Goal: Task Accomplishment & Management: Manage account settings

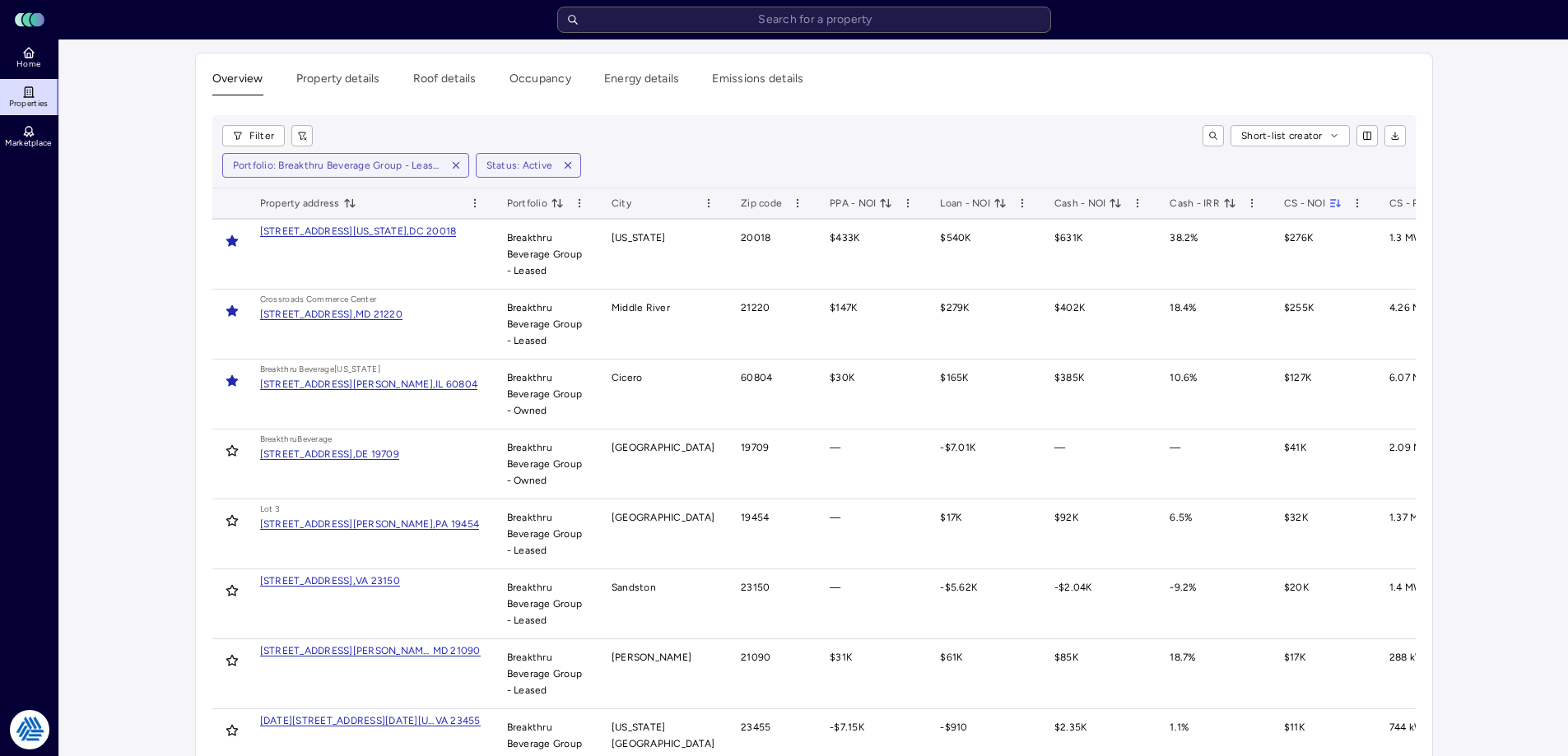
scroll to position [164, 0]
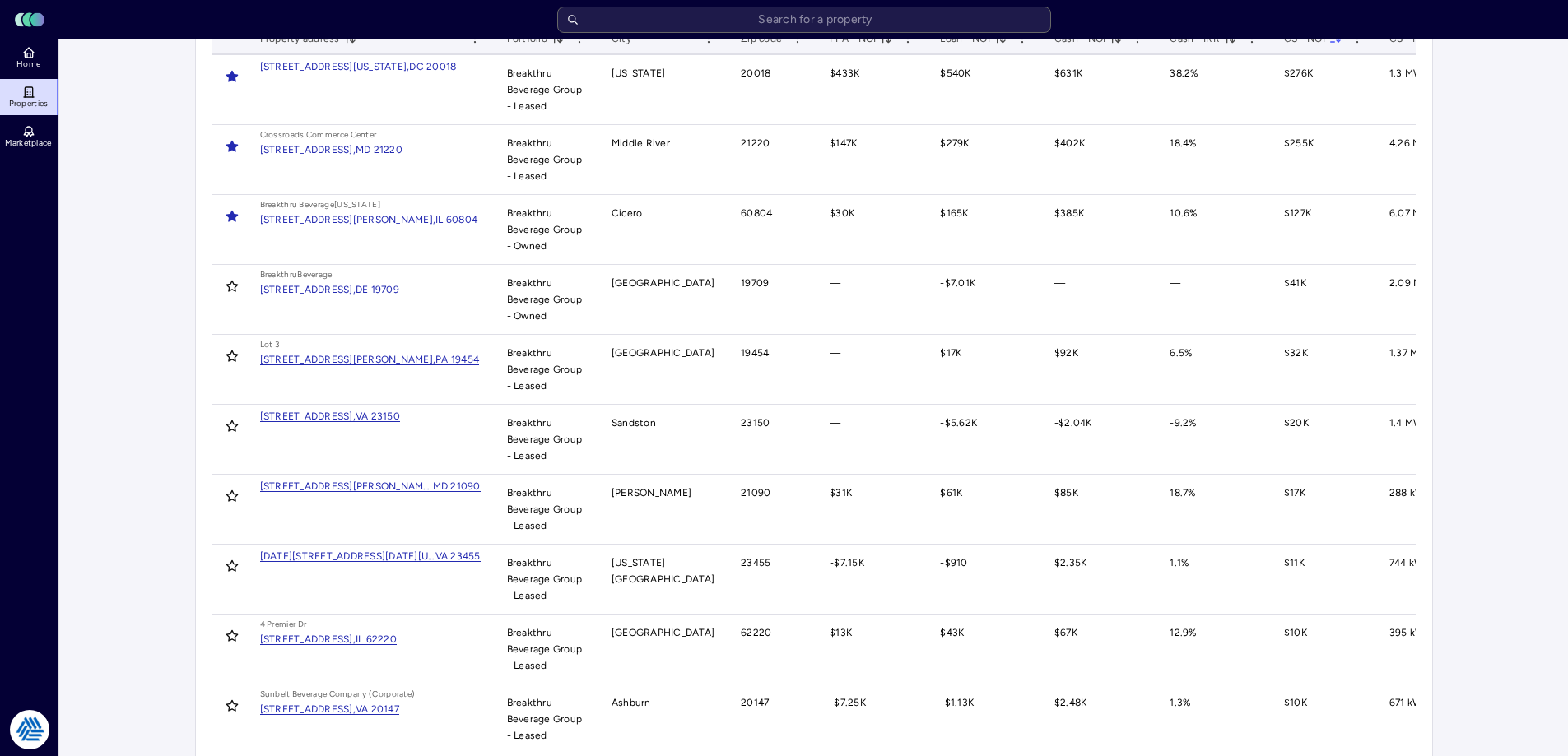
click at [337, 216] on div "[STREET_ADDRESS][PERSON_NAME]," at bounding box center [348, 220] width 176 height 10
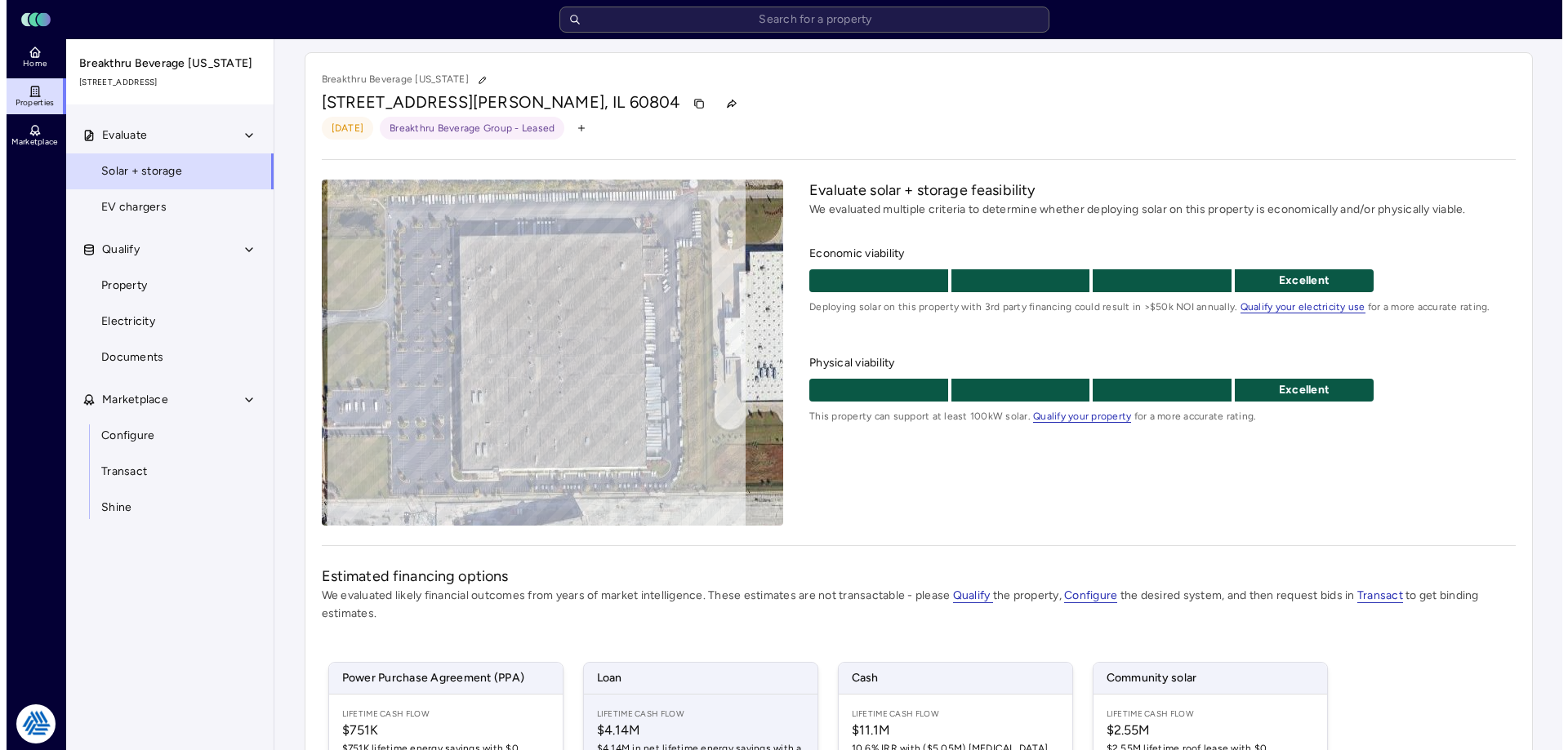
scroll to position [294, 0]
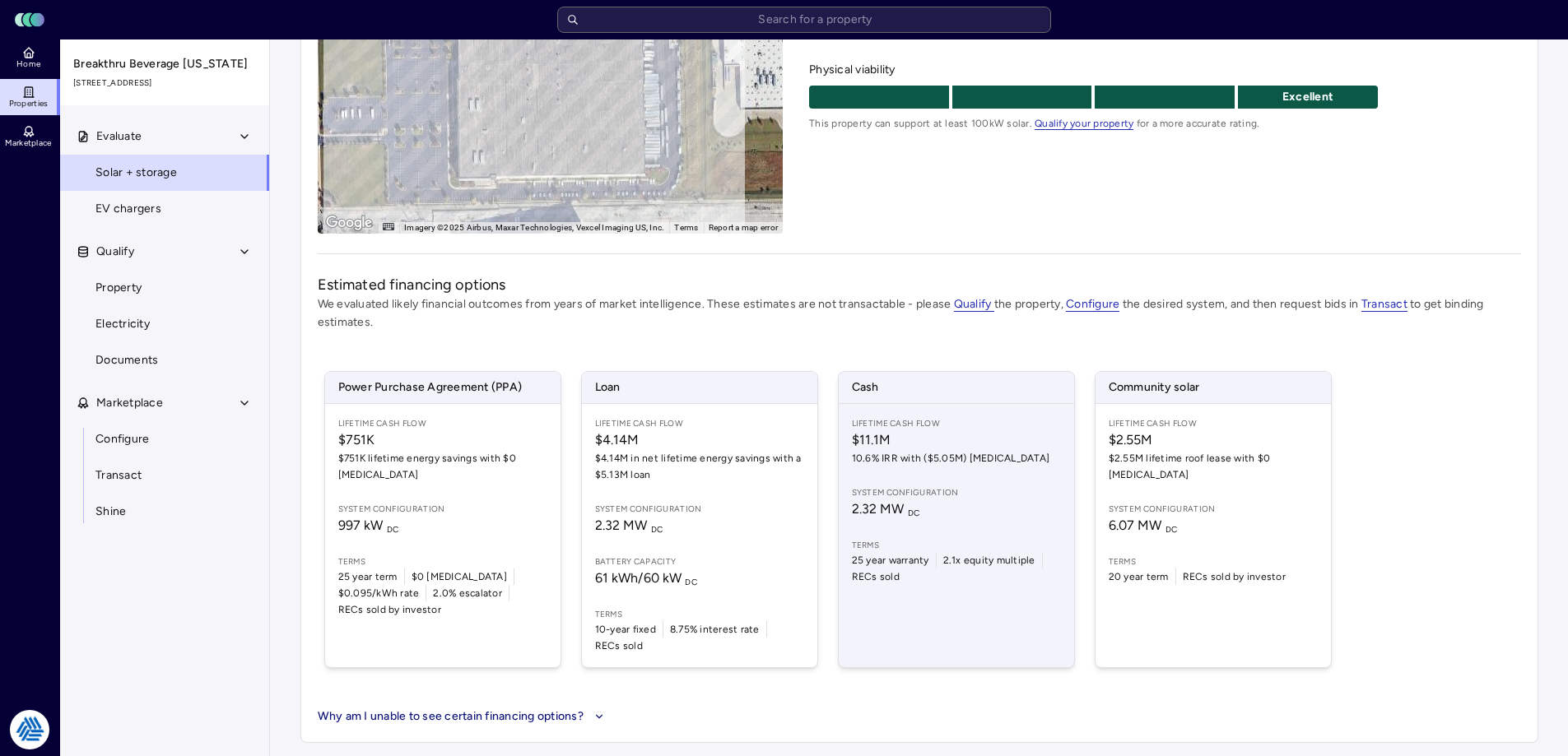
click at [979, 485] on div "Lifetime Cash Flow $11.1M 10.6% IRR with ($5.05M) CapEx System configuration 2.…" at bounding box center [956, 535] width 235 height 263
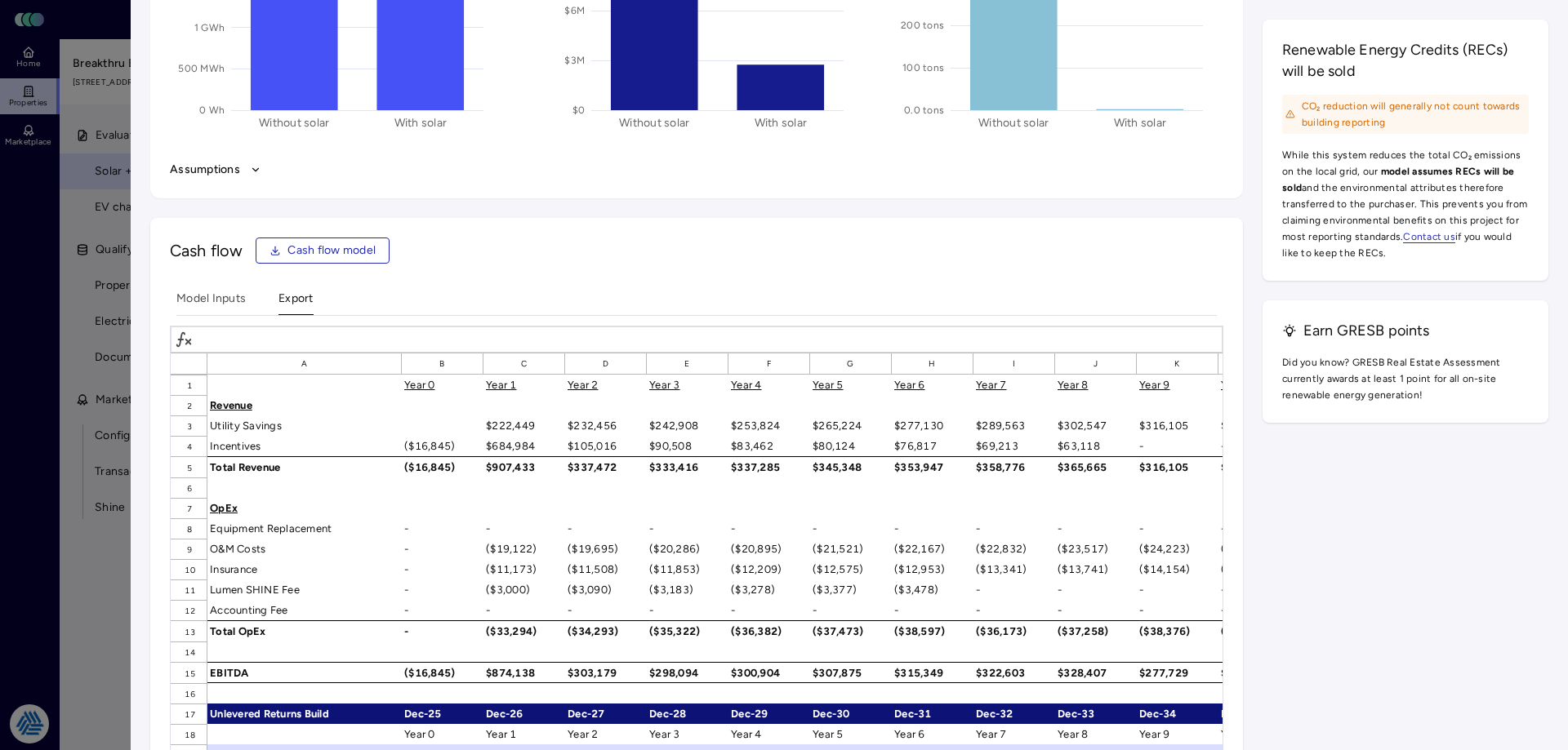
scroll to position [2286, 0]
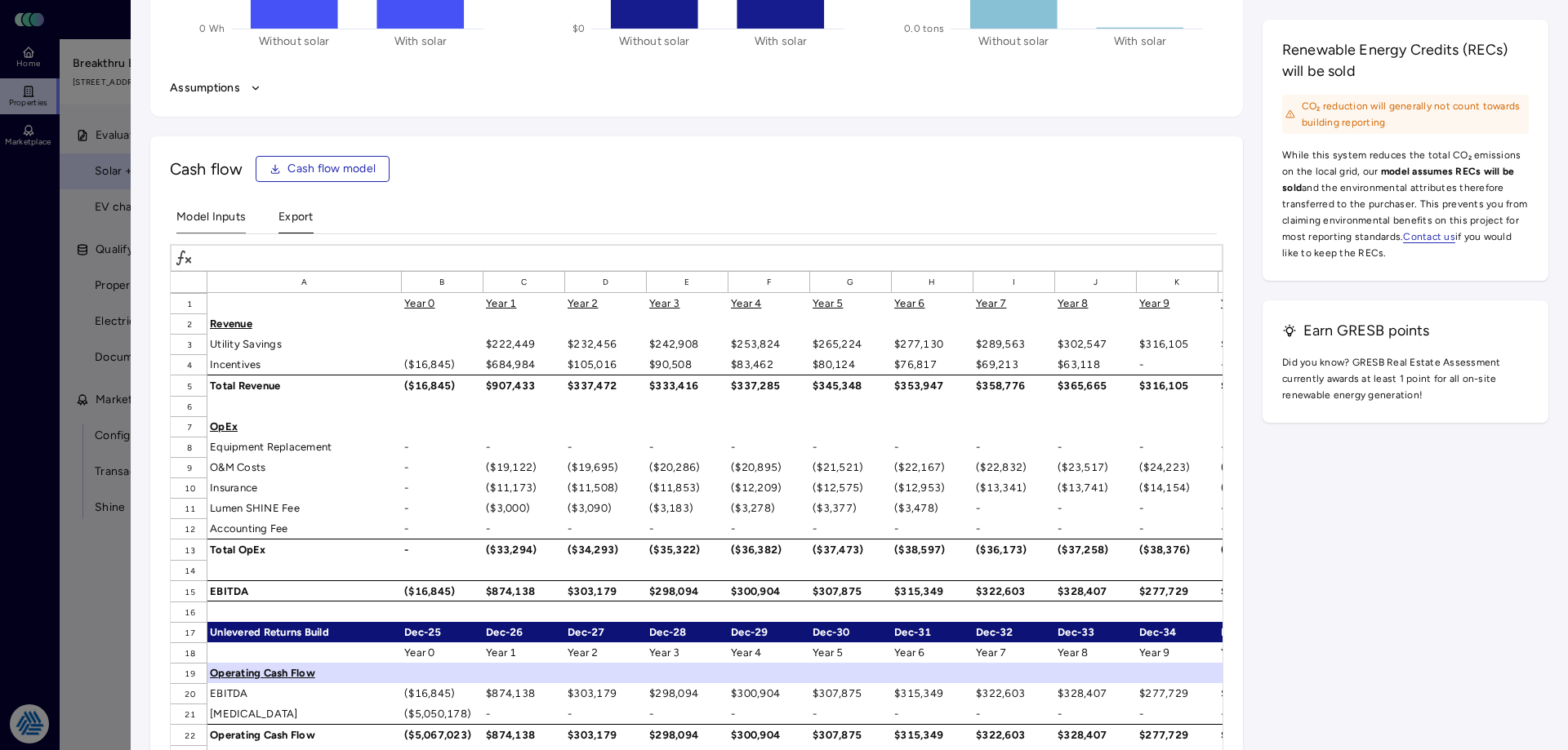
click at [213, 221] on Inputs "Model Inputs" at bounding box center [211, 221] width 70 height 25
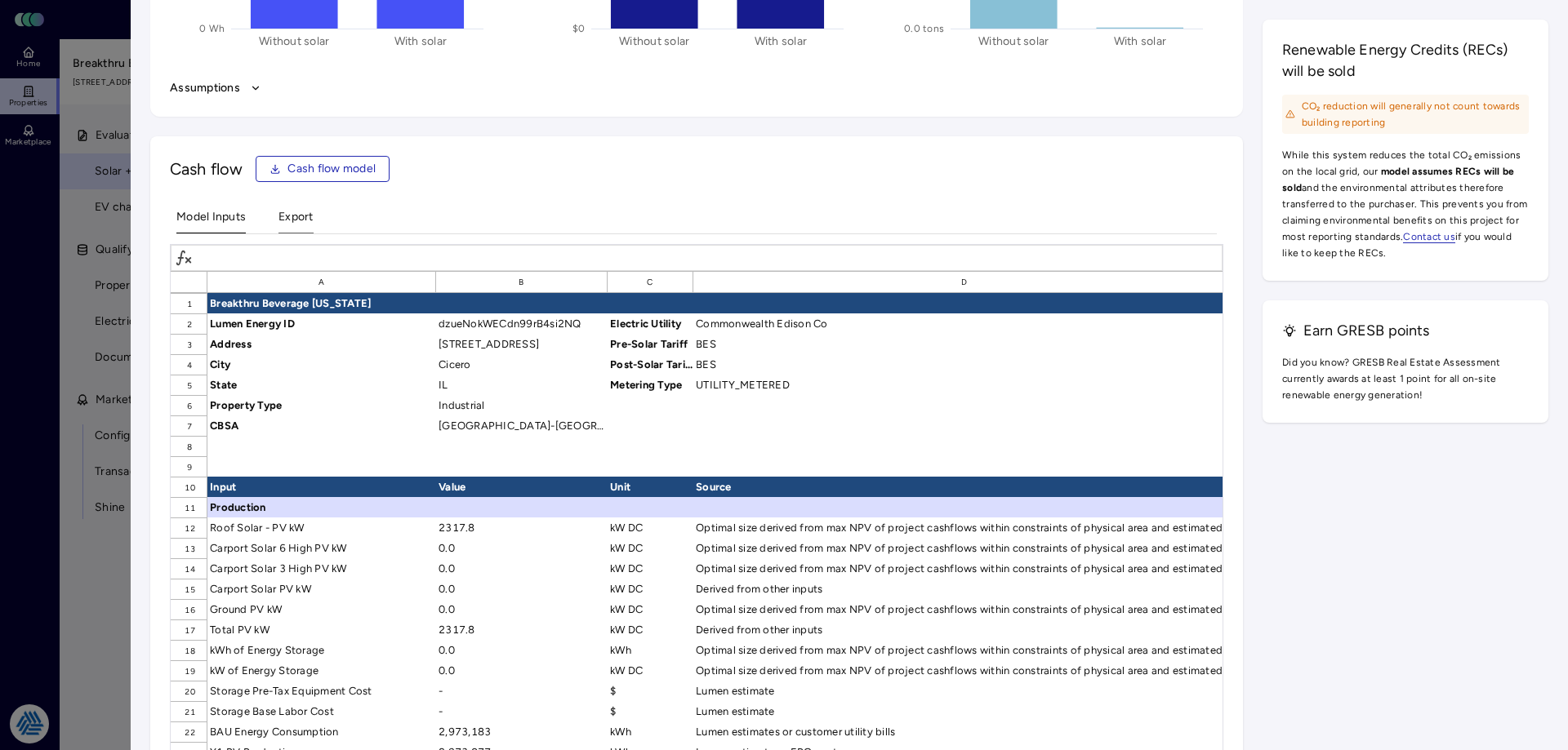
click at [296, 218] on button "Export" at bounding box center [295, 221] width 35 height 25
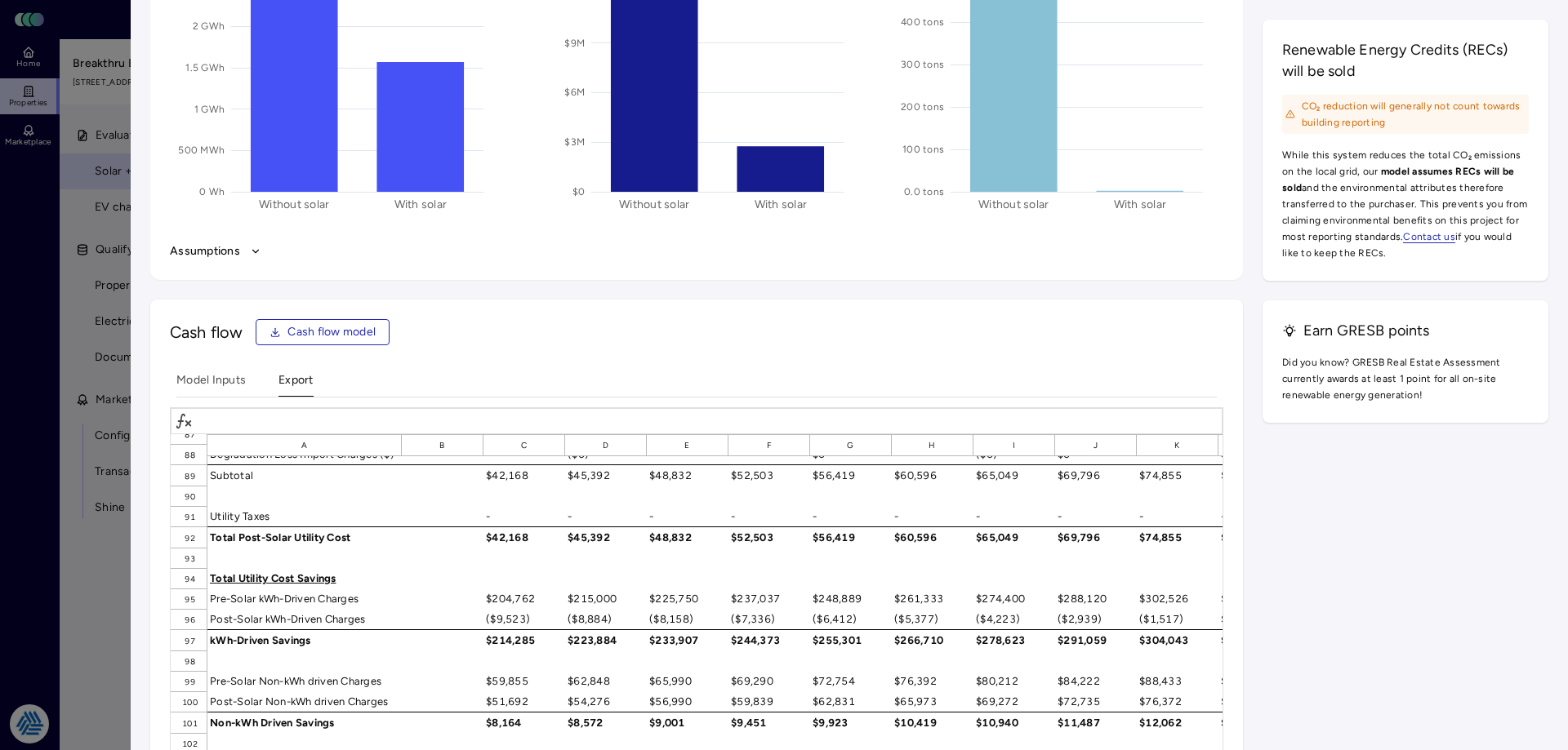
scroll to position [2204, 0]
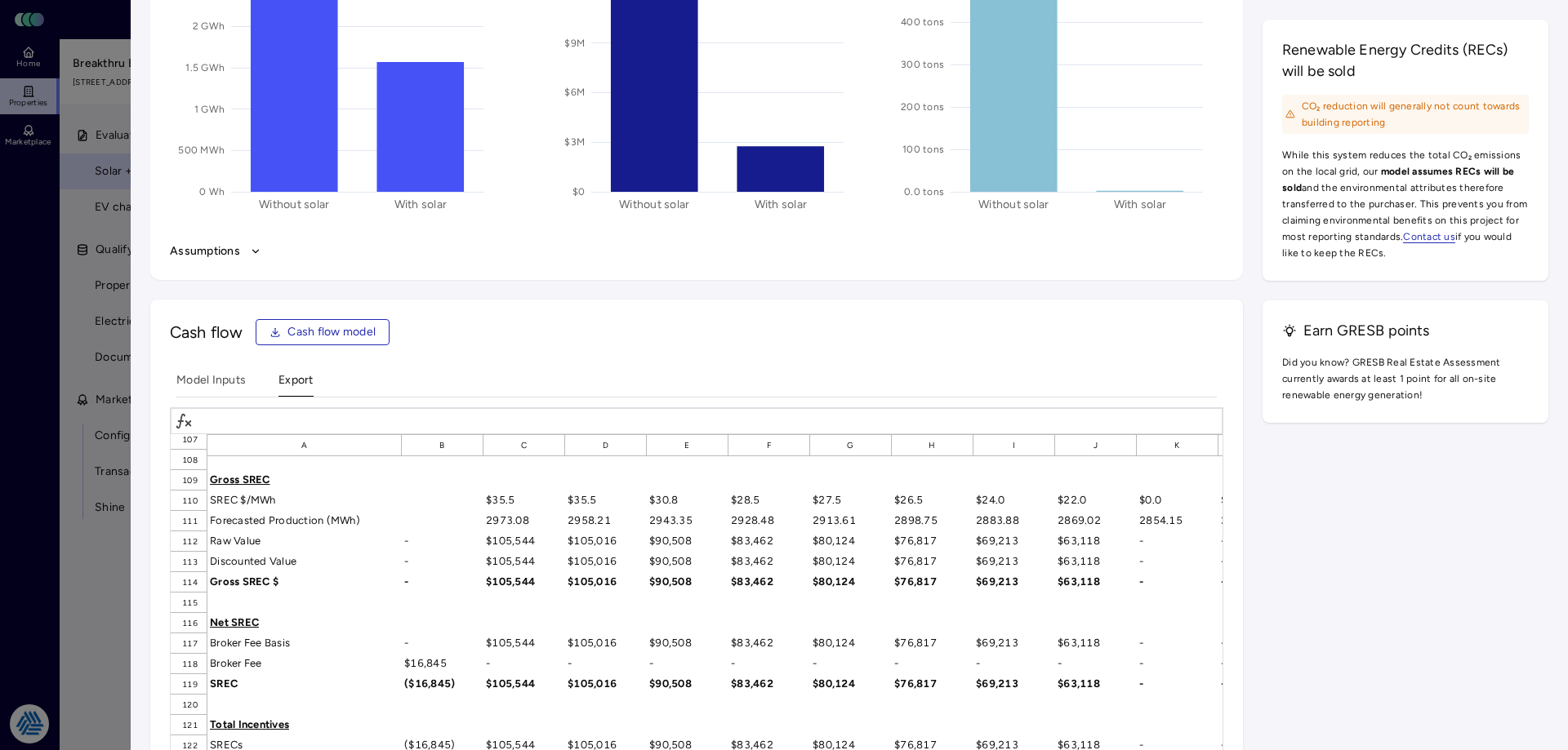
drag, startPoint x: 721, startPoint y: 325, endPoint x: 695, endPoint y: 465, distance: 142.4
click at [721, 325] on div "Cash flow Cash flow model" at bounding box center [696, 332] width 1054 height 26
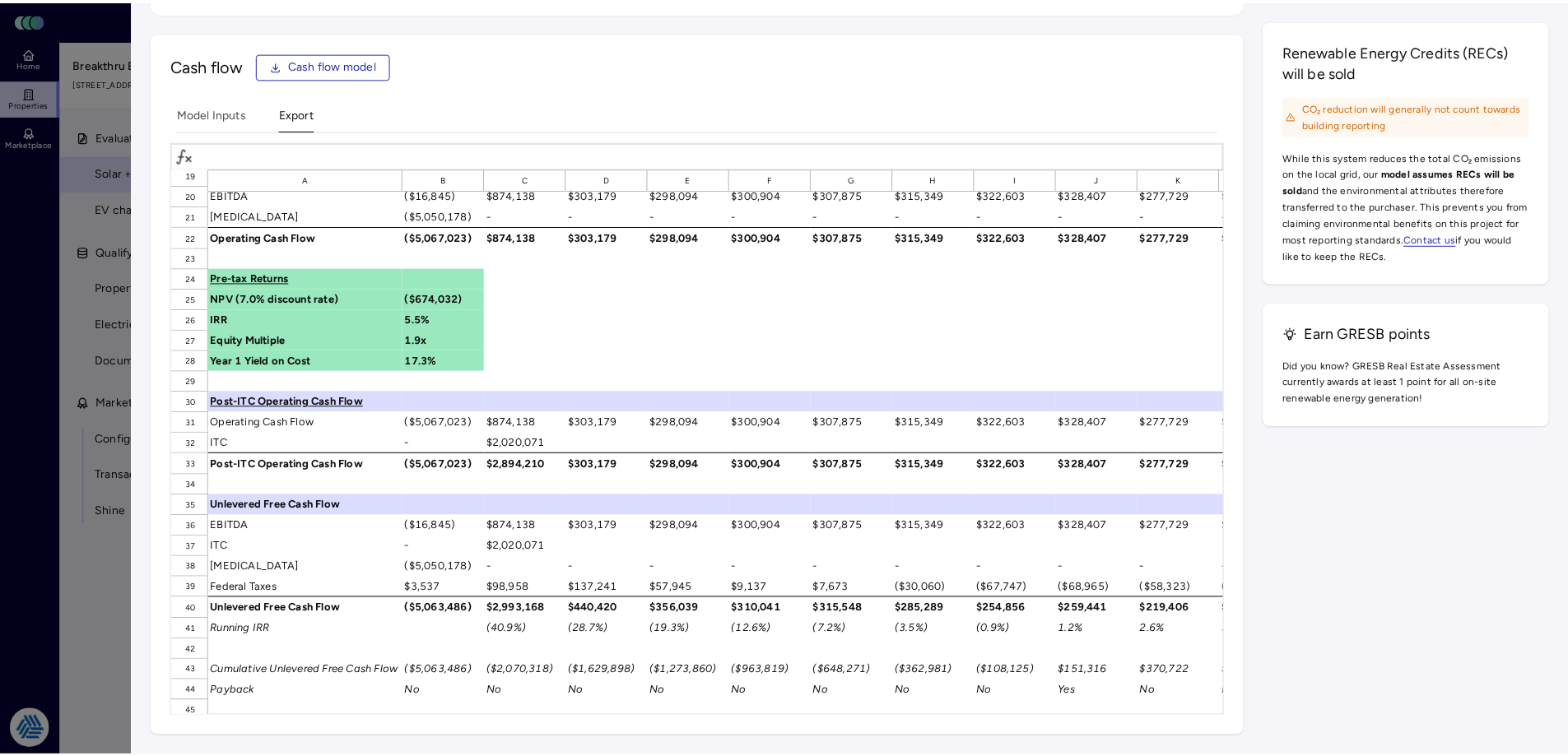
scroll to position [0, 0]
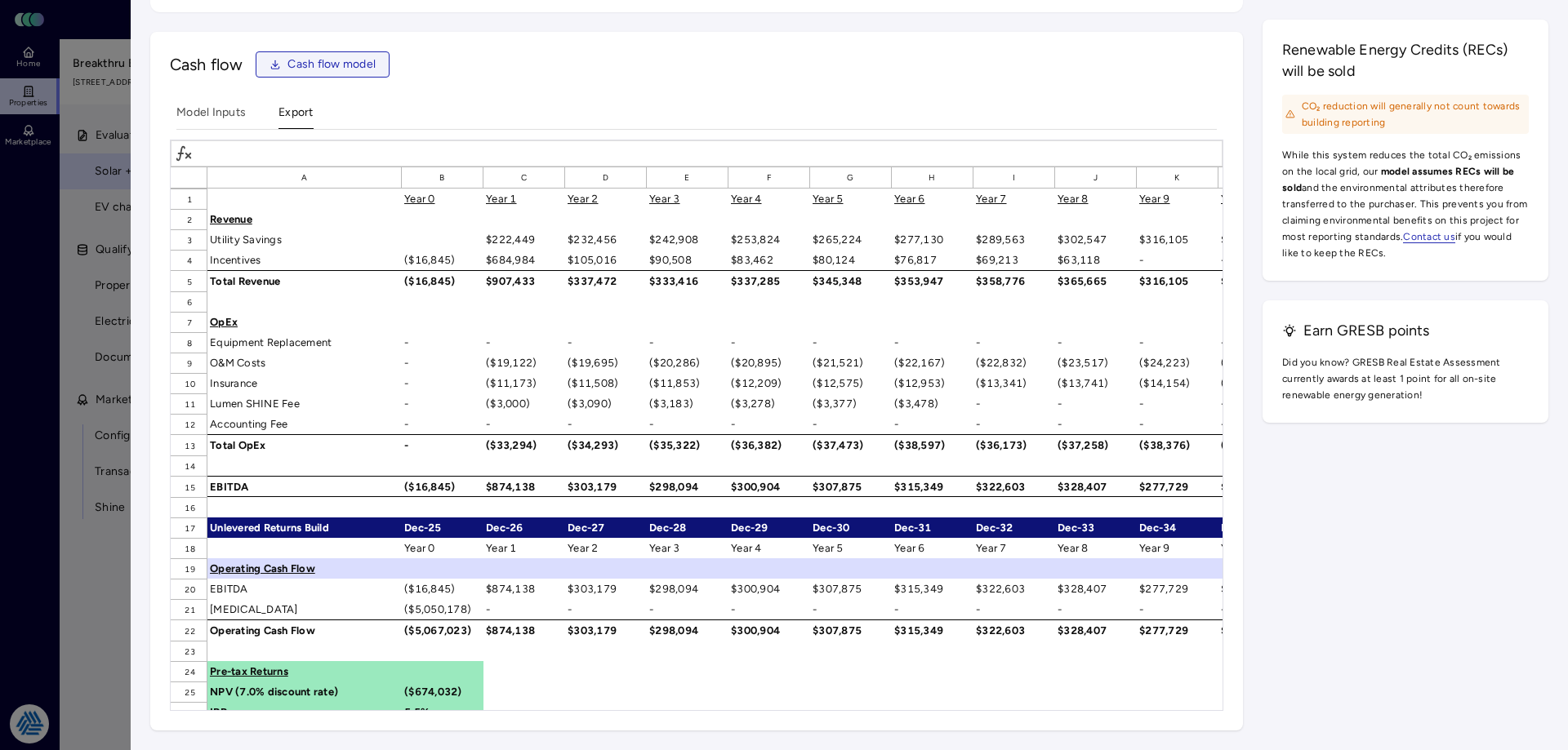
click at [327, 63] on span "Cash flow model" at bounding box center [332, 64] width 88 height 18
drag, startPoint x: 69, startPoint y: 329, endPoint x: 74, endPoint y: 1, distance: 328.0
click at [68, 313] on div at bounding box center [784, 375] width 1568 height 750
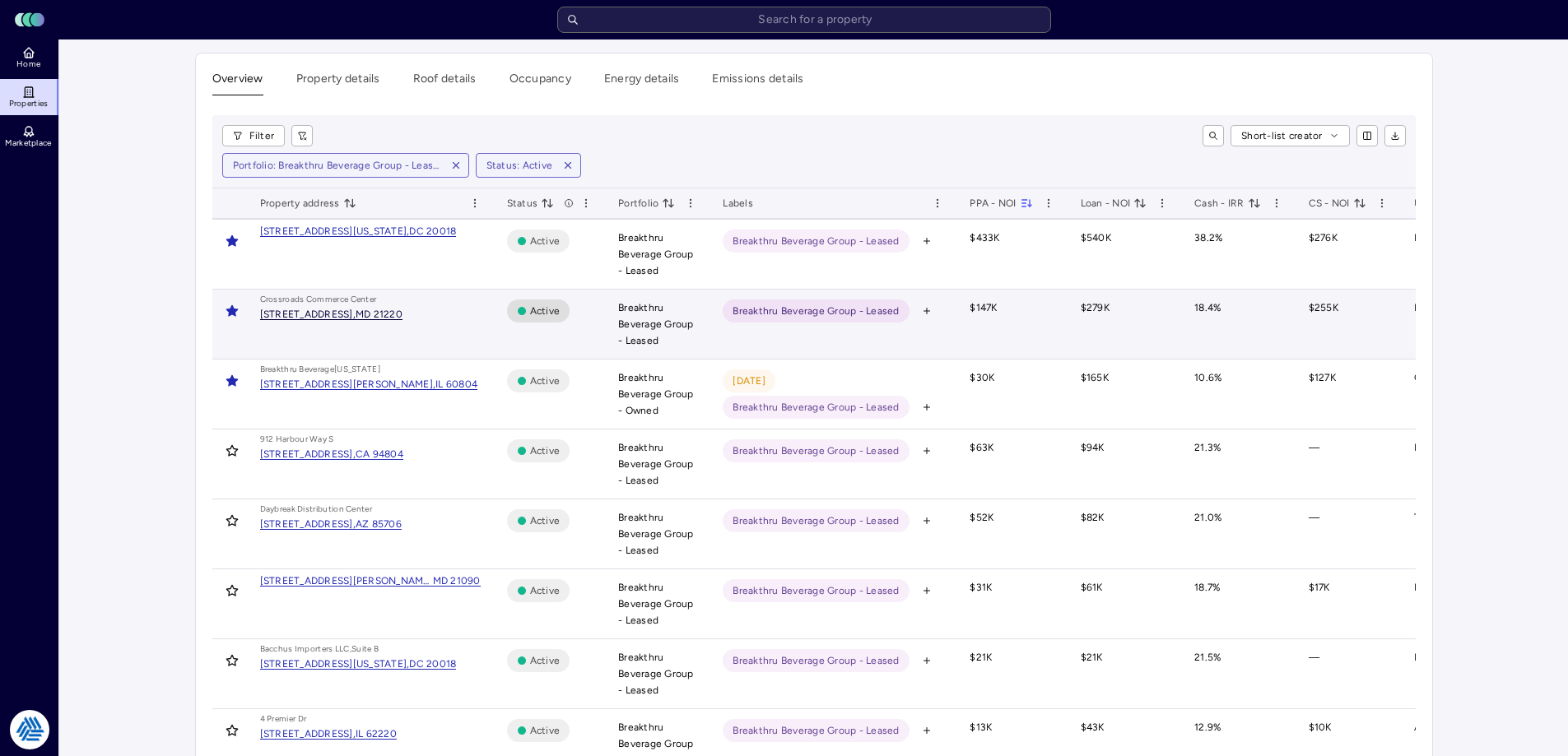
click at [341, 316] on div "1225 Bengies Rd, Middle River," at bounding box center [308, 315] width 96 height 10
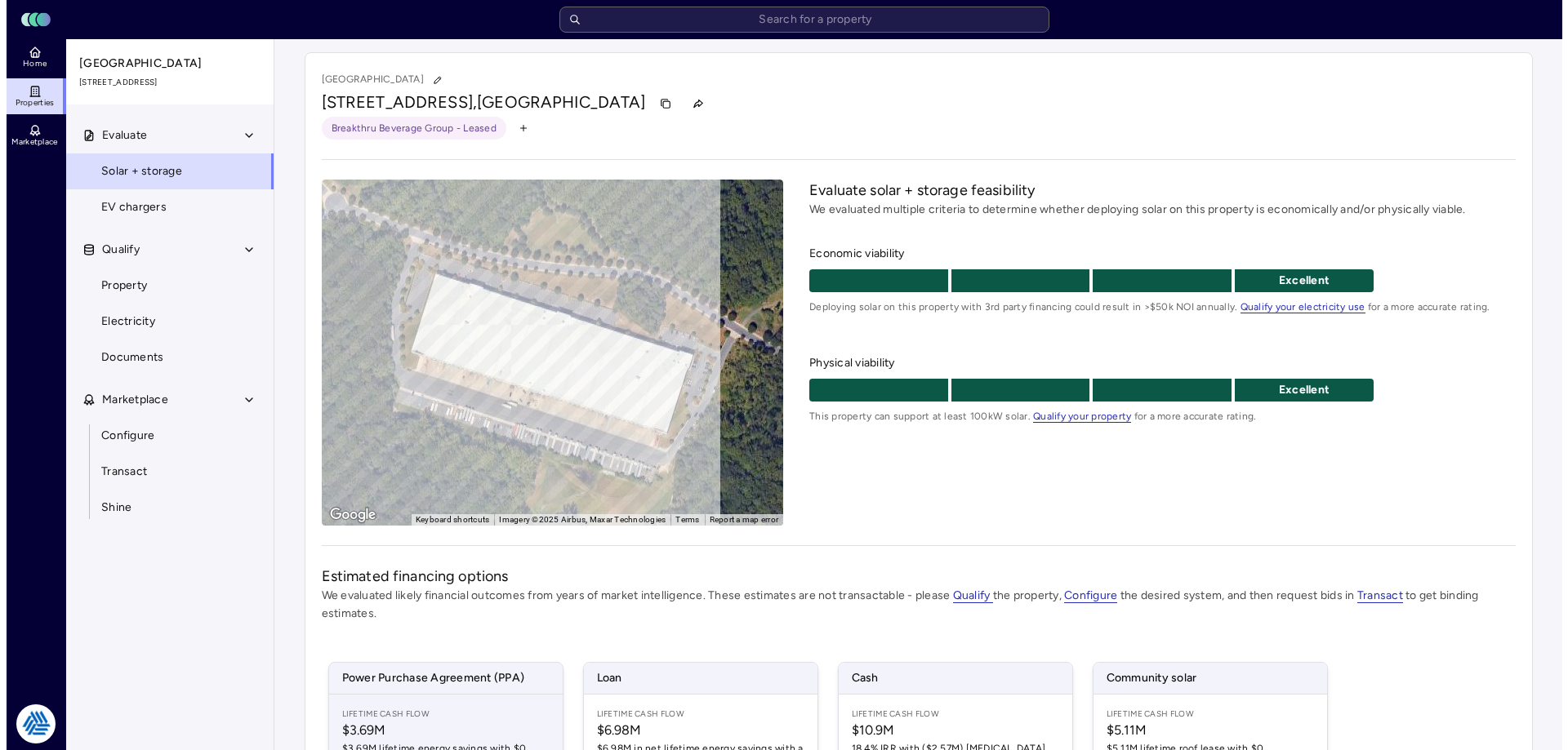
scroll to position [163, 0]
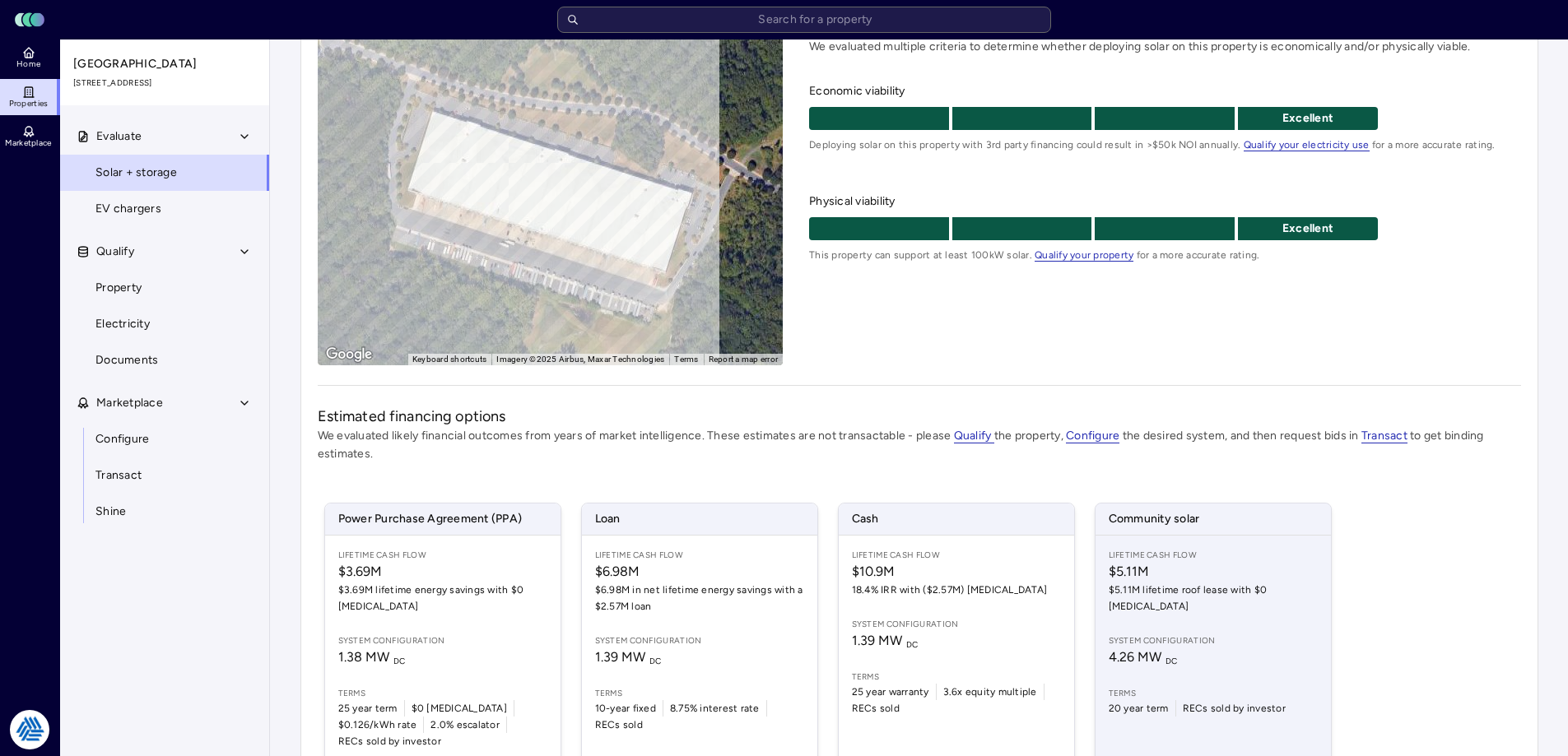
click at [1202, 635] on span "System configuration" at bounding box center [1213, 641] width 209 height 13
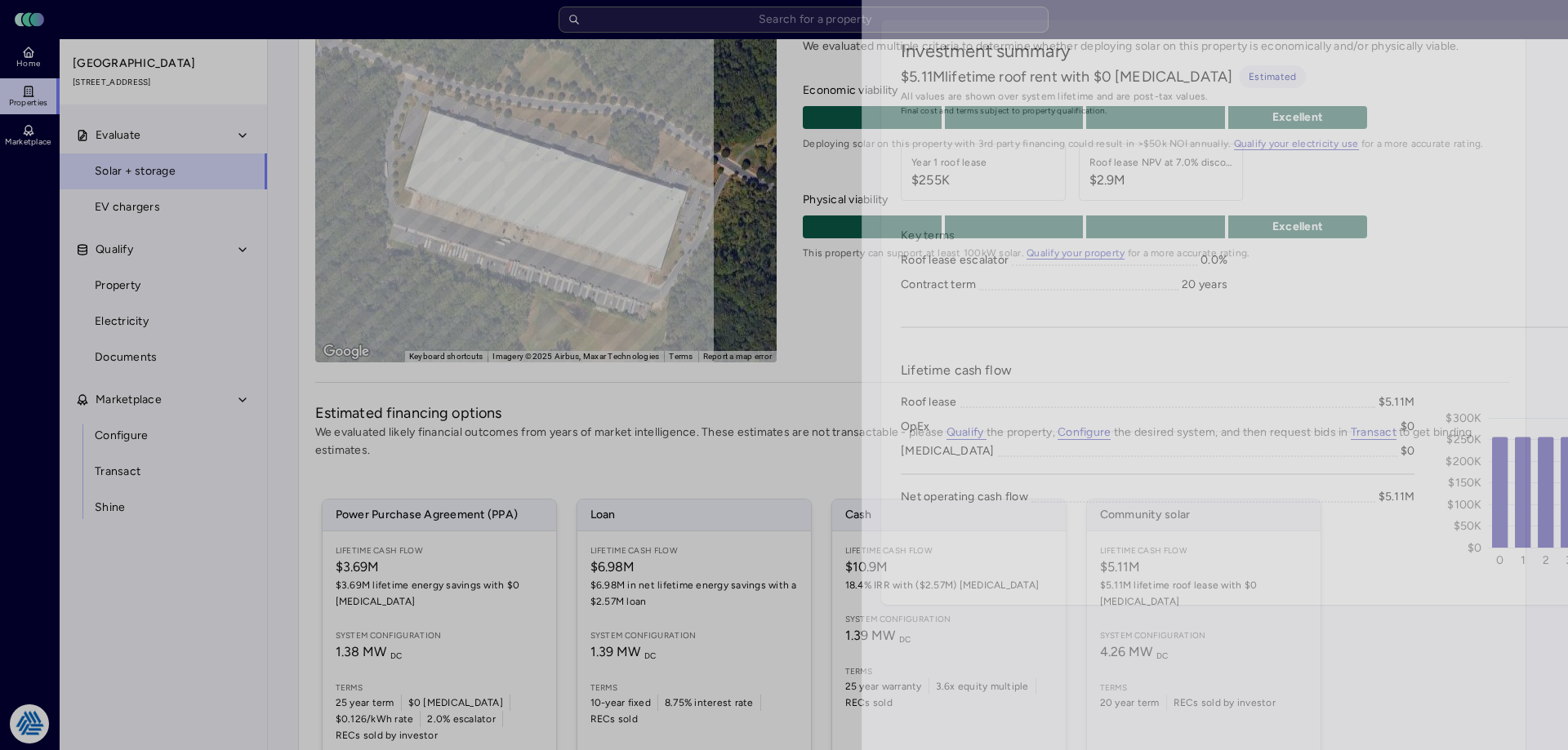
click at [71, 218] on div at bounding box center [784, 375] width 1568 height 750
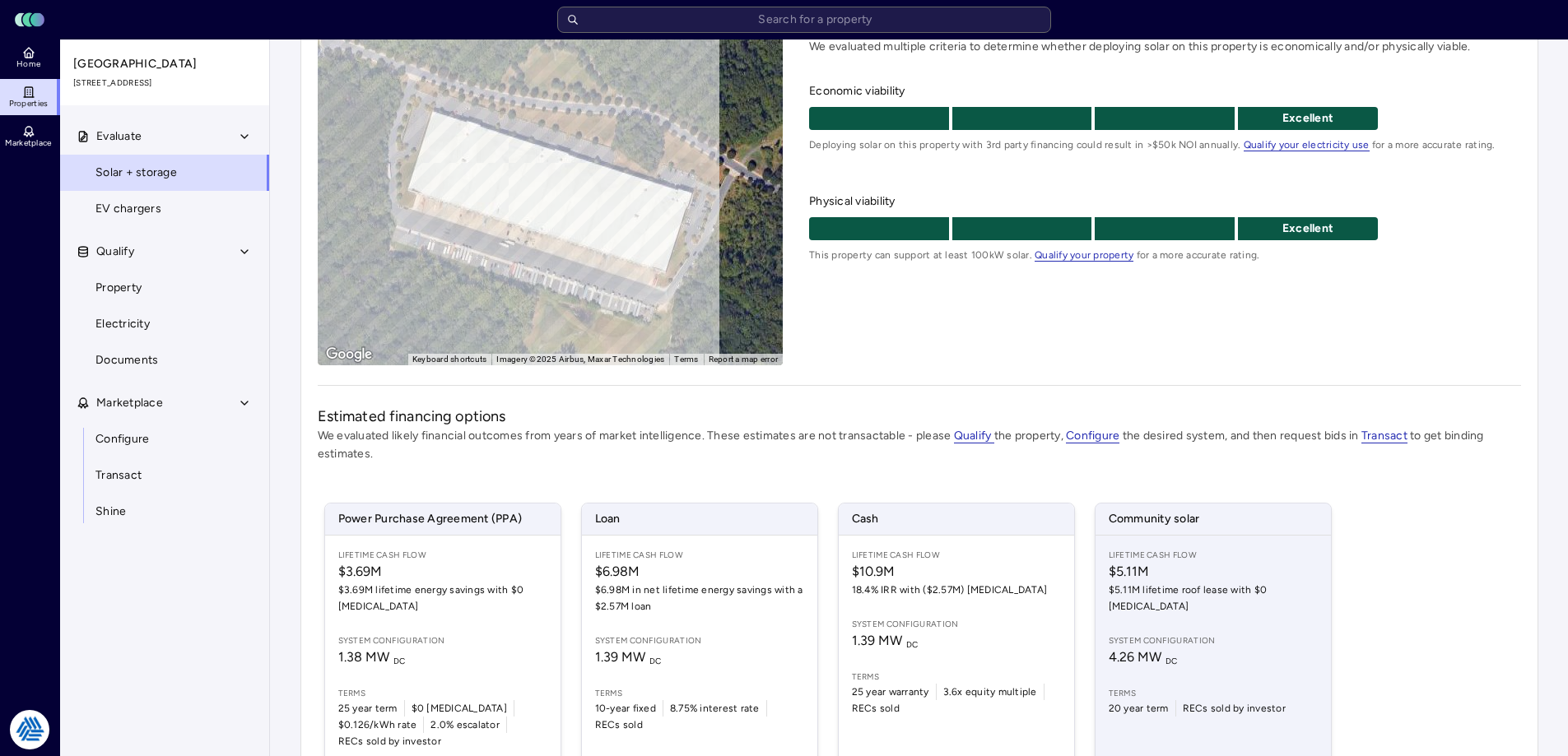
click at [1207, 606] on div "Lifetime Cash Flow $5.11M $5.11M lifetime roof lease with $0 CapEx System confi…" at bounding box center [1213, 649] width 235 height 227
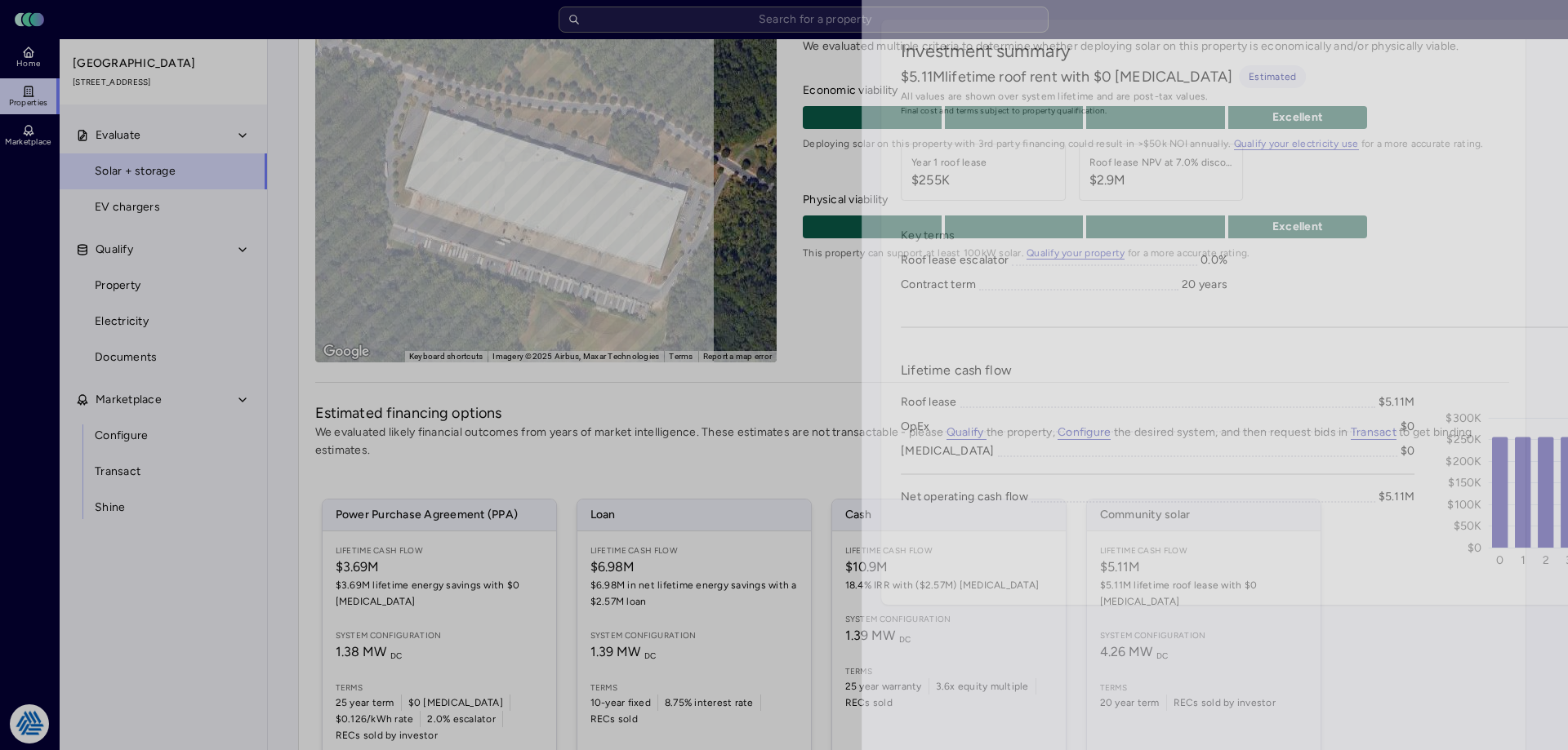
click at [53, 293] on div at bounding box center [784, 375] width 1568 height 750
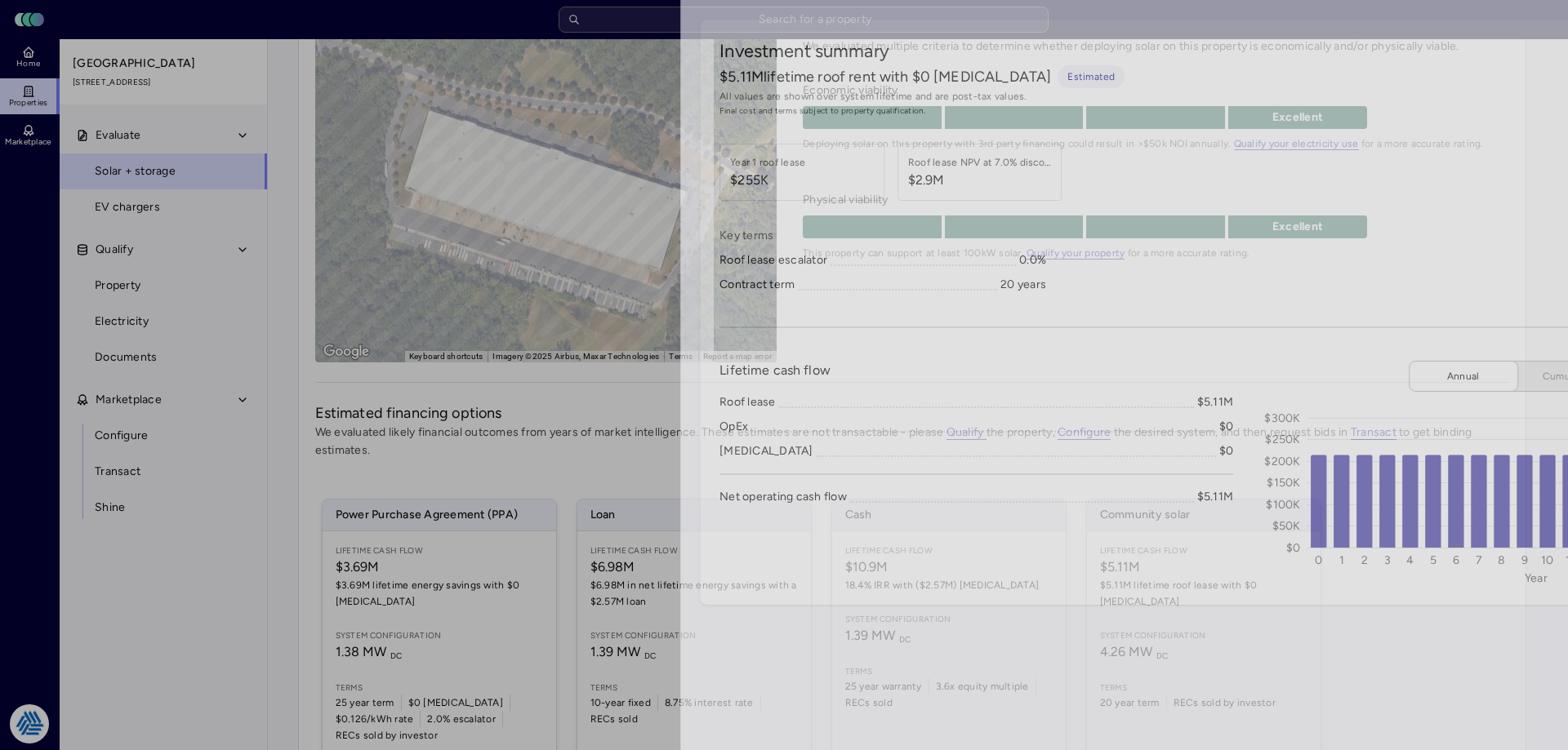
drag, startPoint x: 53, startPoint y: 293, endPoint x: 65, endPoint y: 291, distance: 12.2
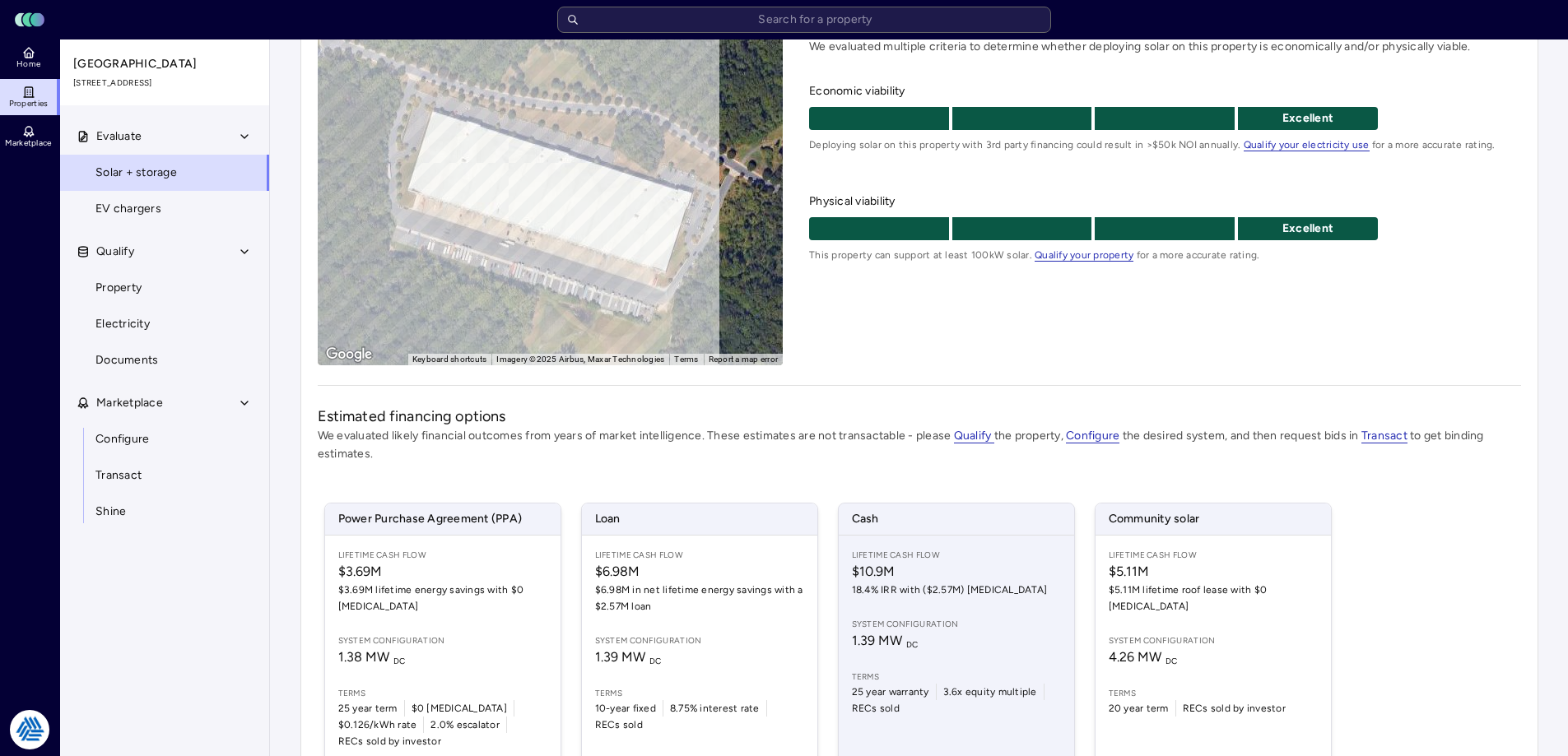
click at [929, 570] on span "$10.9M" at bounding box center [956, 571] width 209 height 20
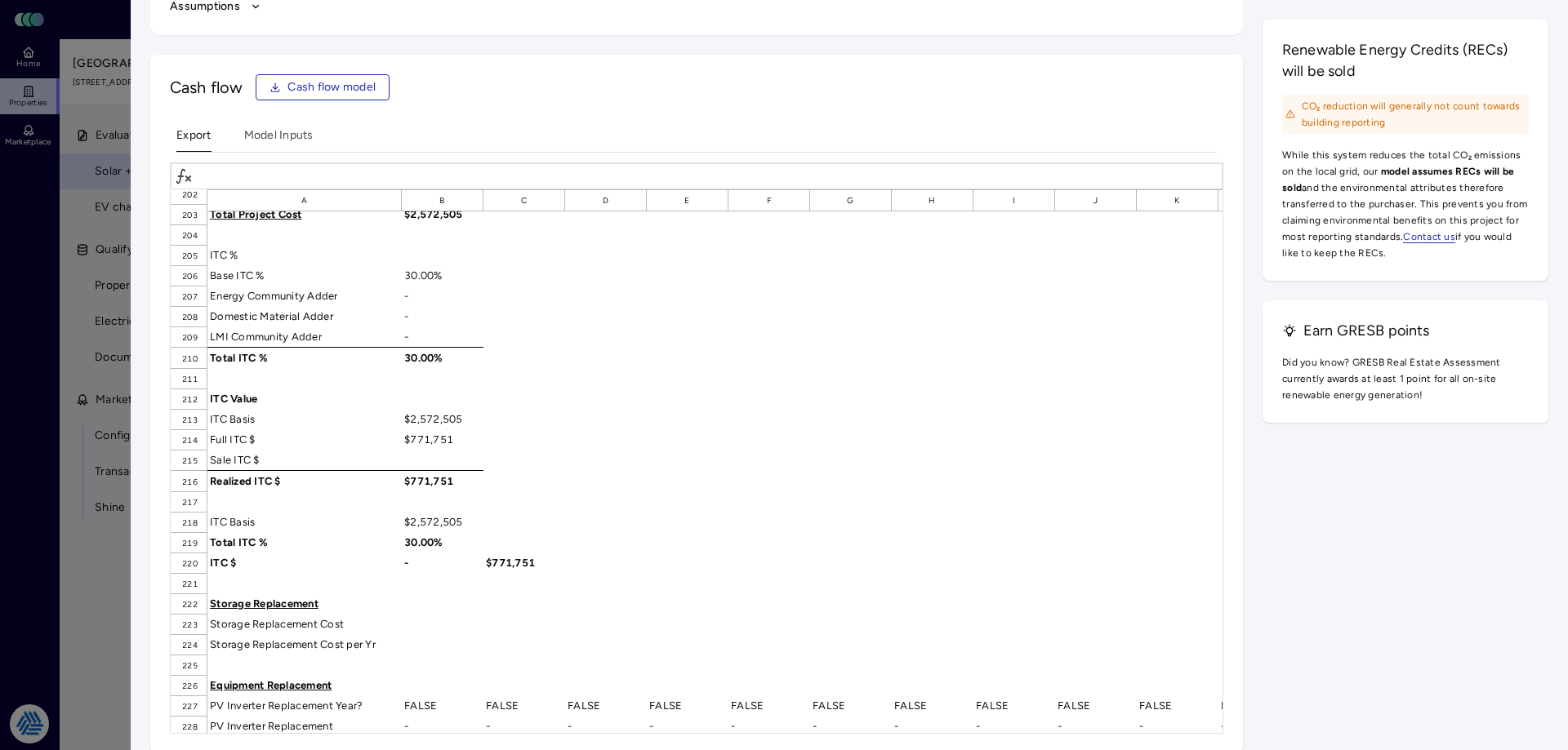
scroll to position [3818, 0]
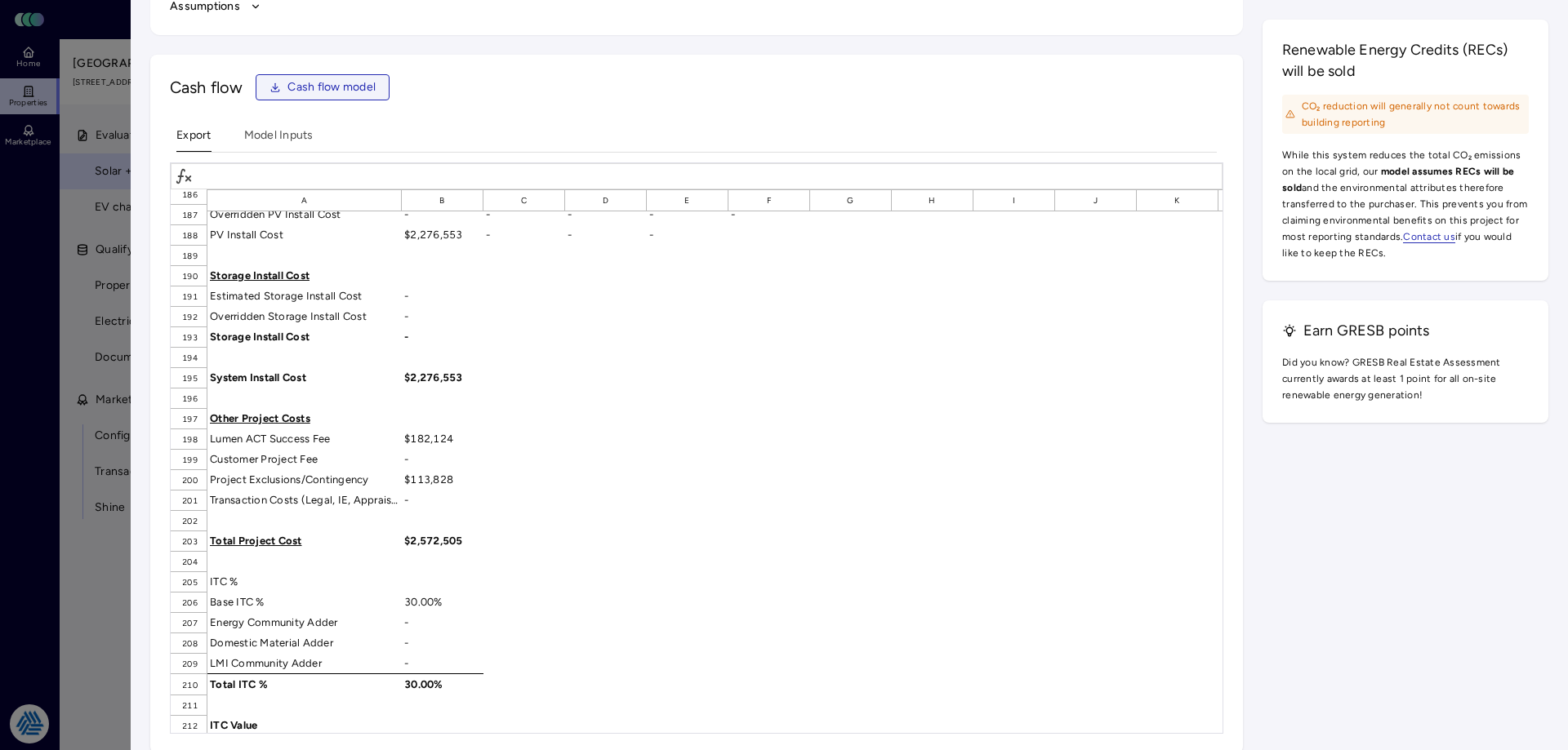
click at [329, 91] on span "Cash flow model" at bounding box center [332, 87] width 88 height 18
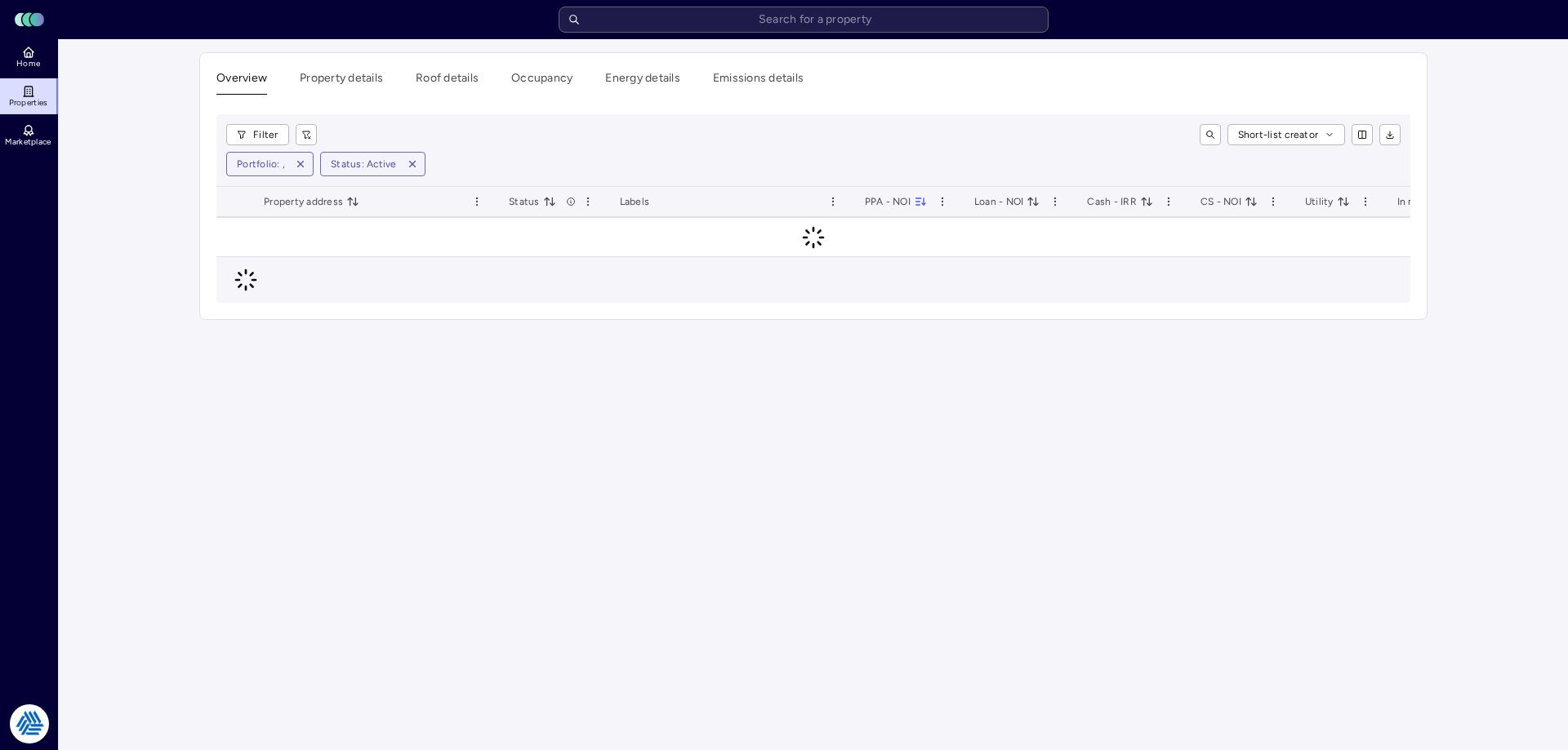
click at [169, 211] on main "Overview Property details Roof details Occupancy Energy details Emissions detai…" at bounding box center [813, 395] width 1509 height 711
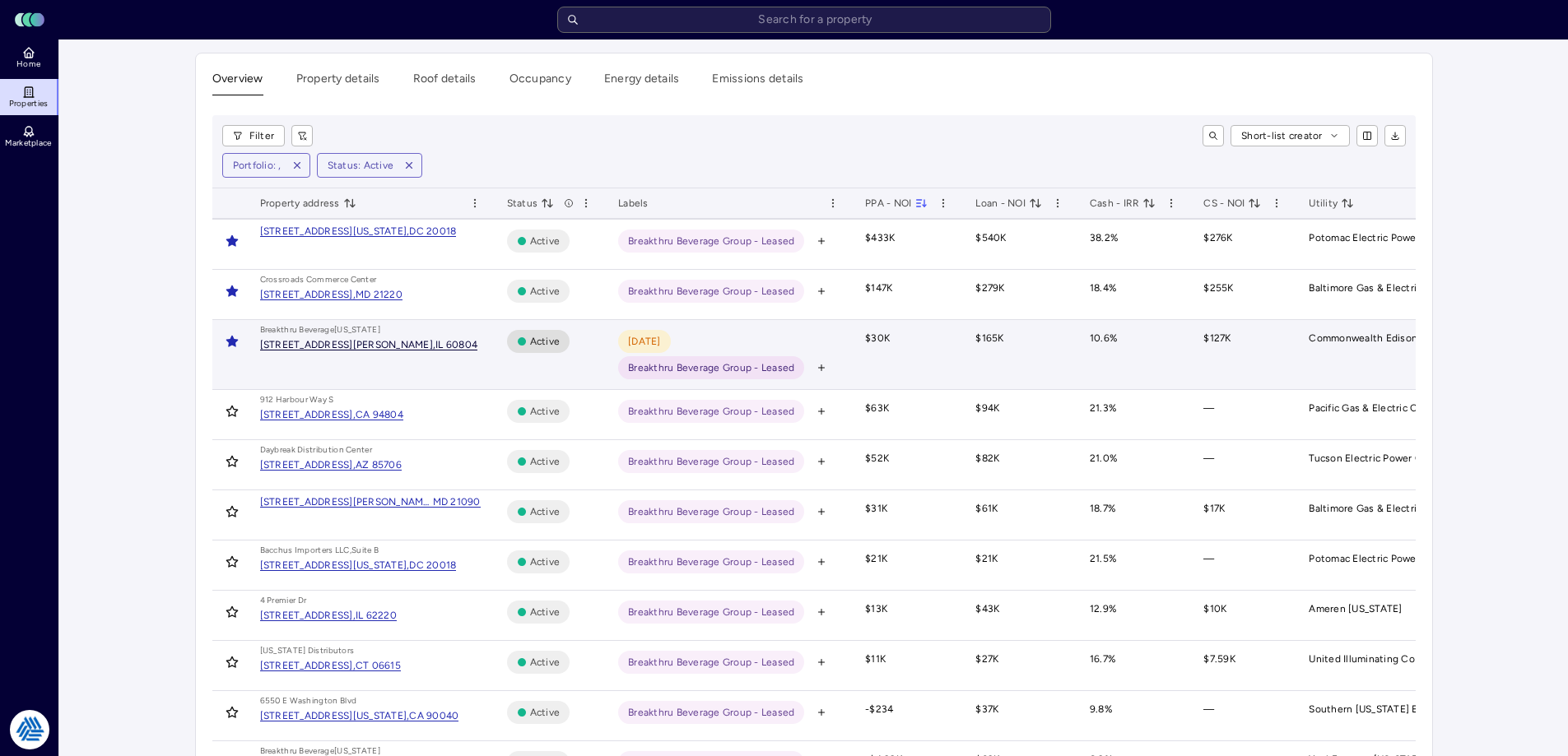
click at [328, 344] on div "[STREET_ADDRESS][PERSON_NAME]," at bounding box center [348, 345] width 176 height 10
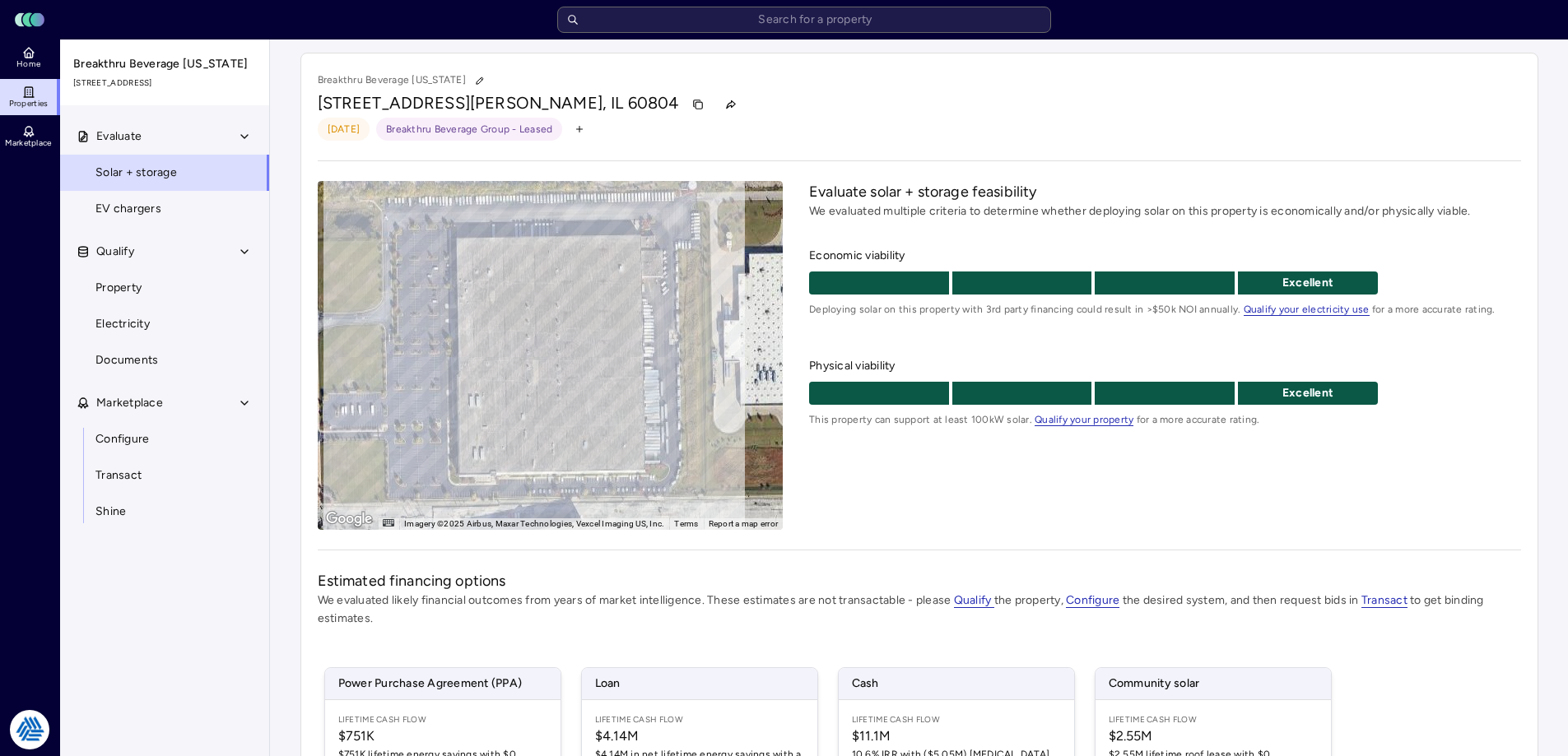
click at [1003, 487] on div "Evaluate solar + storage feasibility We evaluated multiple criteria to determin…" at bounding box center [1164, 356] width 711 height 349
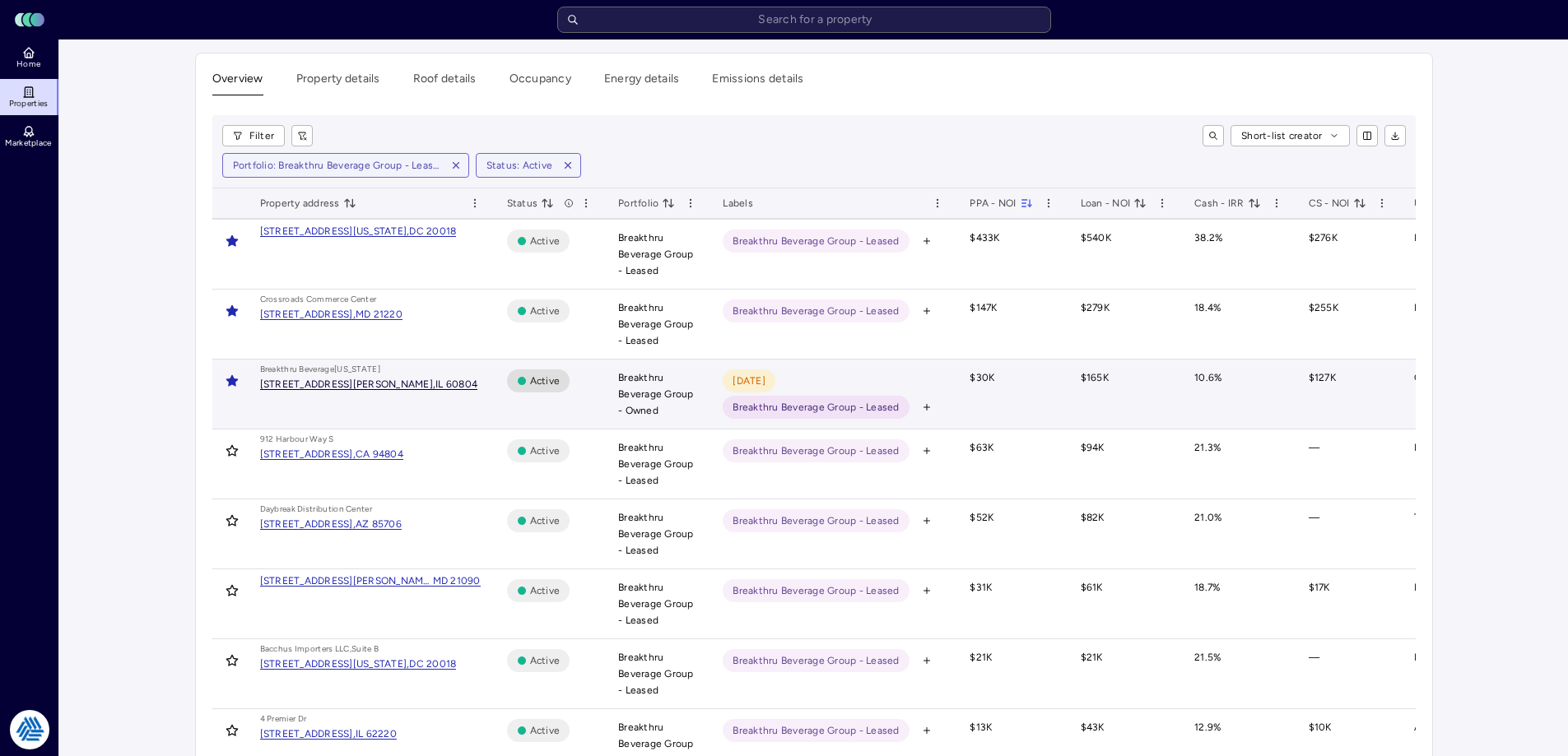
click at [369, 388] on div "[STREET_ADDRESS][PERSON_NAME]," at bounding box center [348, 385] width 176 height 10
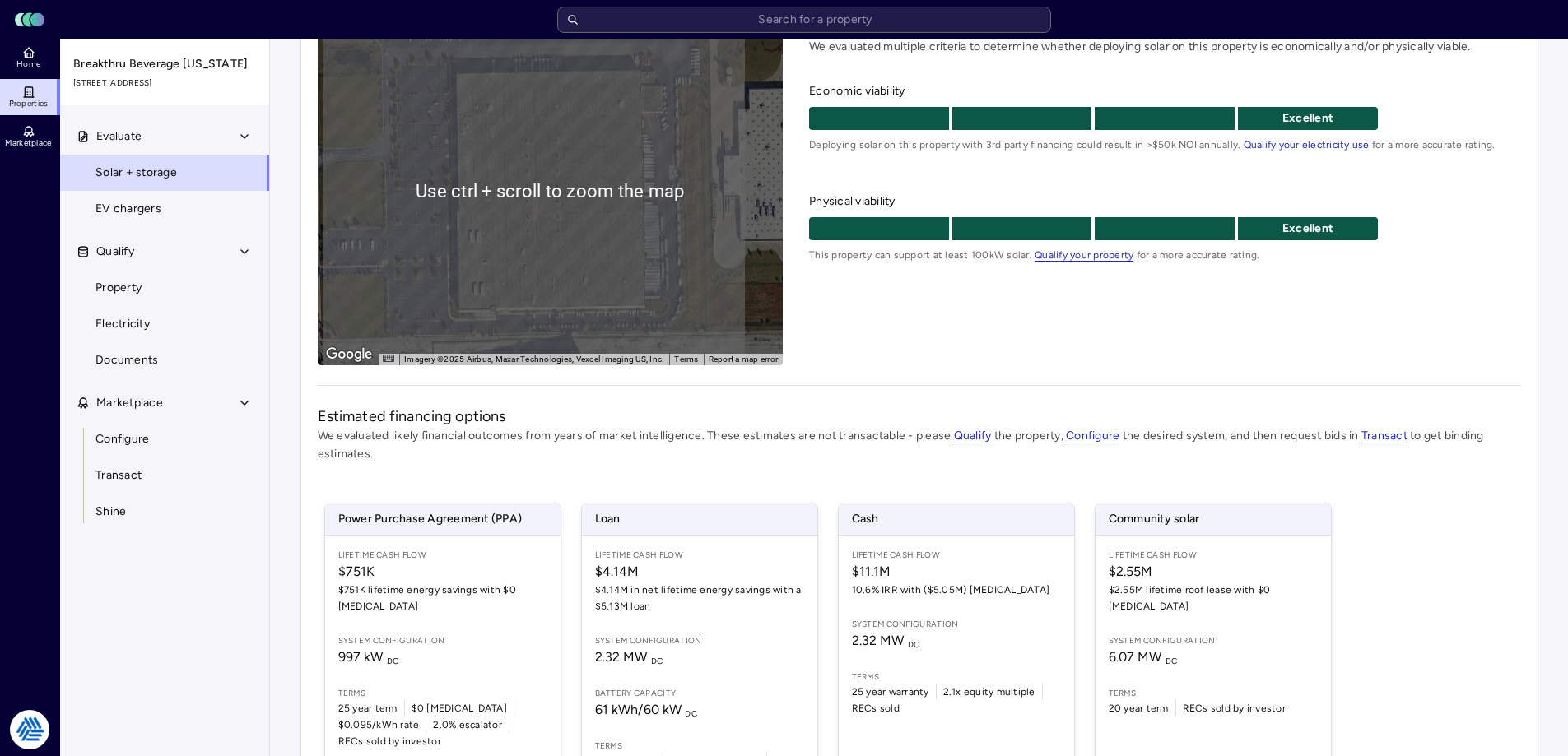
scroll to position [82, 0]
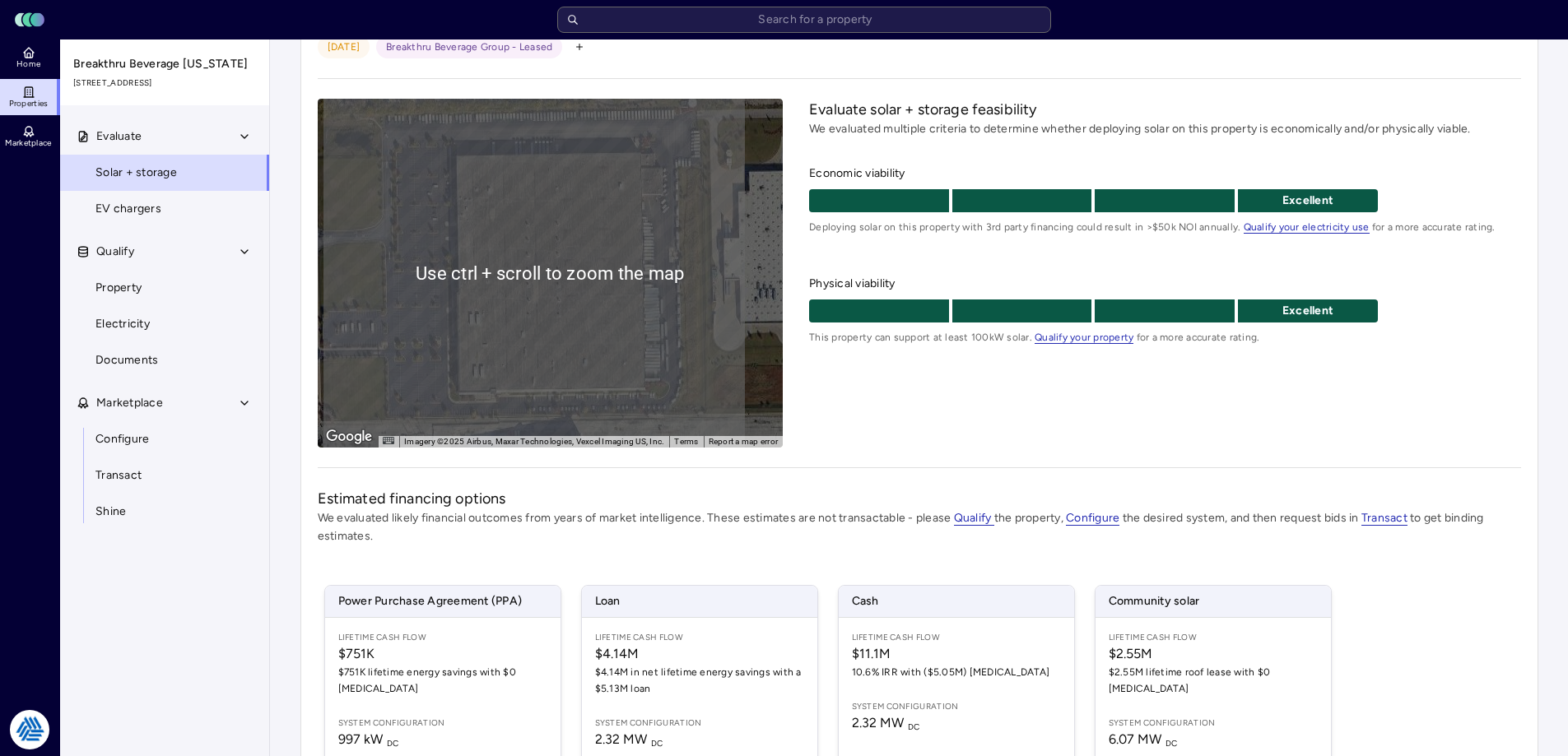
click at [1064, 436] on div "Evaluate solar + storage feasibility We evaluated multiple criteria to determin…" at bounding box center [1164, 273] width 711 height 349
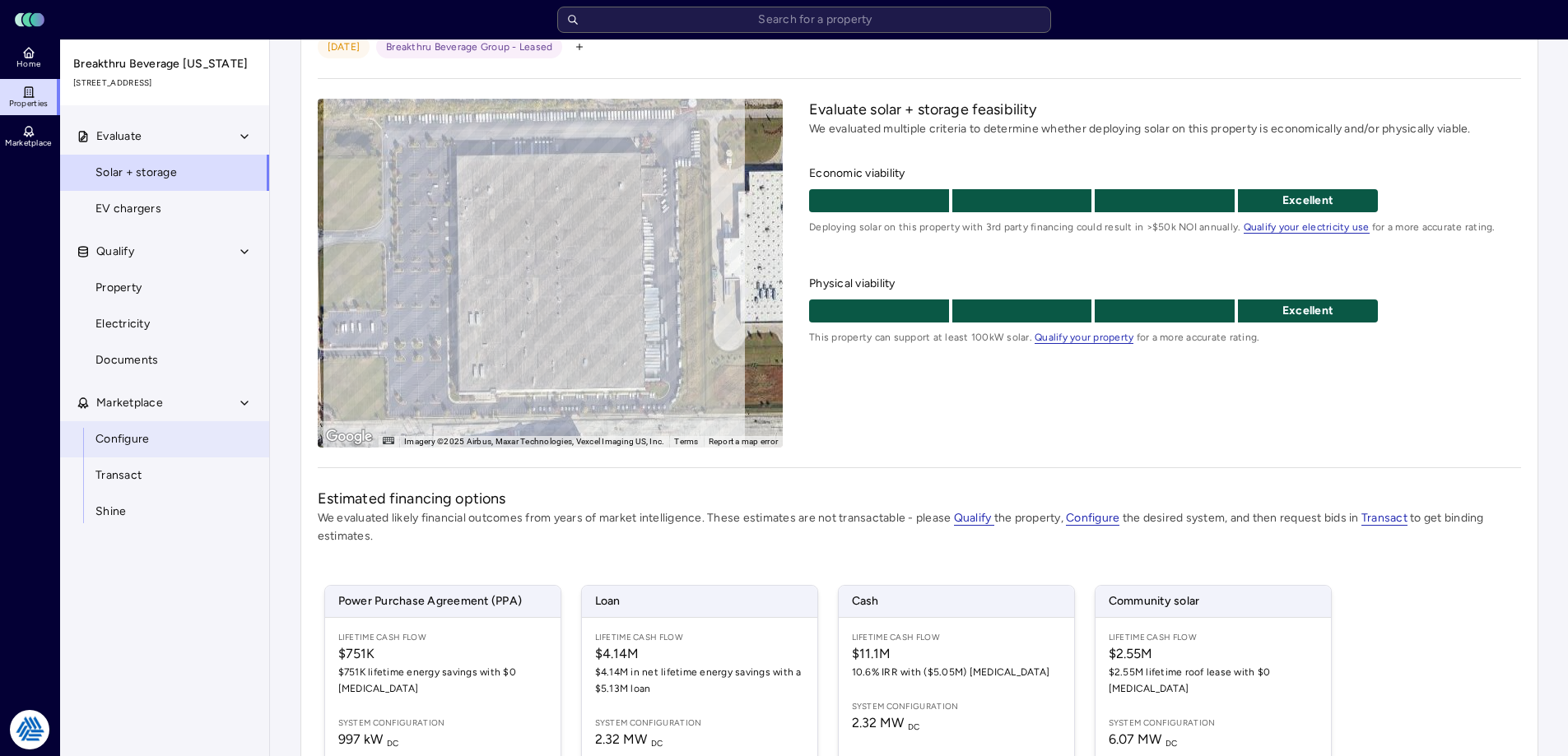
click at [127, 439] on span "Configure" at bounding box center [122, 439] width 54 height 18
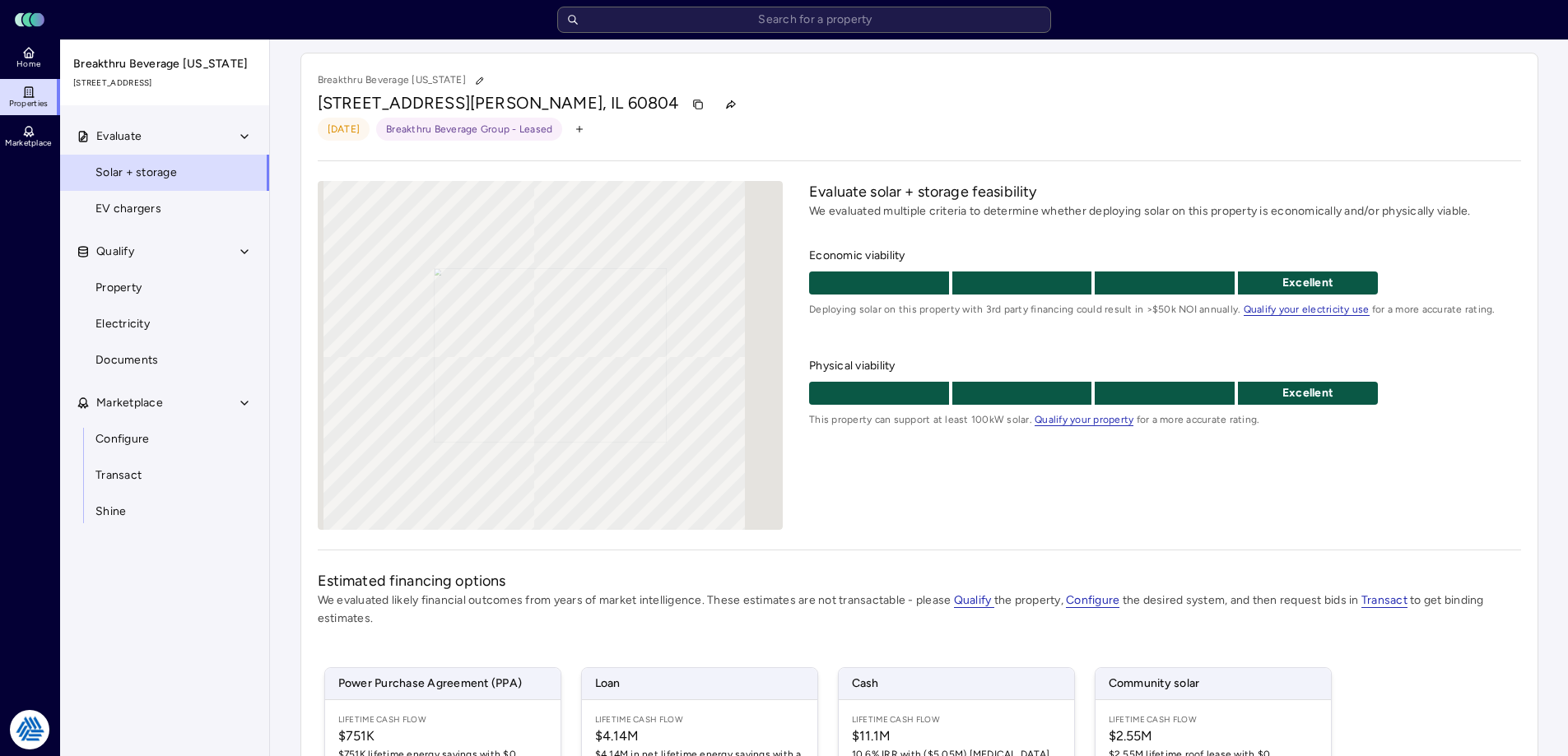
scroll to position [82, 0]
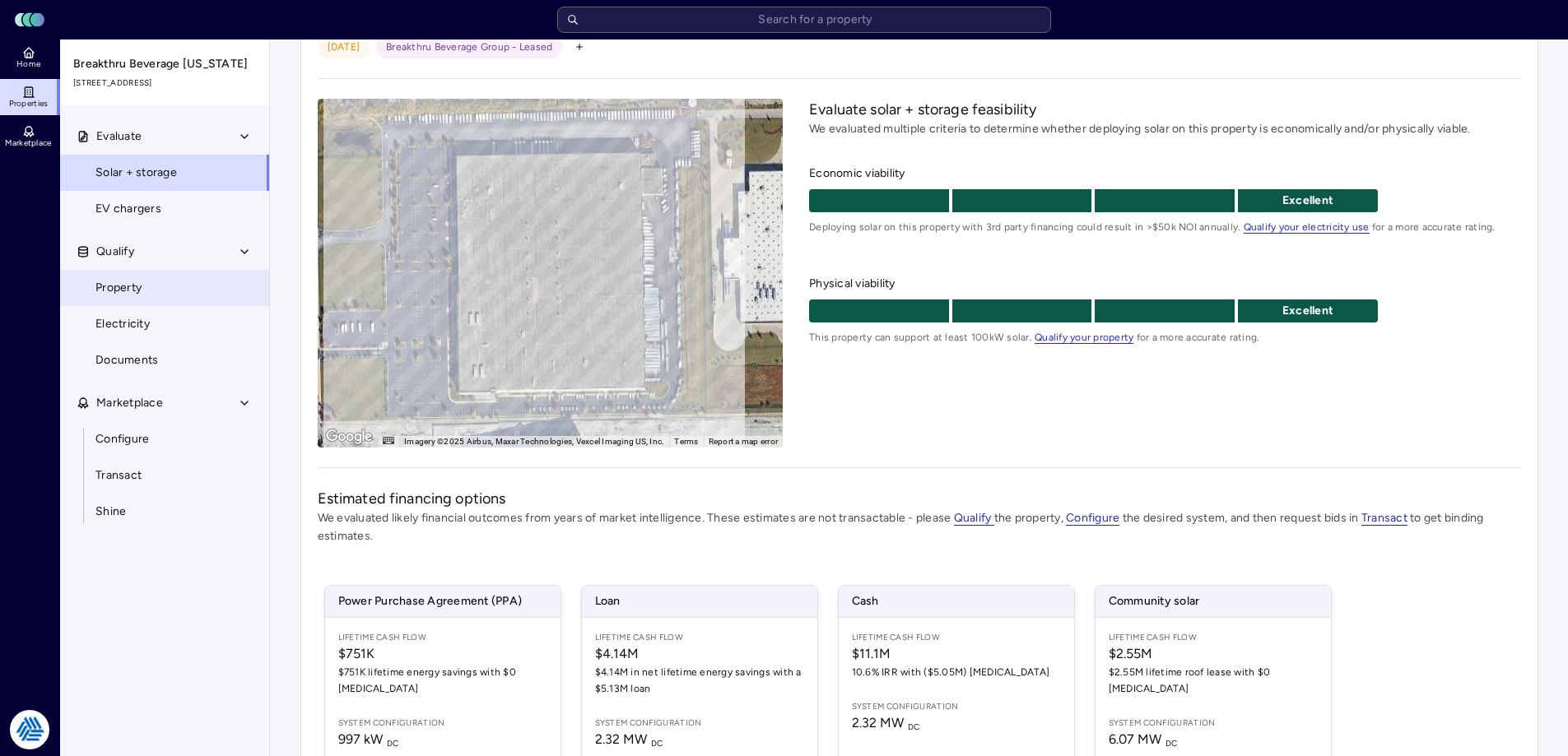
click at [133, 286] on span "Property" at bounding box center [119, 287] width 46 height 18
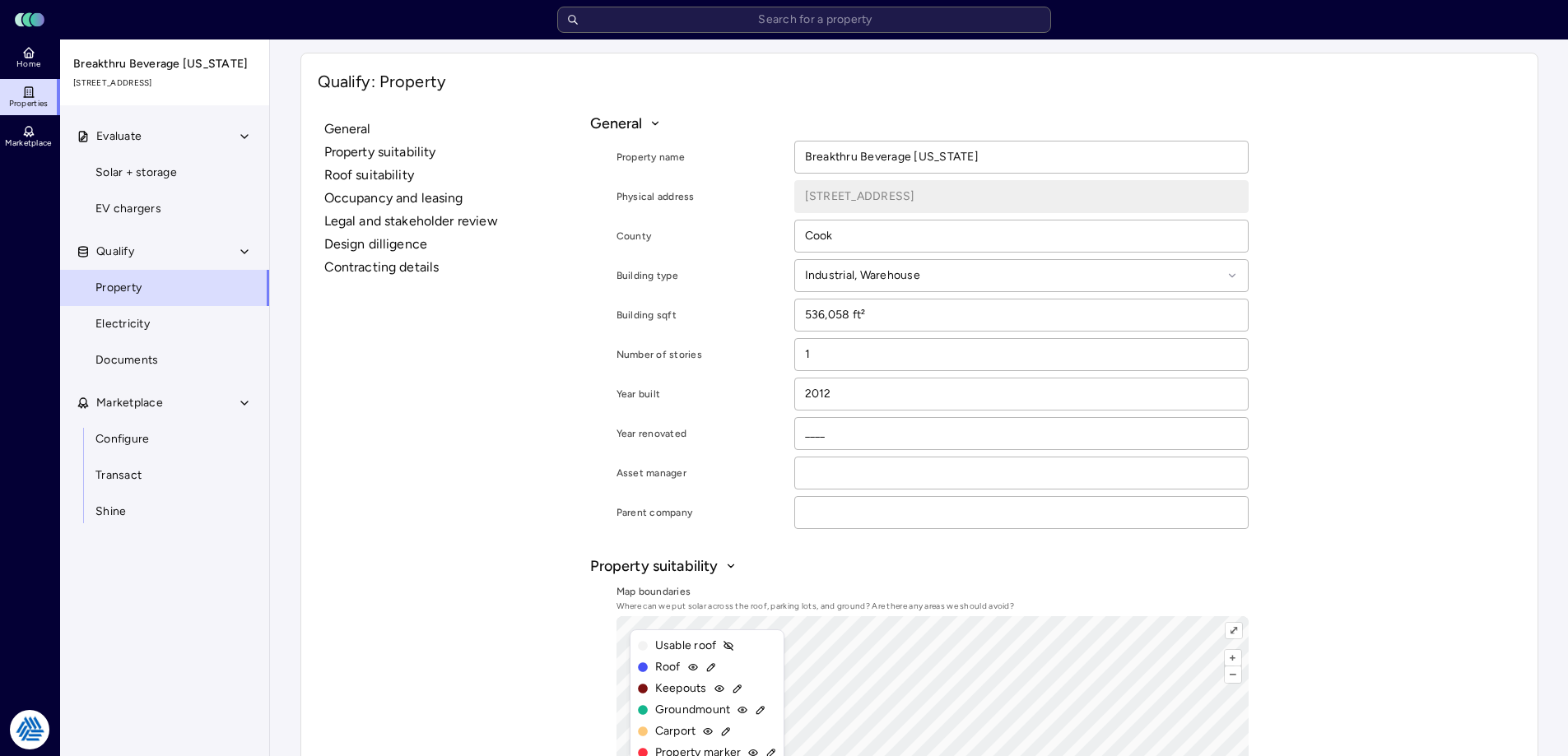
scroll to position [164, 0]
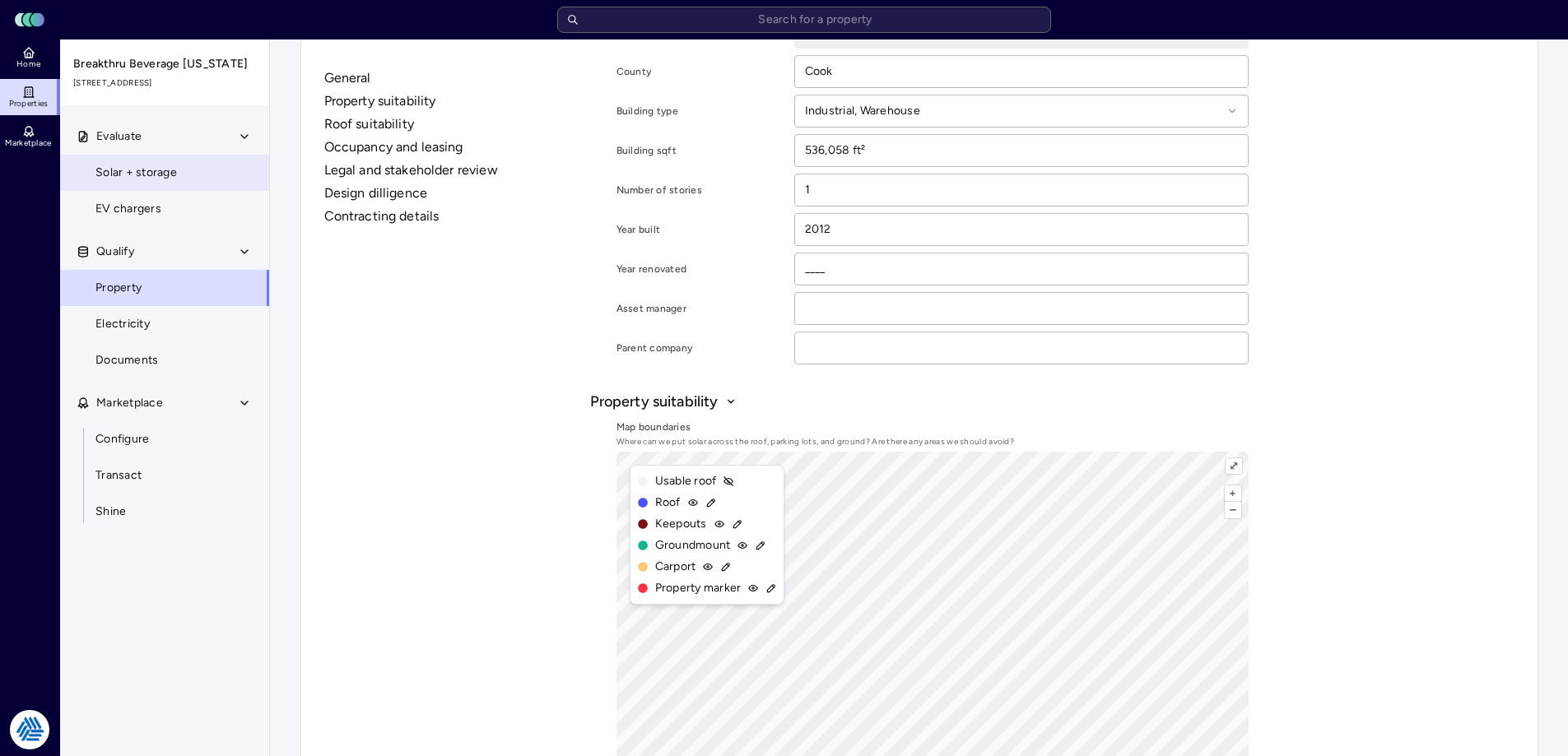
click at [157, 167] on span "Solar + storage" at bounding box center [136, 172] width 81 height 18
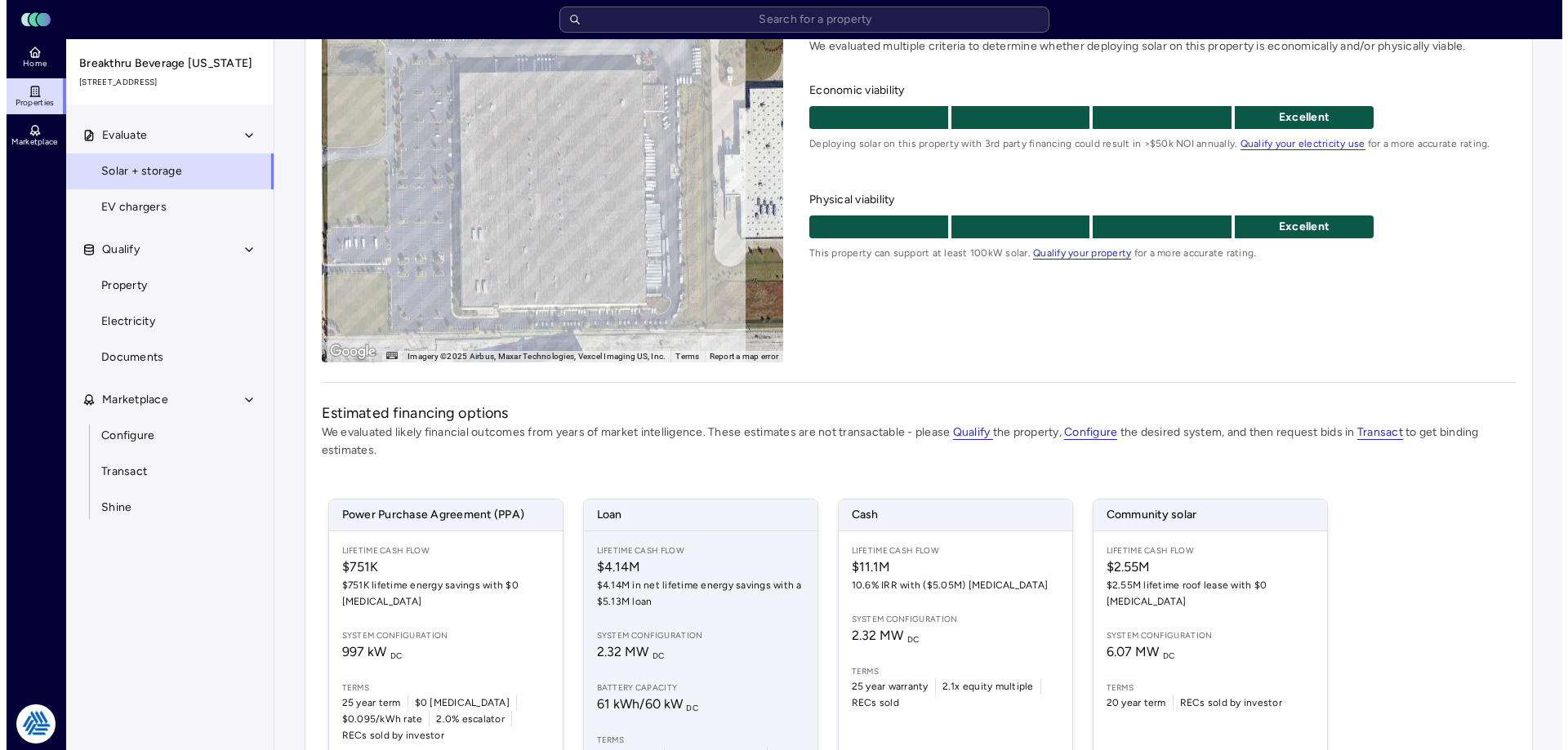
scroll to position [294, 0]
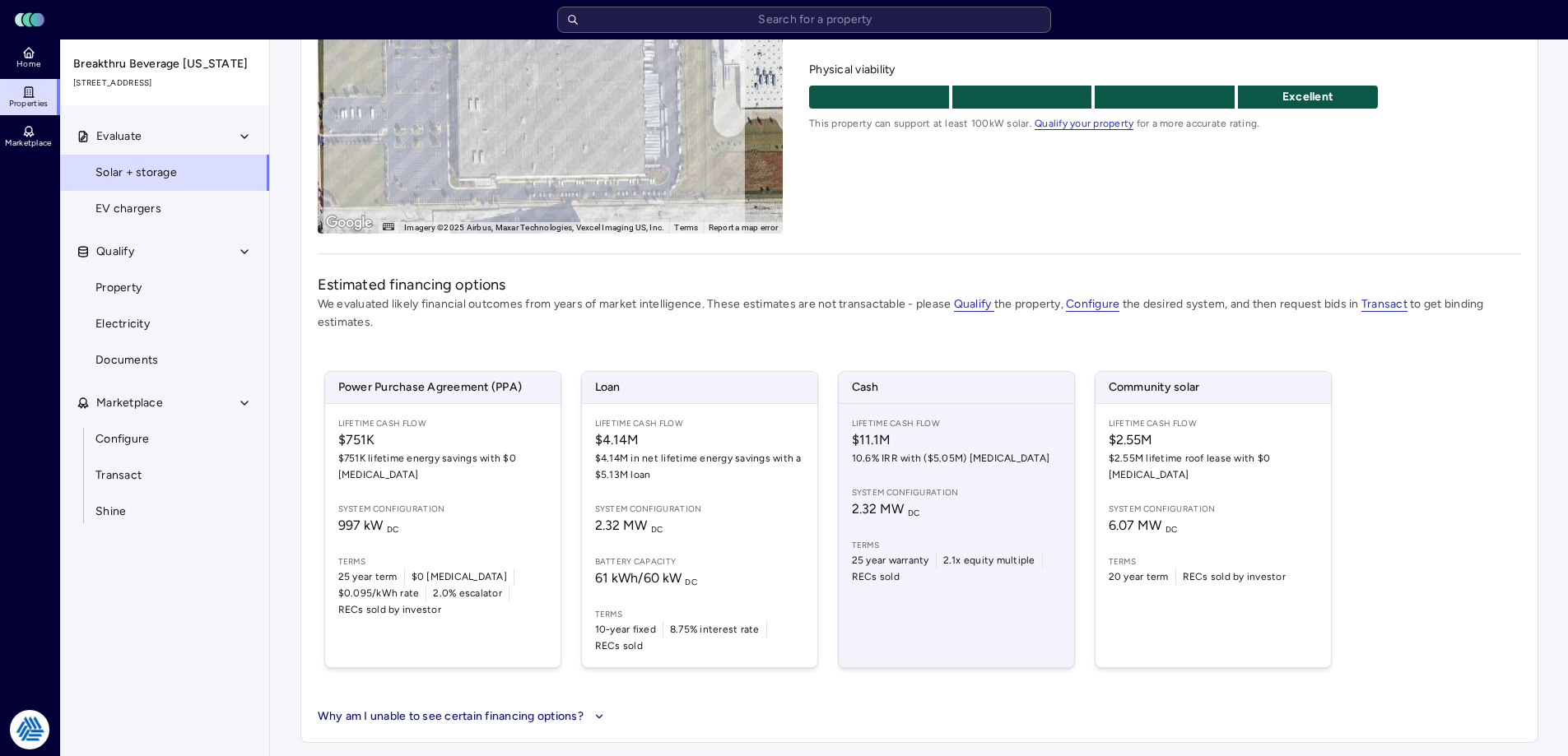
click at [954, 515] on span "2.32 MW DC" at bounding box center [956, 509] width 209 height 20
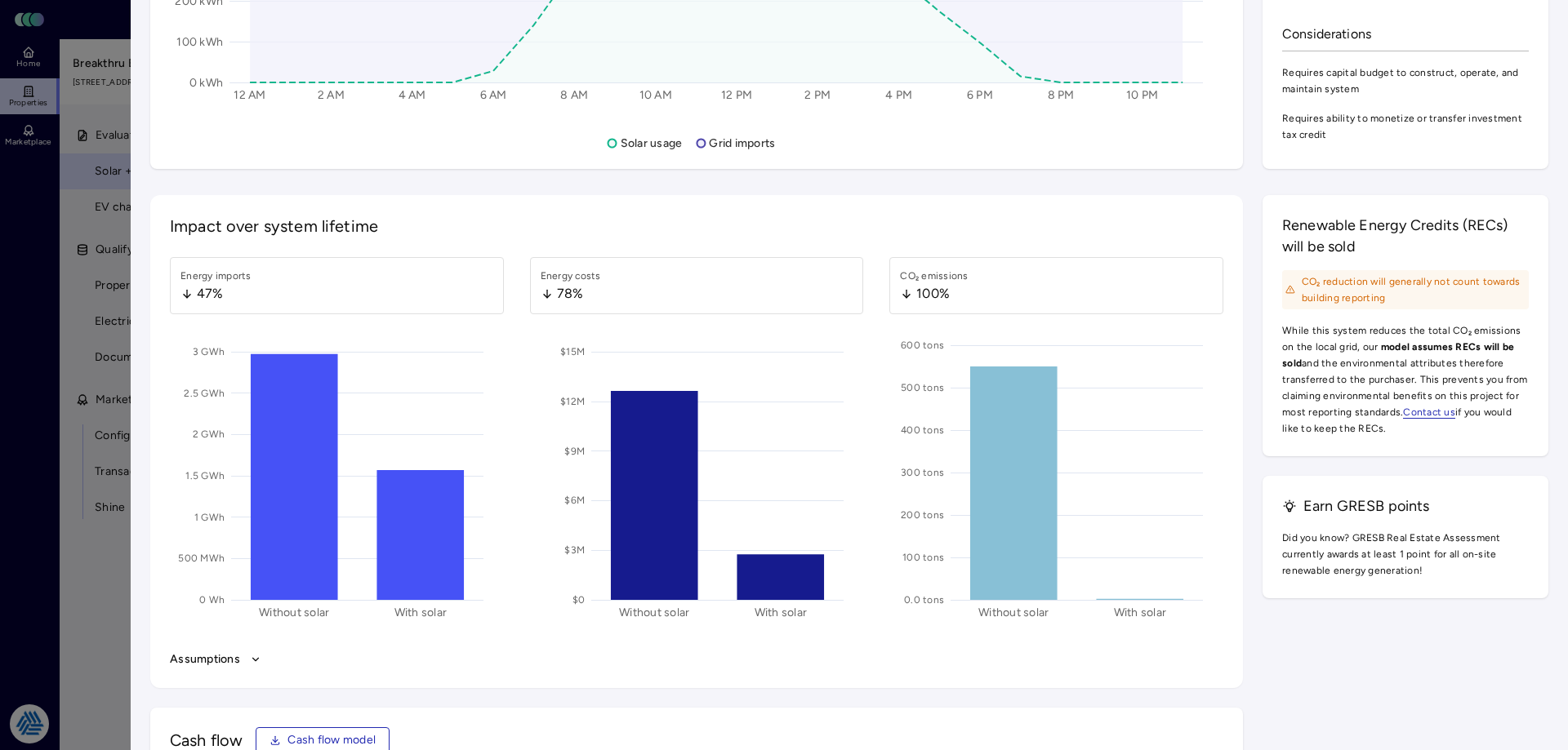
scroll to position [1959, 0]
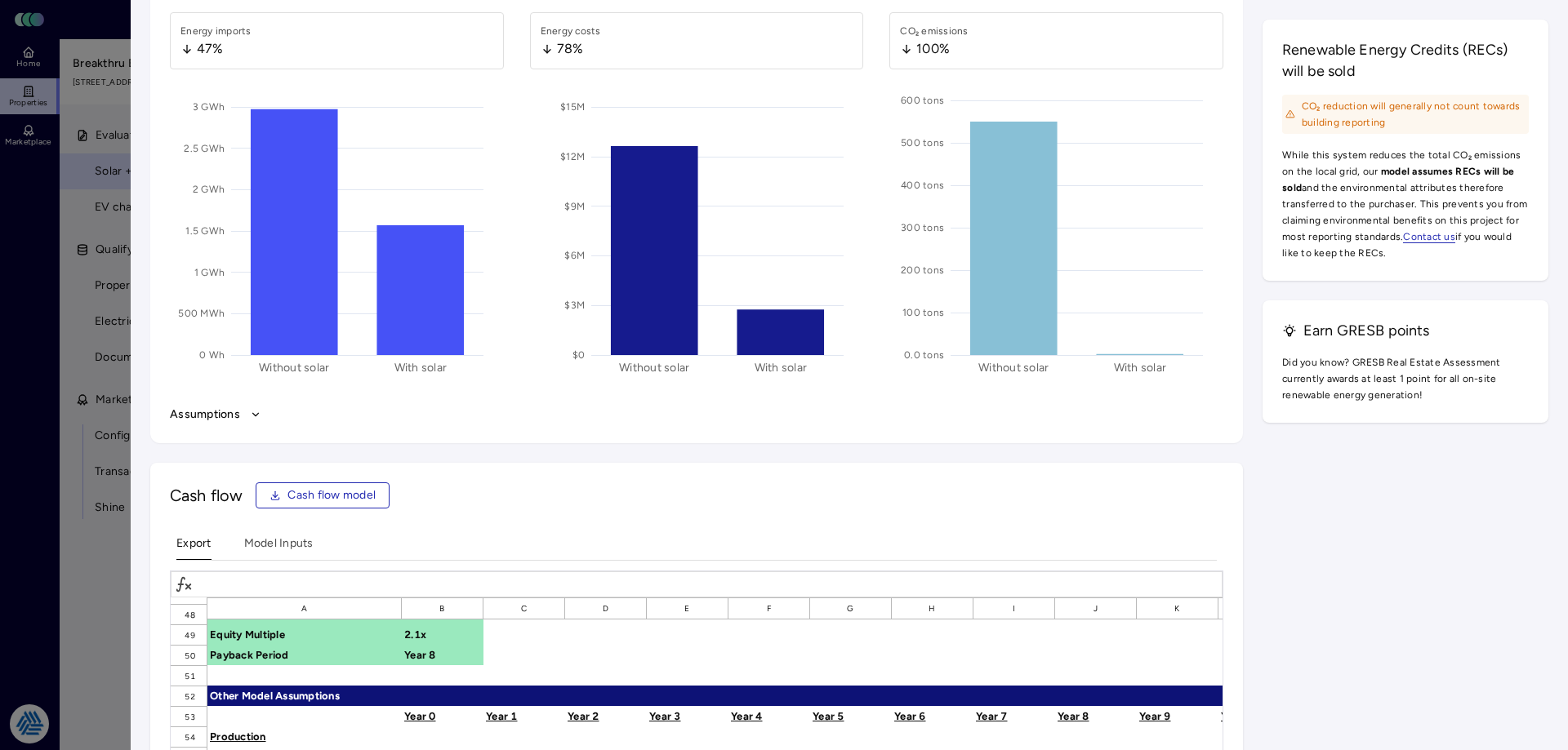
click at [97, 581] on div at bounding box center [784, 375] width 1568 height 750
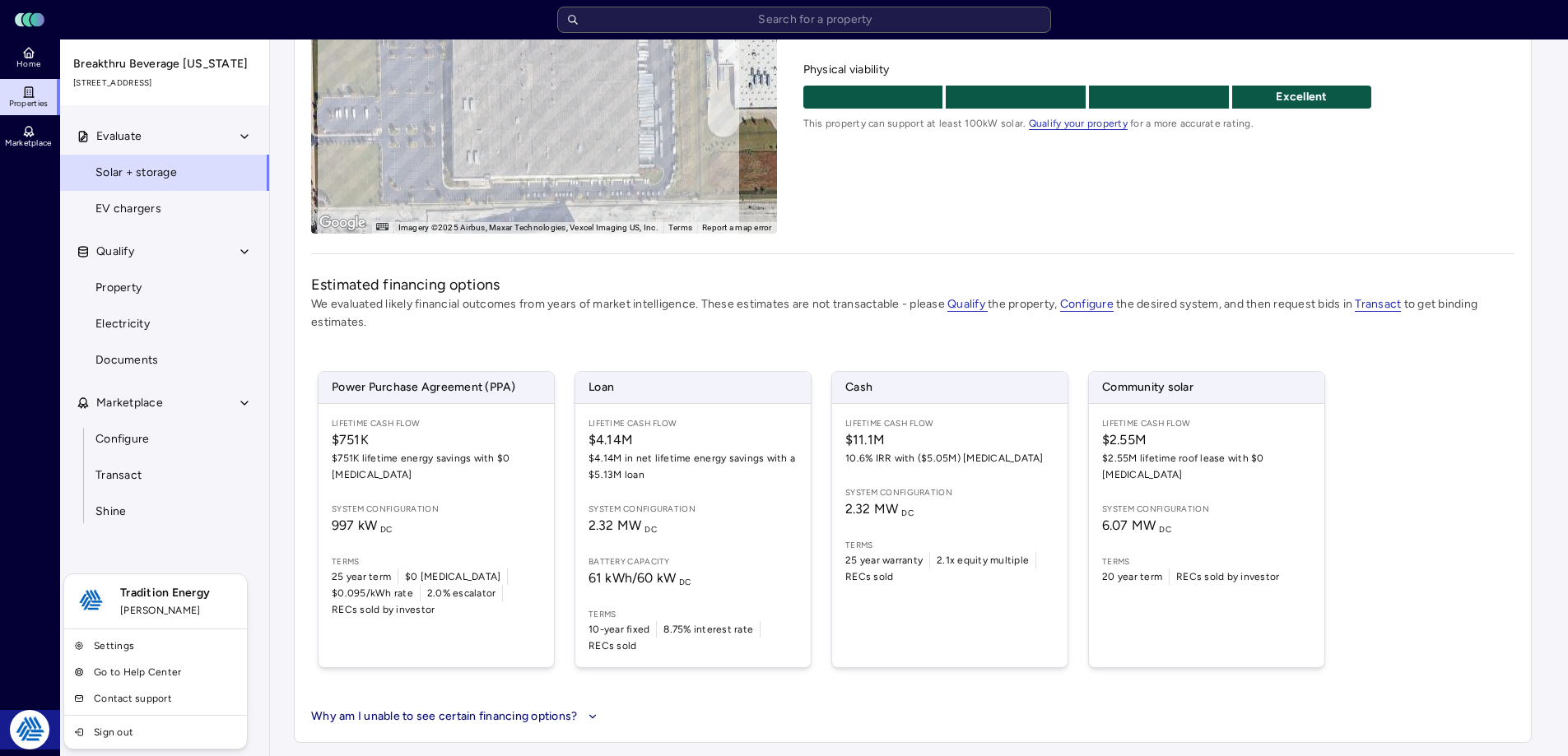
click at [27, 728] on html "Toggle Sidebar Lumen Energy Logo Home Properties Marketplace Tradition Energy […" at bounding box center [784, 230] width 1568 height 1053
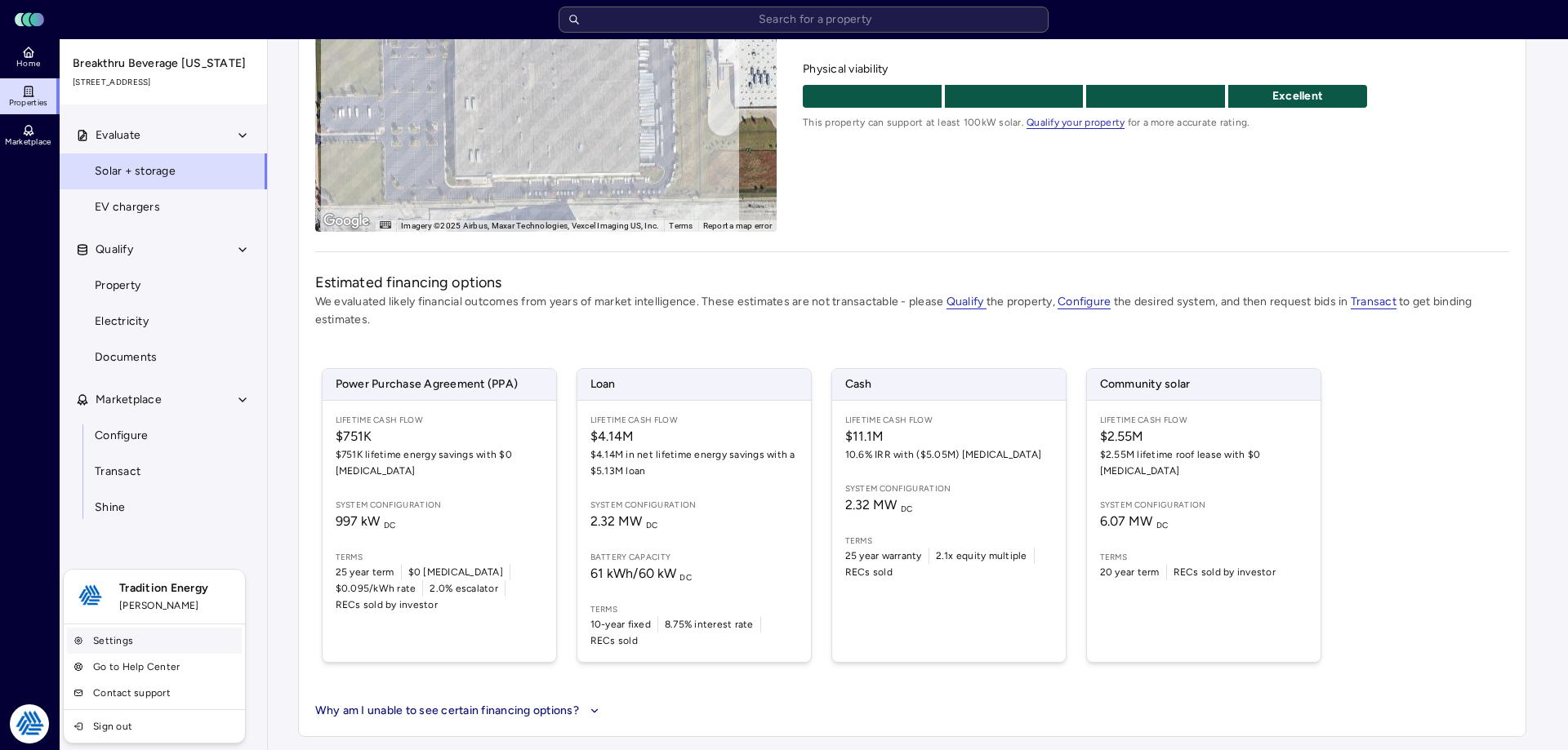
click at [122, 644] on link "Settings" at bounding box center [155, 641] width 175 height 26
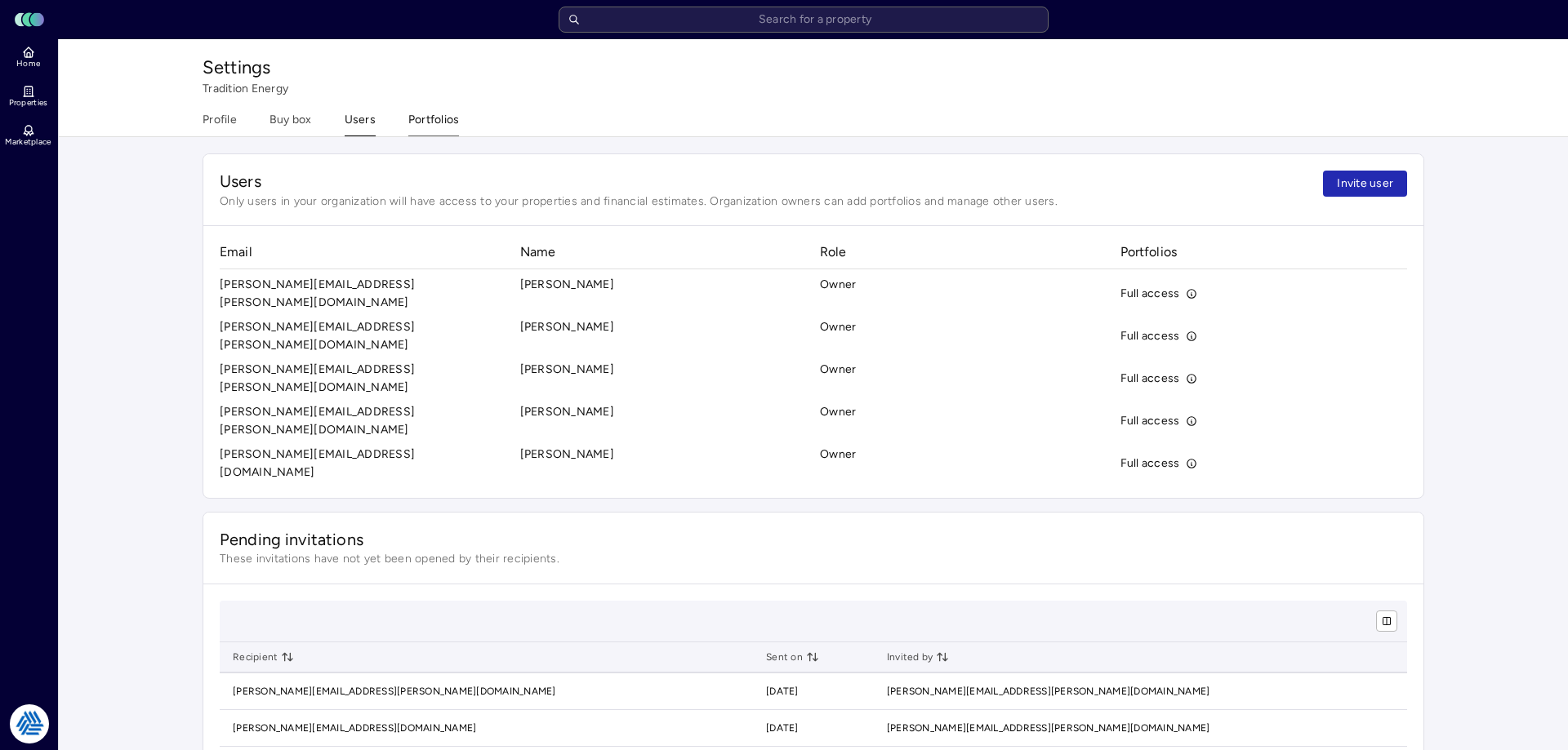
click at [439, 118] on button "Portfolios" at bounding box center [434, 124] width 52 height 25
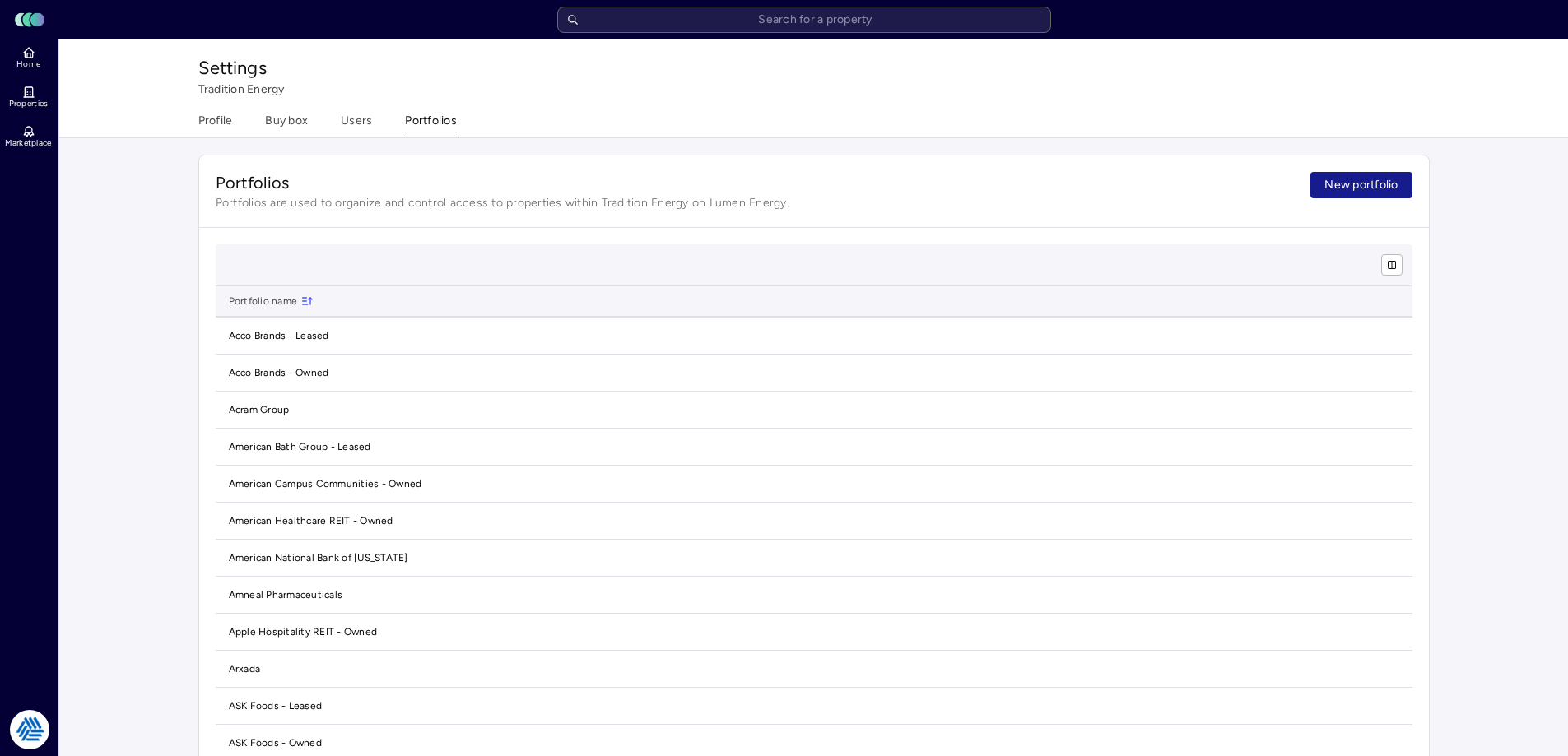
click at [1356, 186] on span "New portfolio" at bounding box center [1361, 185] width 74 height 18
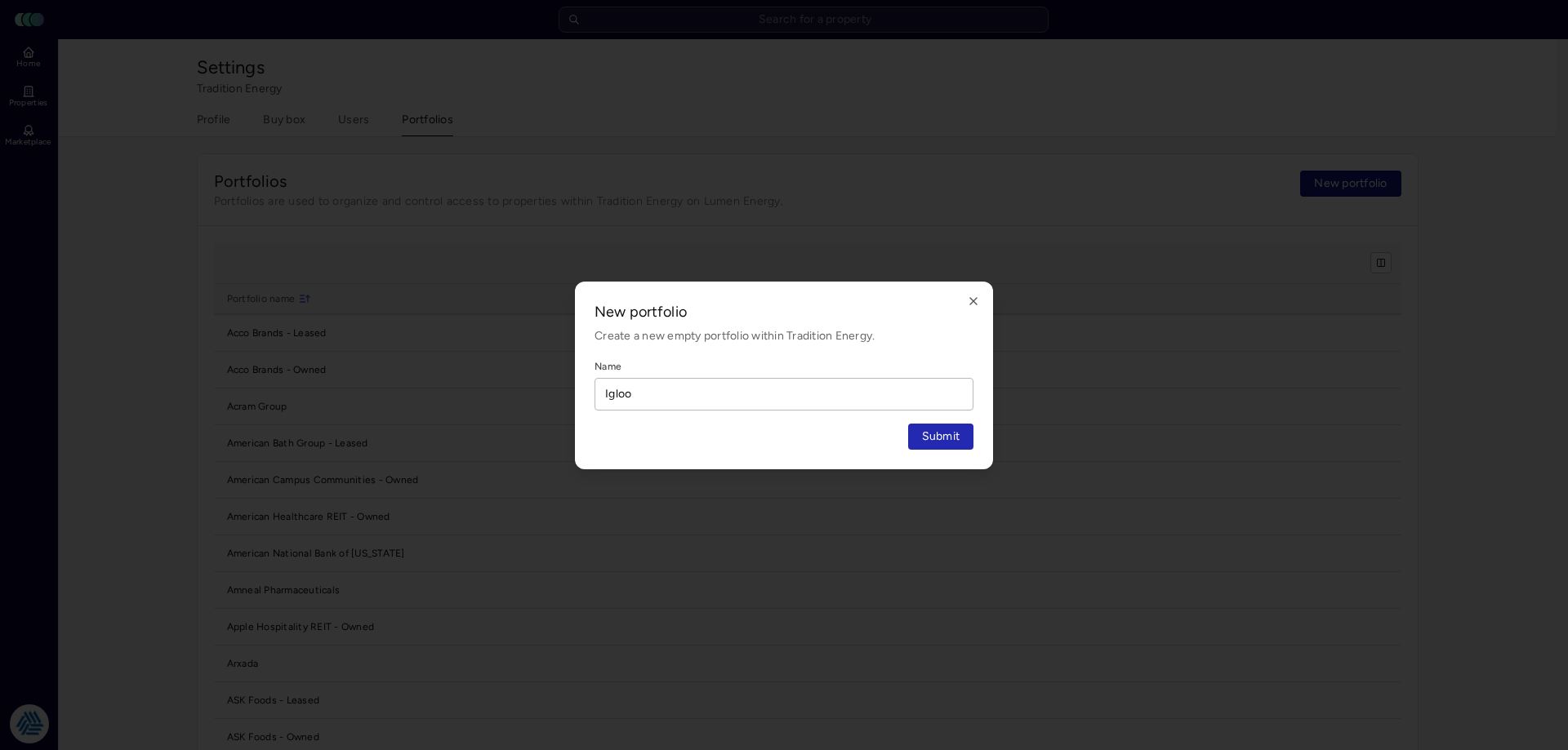
type input "Igloo"
click at [908, 423] on button "Submit" at bounding box center [941, 436] width 66 height 26
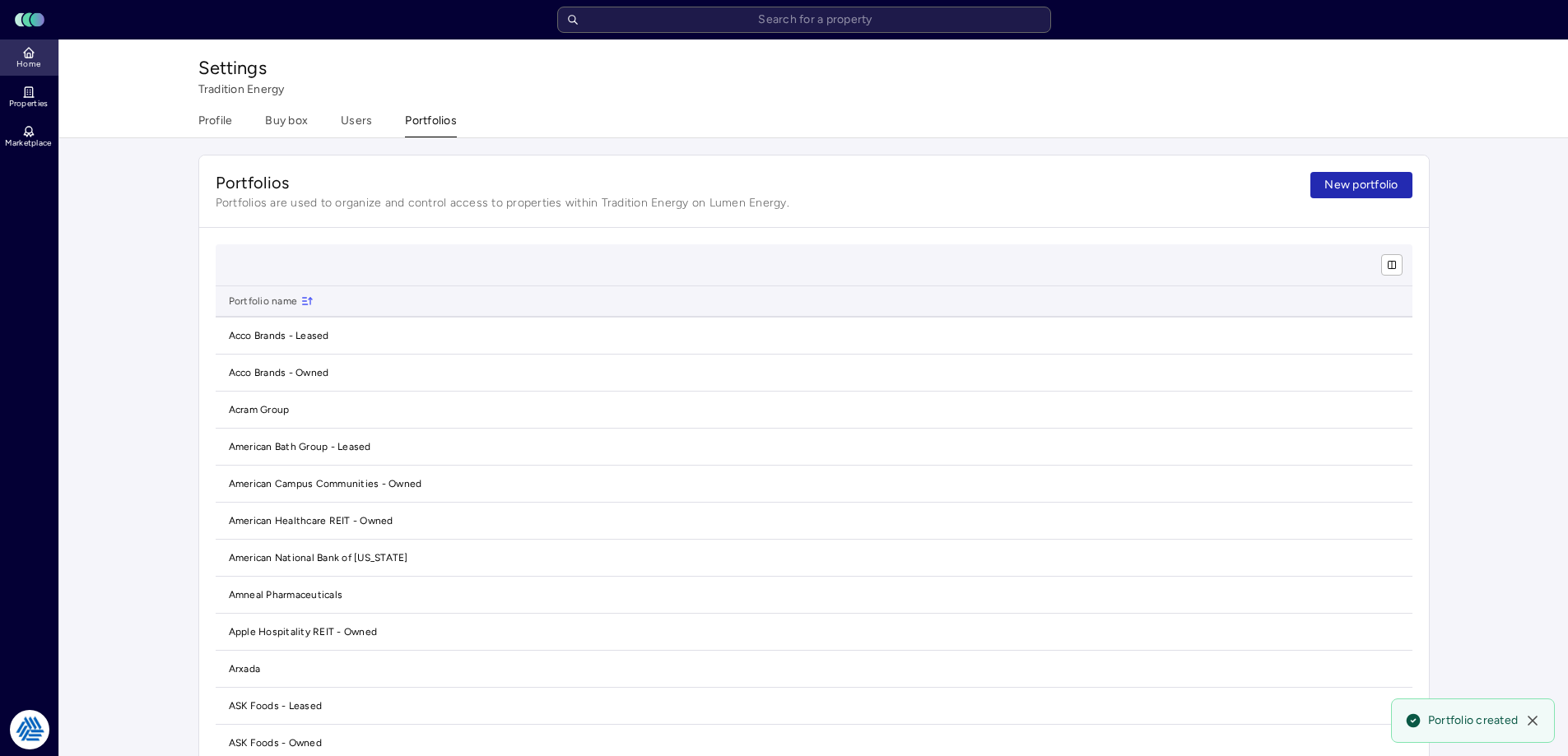
click at [33, 63] on span "Home" at bounding box center [28, 64] width 24 height 10
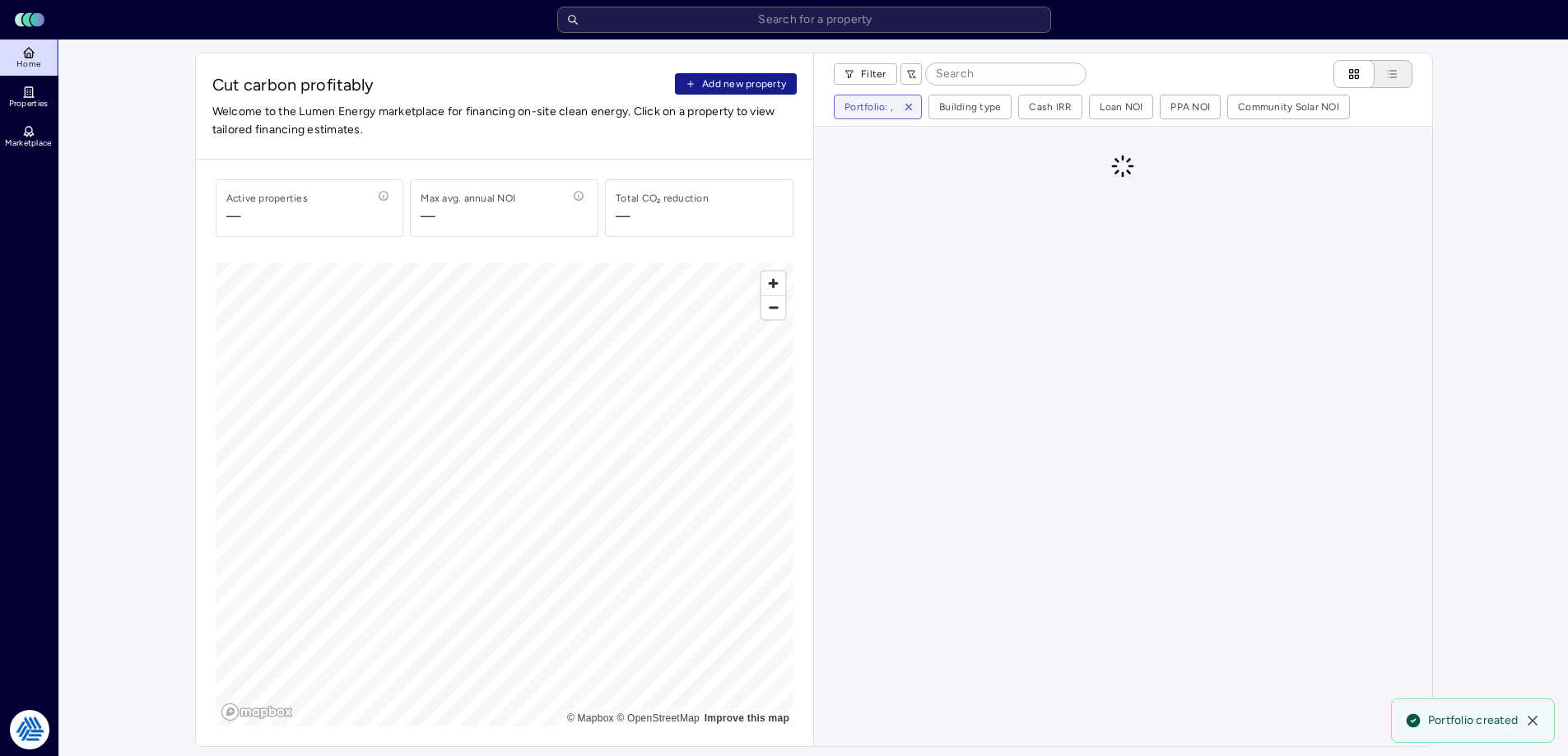
click at [719, 85] on span "Add new property" at bounding box center [744, 84] width 84 height 16
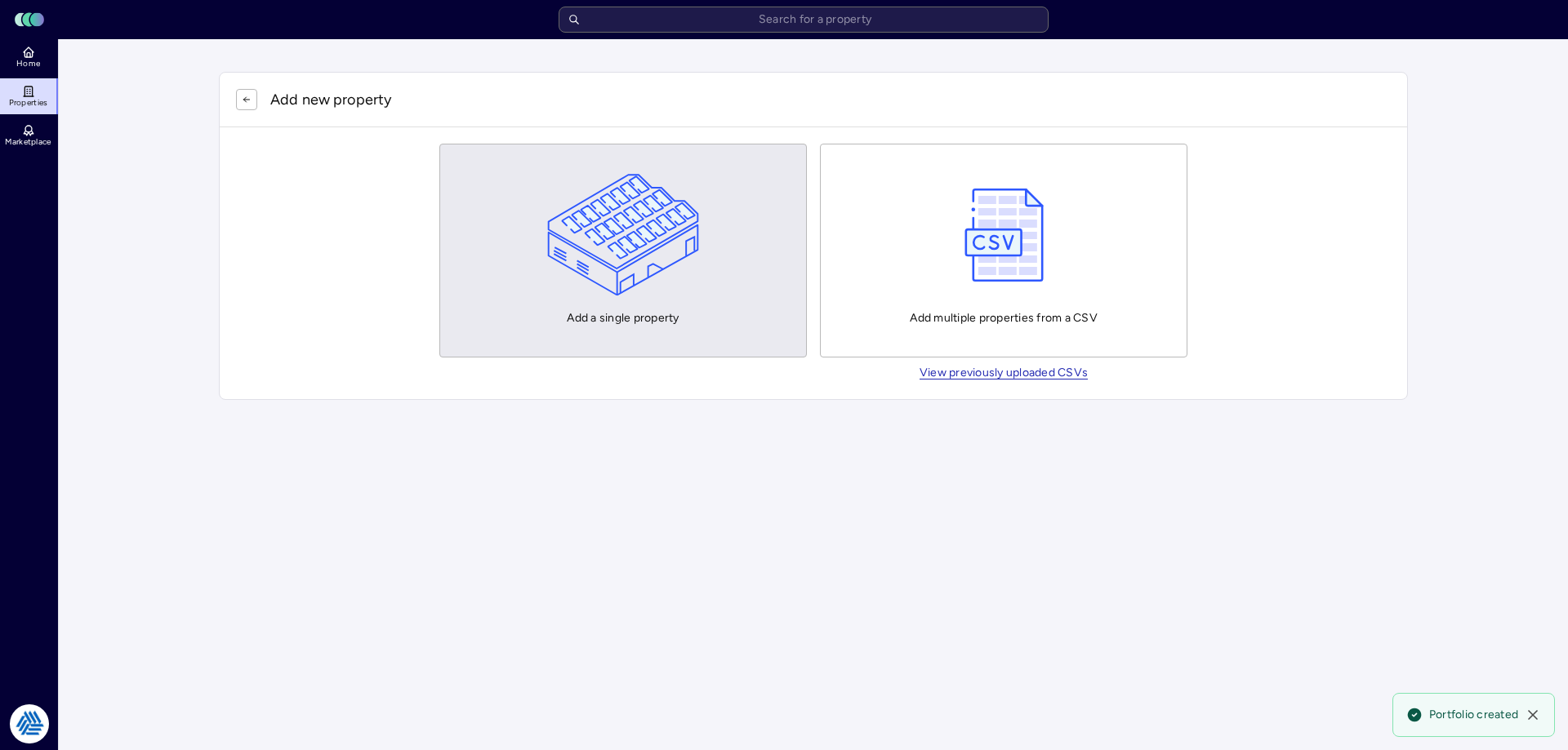
click at [575, 241] on img "button" at bounding box center [624, 235] width 153 height 122
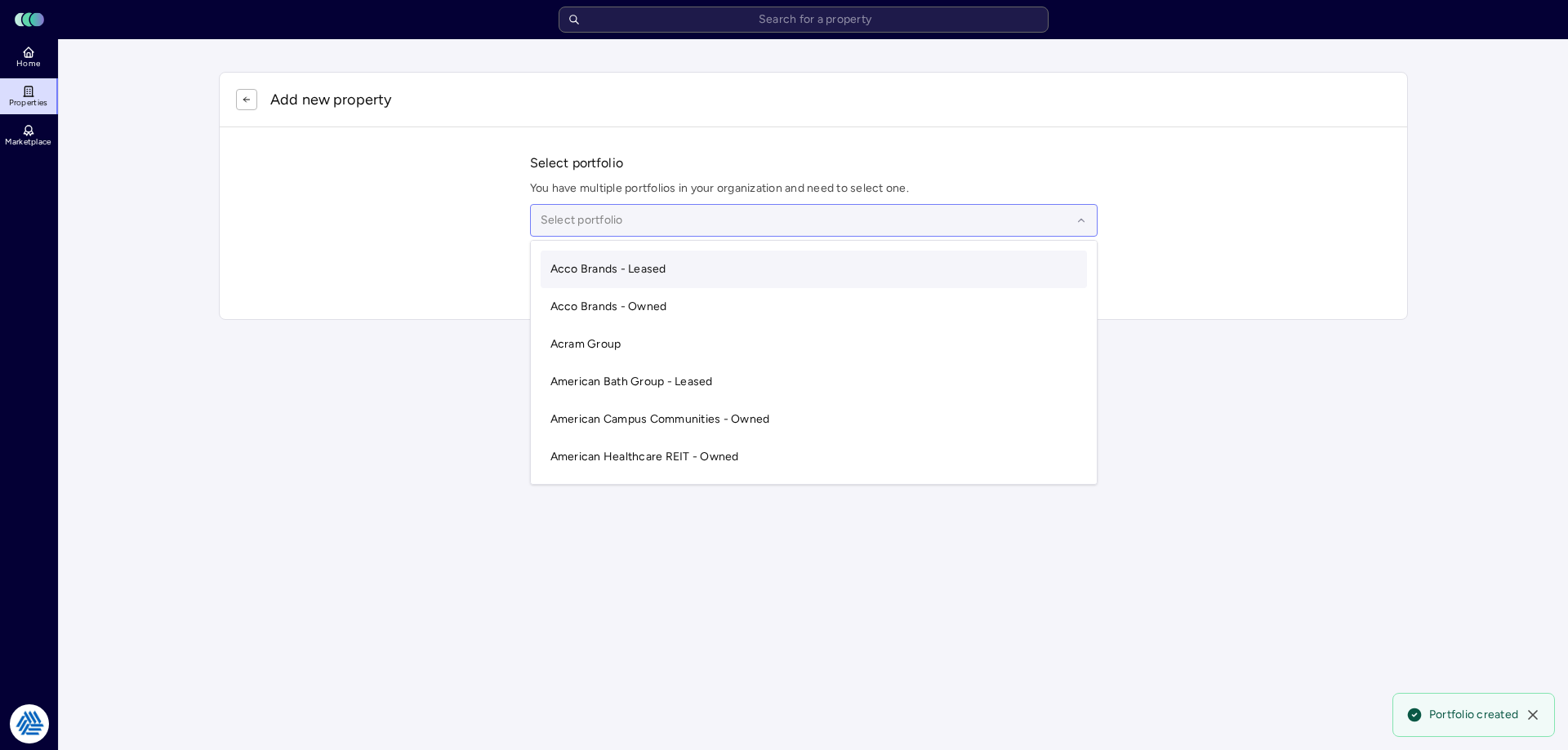
click at [565, 221] on div at bounding box center [806, 220] width 531 height 18
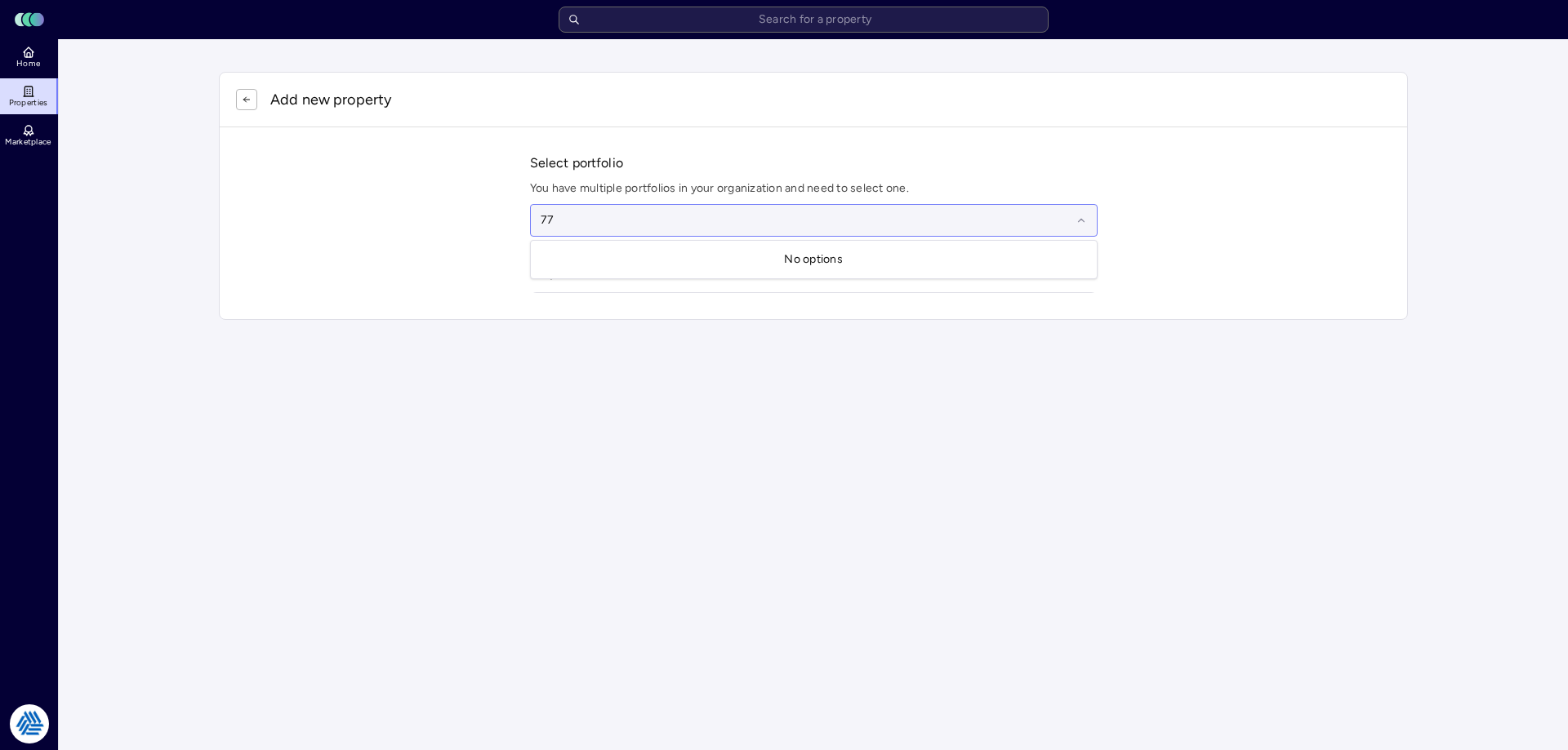
type input "7"
type input "iglo"
click at [573, 270] on span "Igloo" at bounding box center [563, 269] width 26 height 14
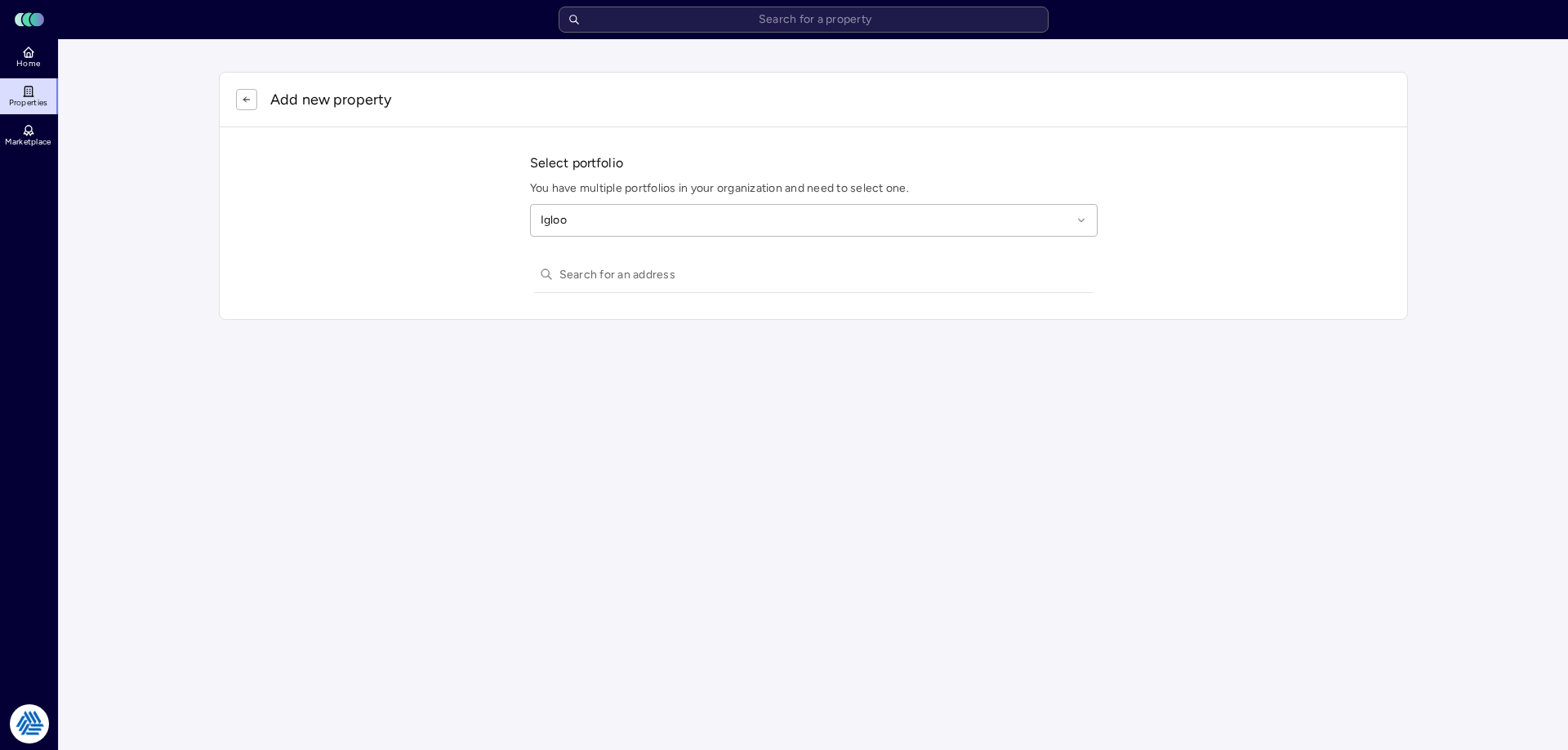
click at [574, 268] on input "text" at bounding box center [823, 274] width 529 height 36
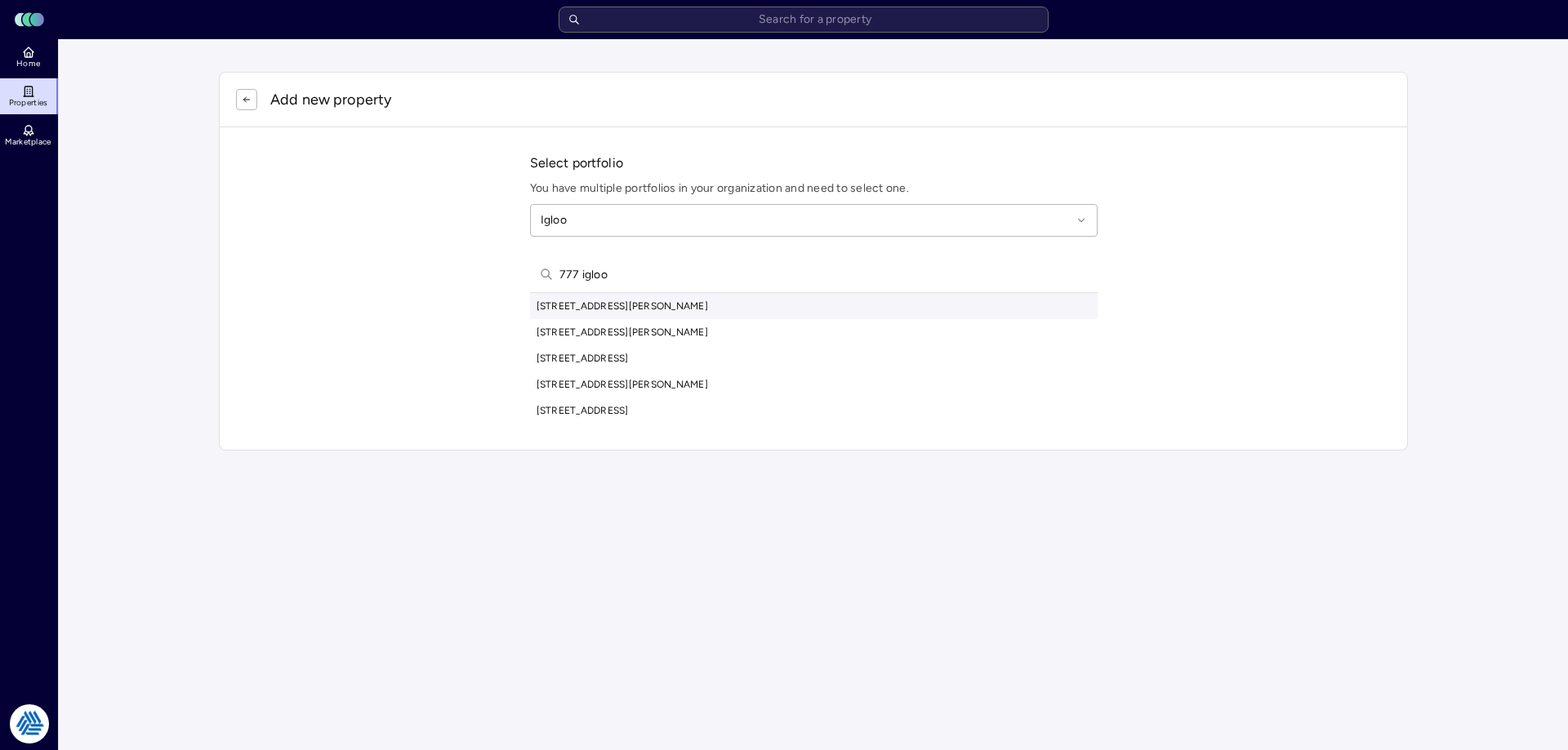
type input "777 igloo"
click at [660, 301] on div "[STREET_ADDRESS][PERSON_NAME]" at bounding box center [813, 305] width 568 height 26
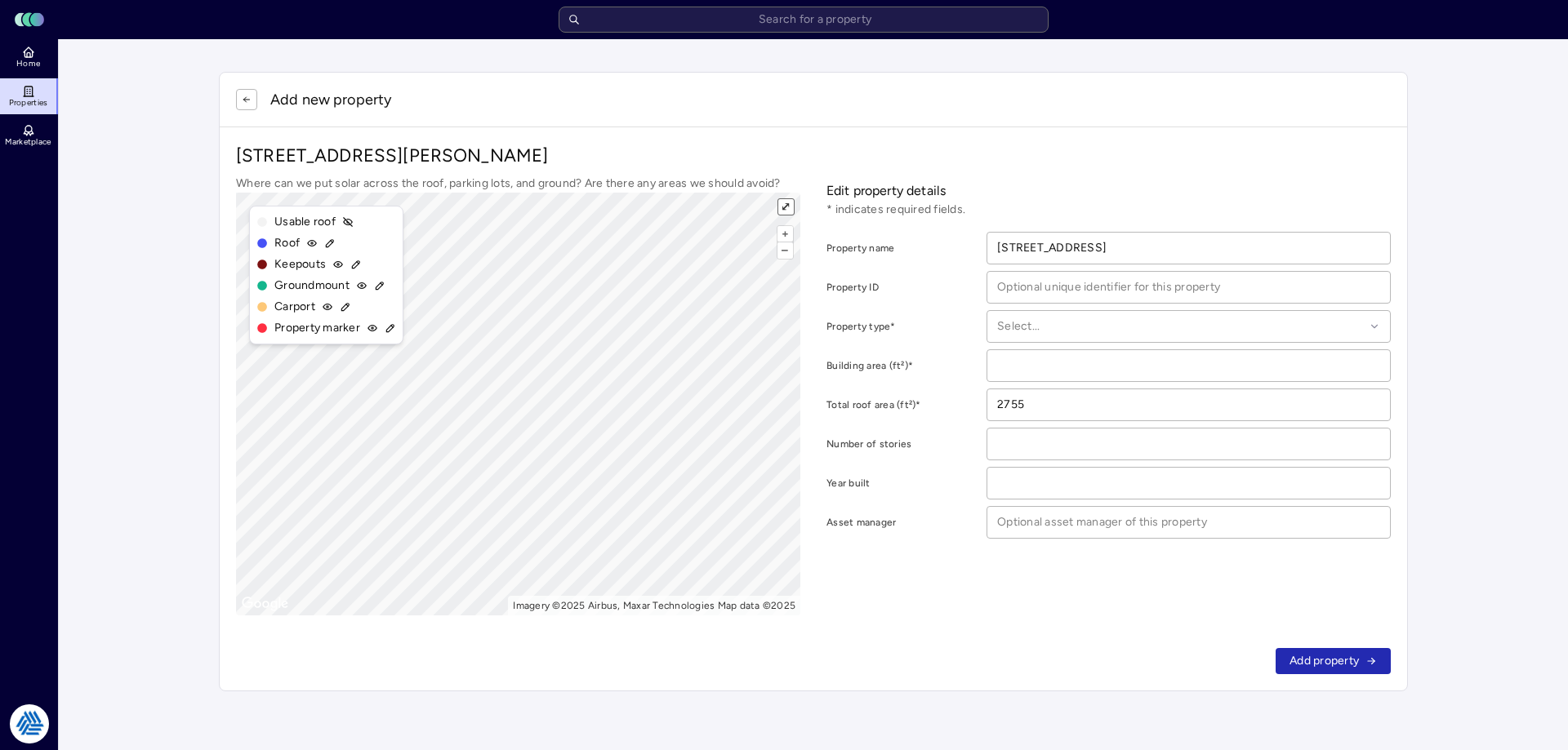
click at [790, 204] on button "⤢" at bounding box center [786, 207] width 15 height 15
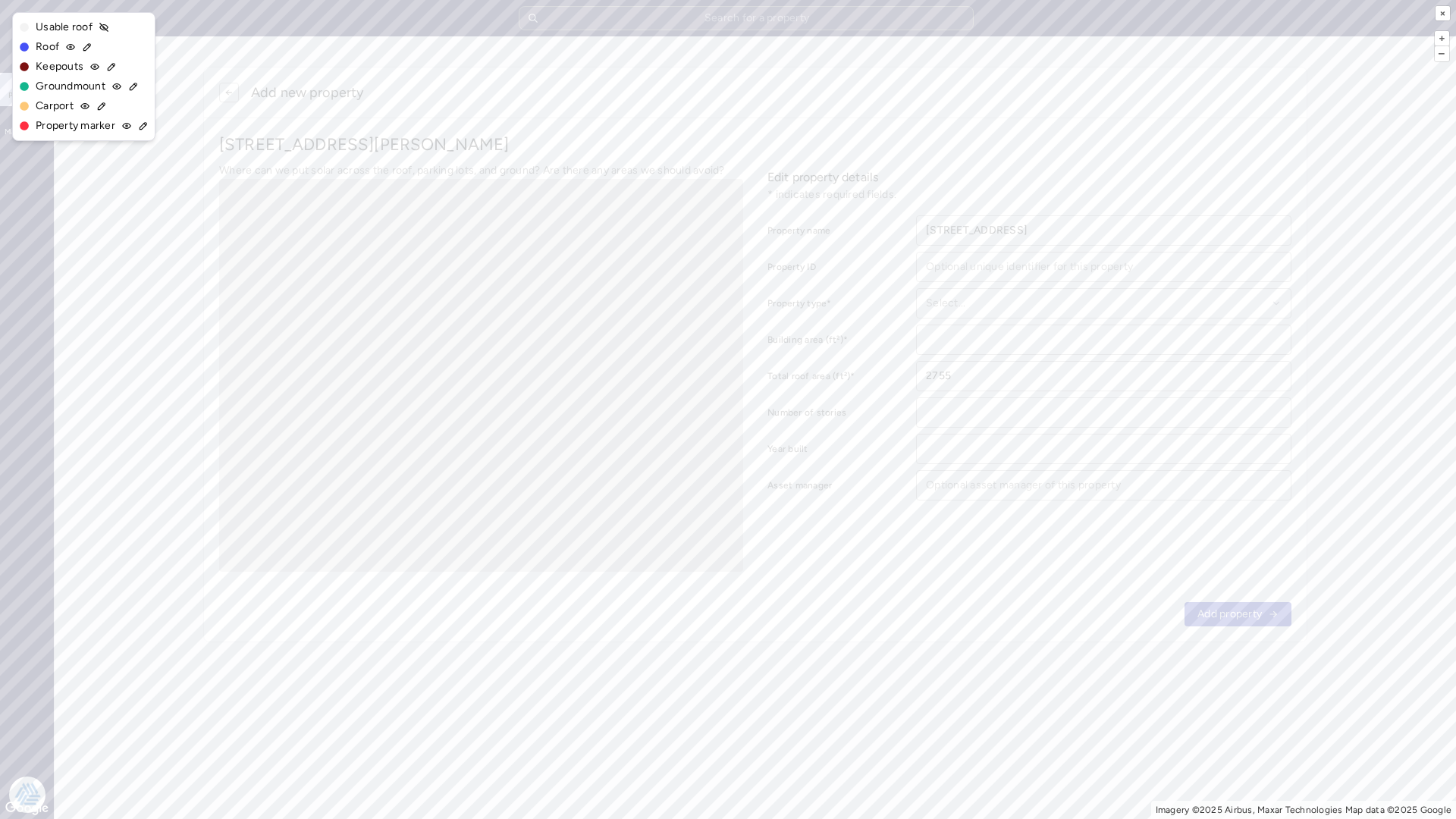
click at [77, 49] on div "Roof" at bounding box center [84, 47] width 130 height 17
click at [86, 46] on icon at bounding box center [87, 47] width 10 height 10
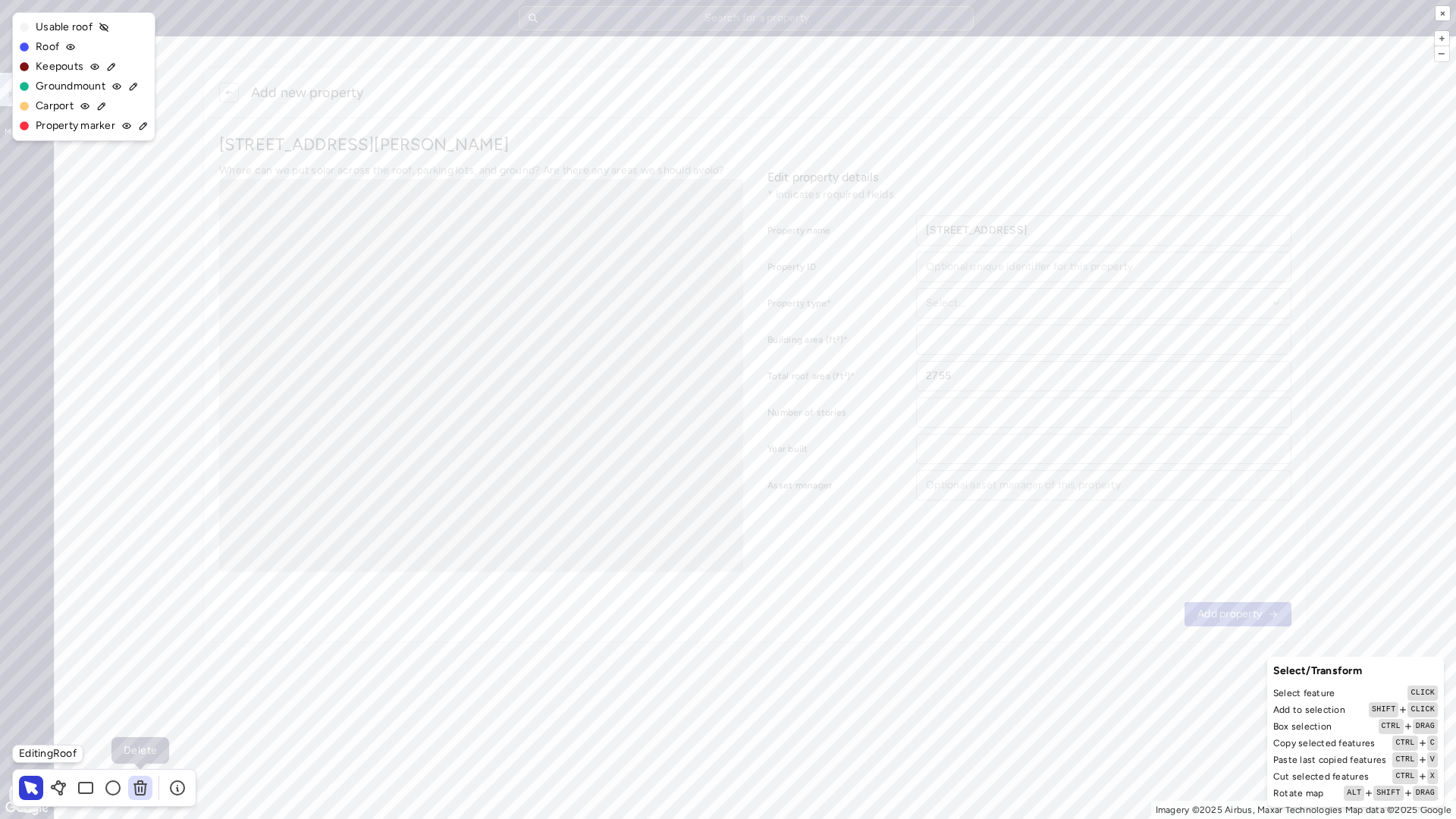
click at [139, 696] on icon at bounding box center [140, 784] width 12 height 0
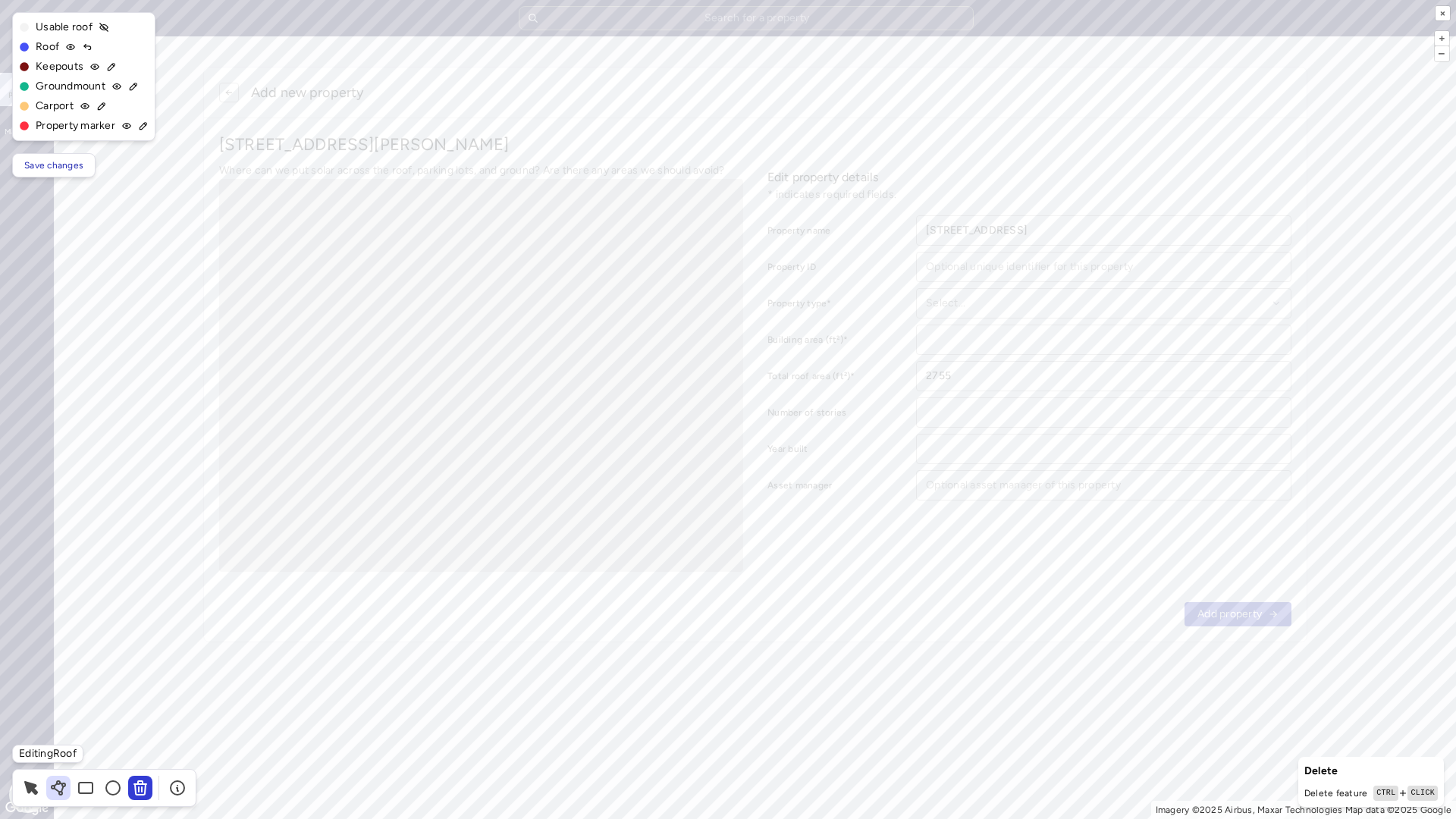
click at [58, 696] on icon at bounding box center [58, 783] width 3 height 3
click at [61, 169] on span "Save changes" at bounding box center [54, 165] width 59 height 15
type input "752272"
click at [1446, 9] on button "×" at bounding box center [1443, 13] width 14 height 14
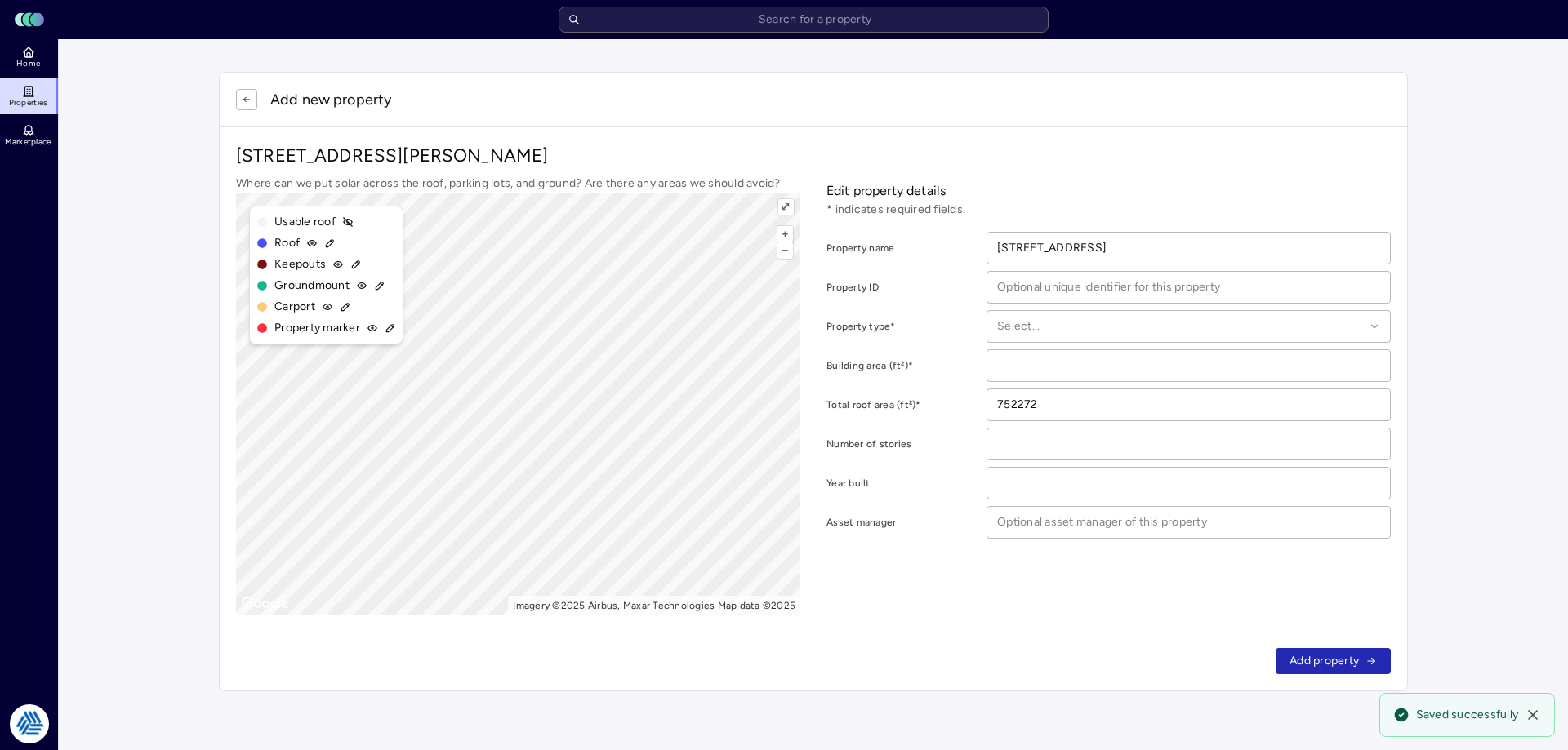
click at [1009, 121] on div "Add new property" at bounding box center [813, 100] width 1188 height 54
click at [1024, 366] on input "number" at bounding box center [1189, 366] width 402 height 31
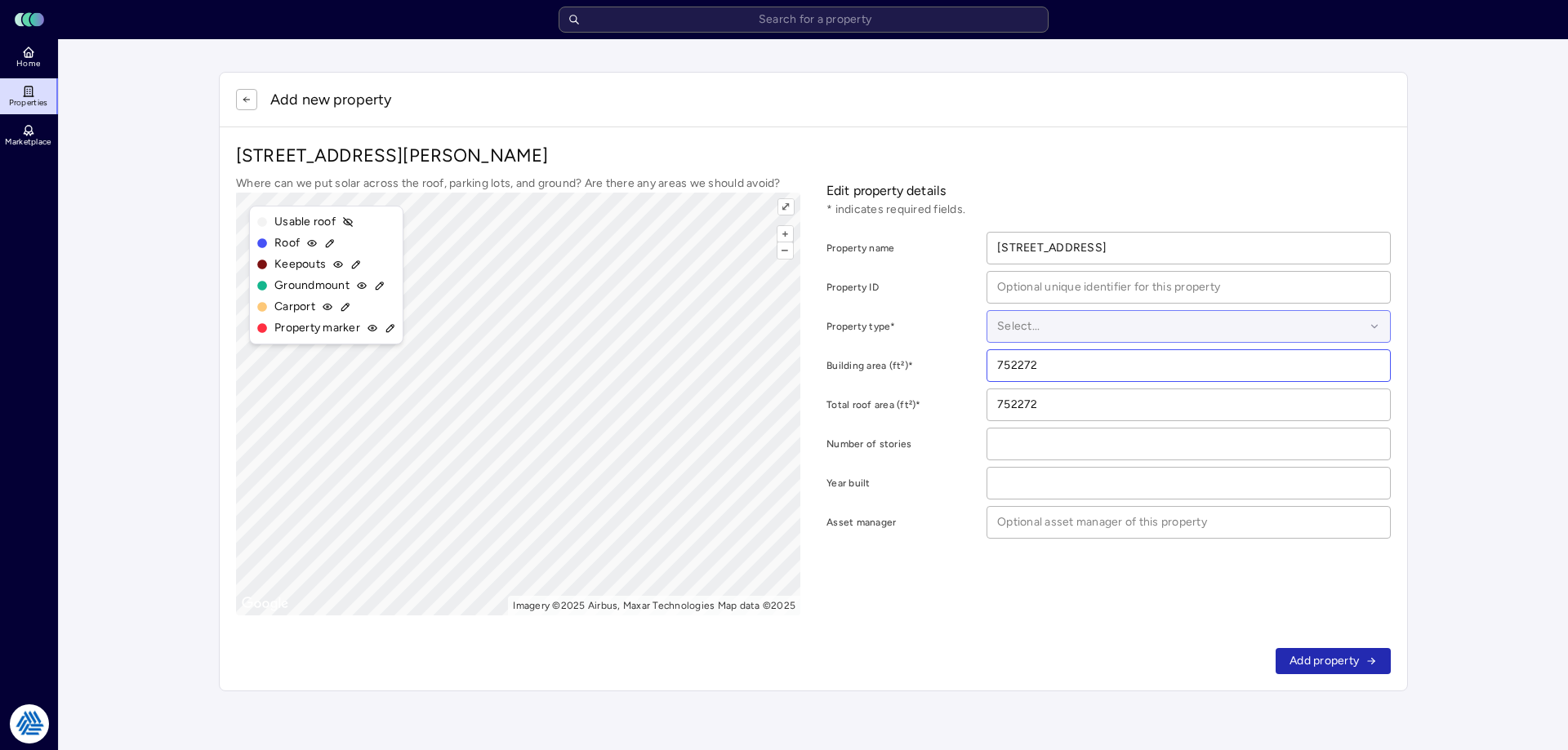
type input "752272"
click at [1069, 333] on div at bounding box center [1181, 326] width 368 height 18
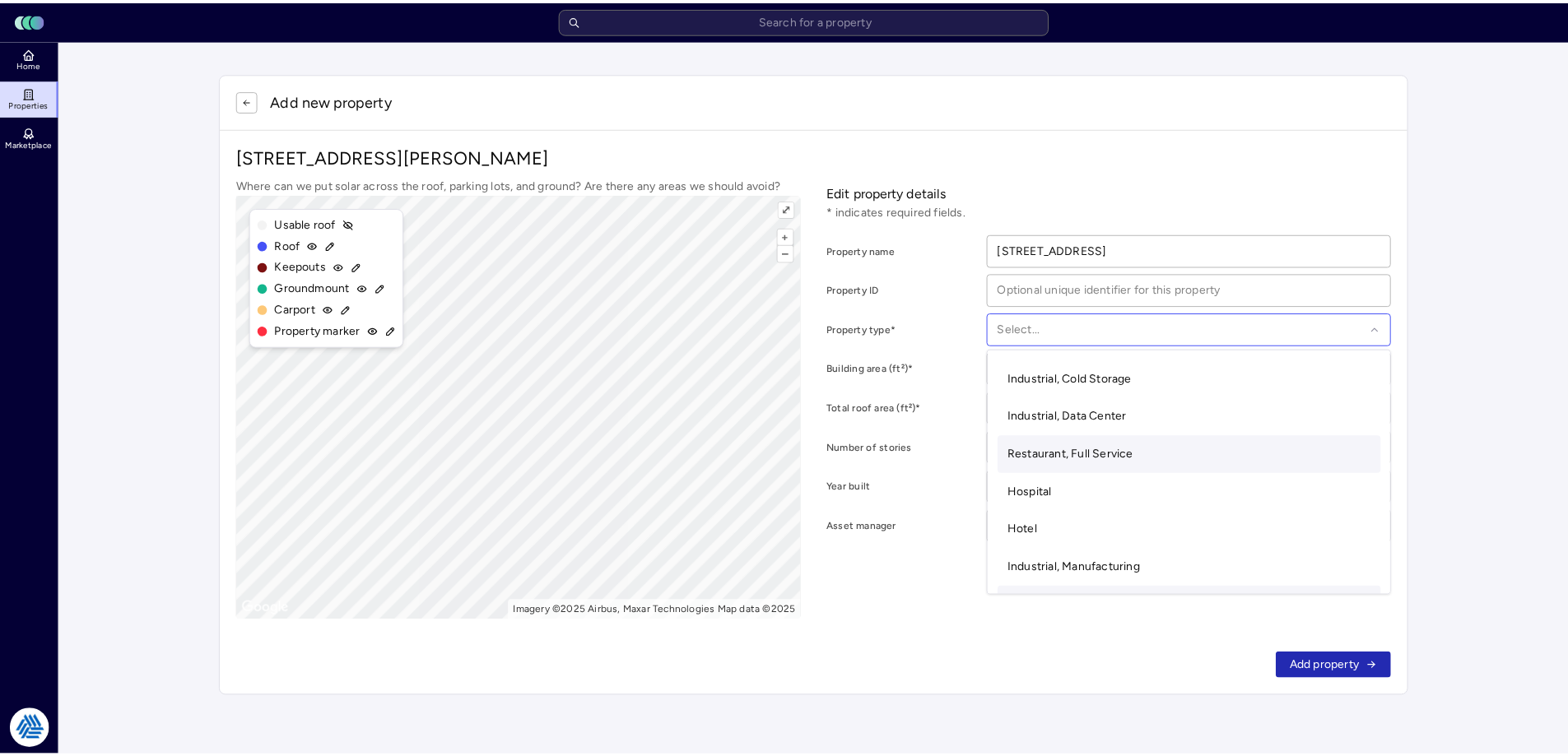
scroll to position [82, 0]
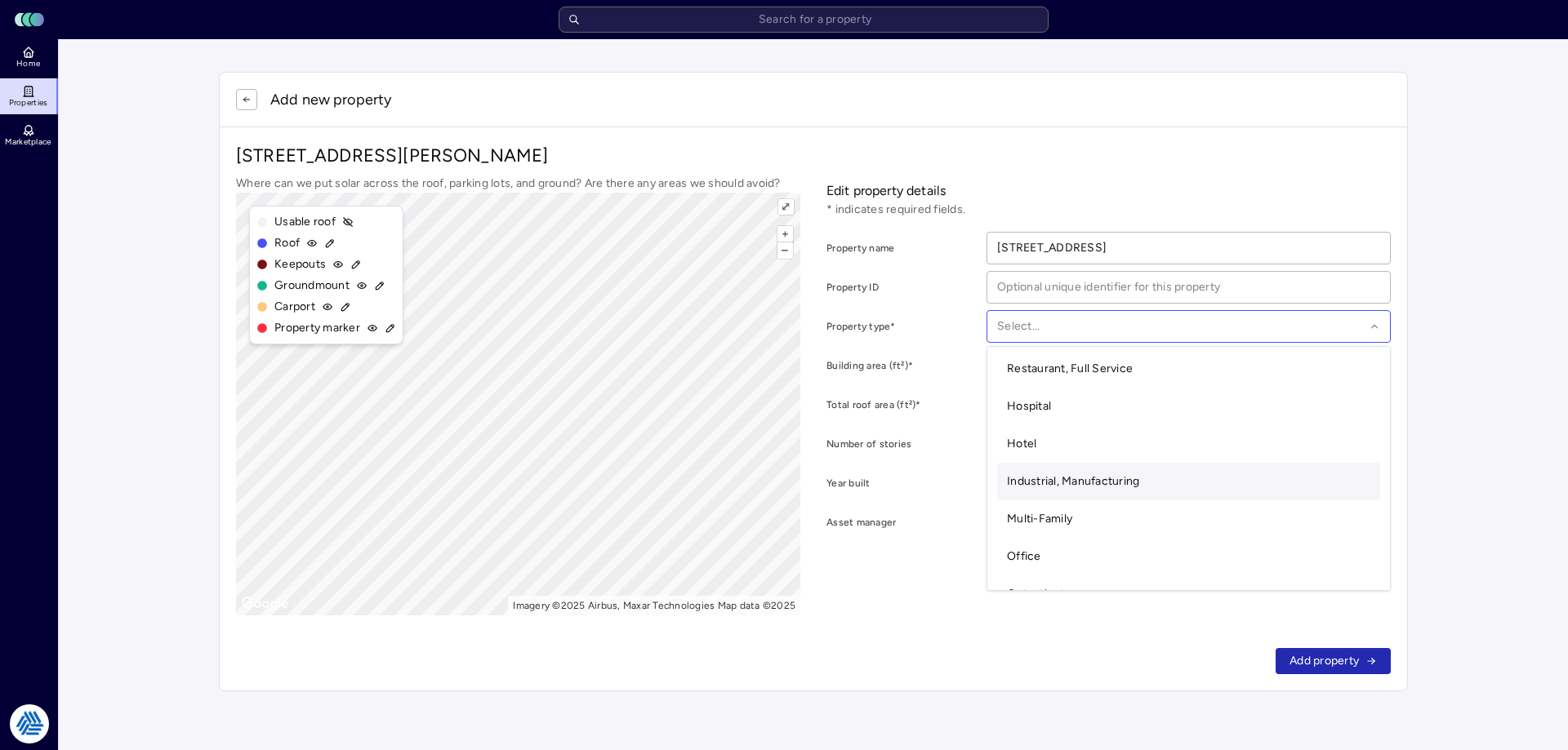
click at [1090, 484] on span "Industrial, Manufacturing" at bounding box center [1073, 481] width 132 height 14
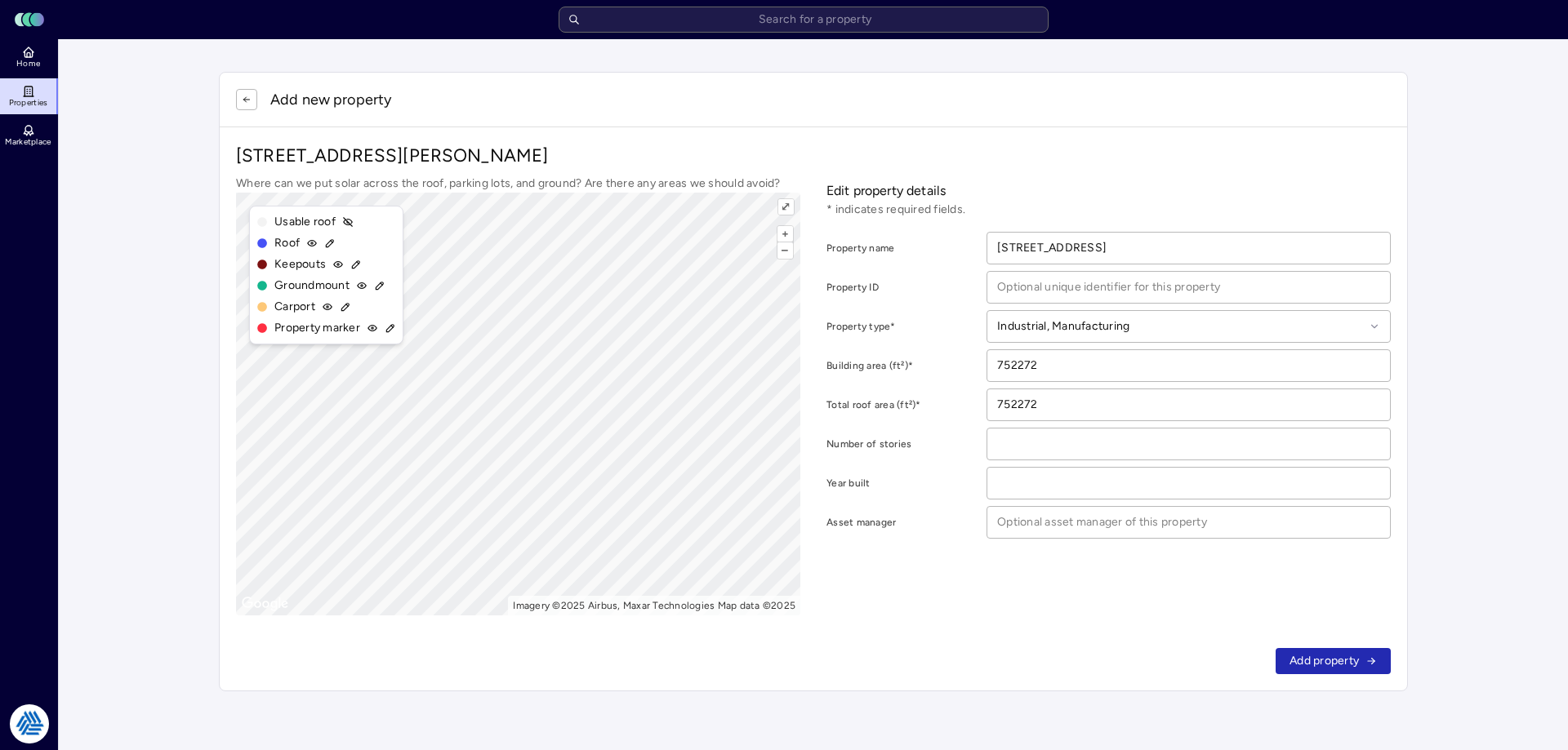
click at [1219, 183] on p "Edit property details" at bounding box center [1109, 191] width 565 height 20
click at [1329, 669] on span "Add property" at bounding box center [1324, 661] width 70 height 18
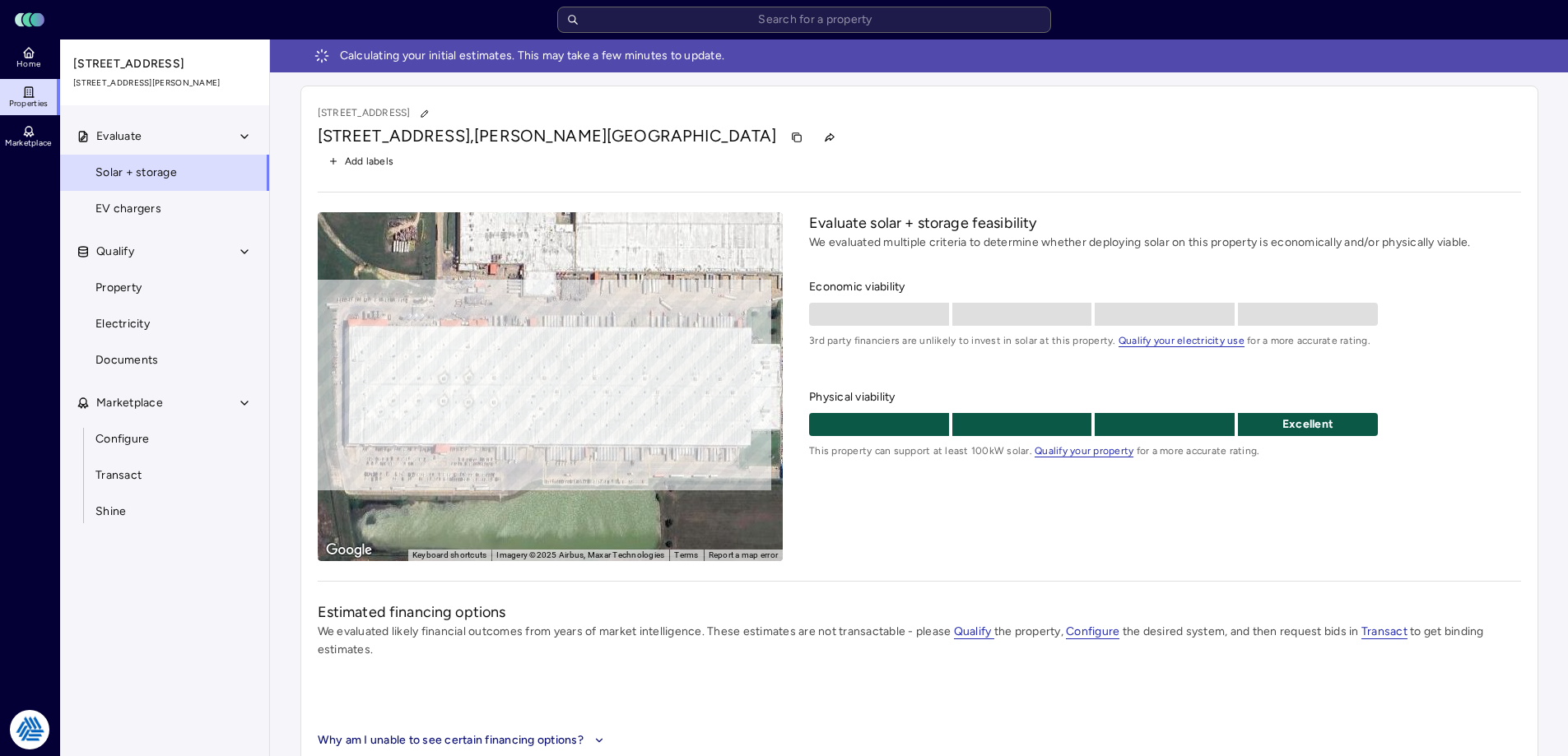
drag, startPoint x: 786, startPoint y: 168, endPoint x: 764, endPoint y: 152, distance: 27.2
click at [786, 168] on div "Add labels" at bounding box center [919, 161] width 1204 height 21
click at [931, 539] on div "Evaluate solar + storage feasibility We evaluated multiple criteria to determin…" at bounding box center [1164, 387] width 711 height 349
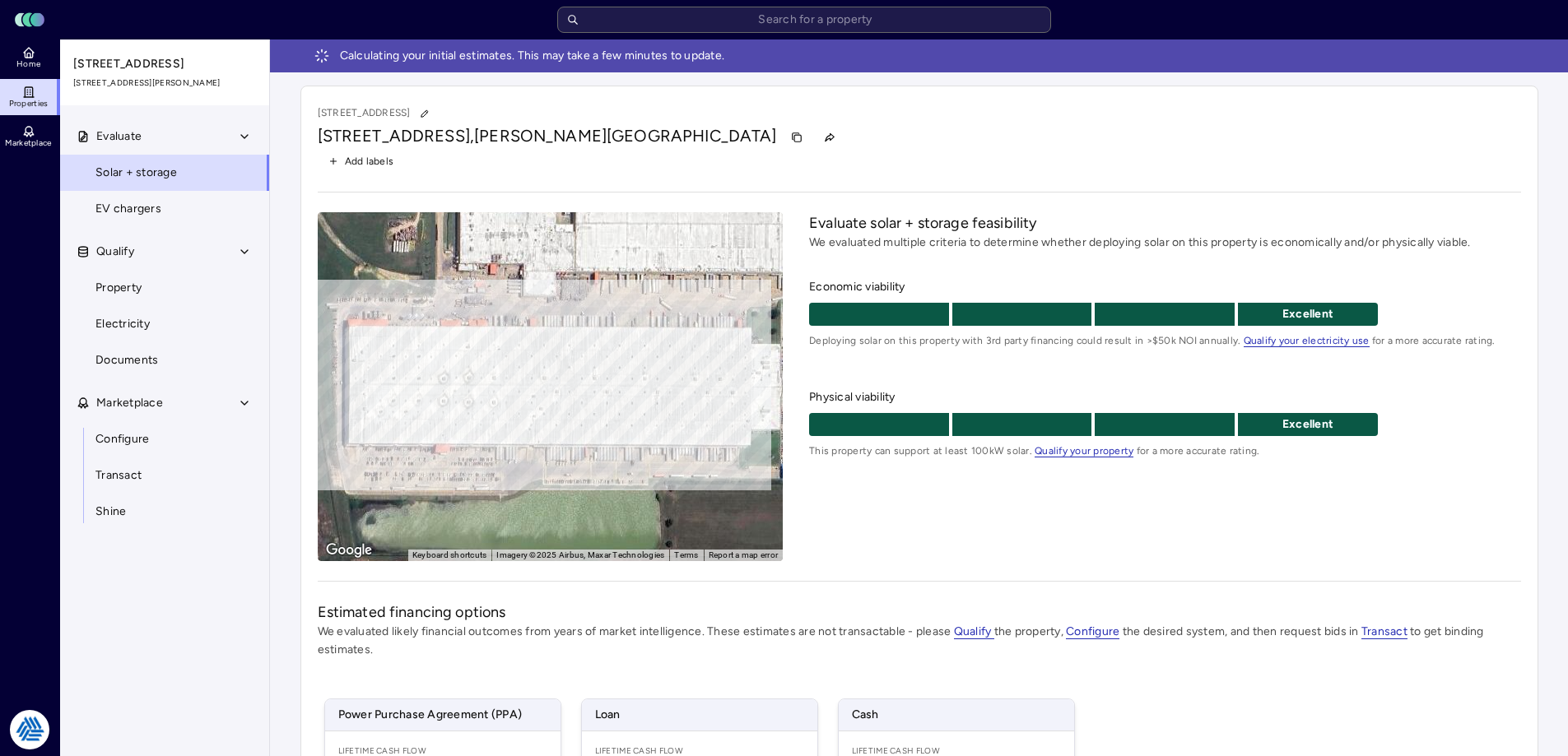
click at [854, 120] on div "[STREET_ADDRESS]" at bounding box center [919, 113] width 1204 height 21
click at [924, 531] on div "Evaluate solar + storage feasibility We evaluated multiple criteria to determin…" at bounding box center [1164, 387] width 711 height 349
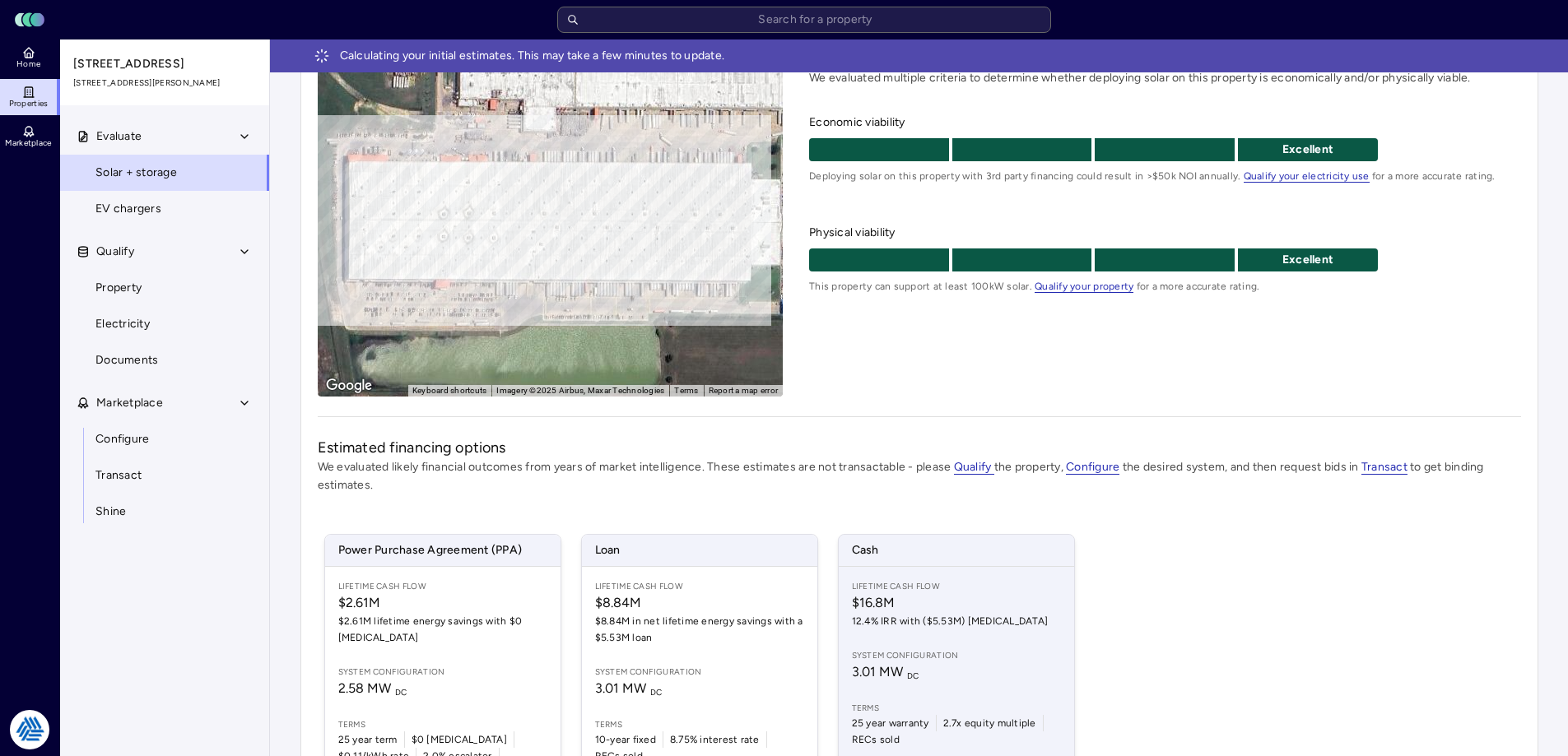
scroll to position [275, 0]
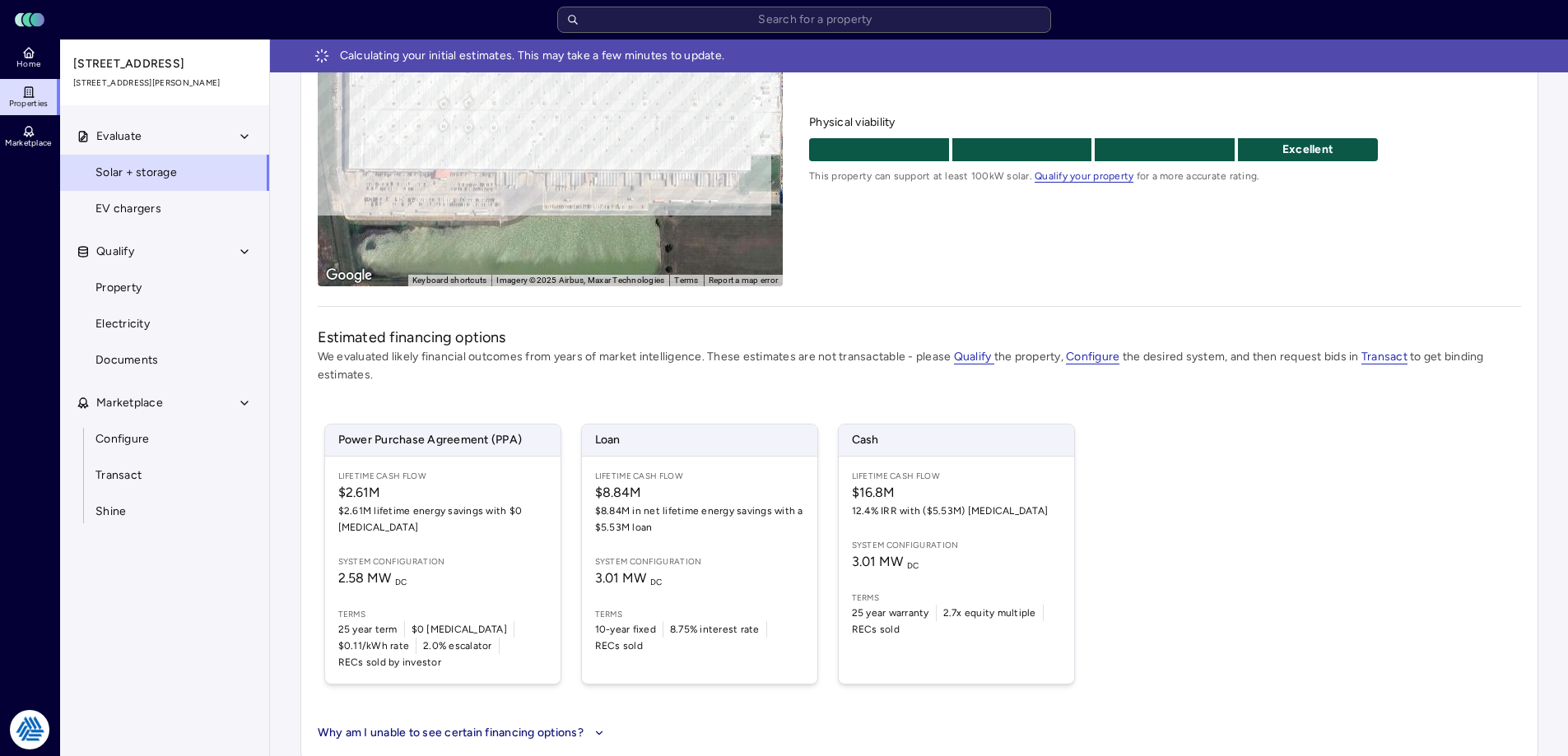
click at [1228, 533] on div "Power Purchase Agreement (PPA) Lifetime Cash Flow $2.61M $2.61M lifetime energy…" at bounding box center [919, 553] width 1204 height 300
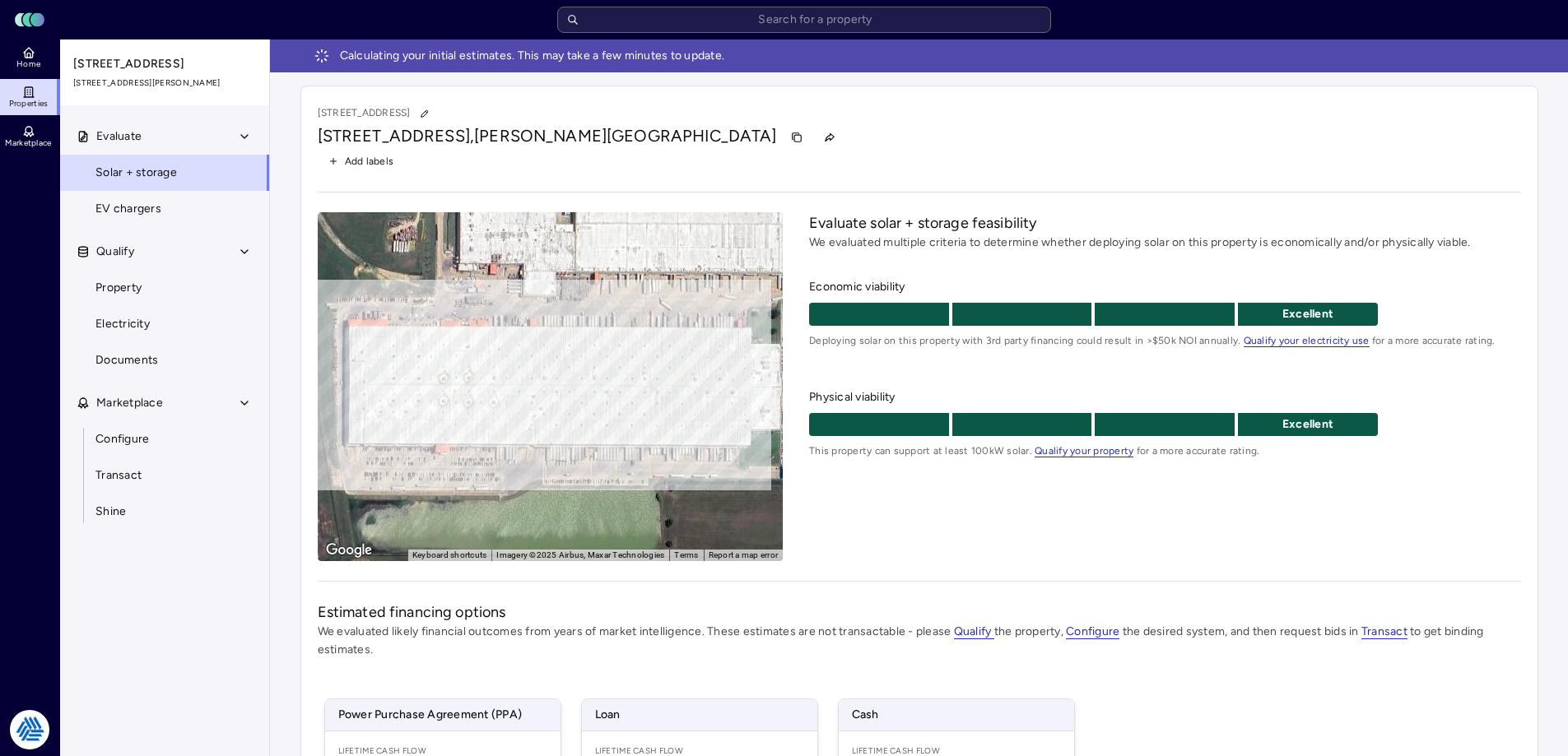
scroll to position [247, 0]
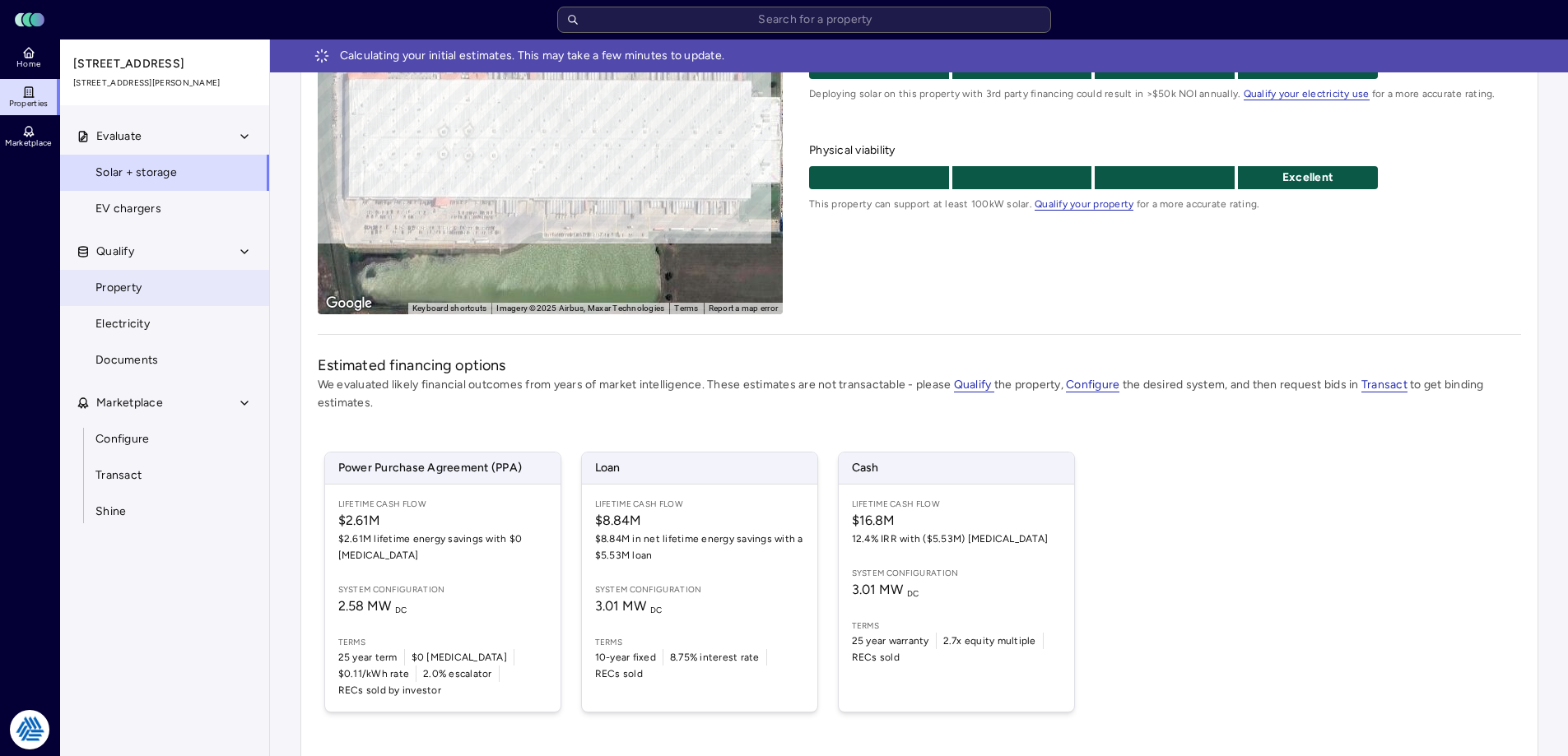
click at [138, 288] on span "Property" at bounding box center [119, 287] width 46 height 18
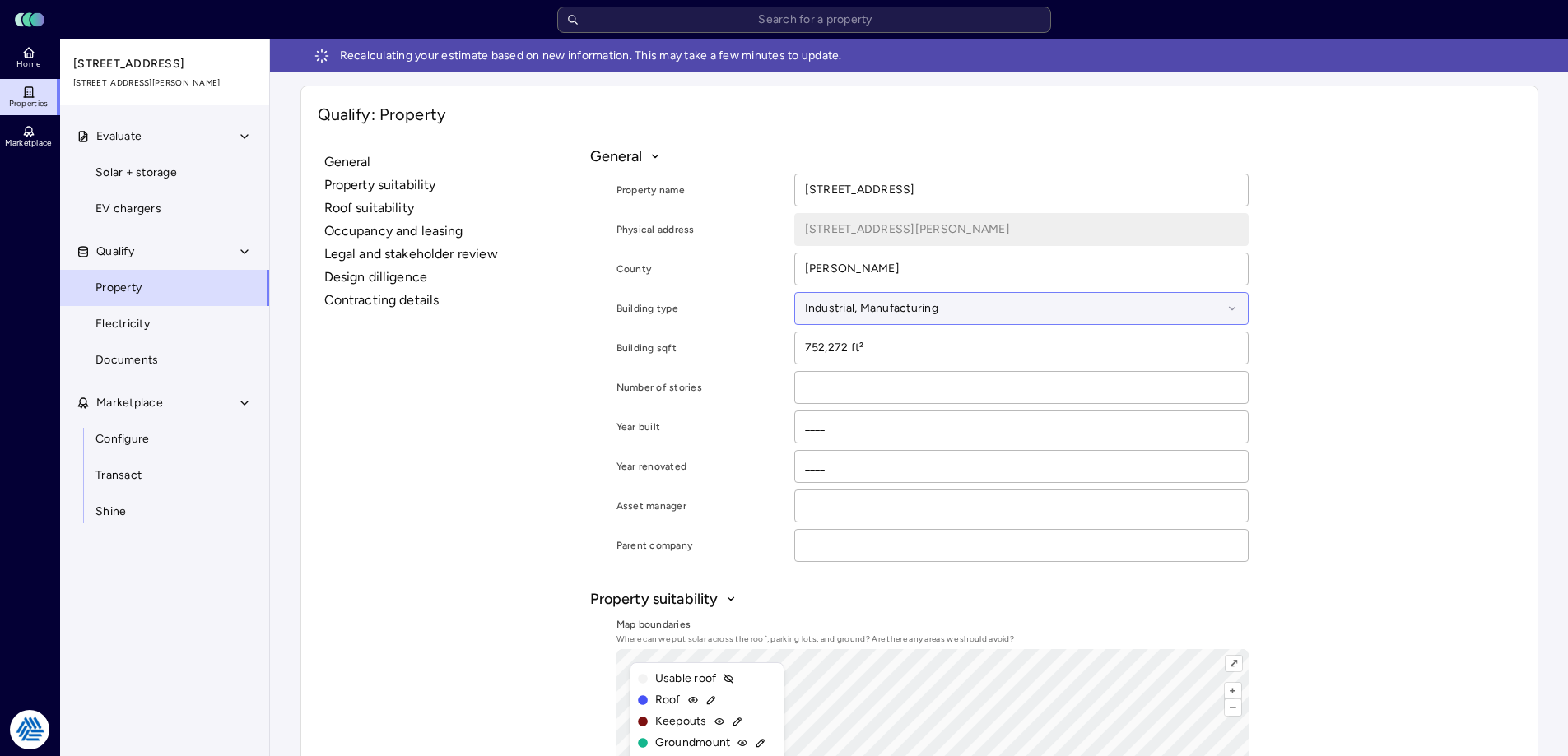
click at [879, 303] on div at bounding box center [1014, 308] width 417 height 18
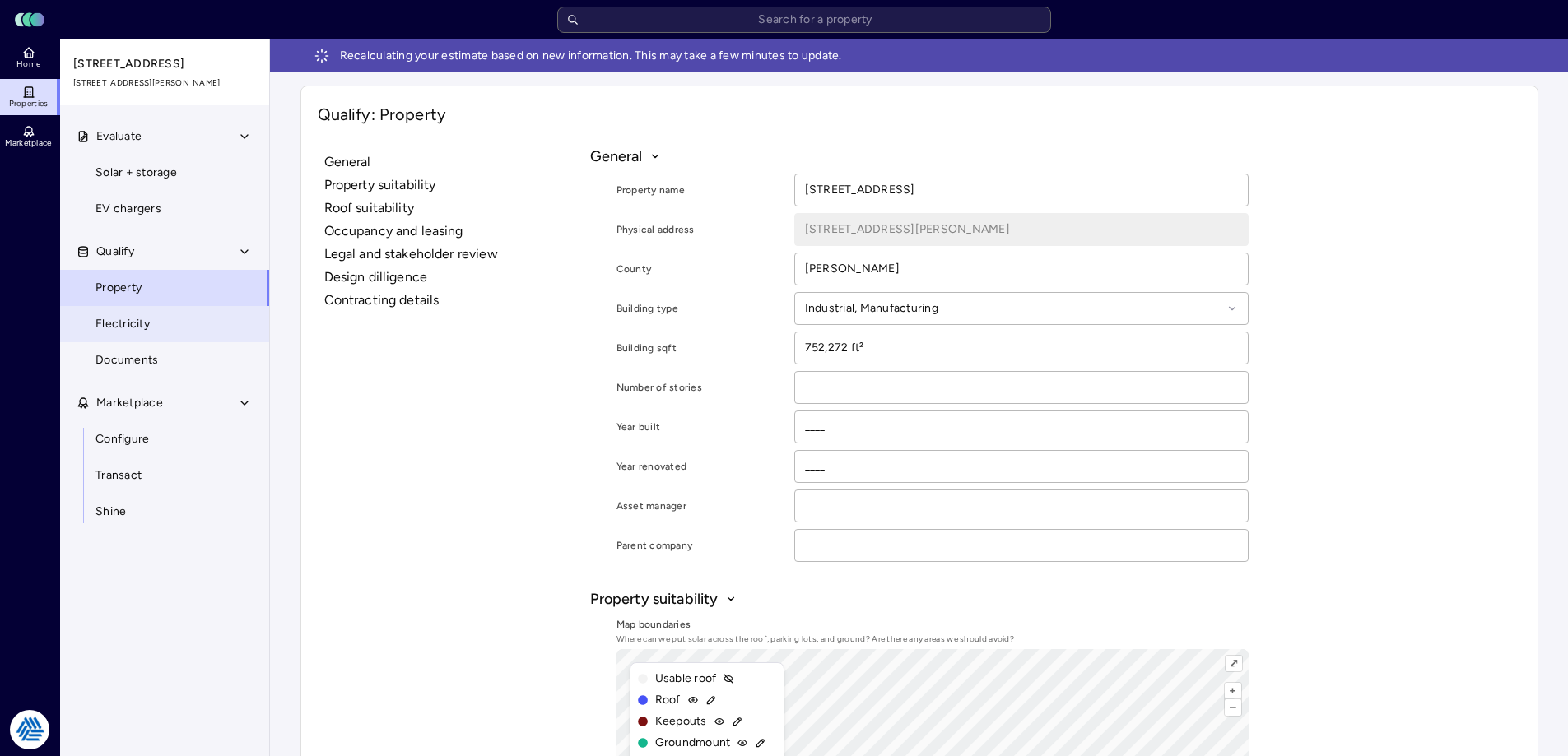
click at [134, 322] on span "Electricity" at bounding box center [123, 324] width 55 height 18
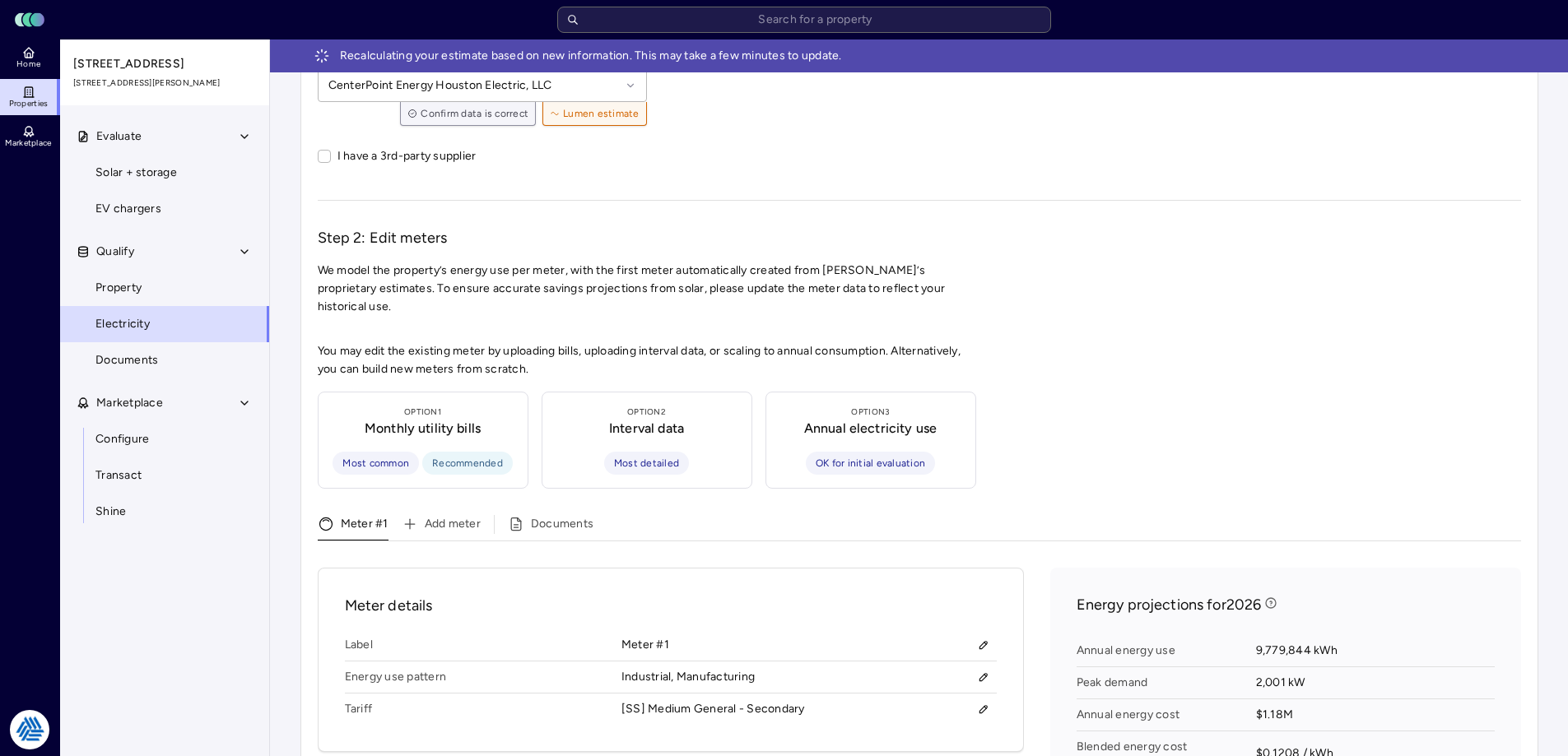
scroll to position [247, 0]
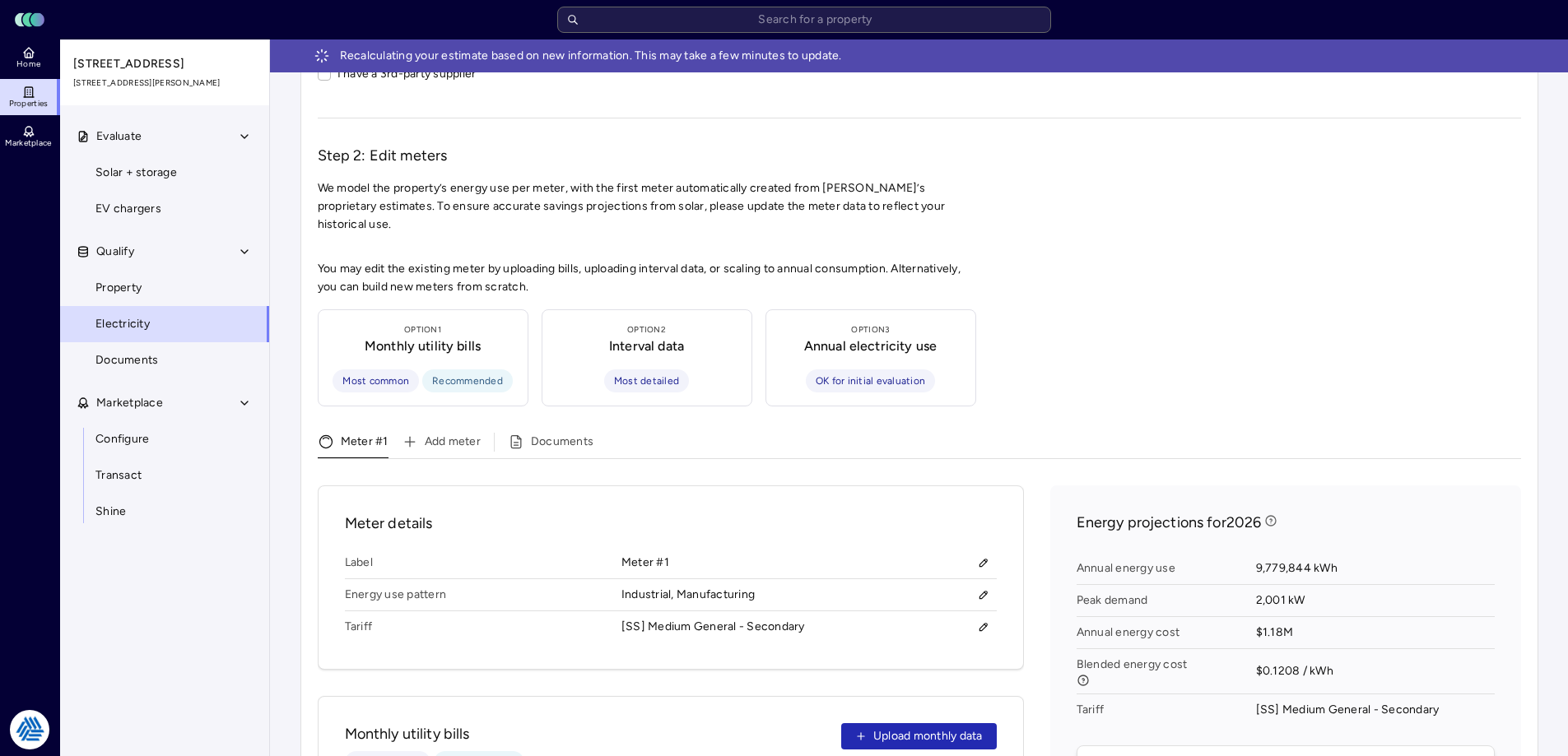
click at [146, 164] on span "Solar + storage" at bounding box center [136, 172] width 81 height 18
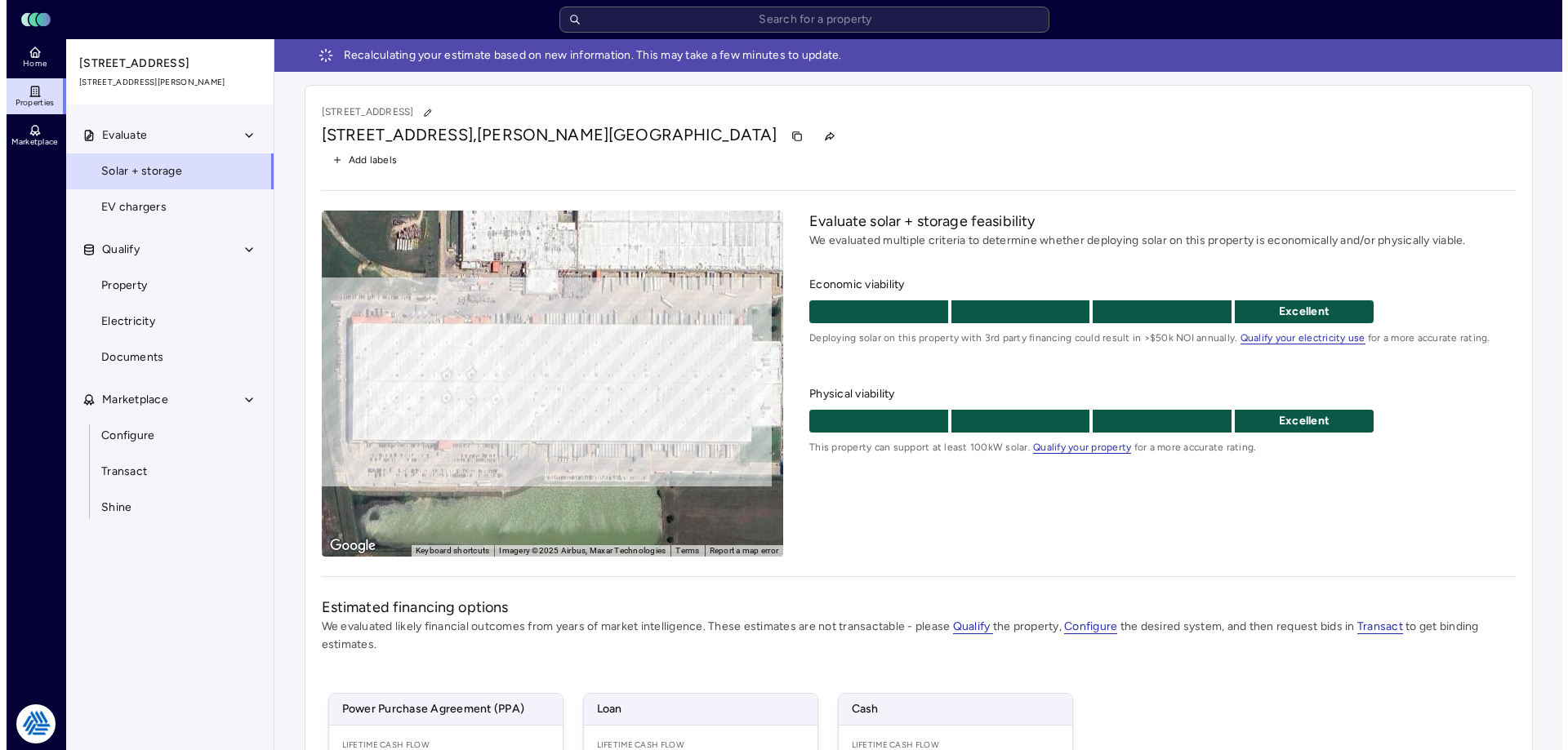
scroll to position [245, 0]
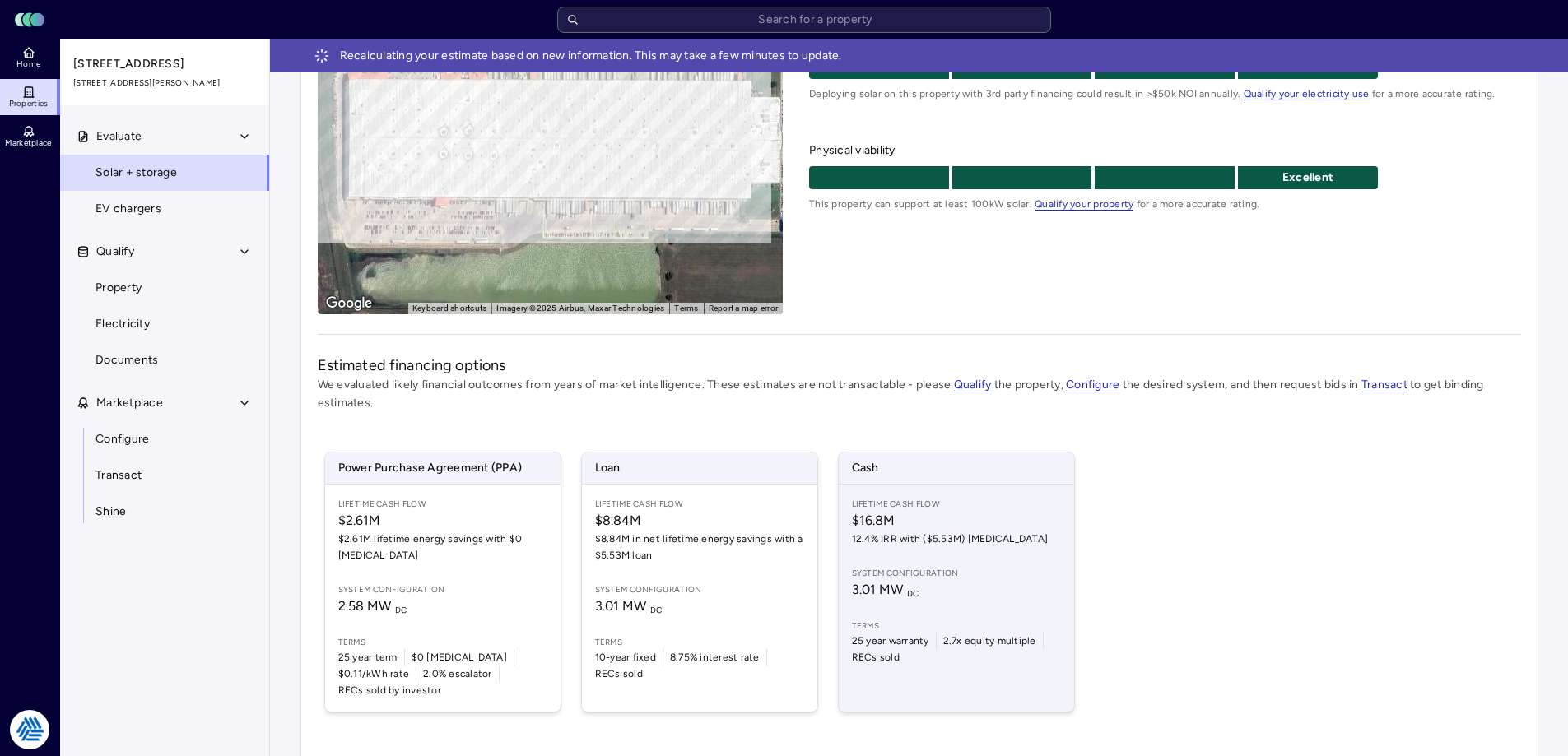
click at [944, 546] on span "12.4% IRR with ($5.53M) [MEDICAL_DATA]" at bounding box center [956, 539] width 209 height 16
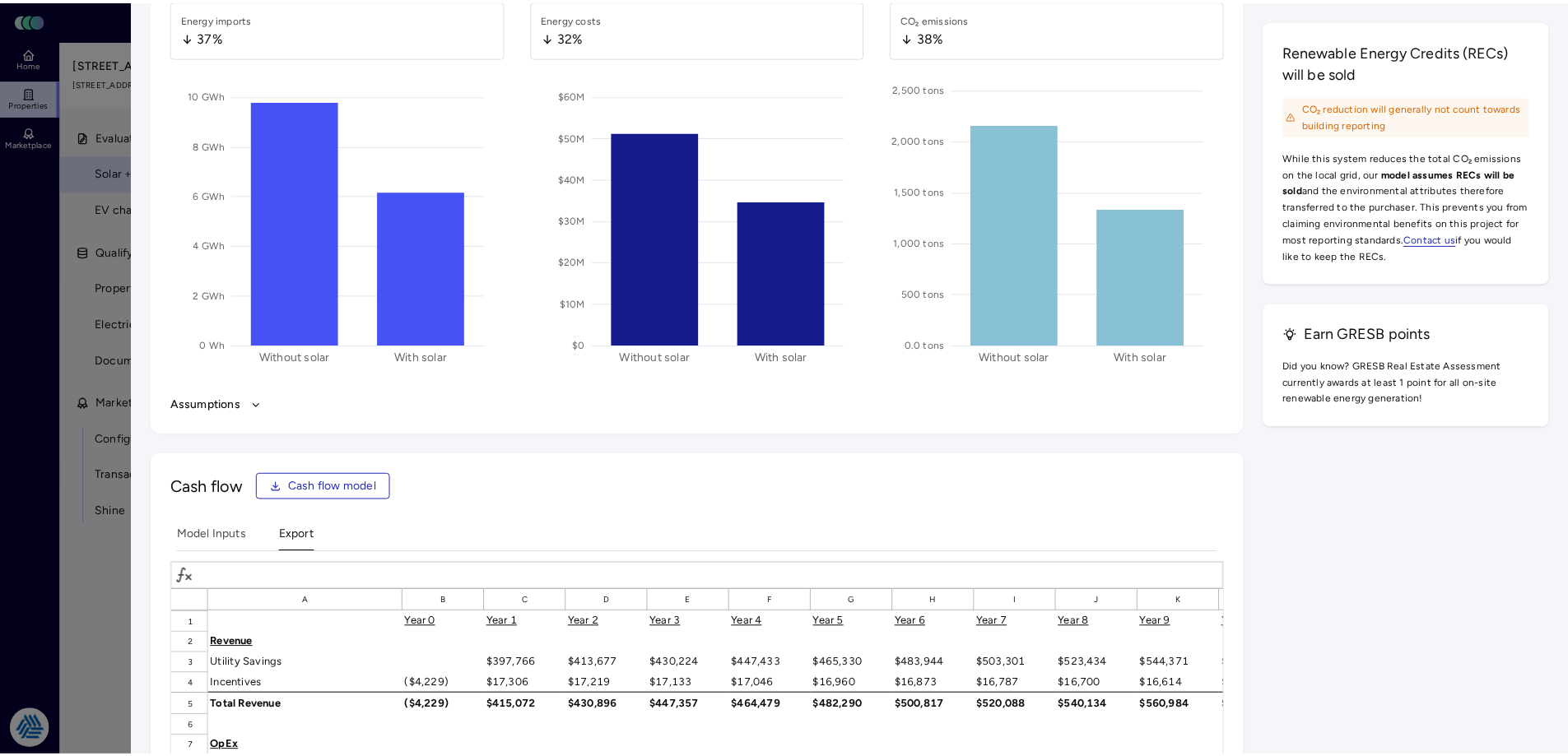
scroll to position [1893, 0]
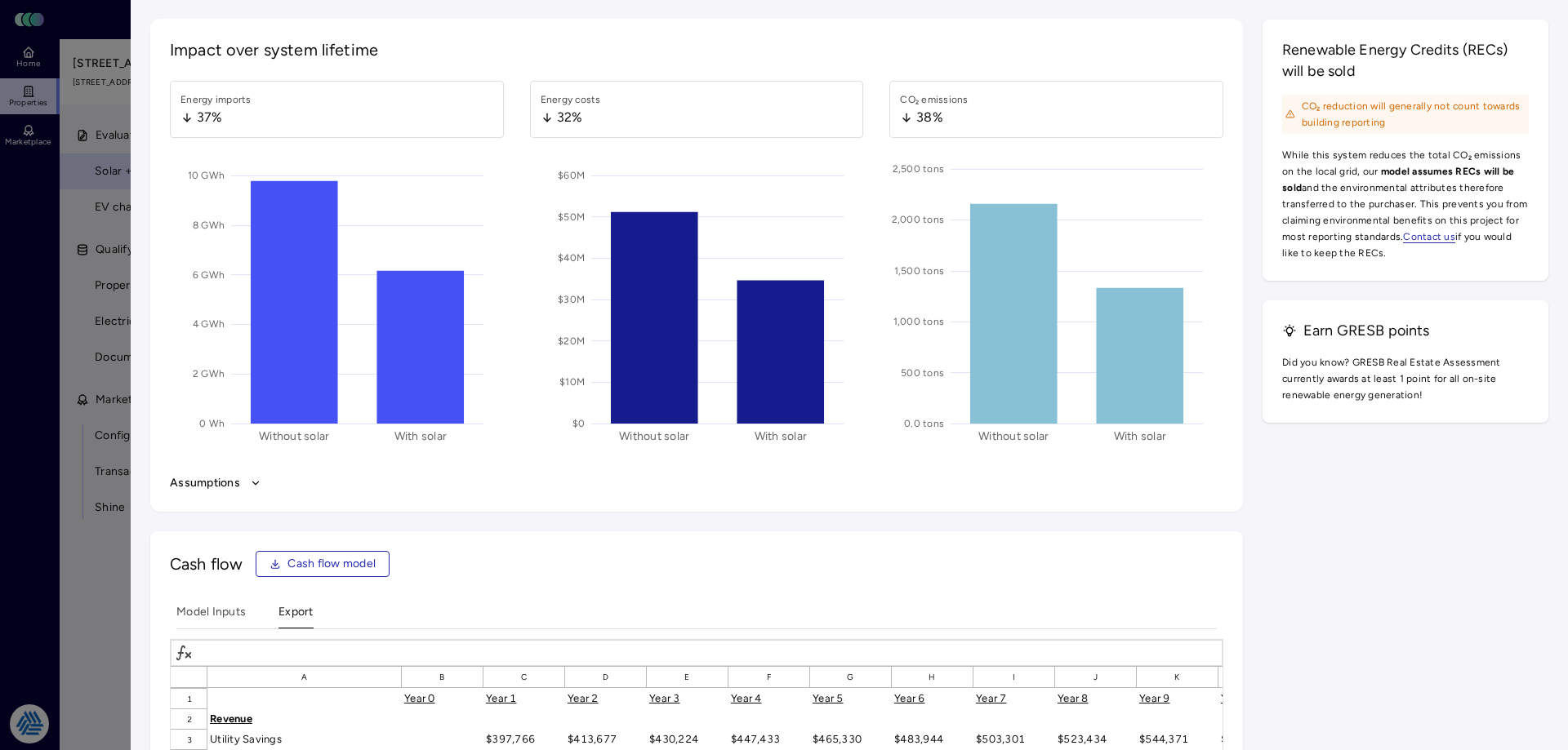
click at [31, 357] on div at bounding box center [784, 375] width 1568 height 750
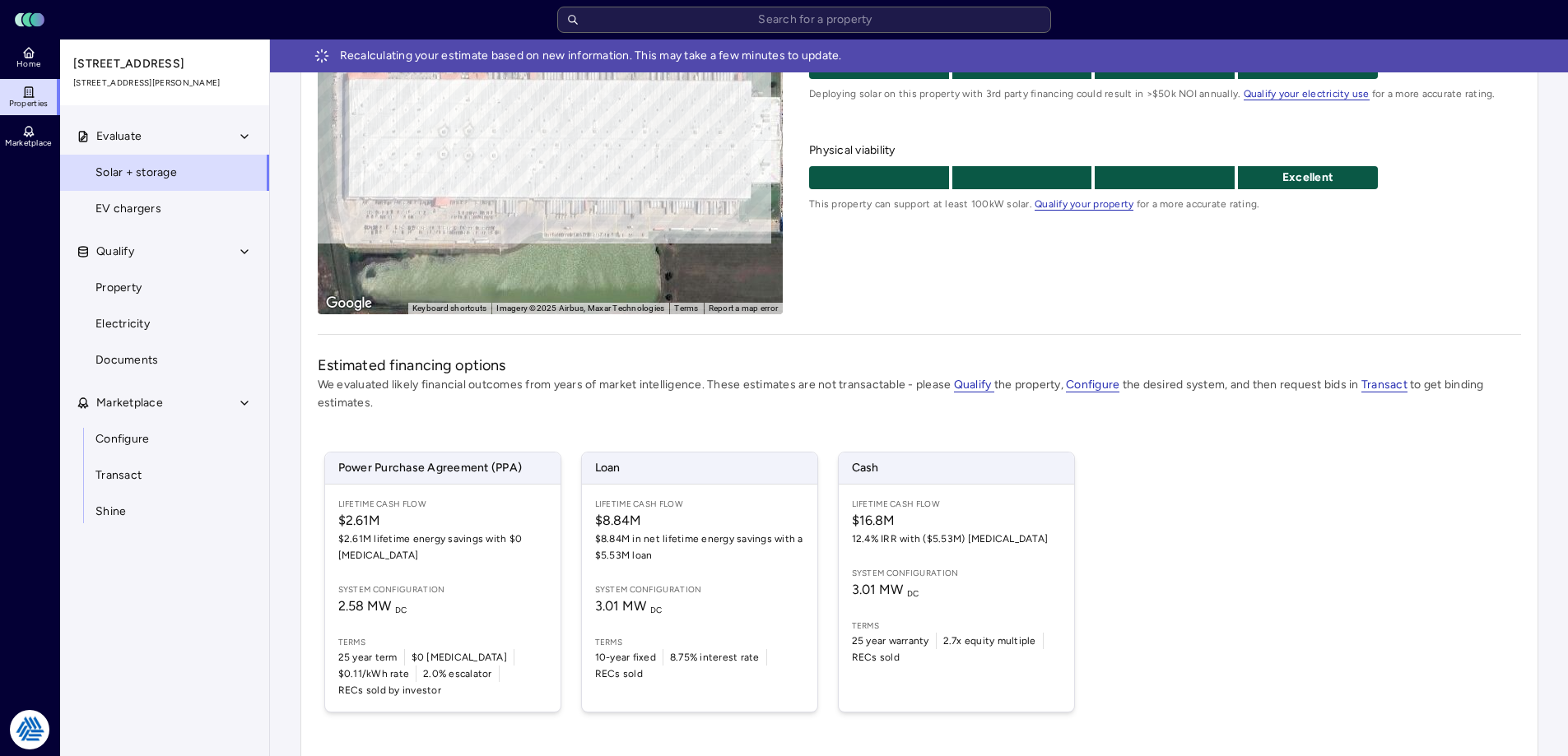
click at [133, 328] on span "Electricity" at bounding box center [123, 324] width 55 height 18
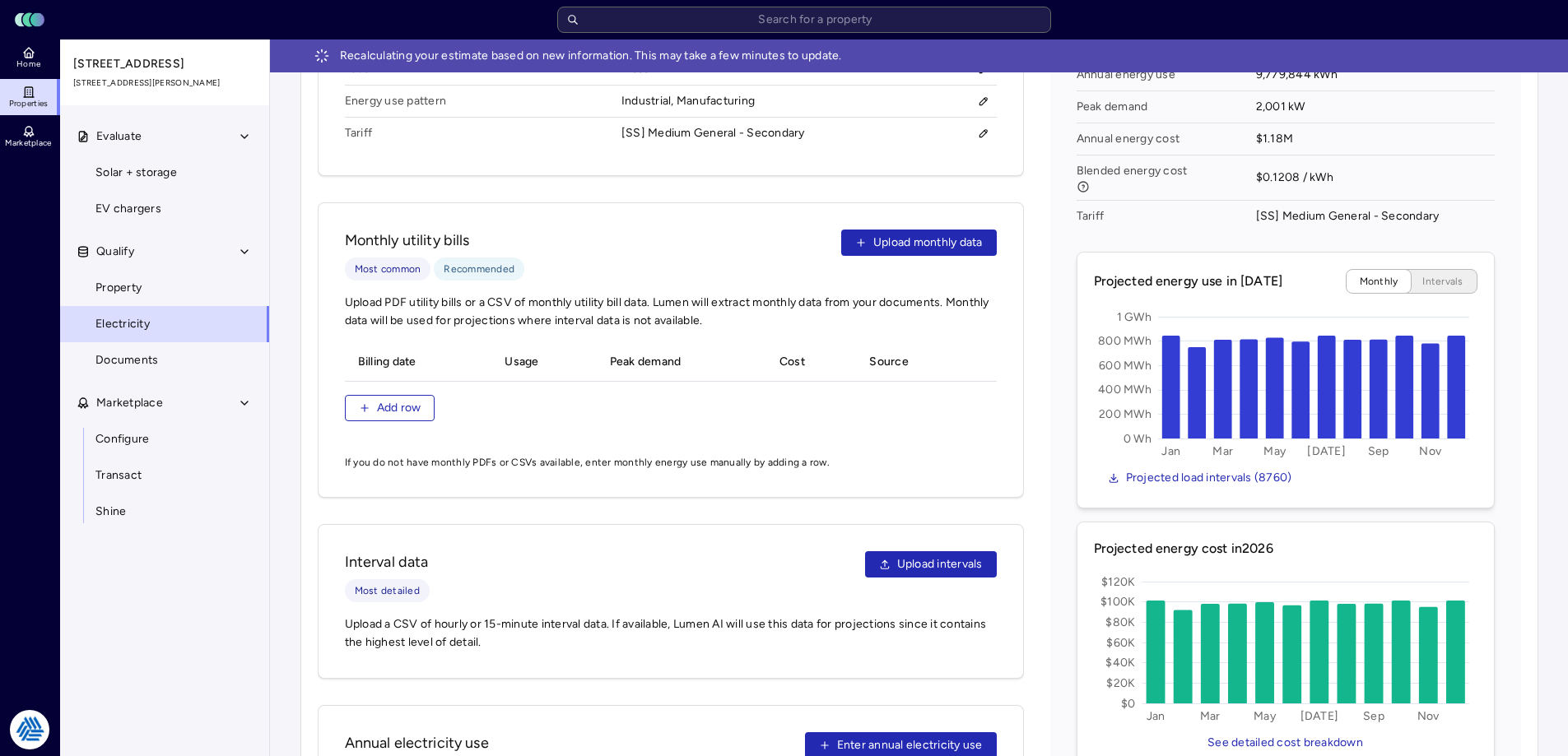
scroll to position [493, 0]
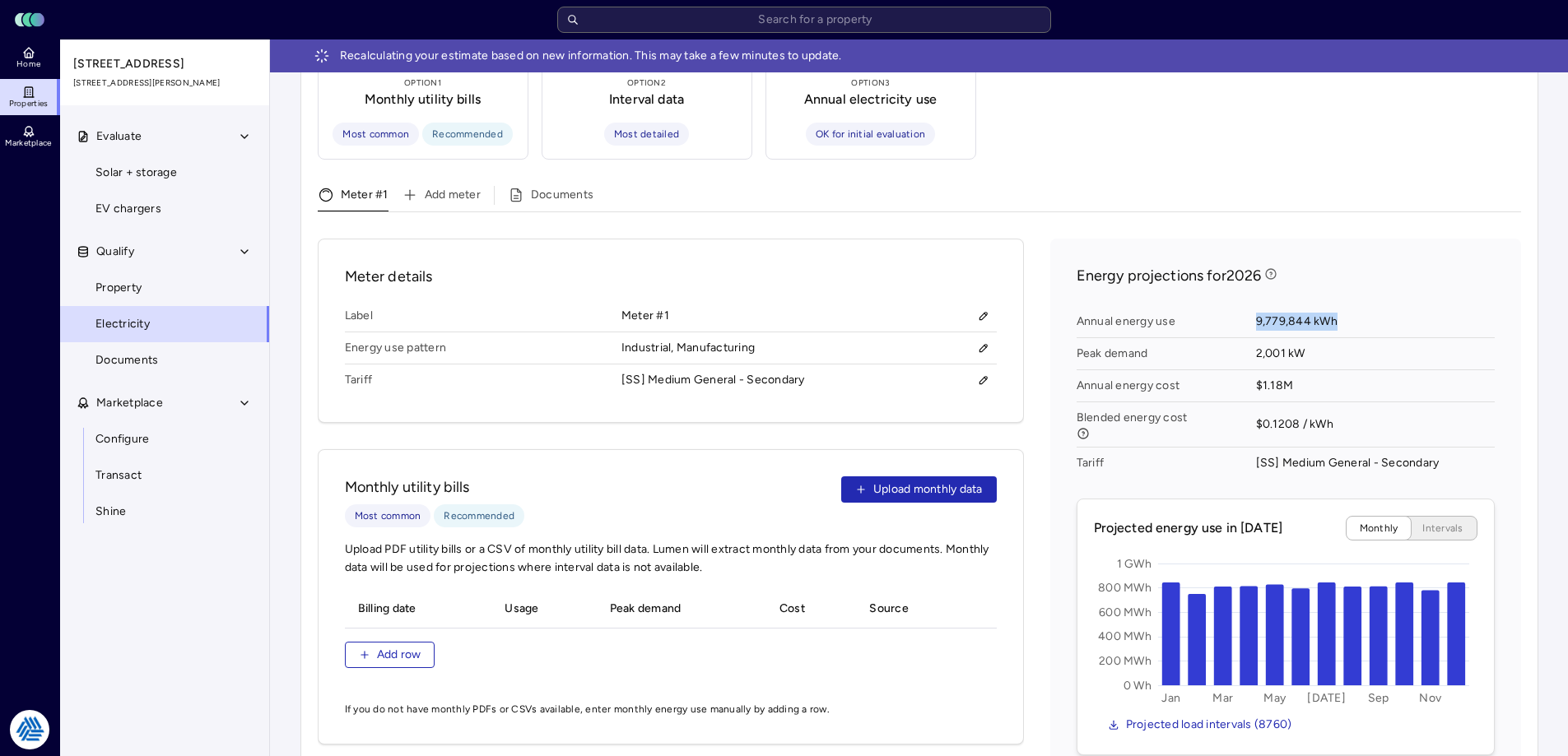
drag, startPoint x: 1248, startPoint y: 300, endPoint x: 1346, endPoint y: 301, distance: 98.0
click at [1346, 301] on div "Annual energy use 9,779,844 kWh Peak demand 2,001 kW Annual energy cost $1.18M …" at bounding box center [1285, 392] width 418 height 186
click at [1346, 306] on span "9,779,844 kWh" at bounding box center [1375, 322] width 239 height 32
drag, startPoint x: 1349, startPoint y: 298, endPoint x: 1223, endPoint y: 298, distance: 126.0
click at [1223, 299] on div "Annual energy use 9,779,844 kWh Peak demand 2,001 kW Annual energy cost $1.18M …" at bounding box center [1285, 392] width 418 height 186
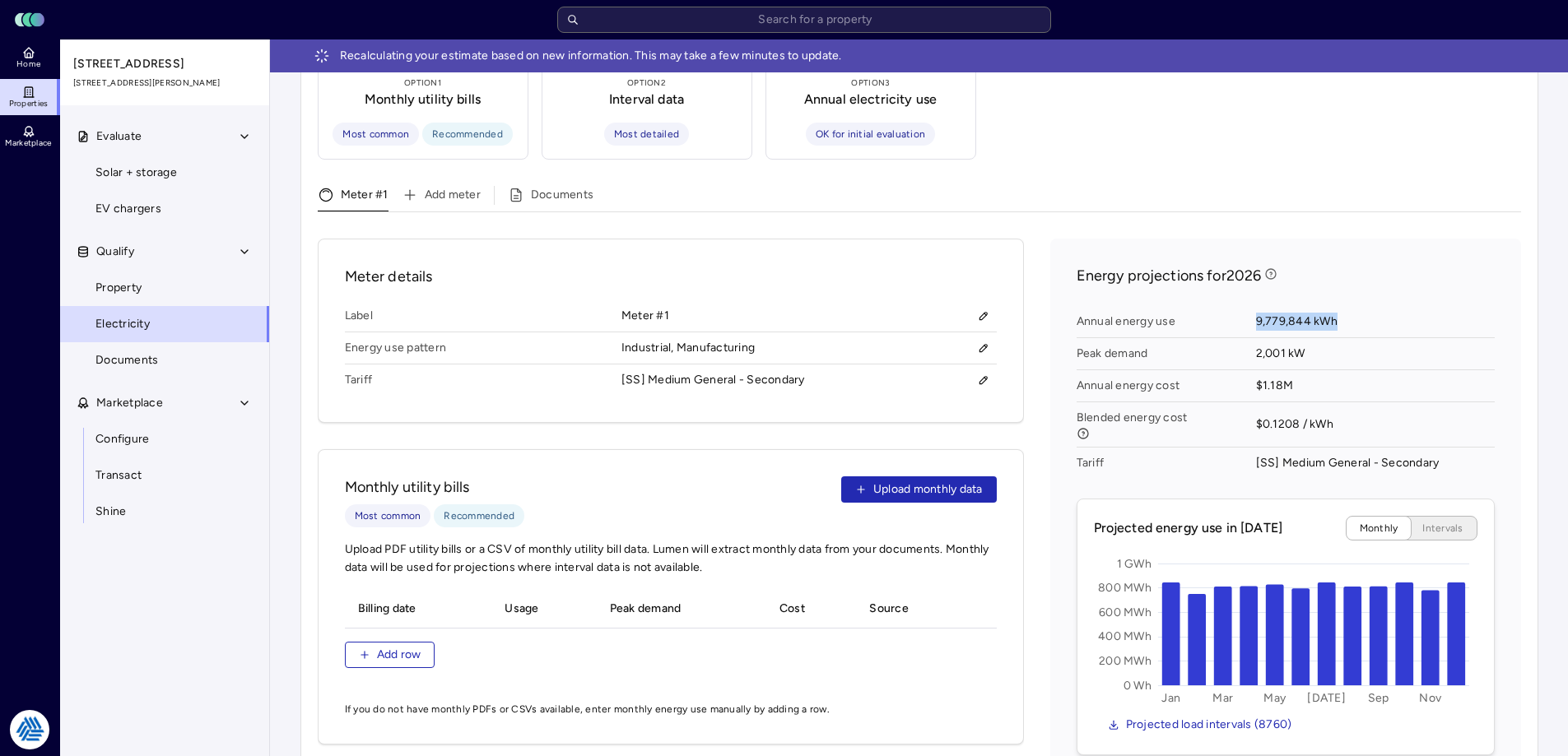
click at [1223, 306] on span "Annual energy use" at bounding box center [1166, 322] width 180 height 32
drag, startPoint x: 1355, startPoint y: 298, endPoint x: 1221, endPoint y: 295, distance: 134.0
click at [1221, 299] on div "Annual energy use 9,779,844 kWh Peak demand 2,001 kW Annual energy cost $1.18M …" at bounding box center [1285, 392] width 418 height 186
click at [1221, 306] on span "Annual energy use" at bounding box center [1166, 322] width 180 height 32
drag, startPoint x: 1321, startPoint y: 442, endPoint x: 1390, endPoint y: 443, distance: 69.0
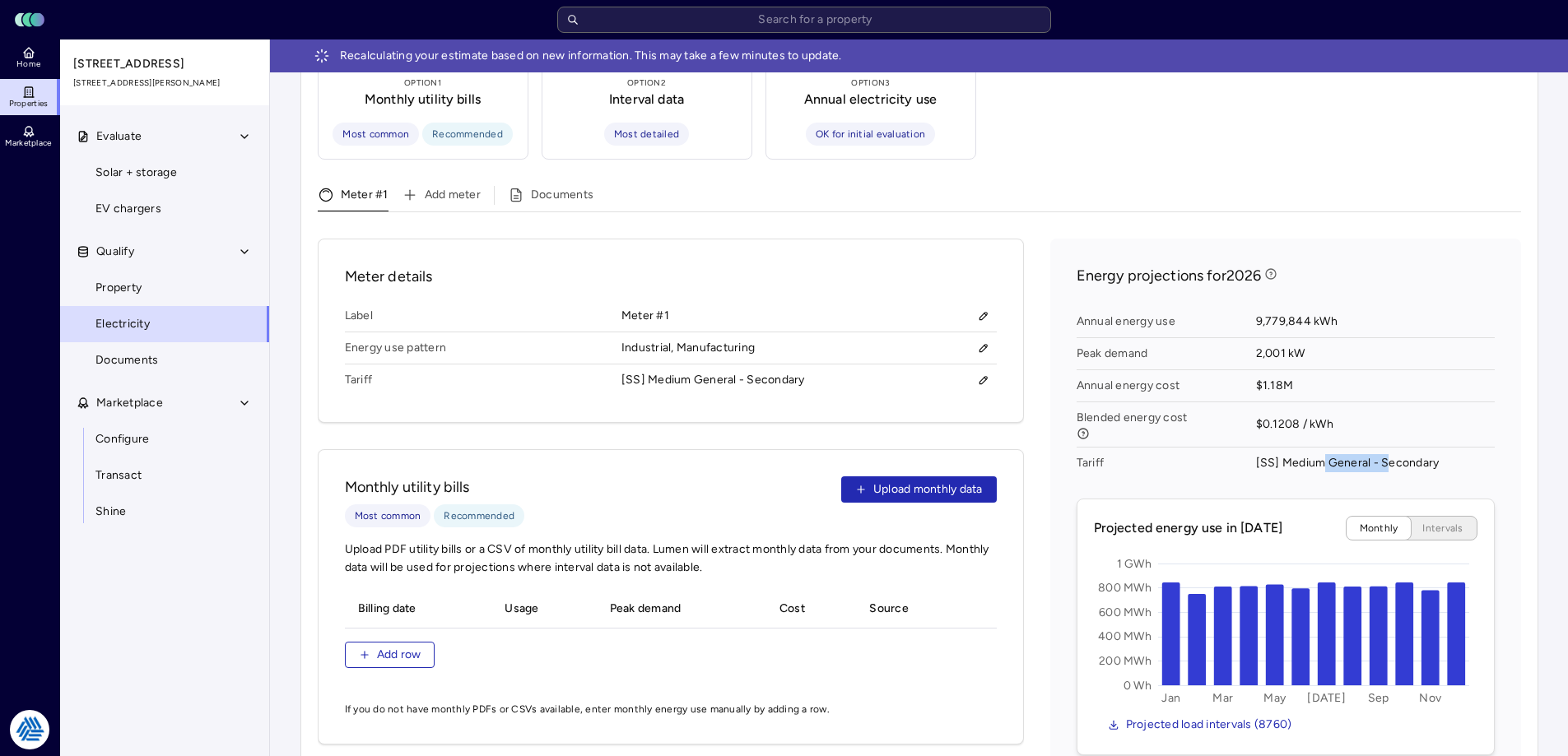
click at [1390, 454] on div "[SS] Medium General - Secondary" at bounding box center [1347, 463] width 184 height 18
drag, startPoint x: 1425, startPoint y: 444, endPoint x: 1342, endPoint y: 446, distance: 83.0
click at [1342, 454] on div "[SS] Medium General - Secondary" at bounding box center [1347, 463] width 184 height 18
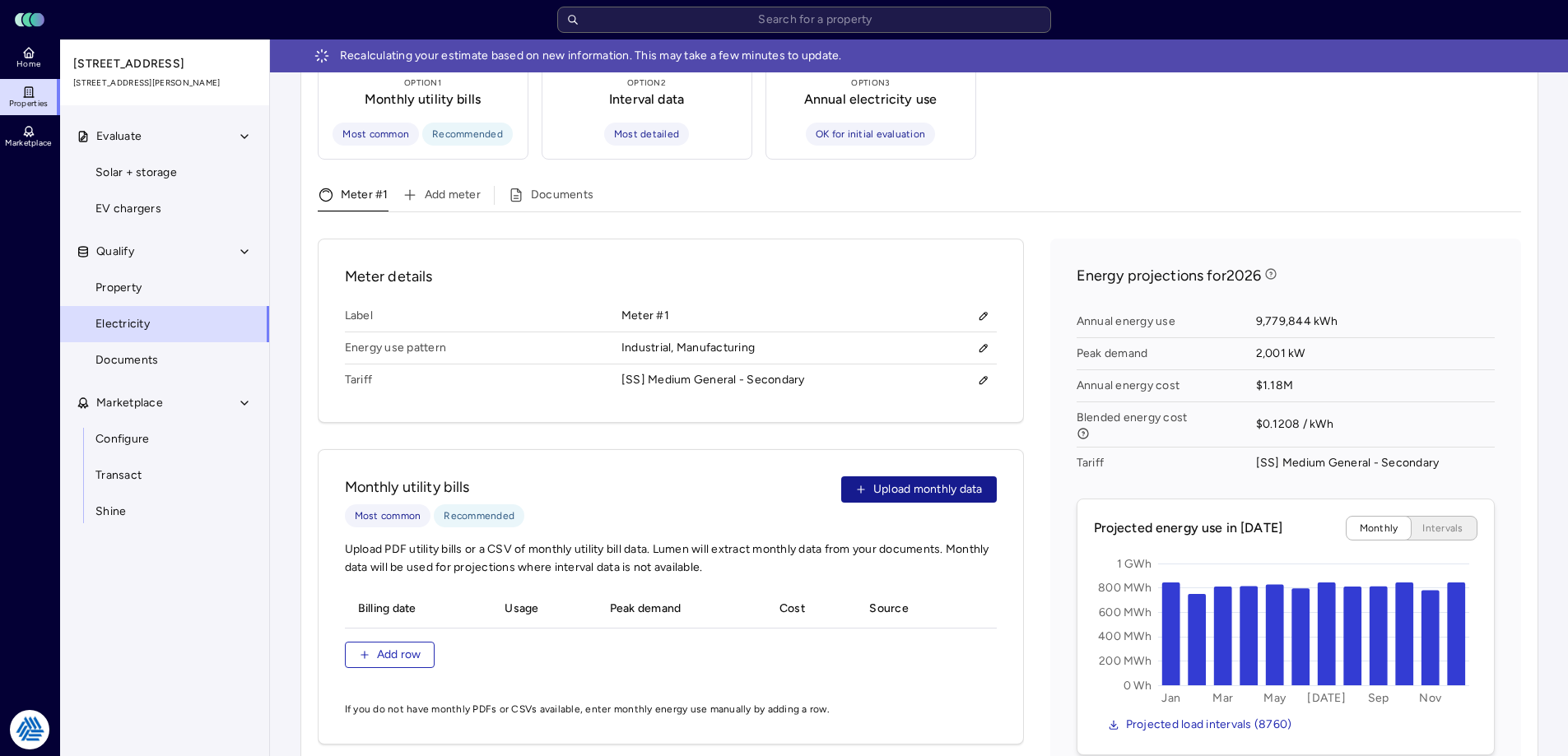
click at [942, 481] on span "Upload monthly data" at bounding box center [928, 489] width 109 height 18
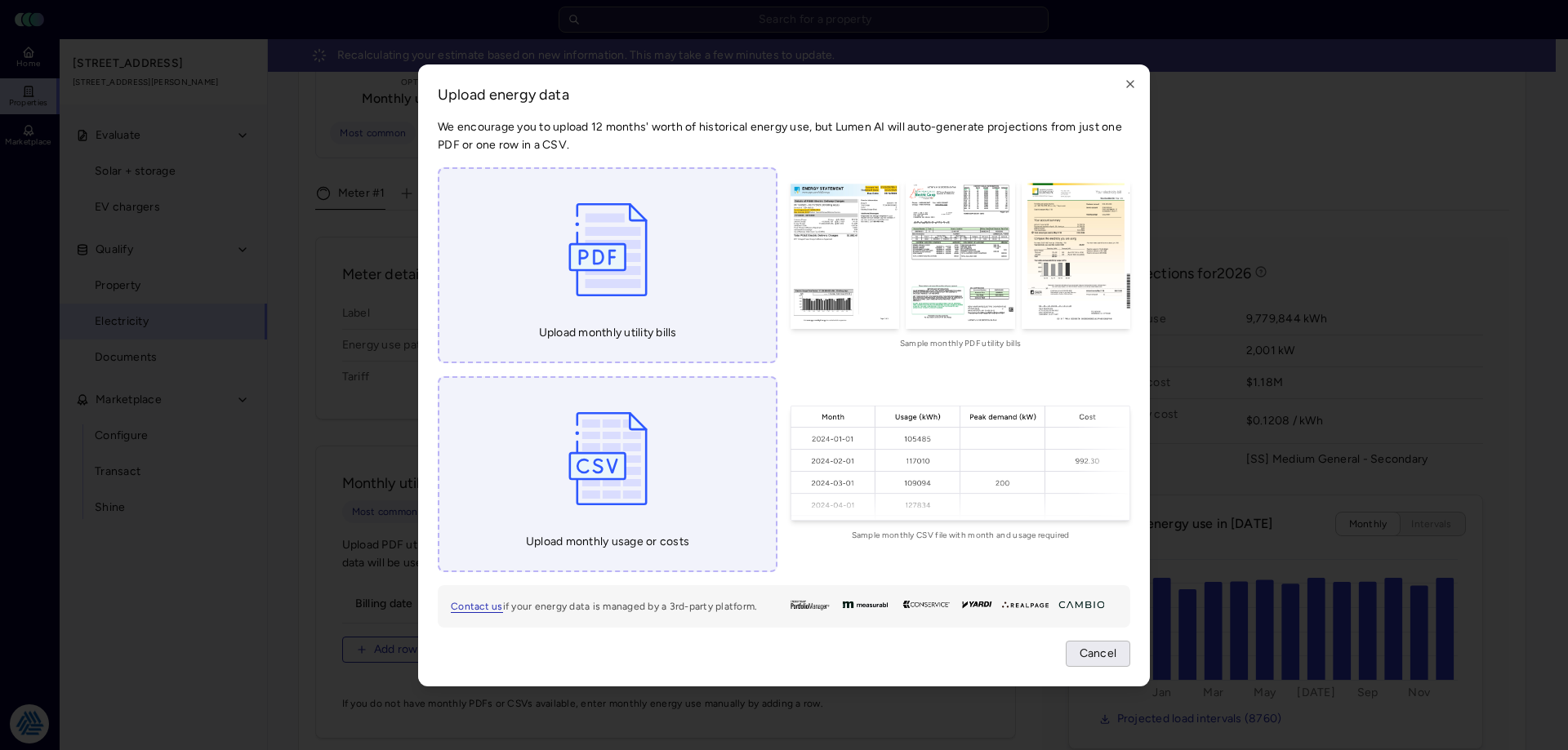
click at [1106, 661] on span "Cancel" at bounding box center [1099, 653] width 37 height 18
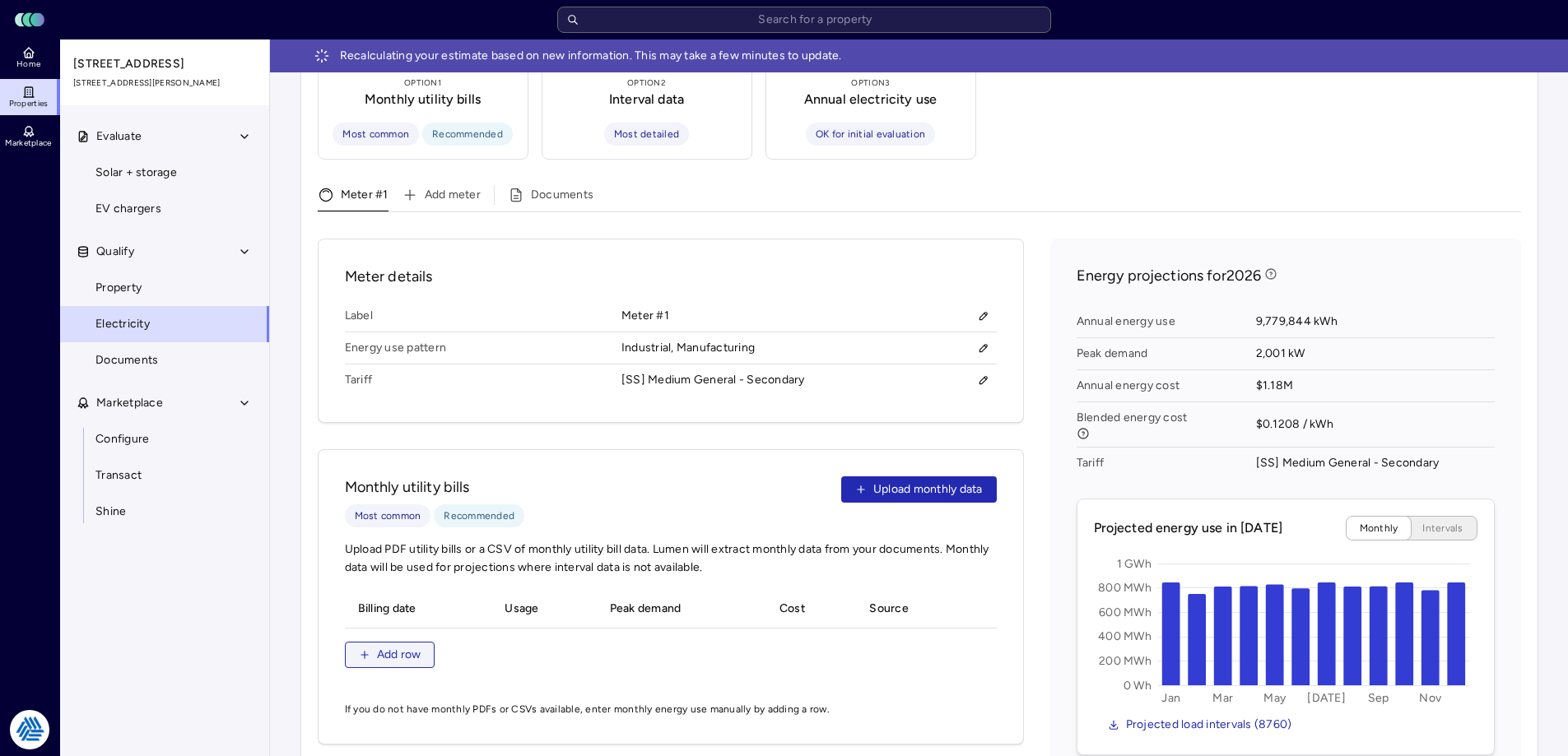
click at [403, 647] on button "Add row" at bounding box center [390, 654] width 91 height 27
click at [370, 632] on input "__/__/____" at bounding box center [419, 644] width 120 height 25
type input "[DATE]"
click at [630, 637] on input "kWh" at bounding box center [636, 645] width 82 height 25
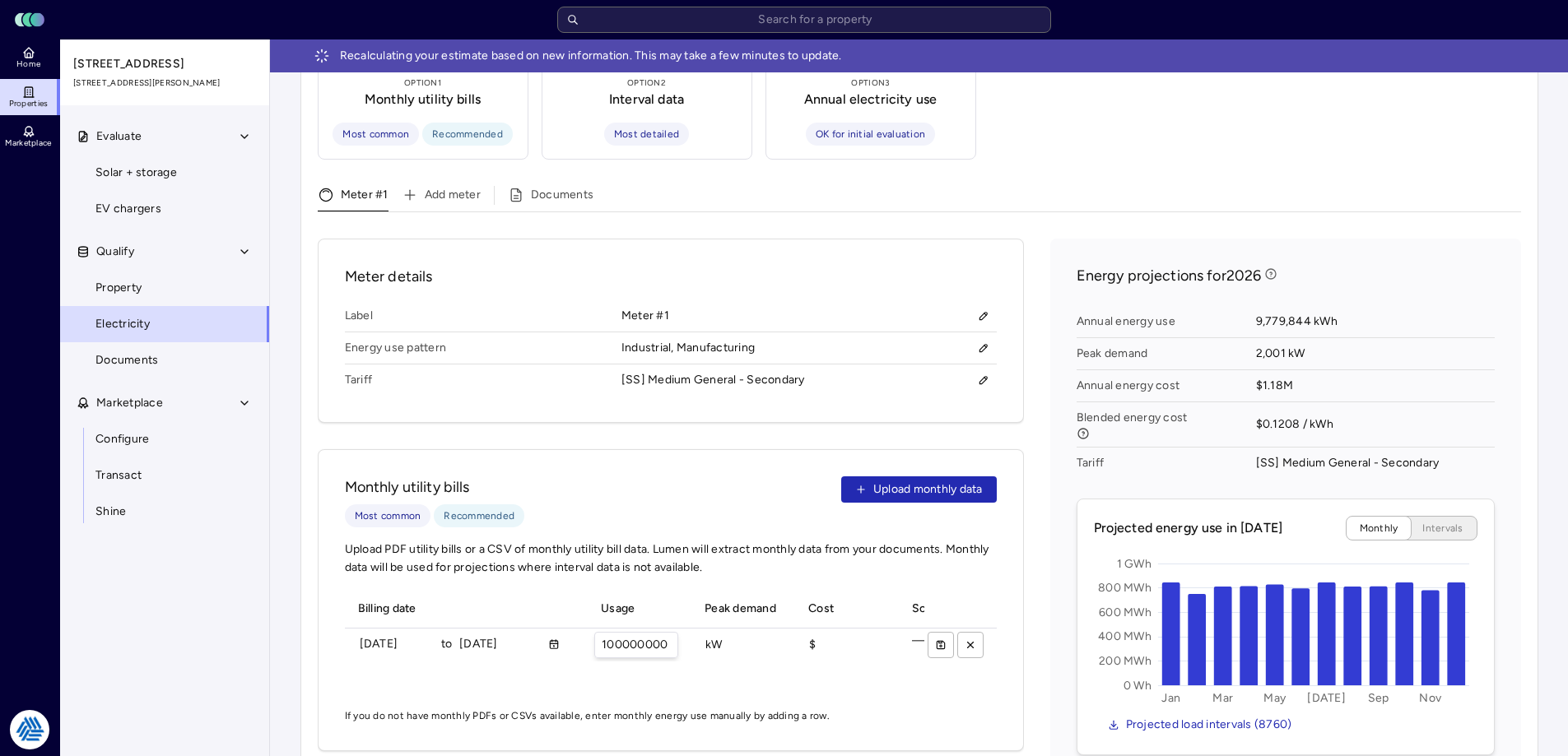
scroll to position [411, 0]
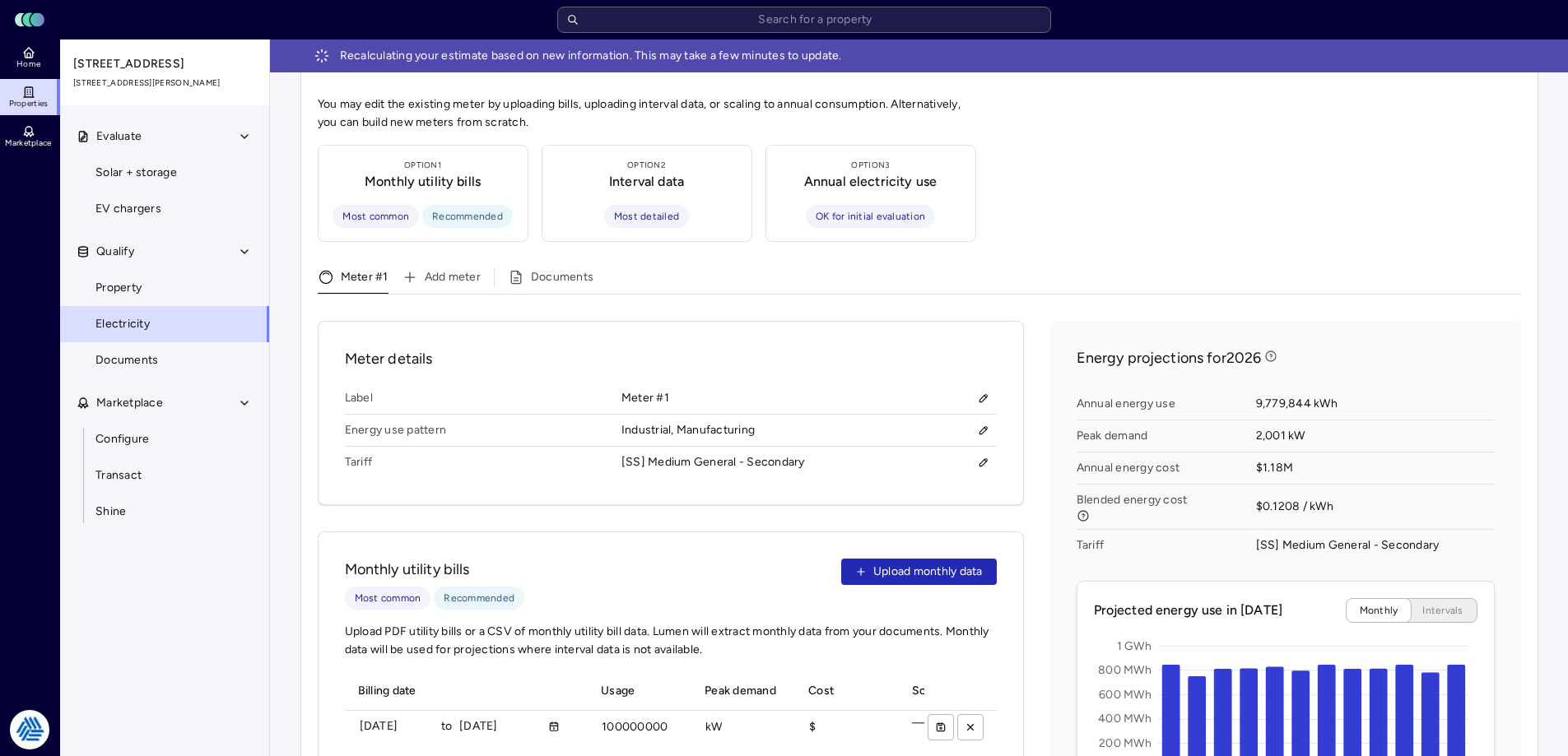
click at [712, 567] on div "Monthly utility bills Most common Recommended Upload monthly data" at bounding box center [671, 584] width 652 height 51
drag, startPoint x: 666, startPoint y: 707, endPoint x: 653, endPoint y: 706, distance: 13.0
click at [653, 715] on input "100000000 kWh" at bounding box center [636, 727] width 82 height 25
click at [701, 565] on div "Monthly utility bills Most common Recommended Upload monthly data" at bounding box center [671, 584] width 652 height 51
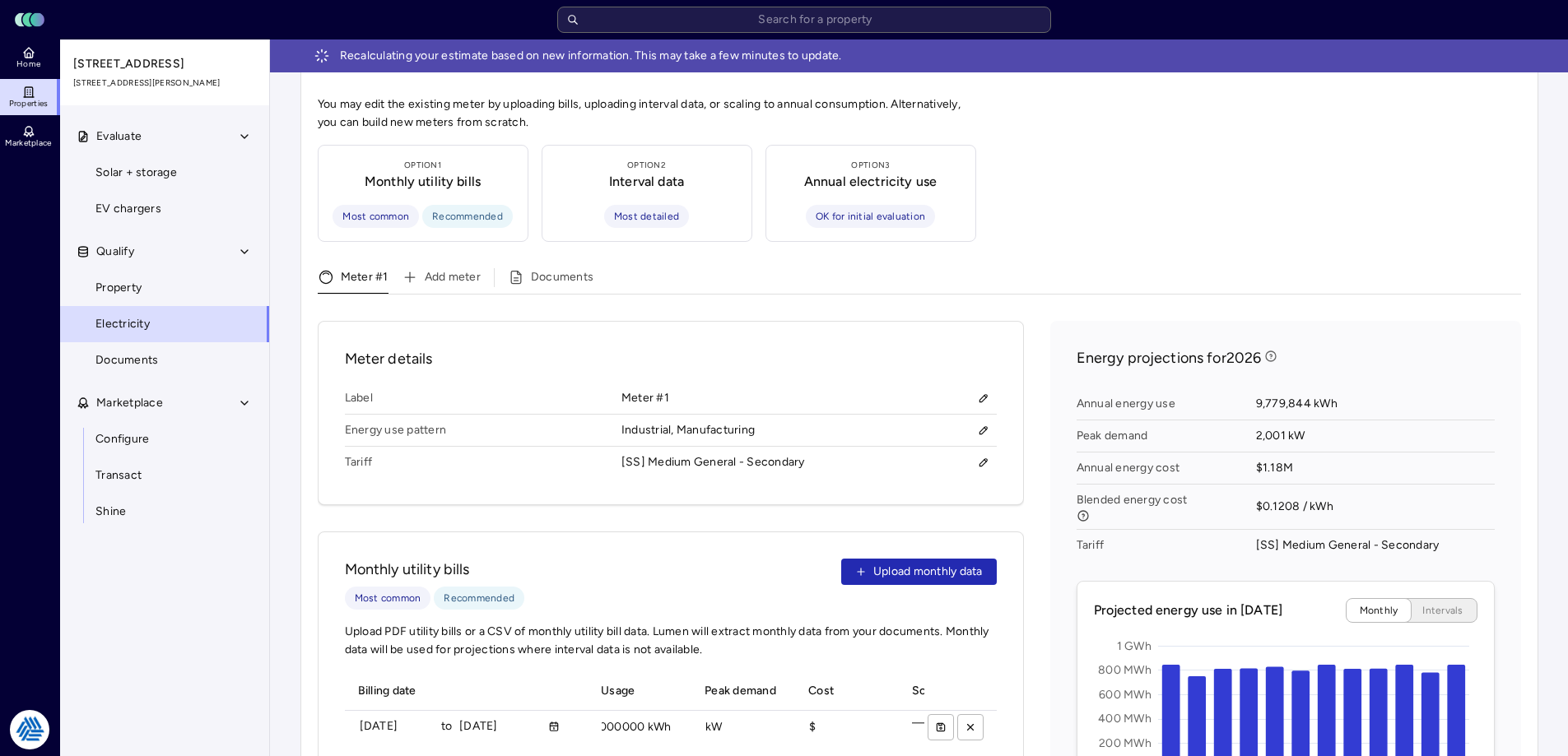
scroll to position [0, 0]
click at [938, 717] on button "submit" at bounding box center [940, 727] width 27 height 27
drag, startPoint x: 665, startPoint y: 708, endPoint x: 621, endPoint y: 708, distance: 44.0
click at [621, 715] on input "100000000 kWh" at bounding box center [636, 727] width 82 height 25
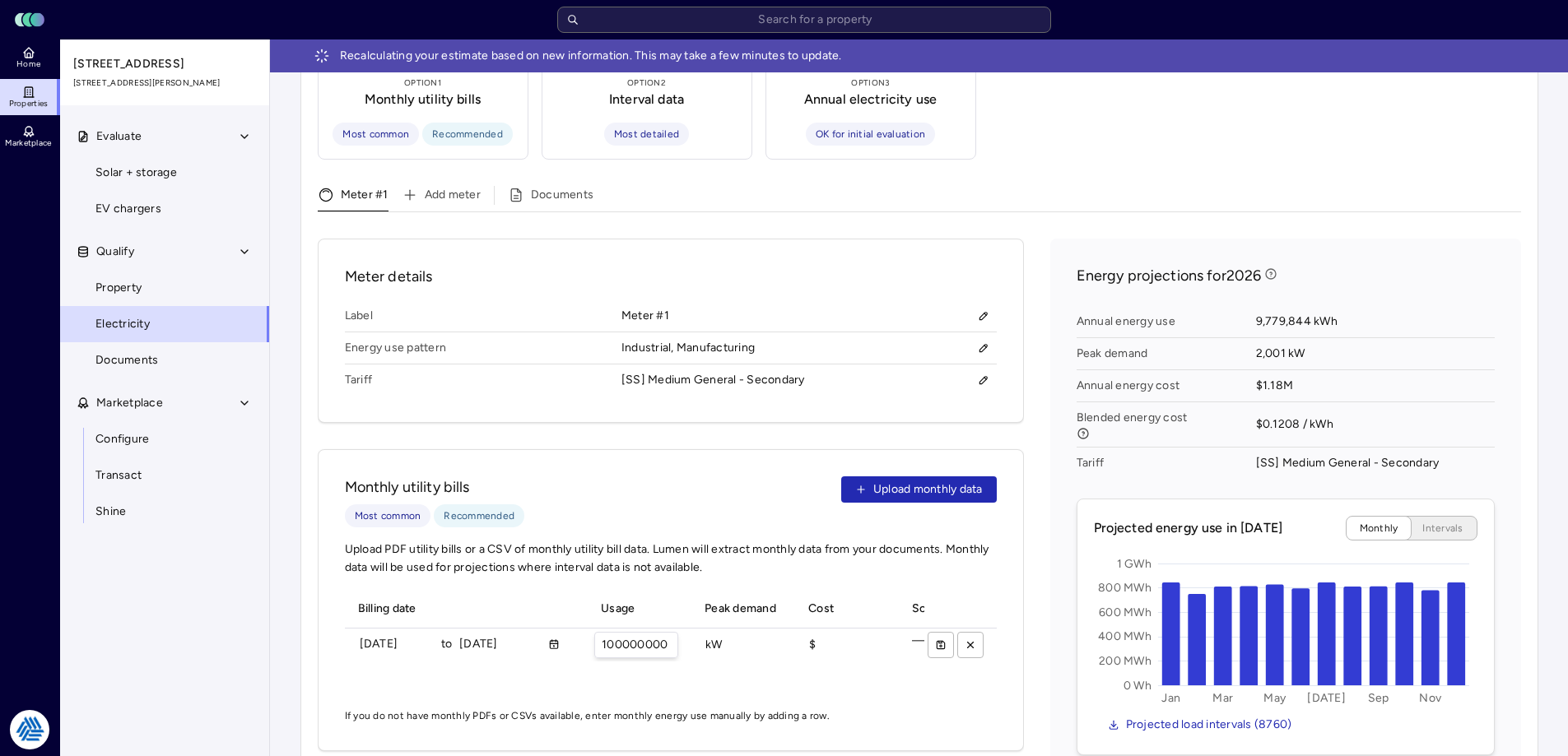
scroll to position [576, 0]
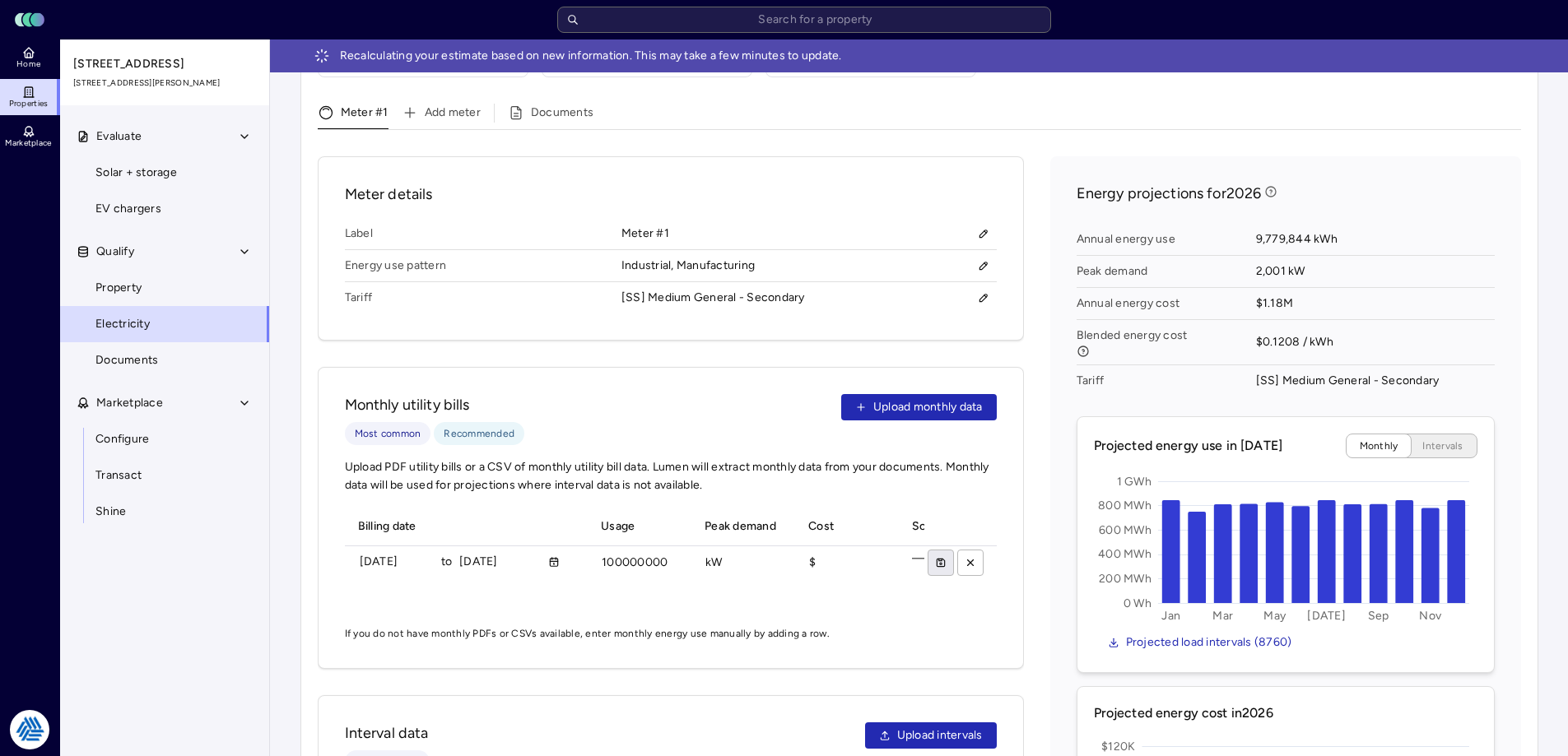
click at [946, 557] on icon "submit" at bounding box center [940, 562] width 11 height 11
click at [612, 551] on input "100000000 kWh" at bounding box center [636, 563] width 82 height 25
click at [942, 557] on icon "submit" at bounding box center [940, 562] width 11 height 11
drag, startPoint x: 1410, startPoint y: 721, endPoint x: 1357, endPoint y: 721, distance: 53.0
click at [1357, 721] on span "There was an error updating this meter" at bounding box center [1415, 720] width 207 height 16
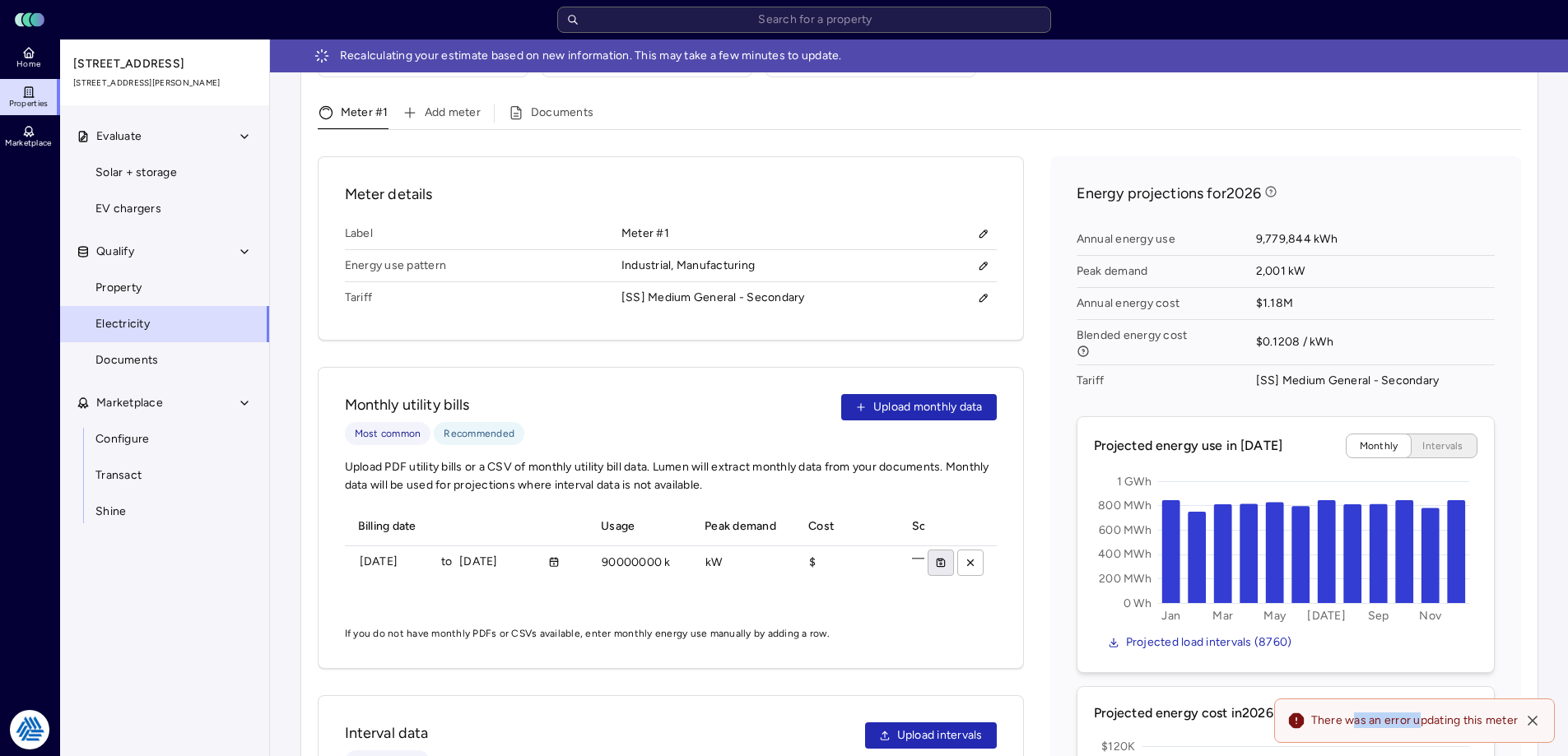
click at [1357, 721] on span "There was an error updating this meter" at bounding box center [1415, 720] width 207 height 16
click at [631, 551] on input "90000000 kWh" at bounding box center [636, 563] width 82 height 25
click at [950, 550] on button "submit" at bounding box center [940, 563] width 27 height 27
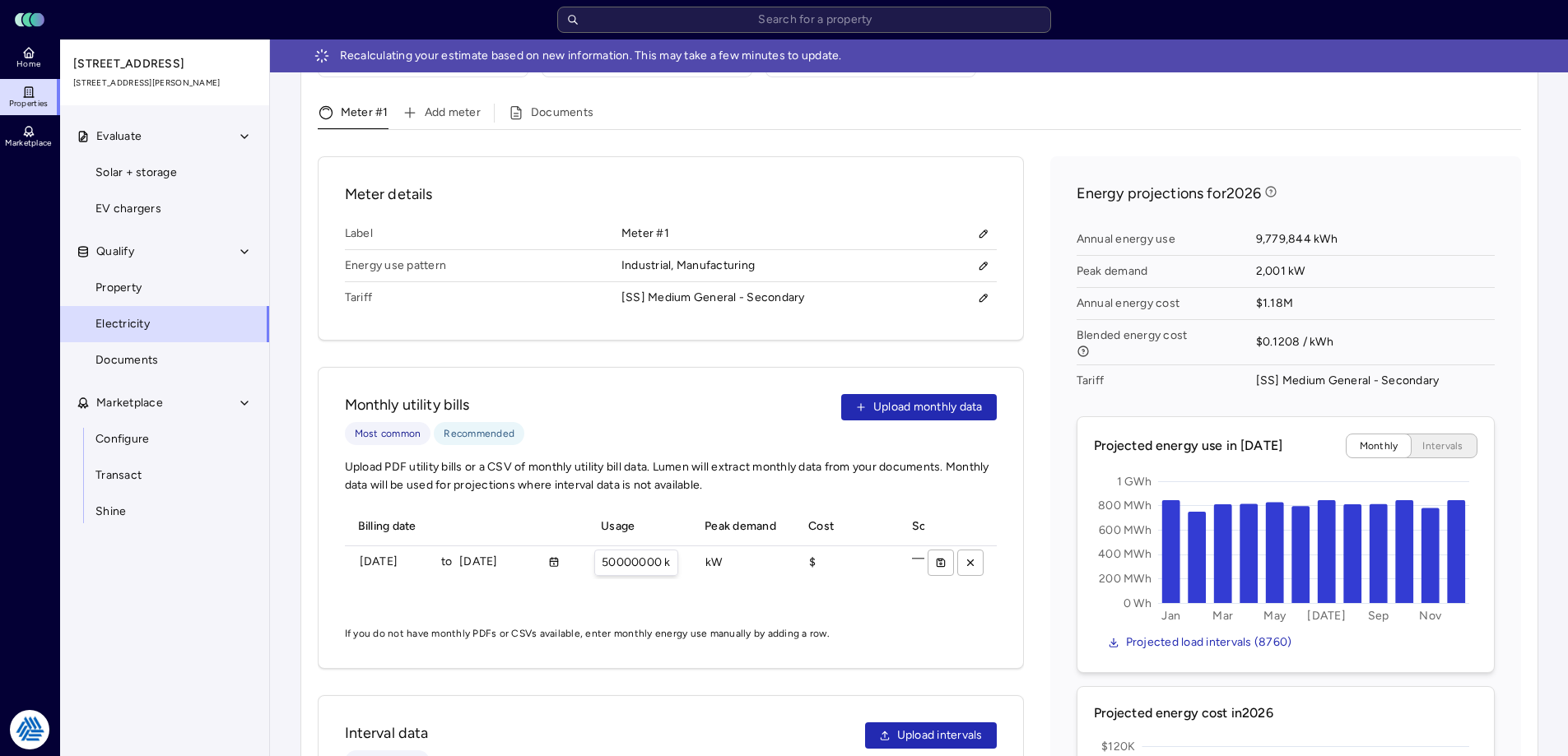
click at [651, 551] on input "50000000 kWh" at bounding box center [636, 563] width 82 height 25
type input "25000000 kWh"
click at [944, 557] on icon "submit" at bounding box center [940, 562] width 11 height 11
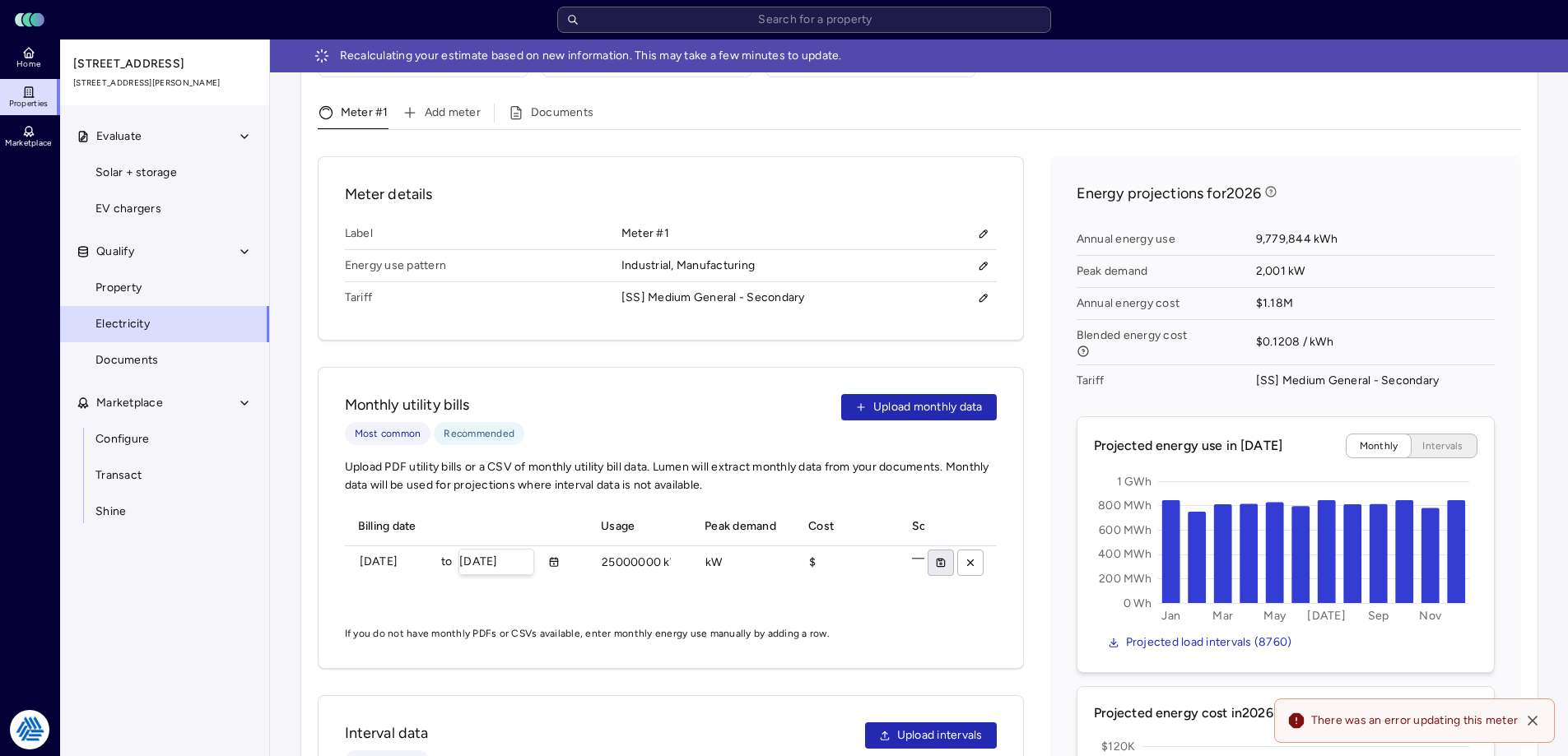
click at [524, 550] on input "[DATE]" at bounding box center [496, 562] width 74 height 25
type input "[DATE]"
click at [631, 551] on input "25000000 kWh" at bounding box center [636, 563] width 82 height 25
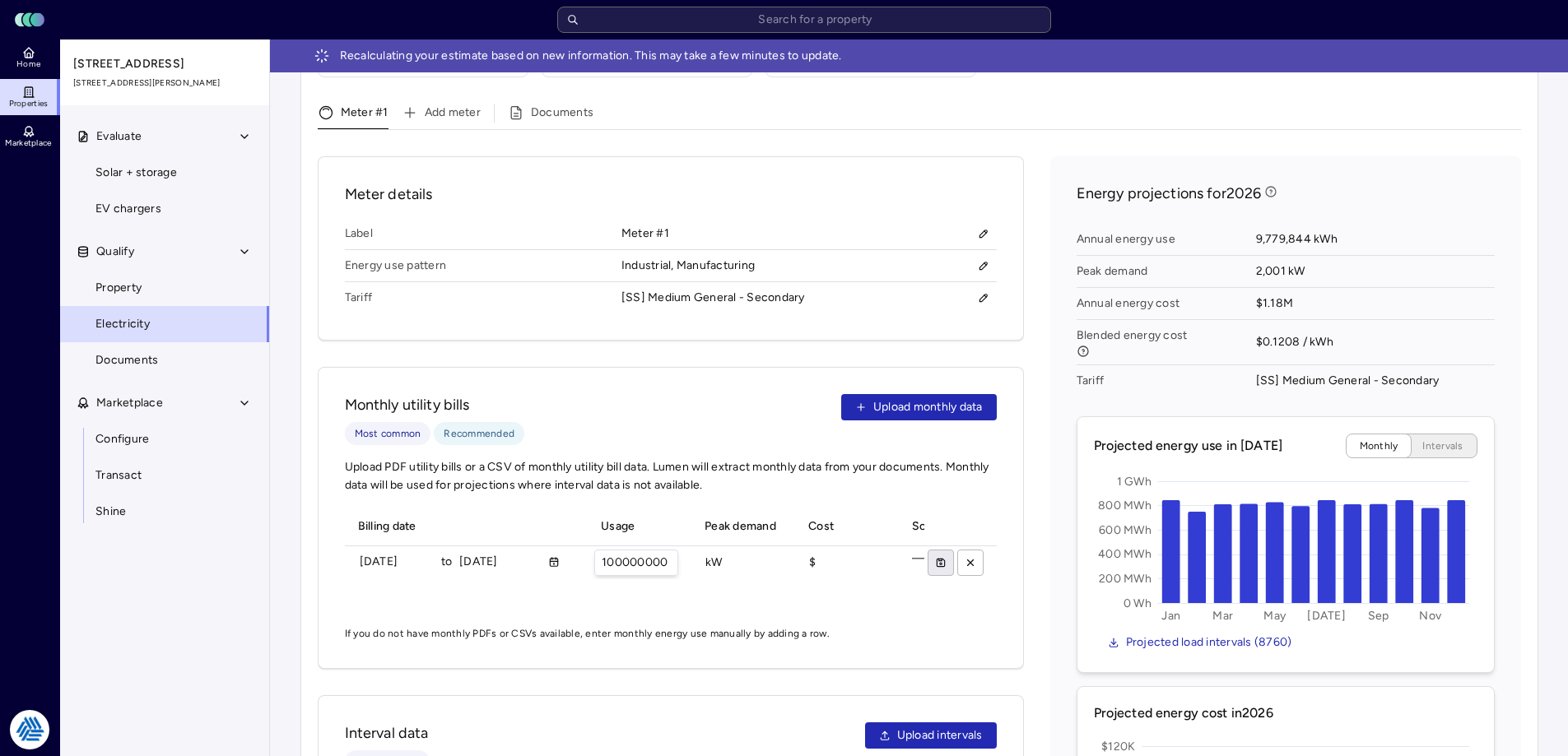
type input "100000000 kWh"
click at [938, 557] on icon "submit" at bounding box center [940, 562] width 11 height 11
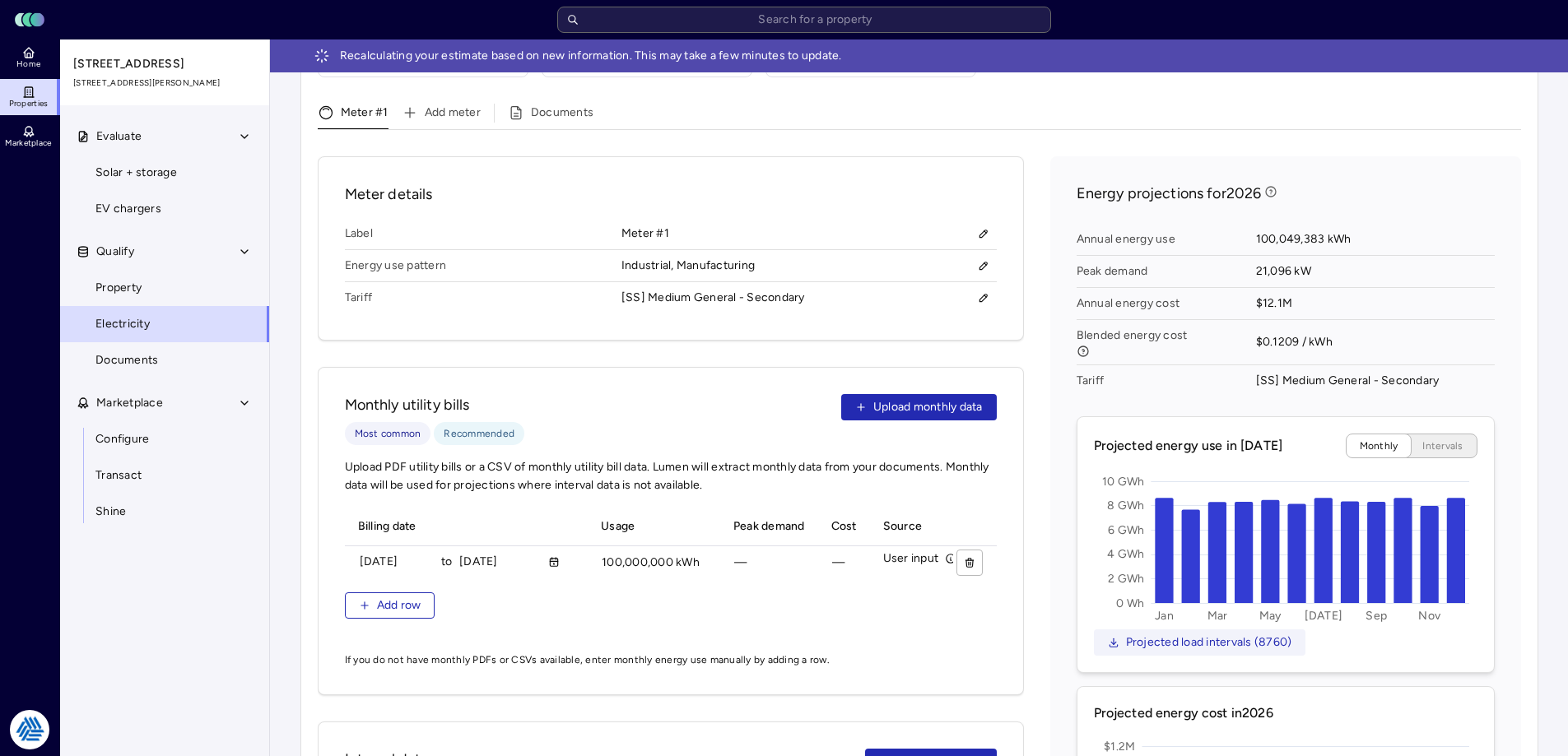
scroll to position [823, 0]
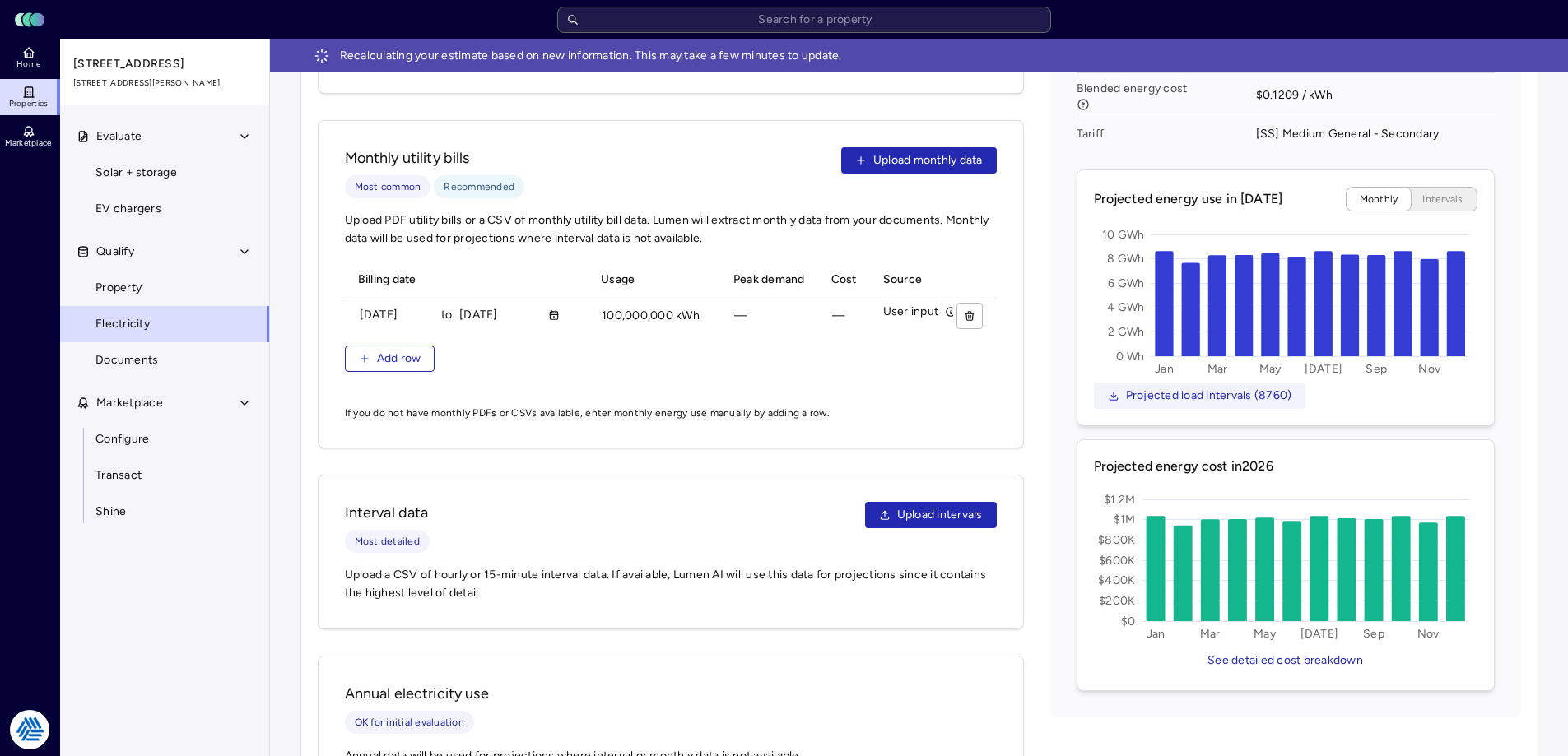
click at [1171, 387] on span "Projected load intervals (8760)" at bounding box center [1209, 395] width 166 height 18
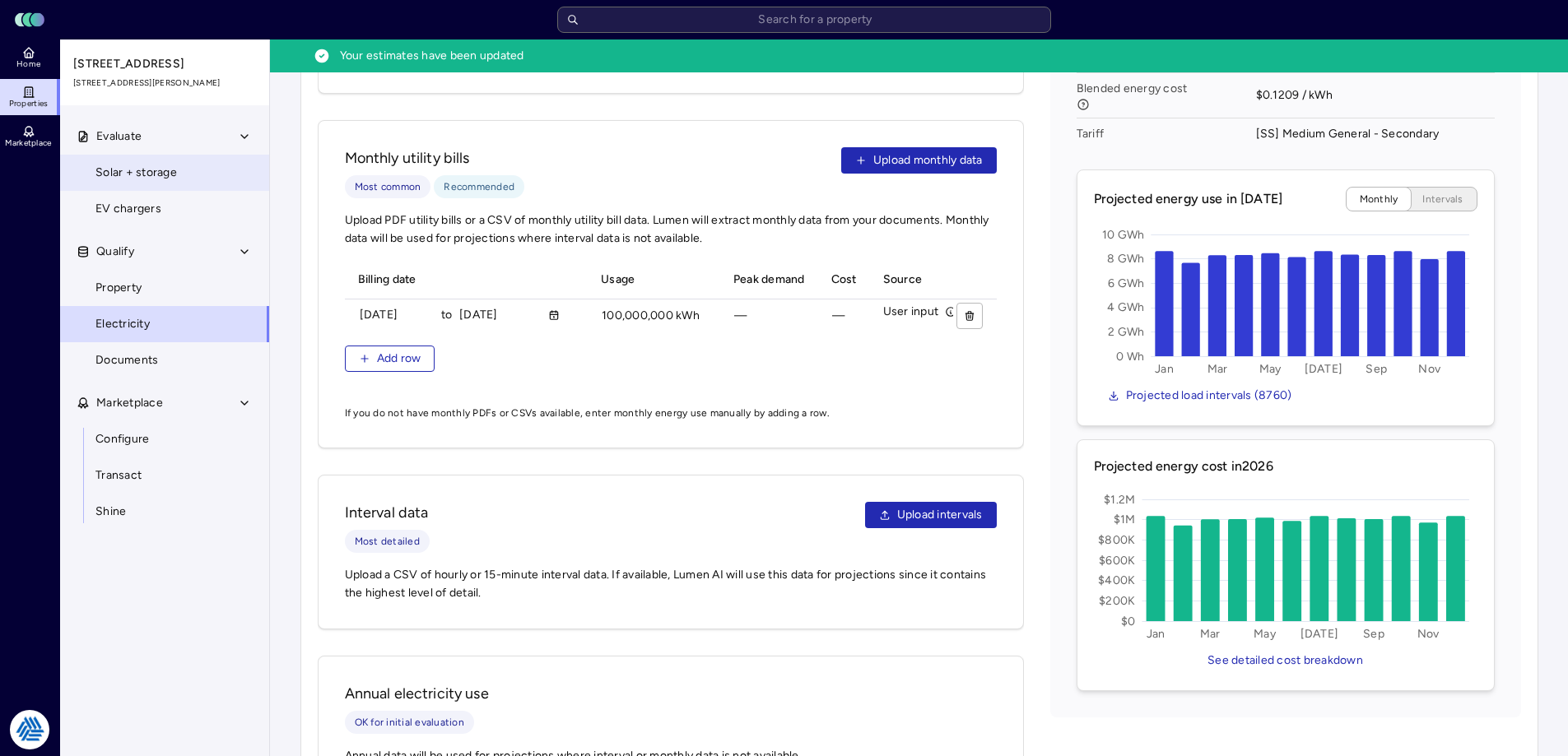
click at [134, 164] on span "Solar + storage" at bounding box center [136, 172] width 81 height 18
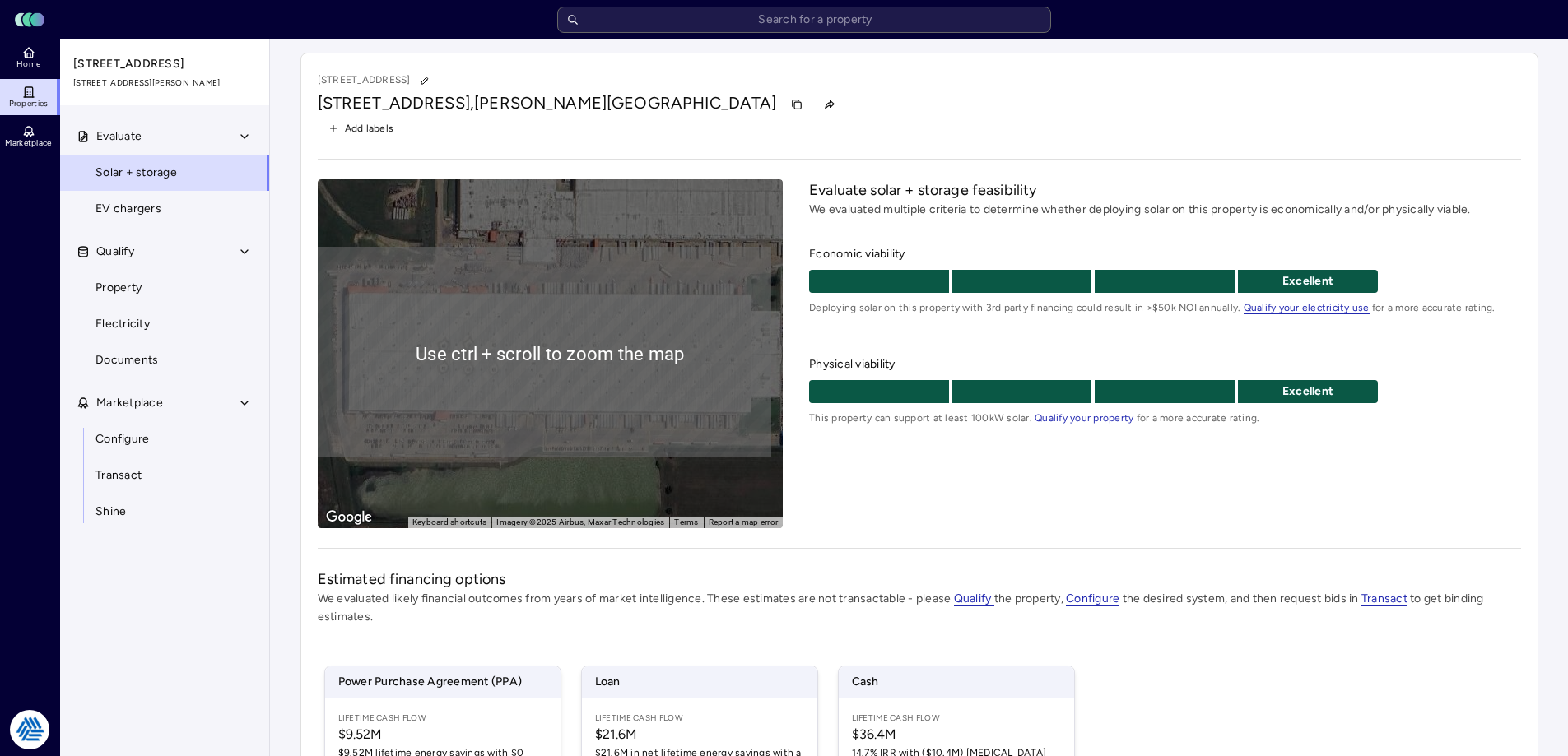
scroll to position [82, 0]
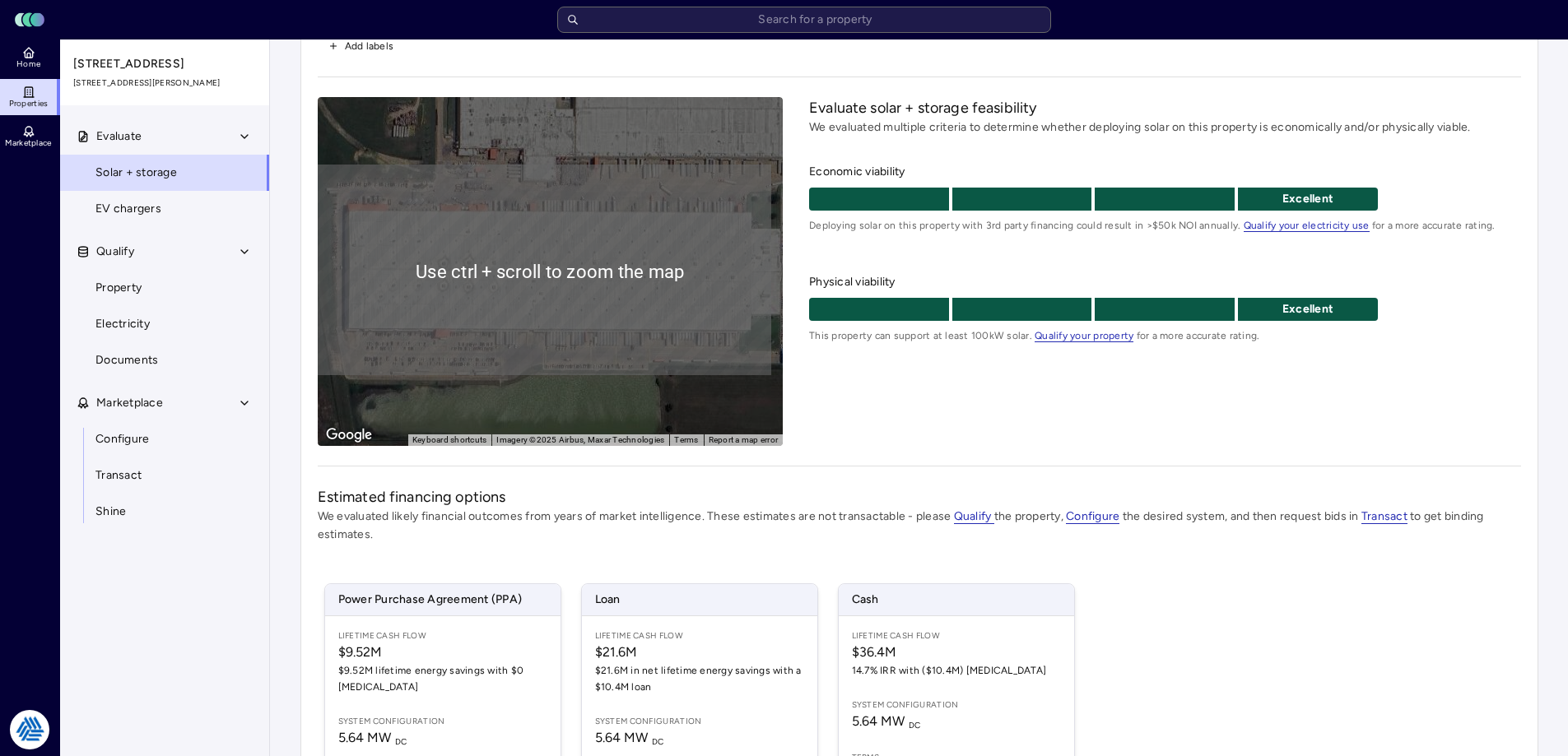
click at [930, 397] on div "Evaluate solar + storage feasibility We evaluated multiple criteria to determin…" at bounding box center [1164, 272] width 711 height 349
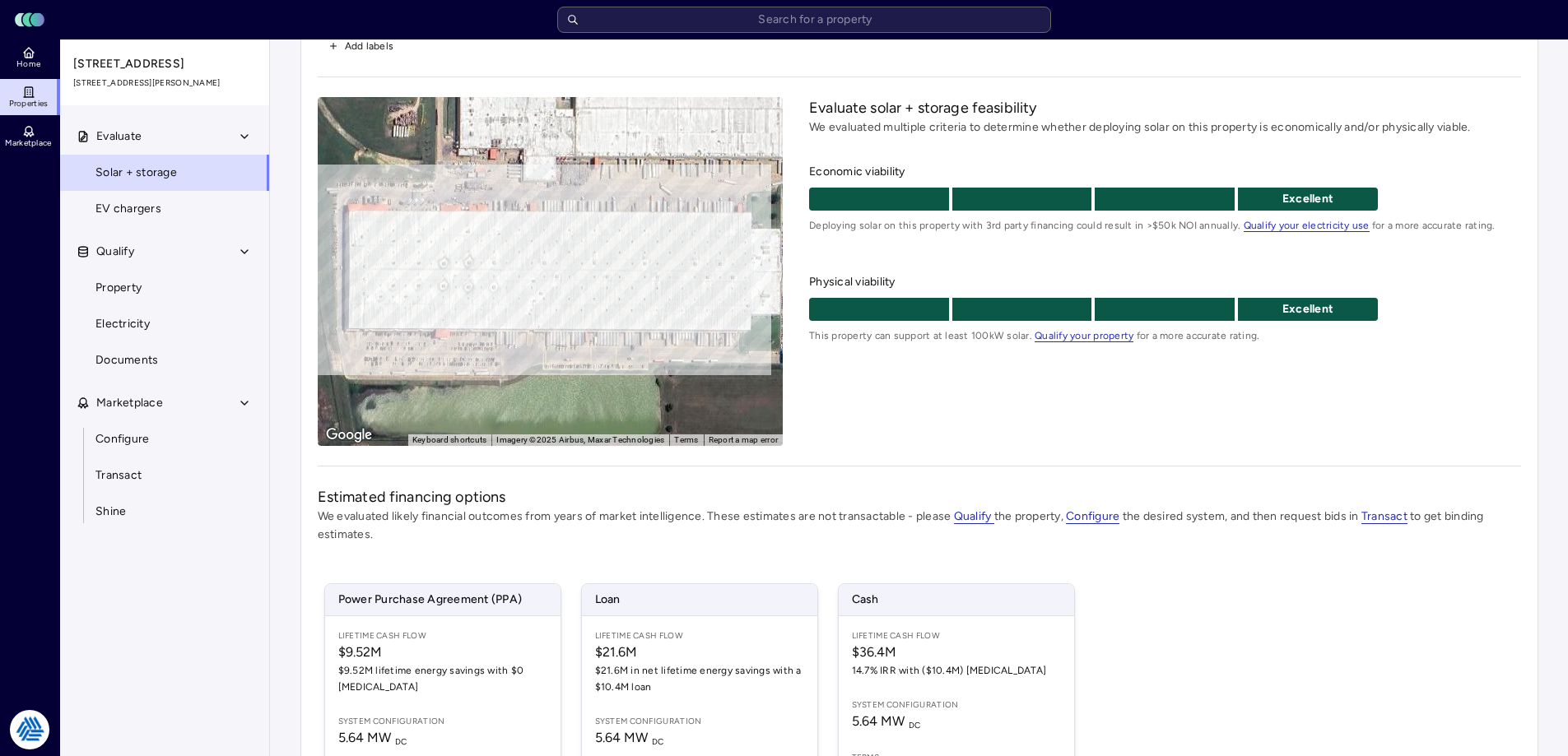
click at [1059, 405] on div "Evaluate solar + storage feasibility We evaluated multiple criteria to determin…" at bounding box center [1164, 272] width 711 height 349
click at [154, 273] on link "Property" at bounding box center [164, 288] width 210 height 36
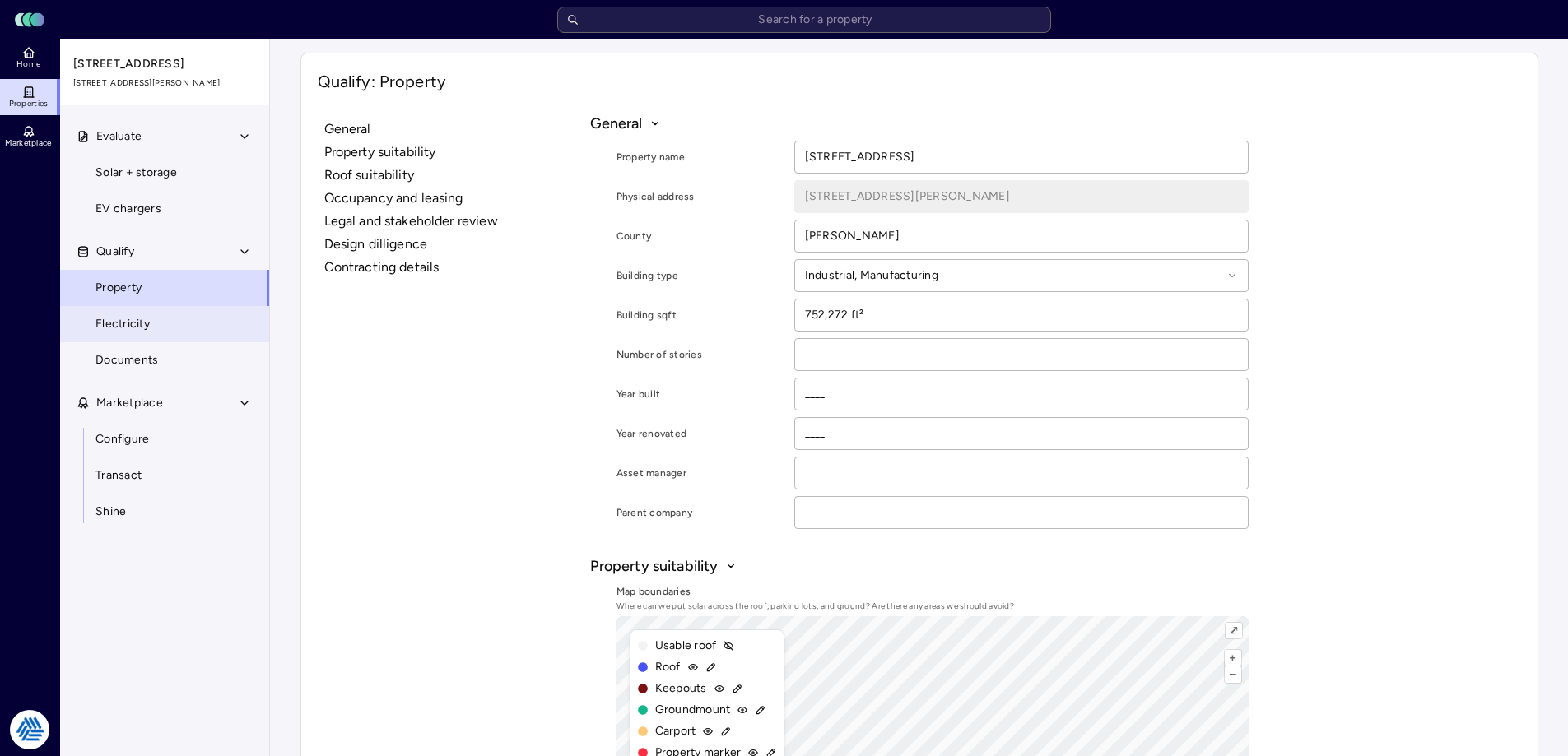
click at [141, 328] on span "Electricity" at bounding box center [123, 324] width 55 height 18
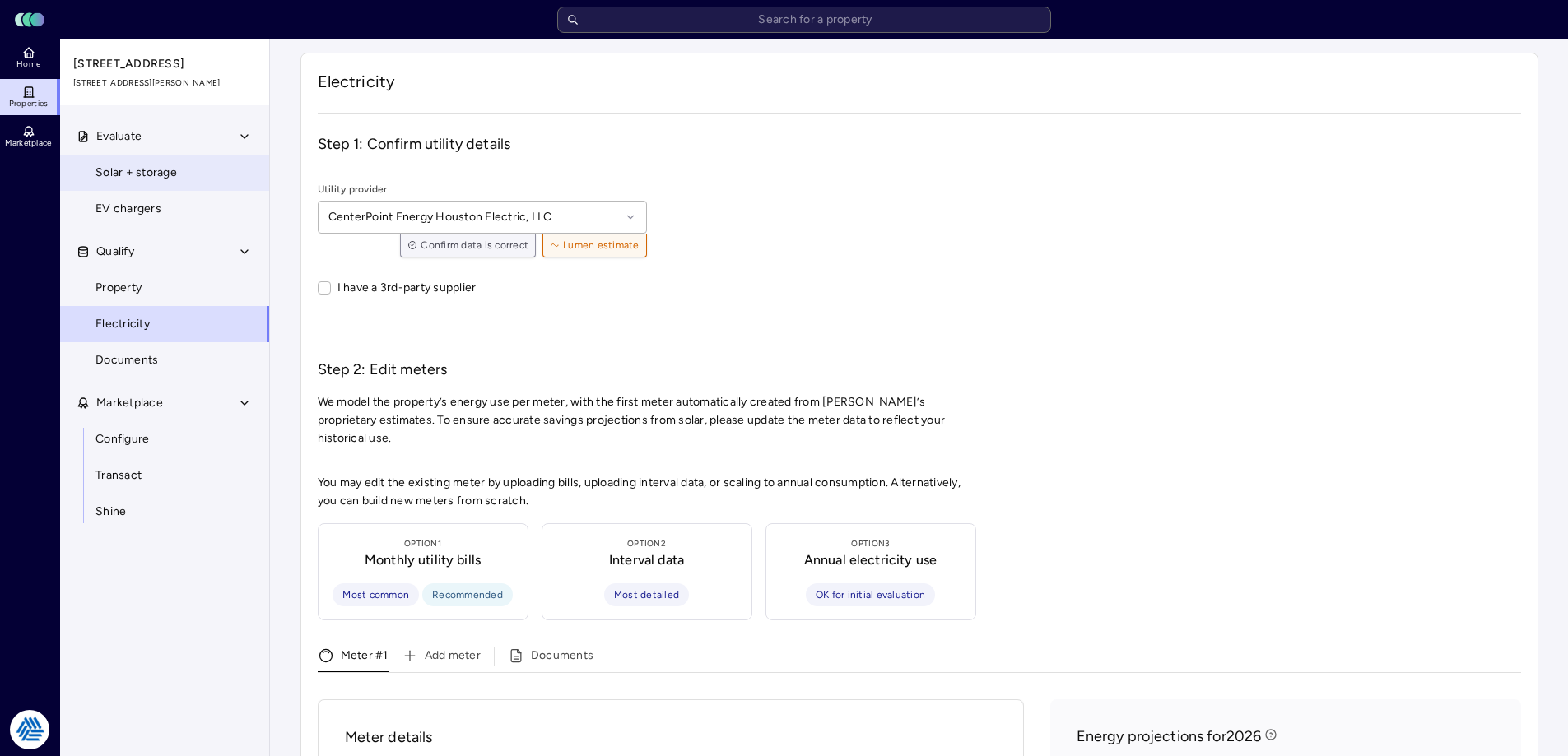
click at [132, 173] on span "Solar + storage" at bounding box center [136, 172] width 81 height 18
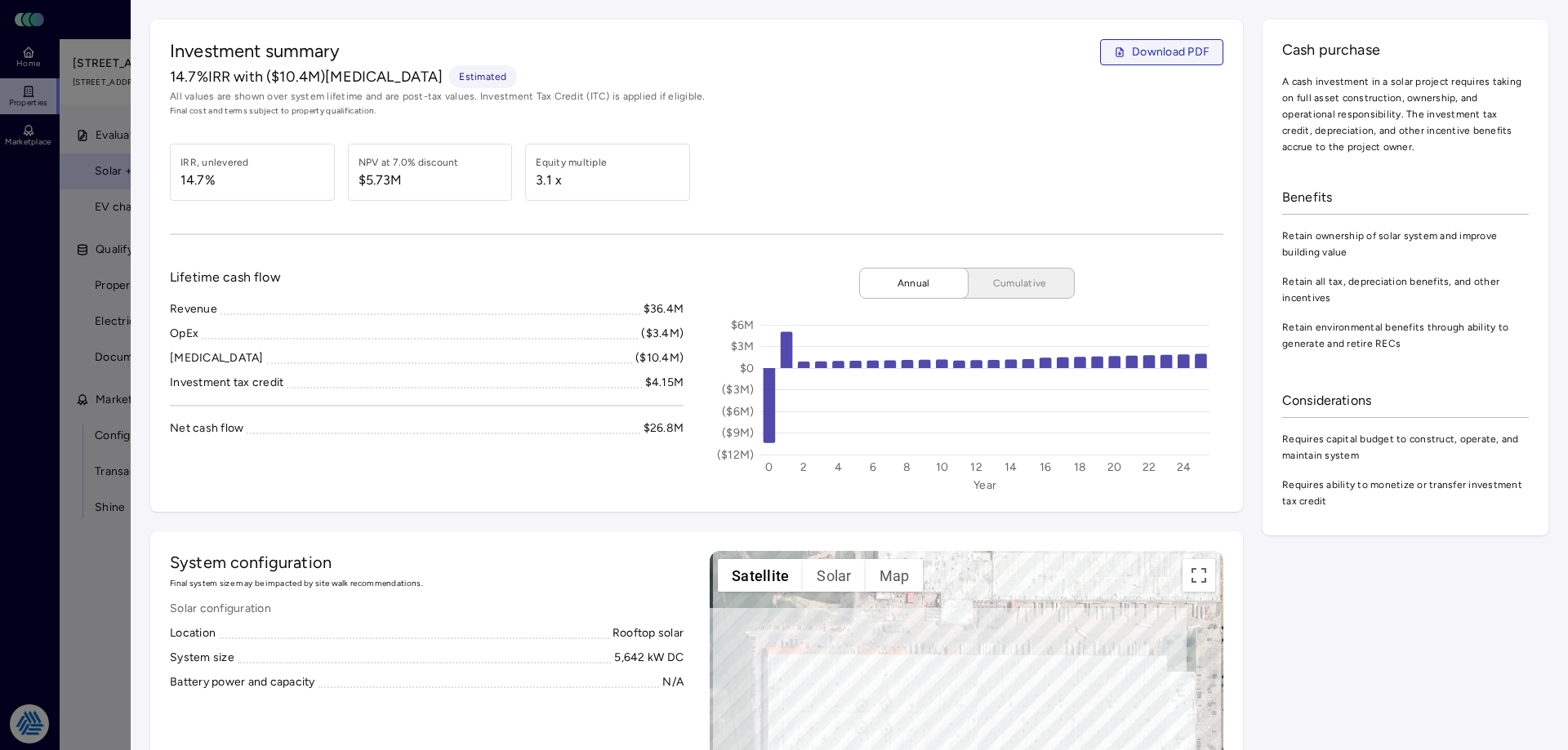
click at [1151, 53] on span "Download PDF" at bounding box center [1171, 52] width 77 height 18
click at [81, 589] on div at bounding box center [784, 375] width 1568 height 750
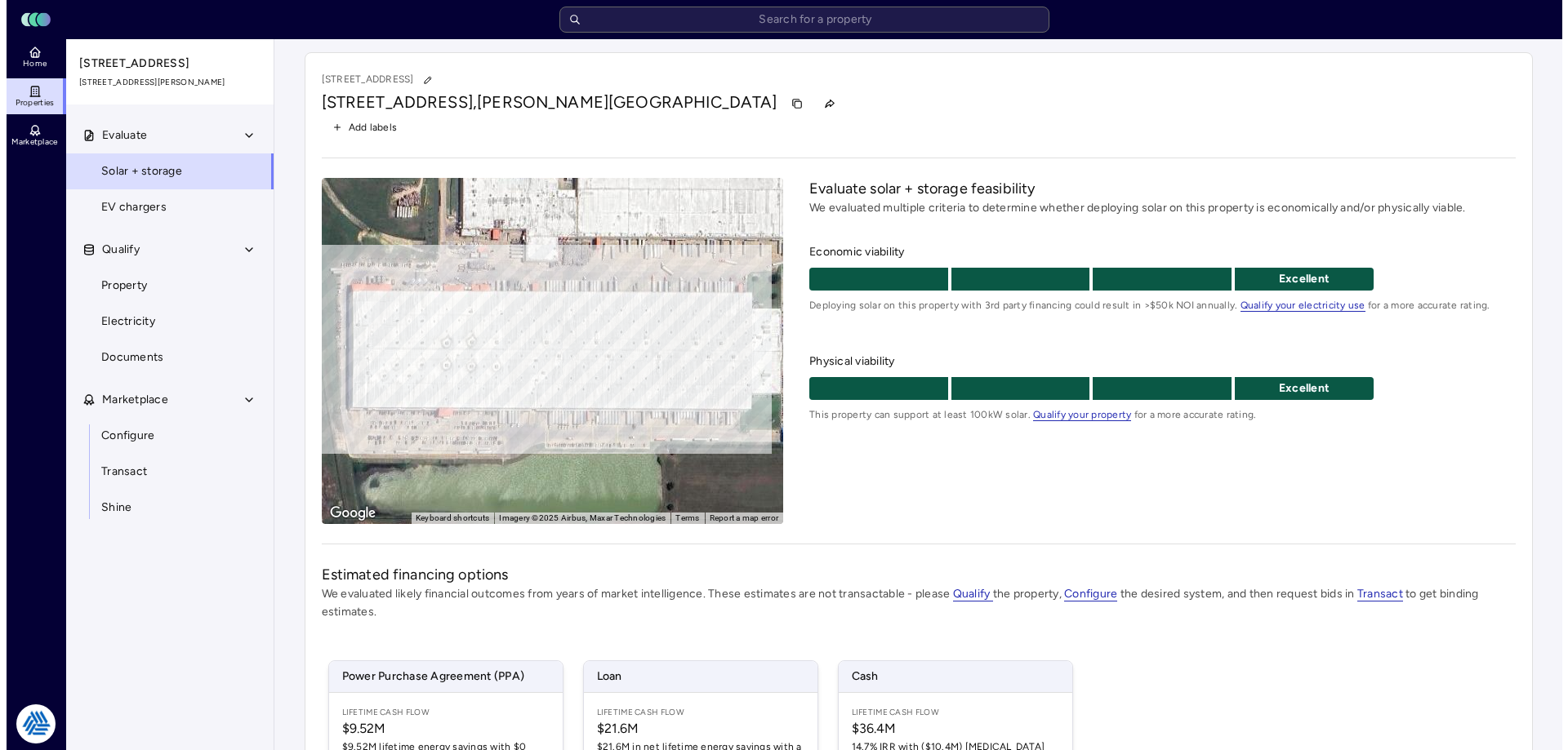
scroll to position [240, 0]
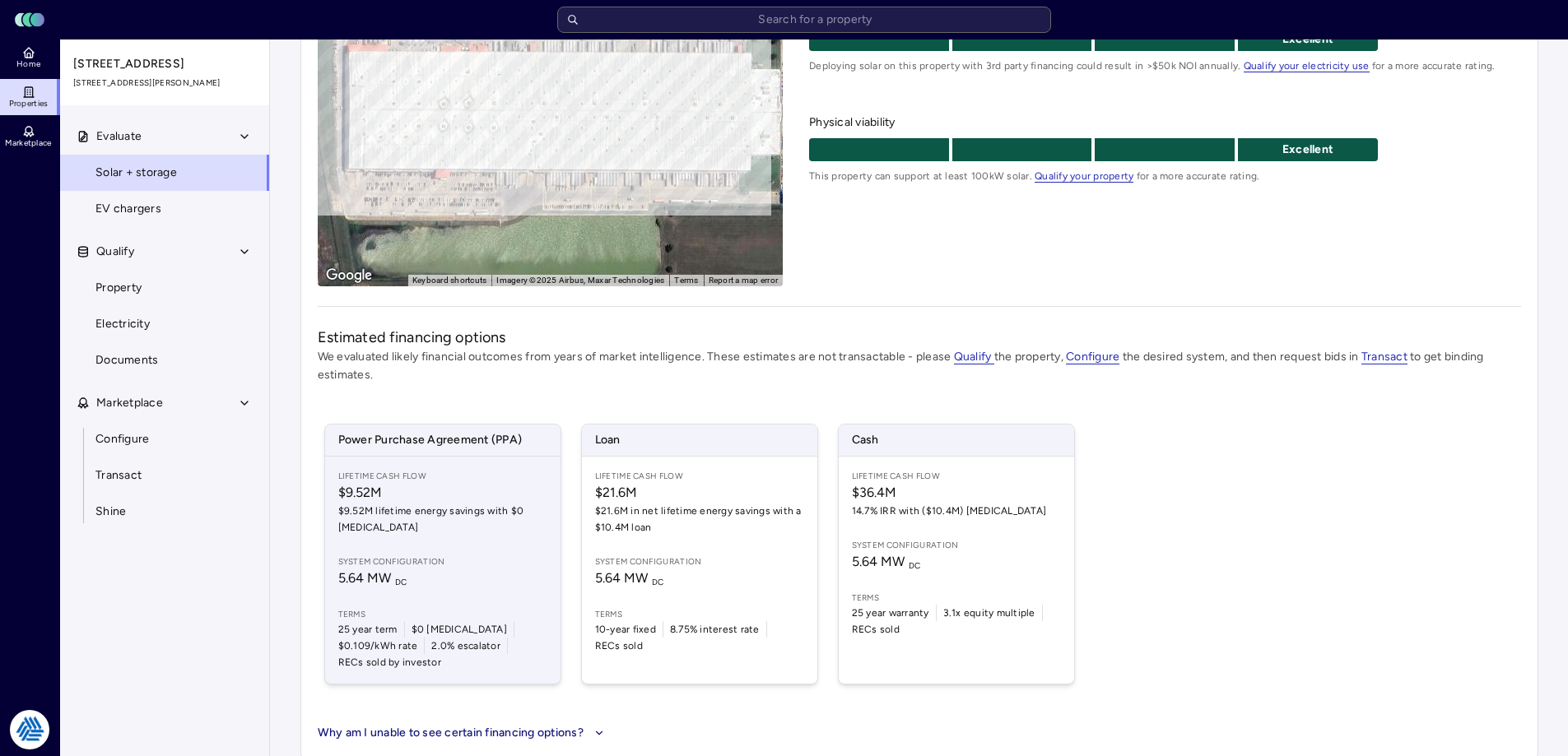
click at [452, 546] on div "Lifetime Cash Flow $9.52M $9.52M lifetime energy savings with $0 [MEDICAL_DATA]…" at bounding box center [442, 570] width 235 height 227
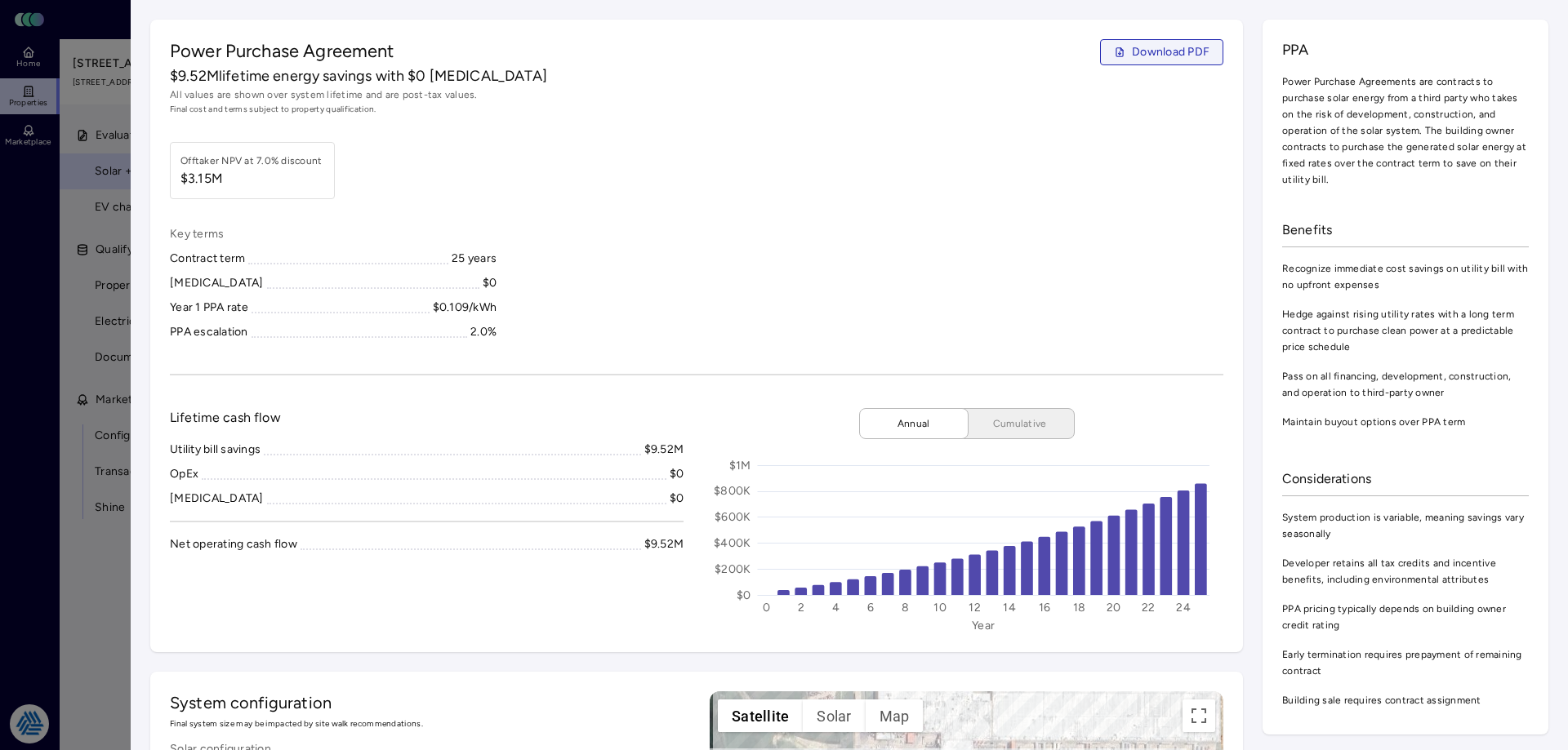
click at [1136, 48] on span "Download PDF" at bounding box center [1171, 52] width 77 height 18
drag, startPoint x: 281, startPoint y: 428, endPoint x: 183, endPoint y: 410, distance: 99.6
click at [183, 410] on div "Lifetime cash flow Utility bill savings $9.52M OpEx $0 [MEDICAL_DATA] $0 Net op…" at bounding box center [426, 520] width 514 height 225
click at [183, 410] on span "Lifetime cash flow" at bounding box center [225, 417] width 111 height 20
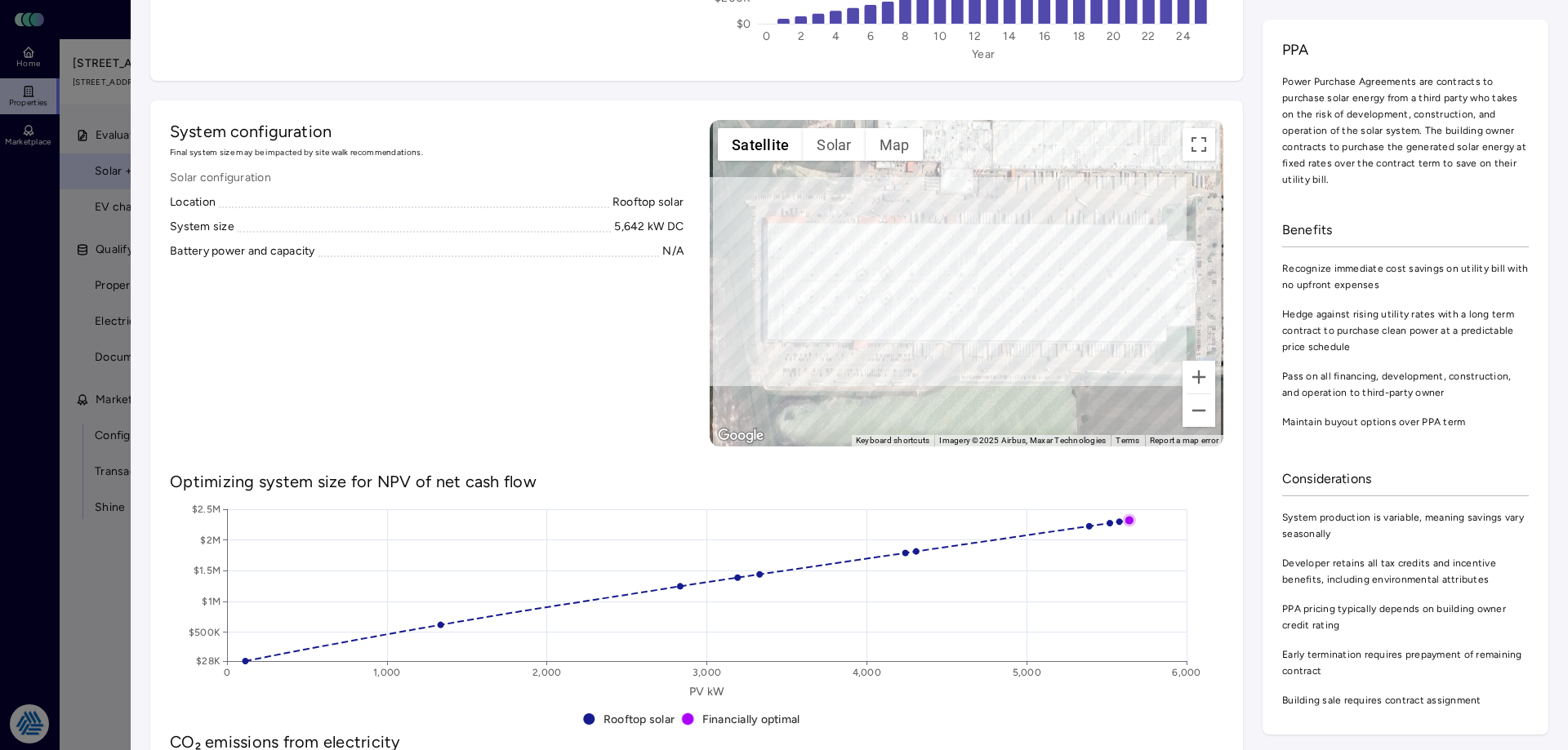
scroll to position [490, 0]
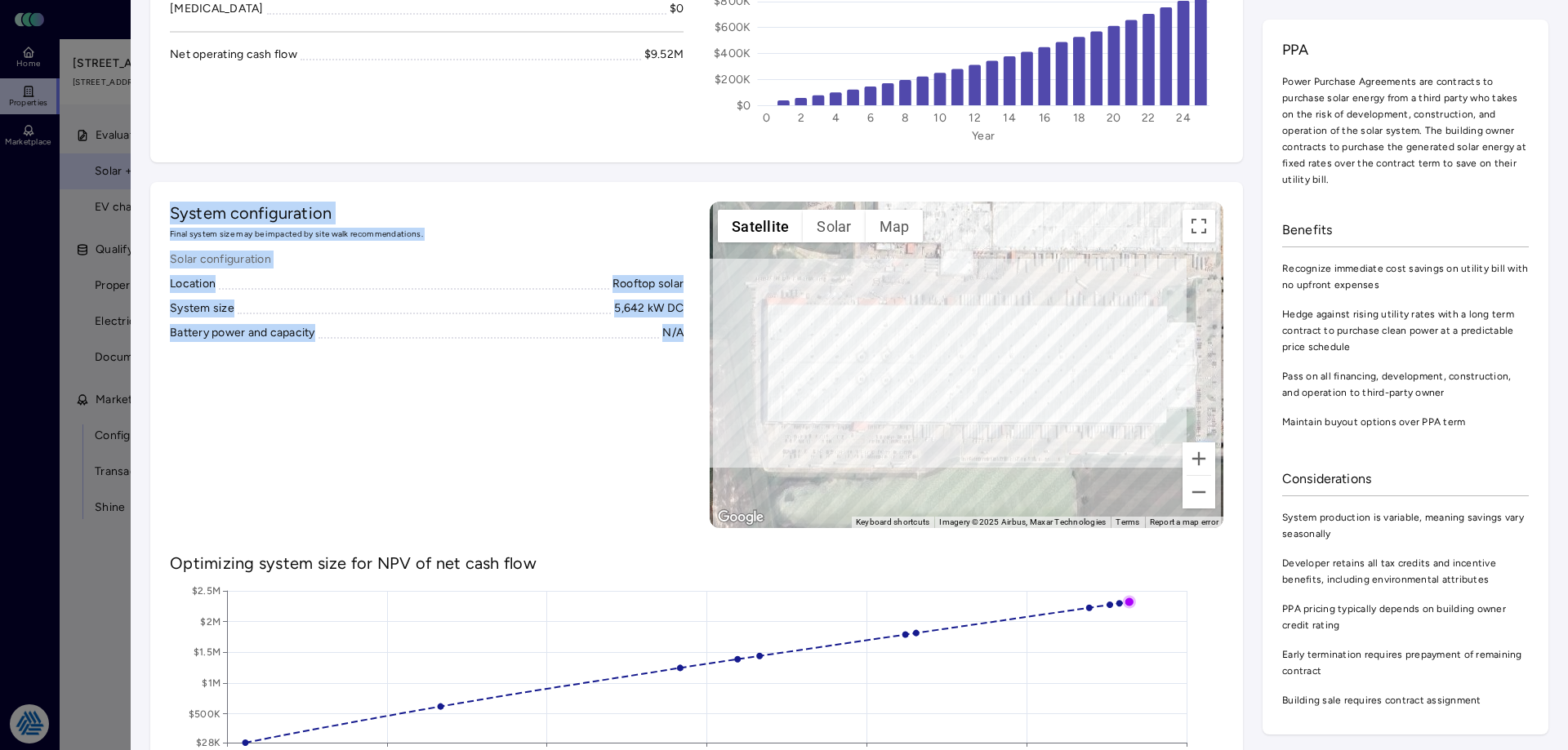
drag, startPoint x: 681, startPoint y: 335, endPoint x: 175, endPoint y: 201, distance: 523.4
click at [337, 352] on div "System configuration Final system size may be impacted by site walk recommendat…" at bounding box center [426, 365] width 514 height 327
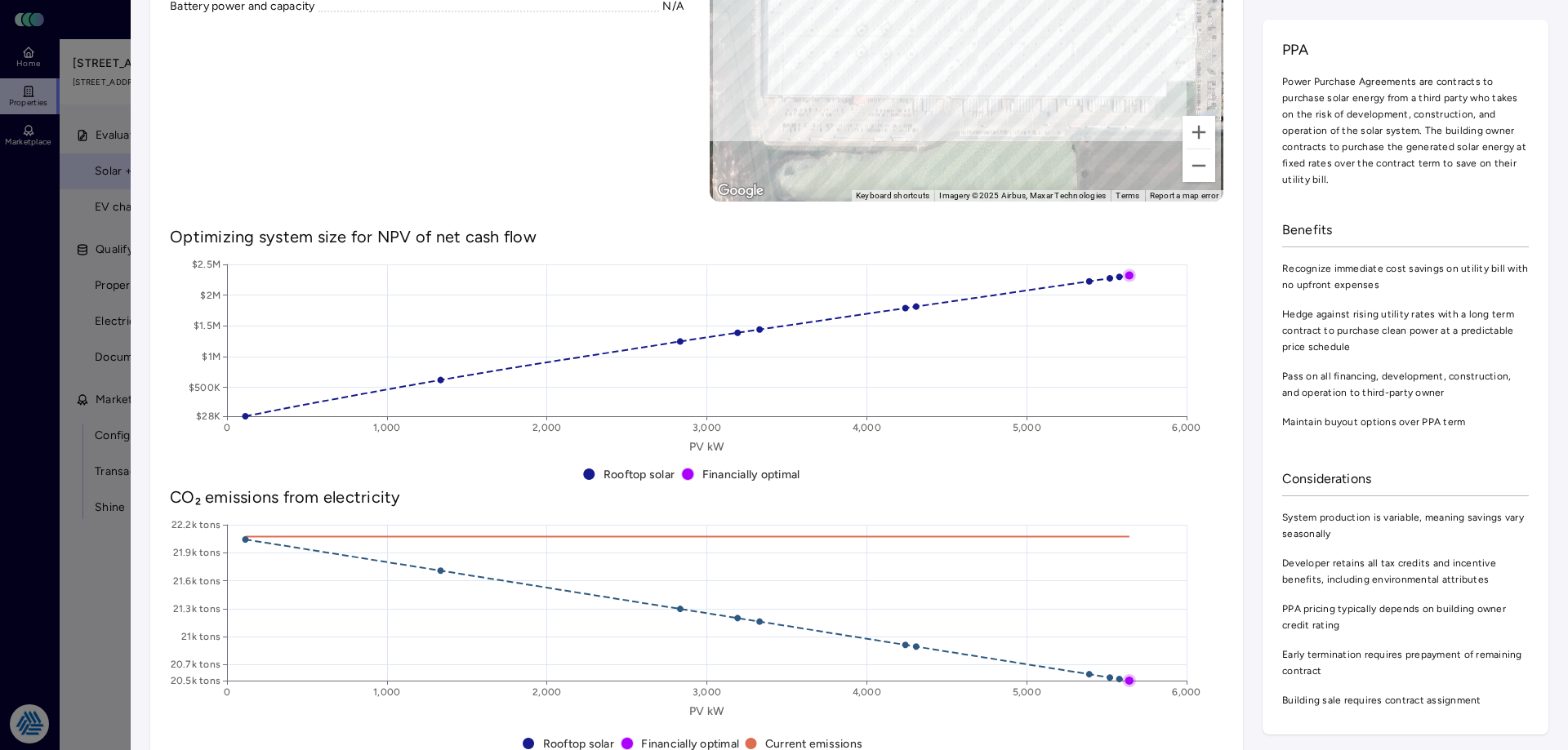
scroll to position [327, 0]
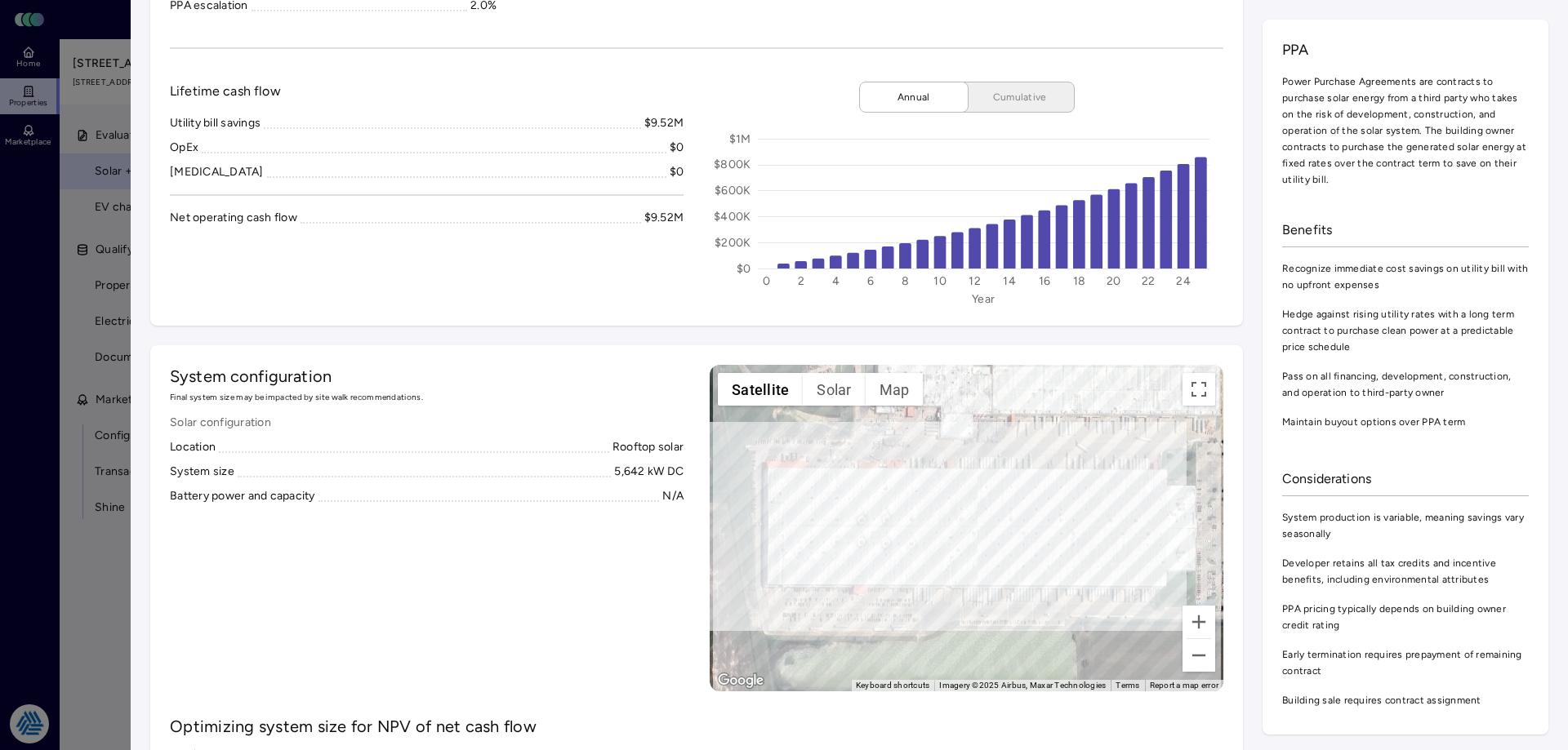
click at [506, 305] on div "Lifetime cash flow Utility bill savings $9.52M OpEx $0 [MEDICAL_DATA] $0 Net op…" at bounding box center [426, 193] width 514 height 225
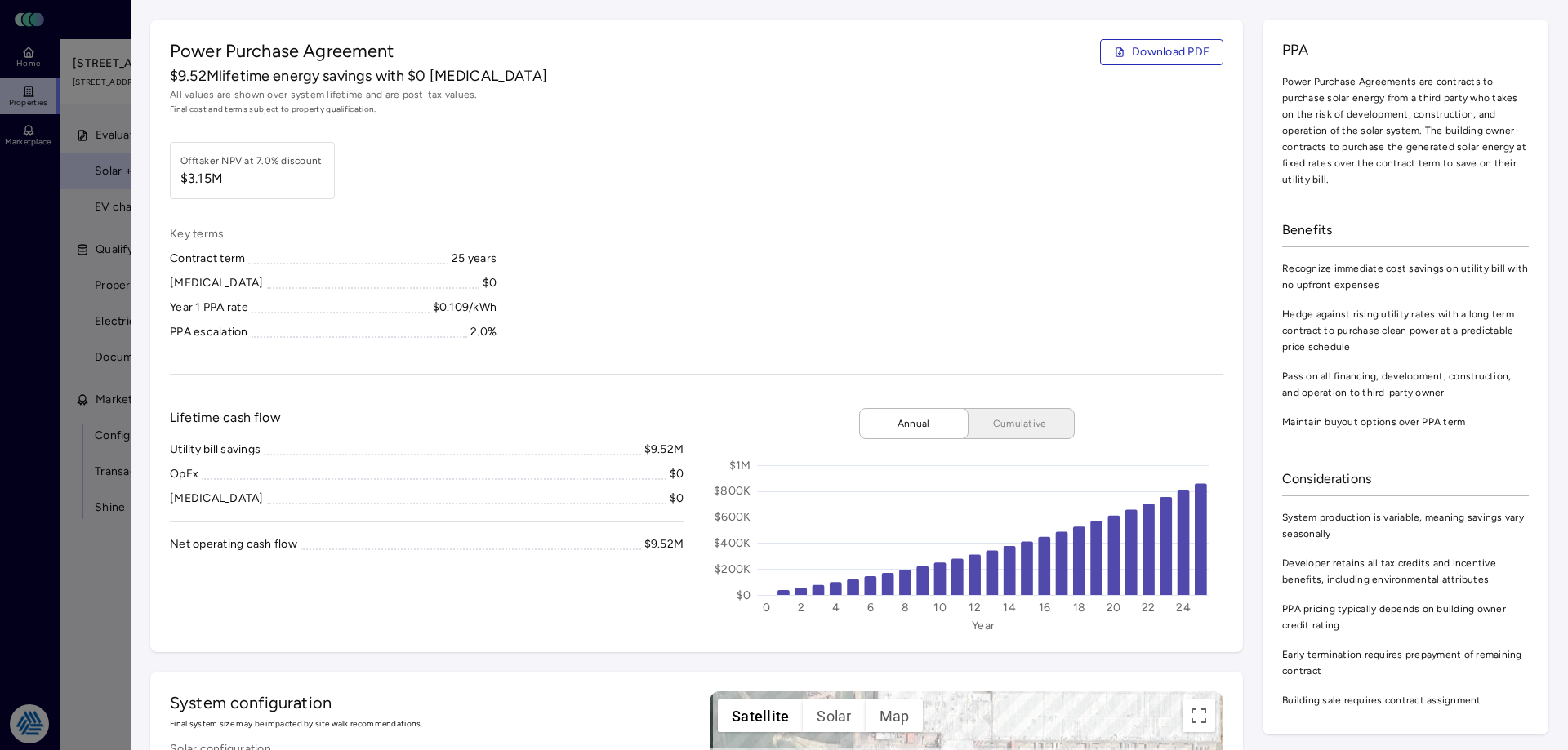
click at [563, 213] on div "Power Purchase Agreement Download PDF $9.52M lifetime energy savings with $0 [M…" at bounding box center [696, 336] width 1093 height 633
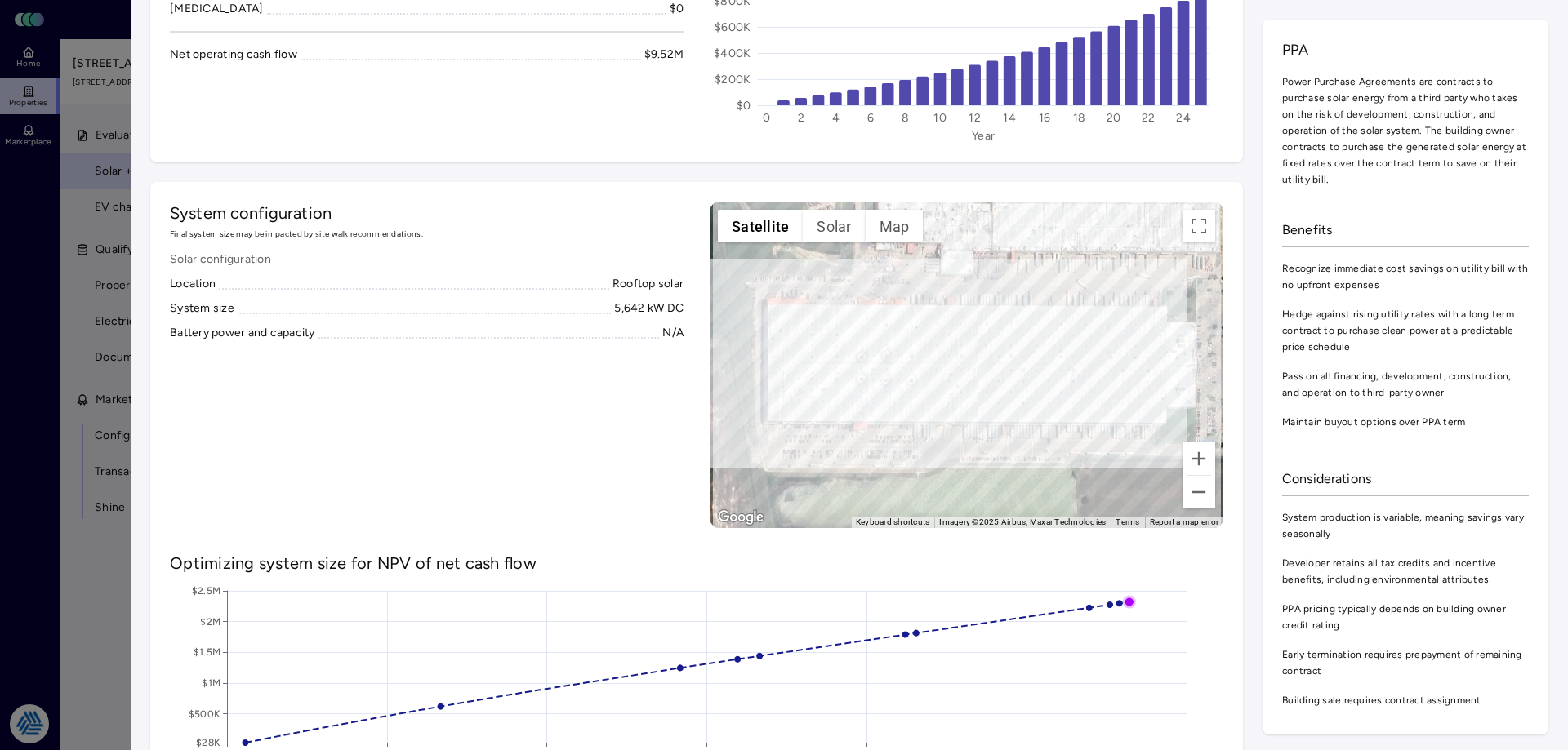
click at [76, 406] on div at bounding box center [784, 375] width 1568 height 750
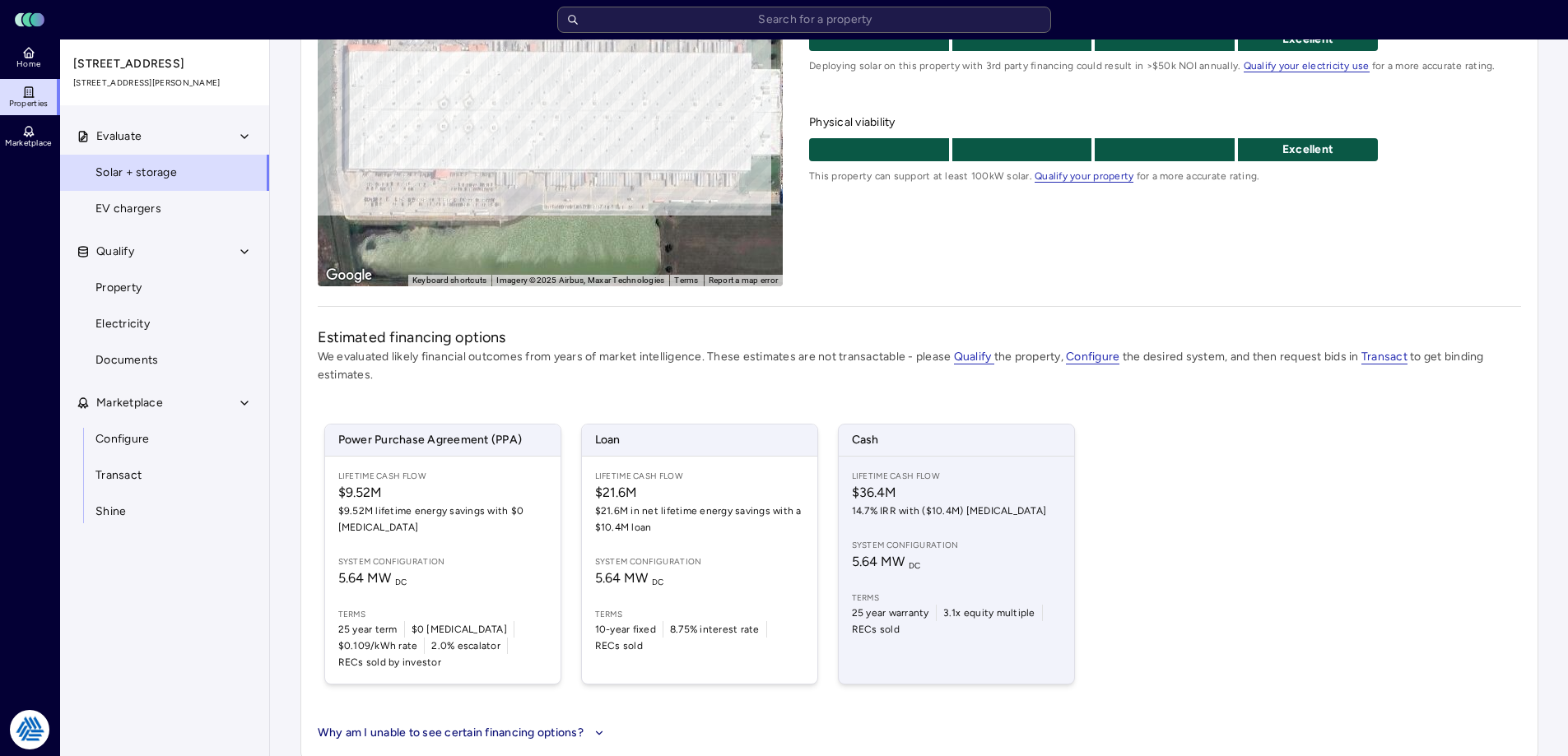
click at [923, 500] on span "$36.4M" at bounding box center [956, 493] width 209 height 20
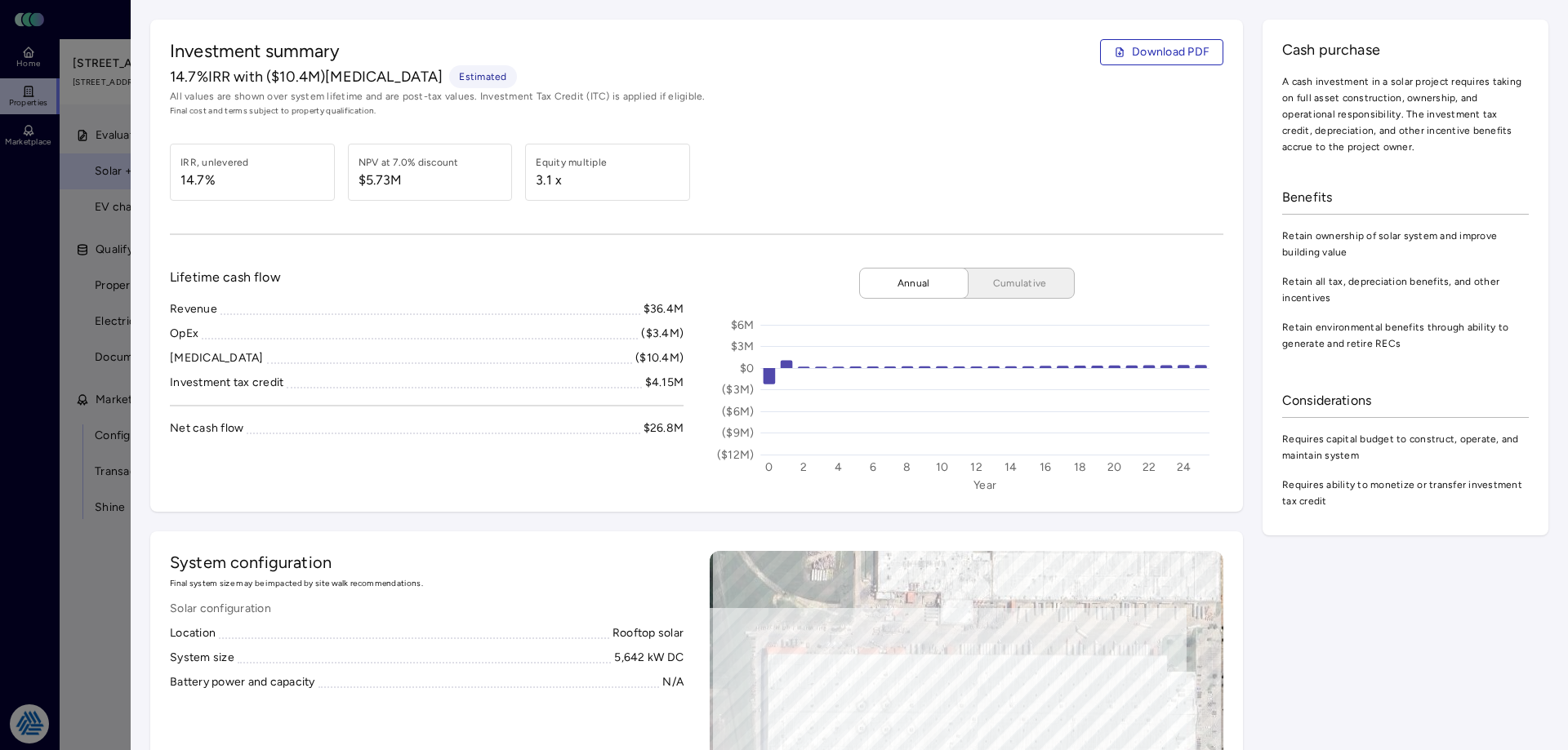
click at [97, 372] on div at bounding box center [784, 375] width 1568 height 750
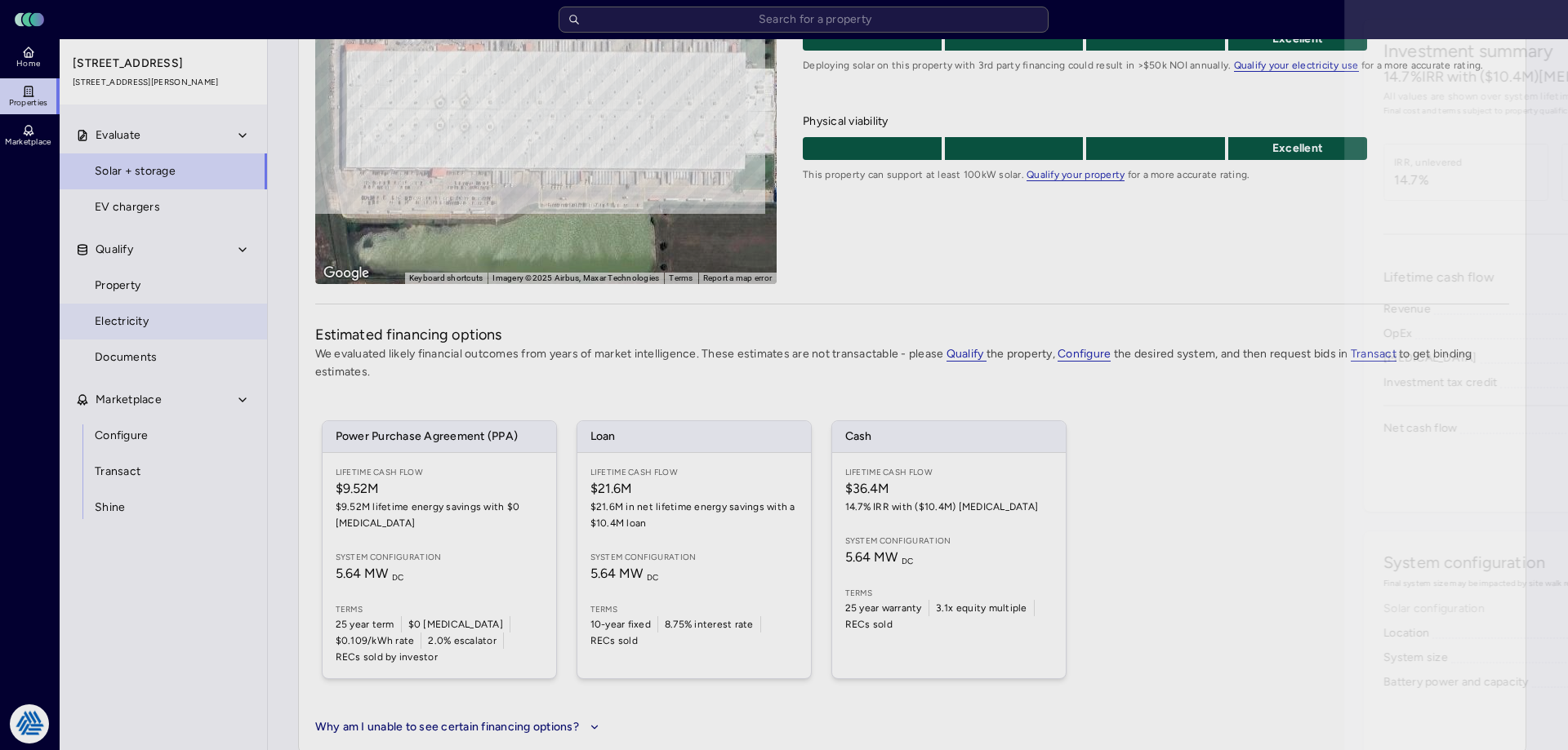
click at [110, 331] on link "Electricity" at bounding box center [163, 322] width 209 height 36
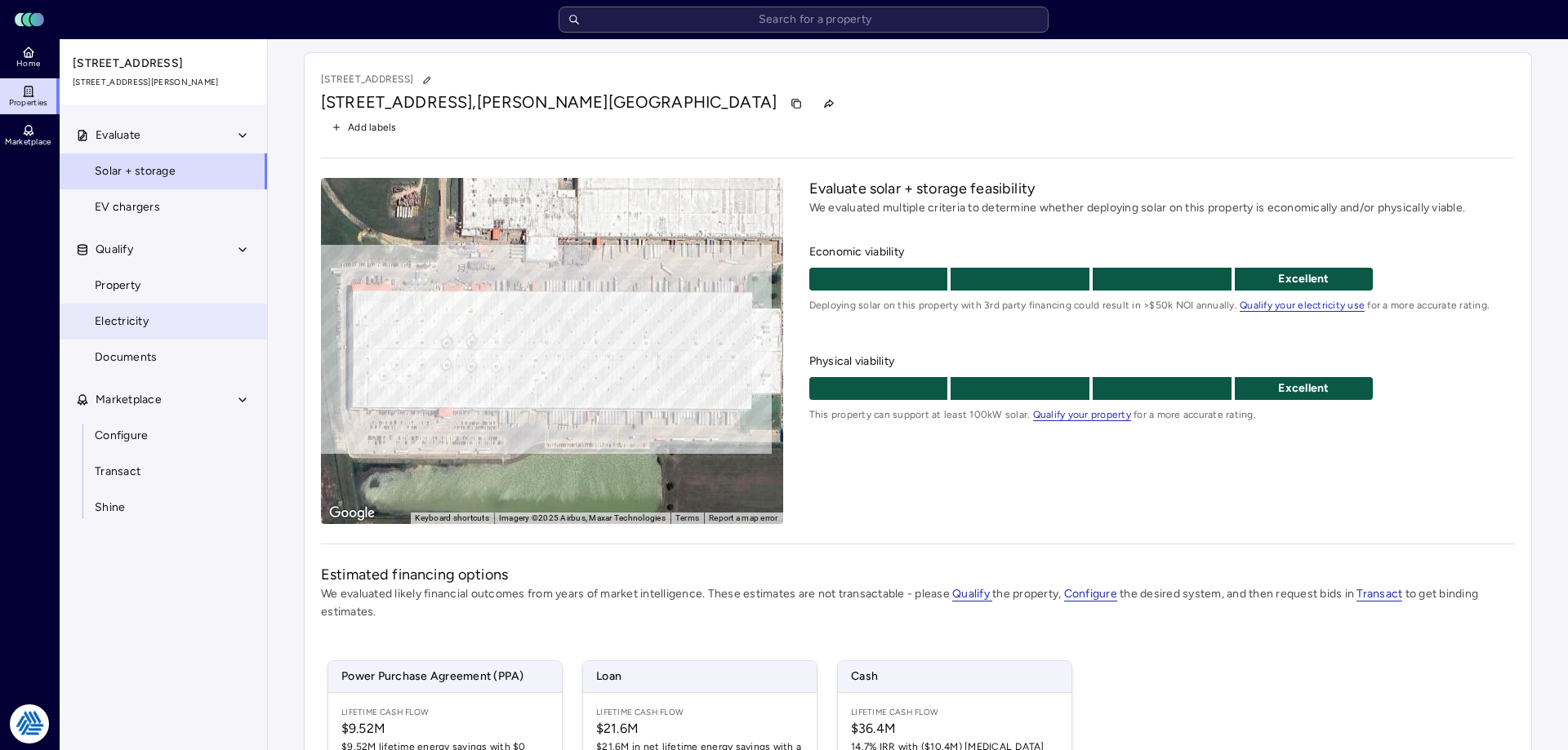
click at [127, 322] on span "Electricity" at bounding box center [122, 322] width 54 height 18
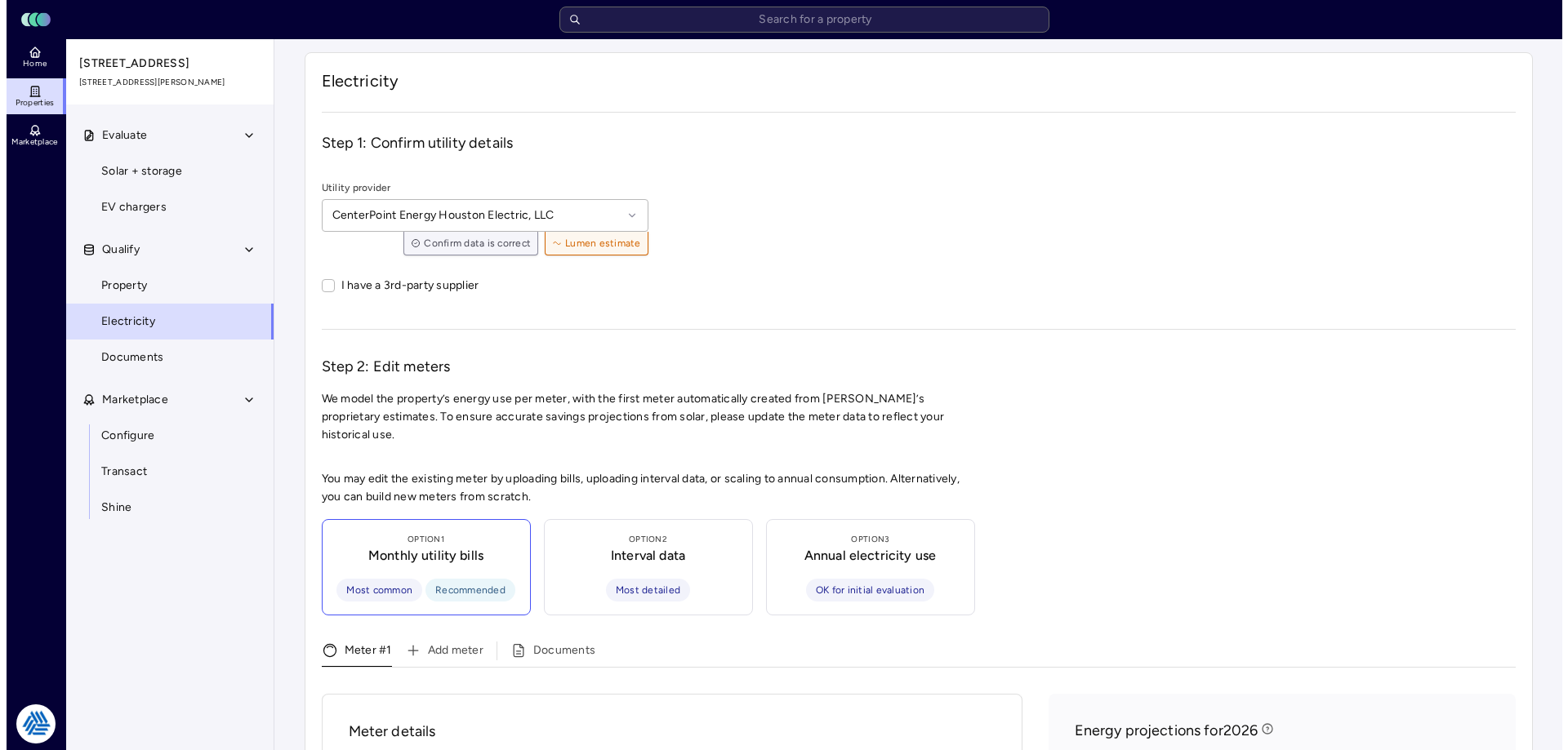
scroll to position [327, 0]
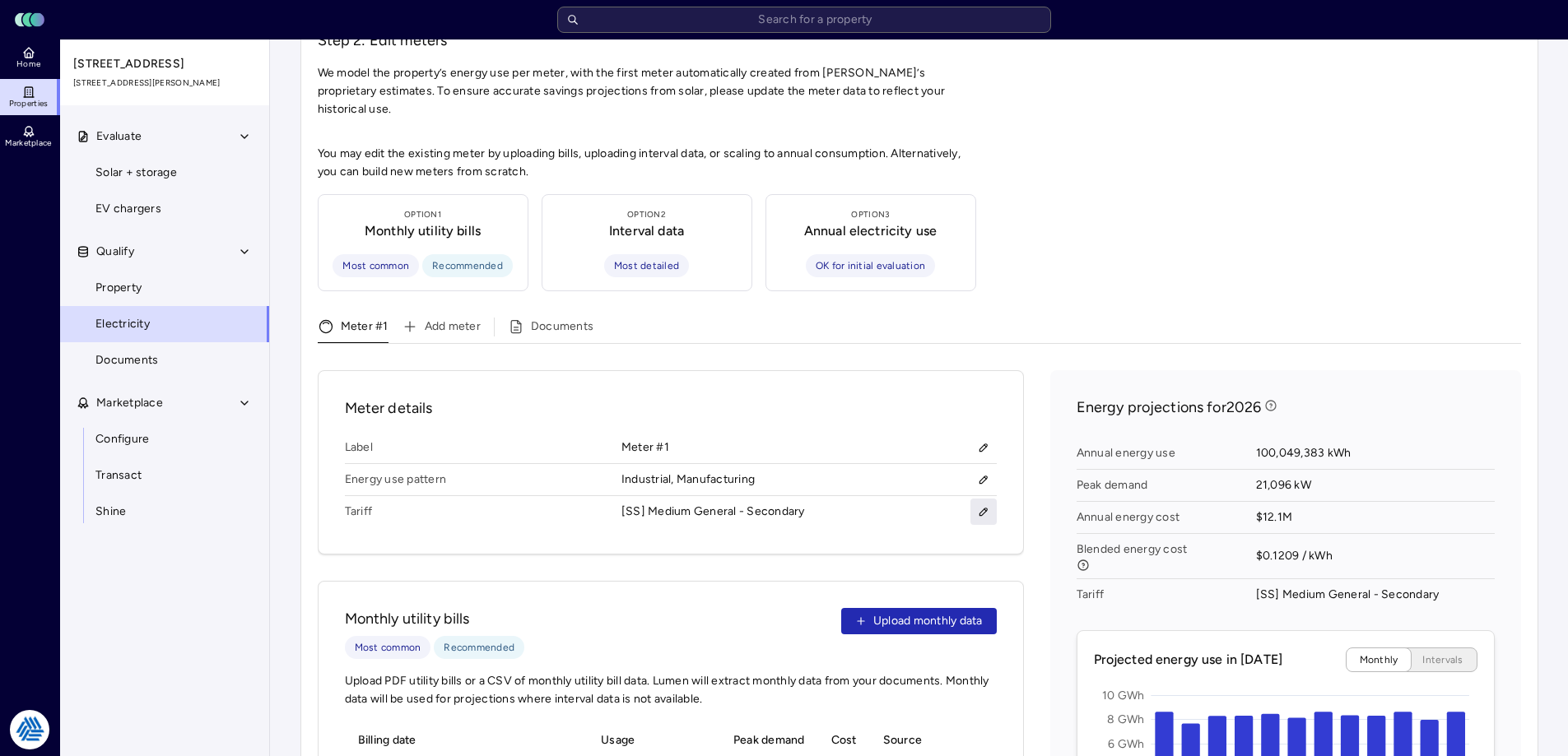
click at [988, 506] on icon "button" at bounding box center [983, 511] width 11 height 11
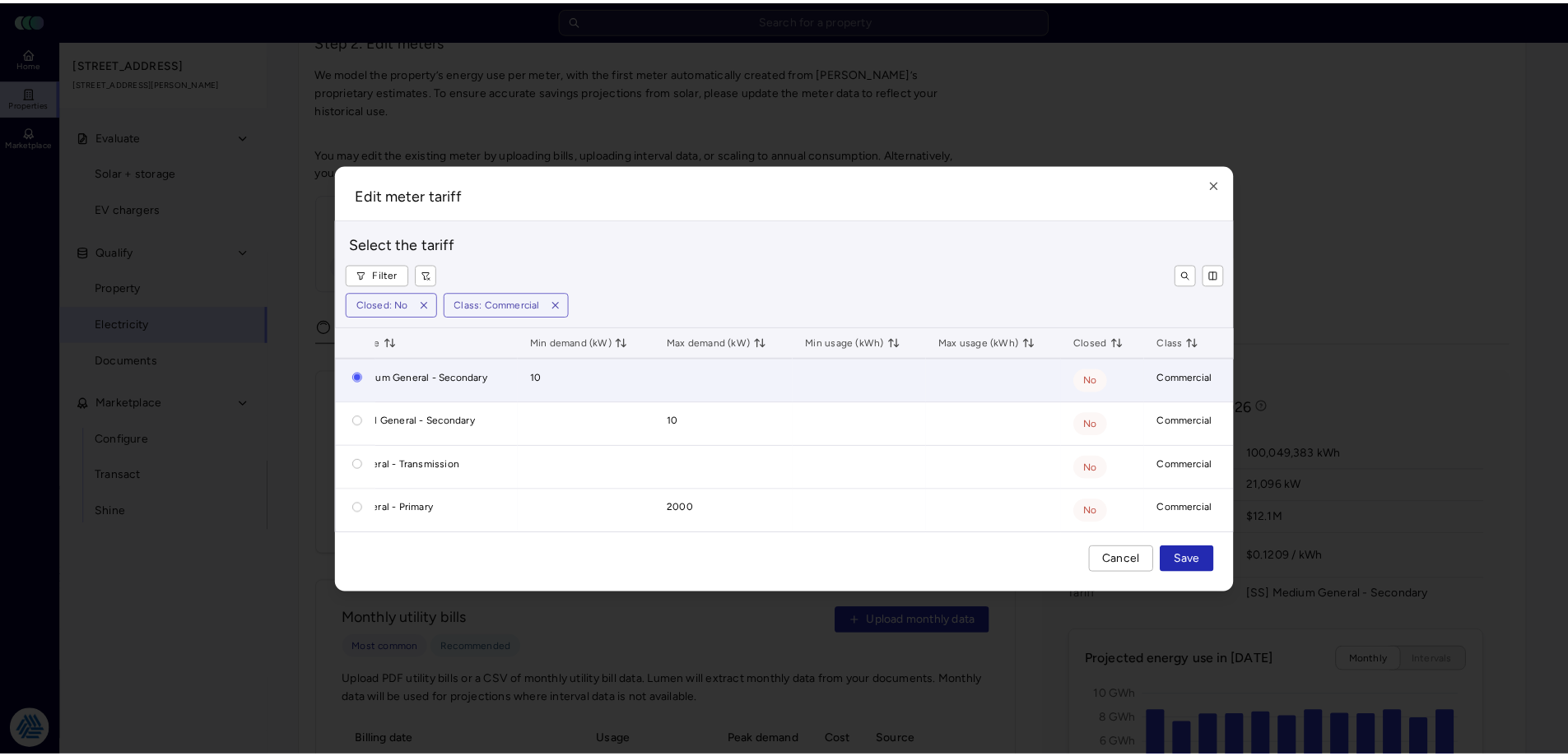
scroll to position [0, 0]
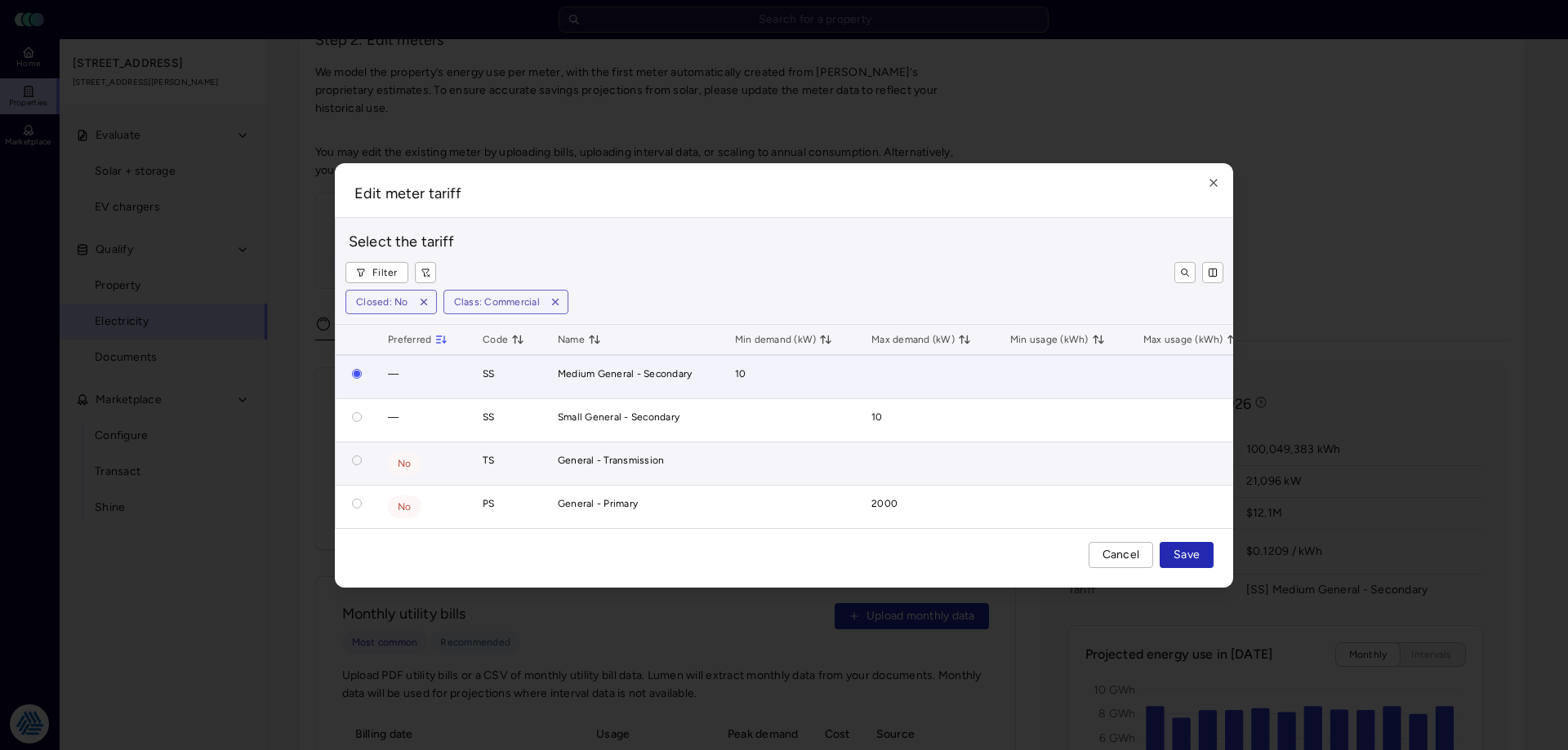
click at [354, 456] on button "button" at bounding box center [357, 461] width 10 height 10
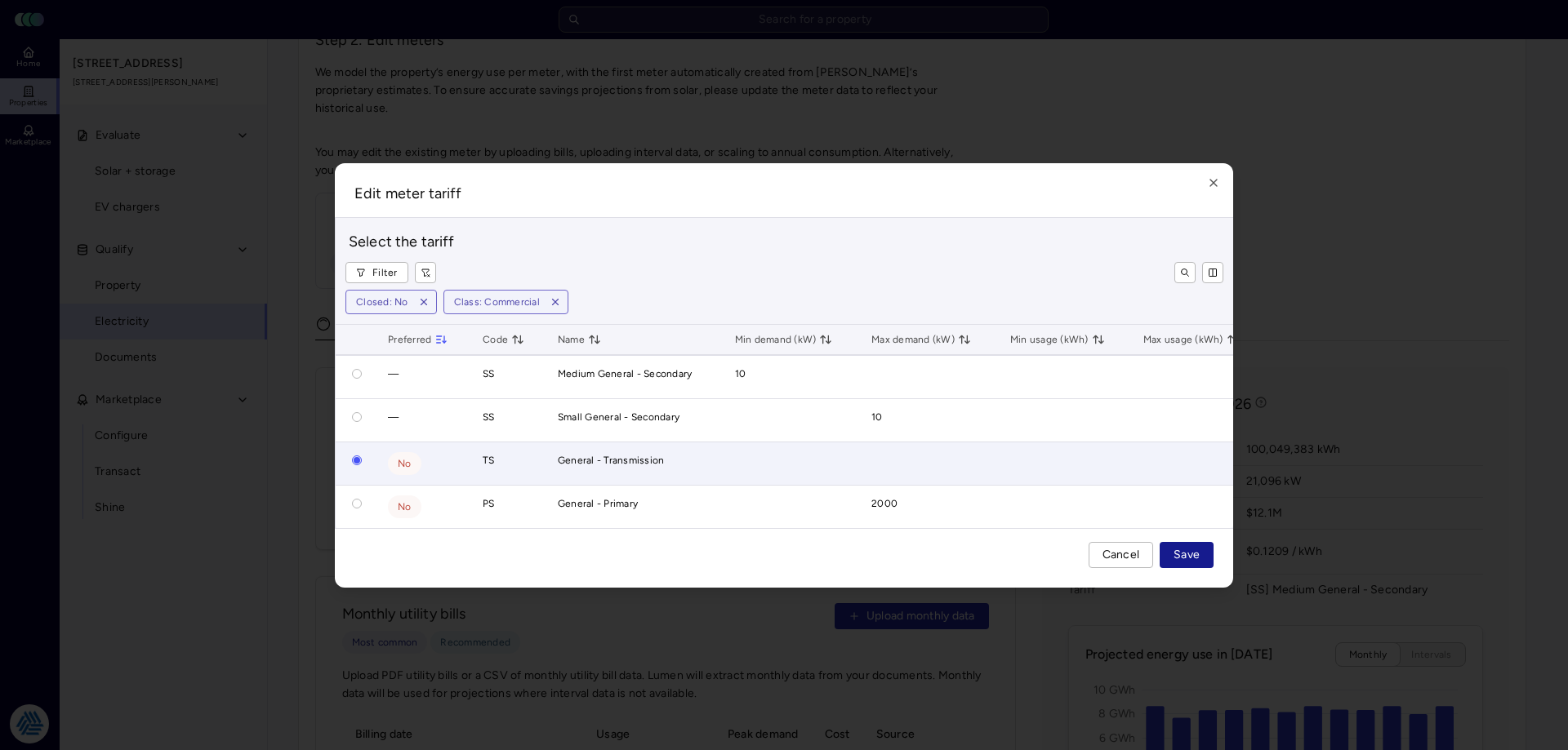
click at [1197, 564] on span "Save" at bounding box center [1187, 555] width 26 height 18
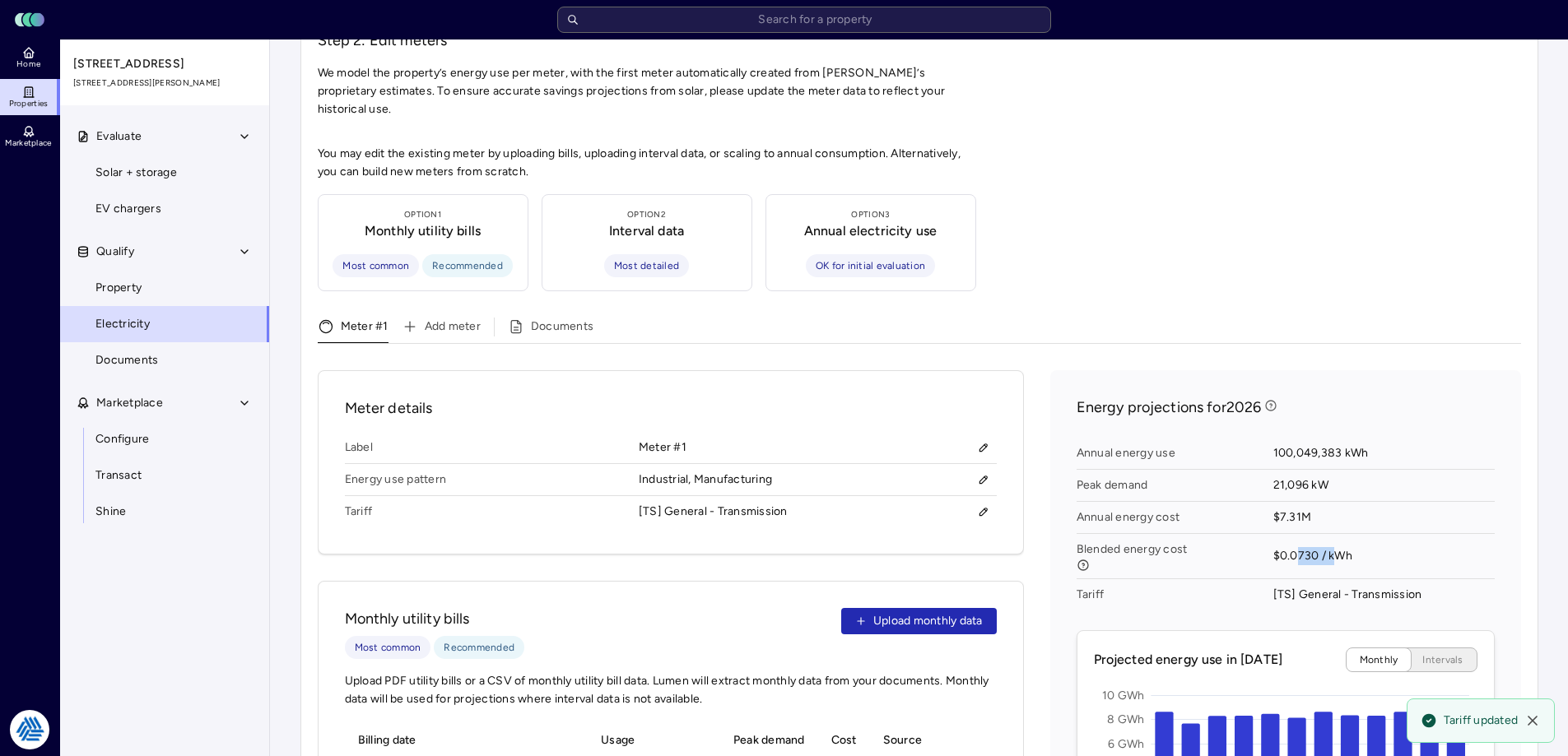
drag, startPoint x: 1295, startPoint y: 535, endPoint x: 1338, endPoint y: 537, distance: 43.0
click at [1337, 537] on span "$0.0730 / kWh" at bounding box center [1383, 556] width 222 height 45
click at [1339, 537] on span "$0.0730 / kWh" at bounding box center [1383, 556] width 222 height 45
drag, startPoint x: 1363, startPoint y: 534, endPoint x: 1264, endPoint y: 536, distance: 99.0
click at [1264, 536] on div "Annual energy use 100,049,383 kWh Peak demand 21,096 kW Annual energy cost $7.3…" at bounding box center [1285, 523] width 418 height 186
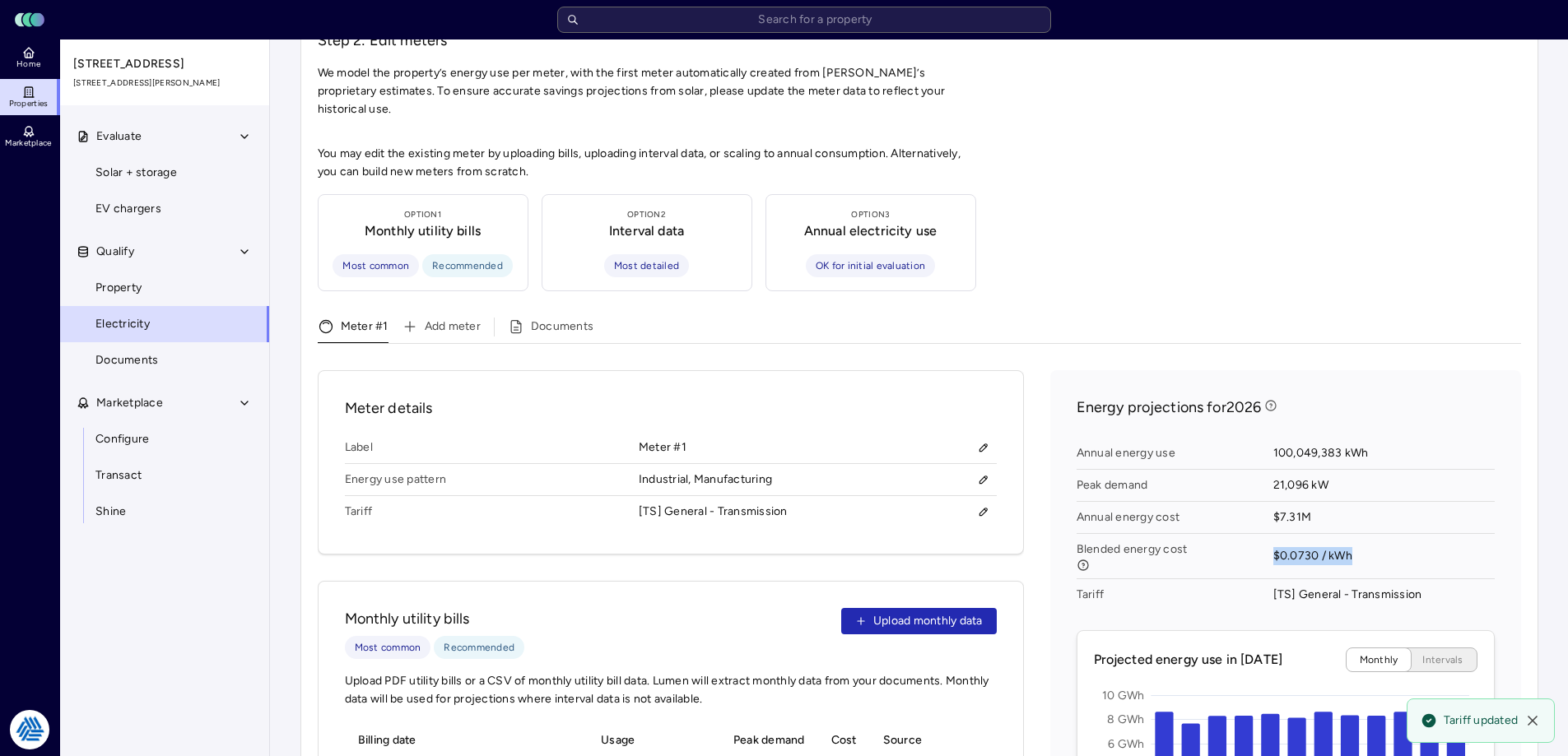
click at [1264, 536] on span "Blended energy cost" at bounding box center [1175, 556] width 197 height 45
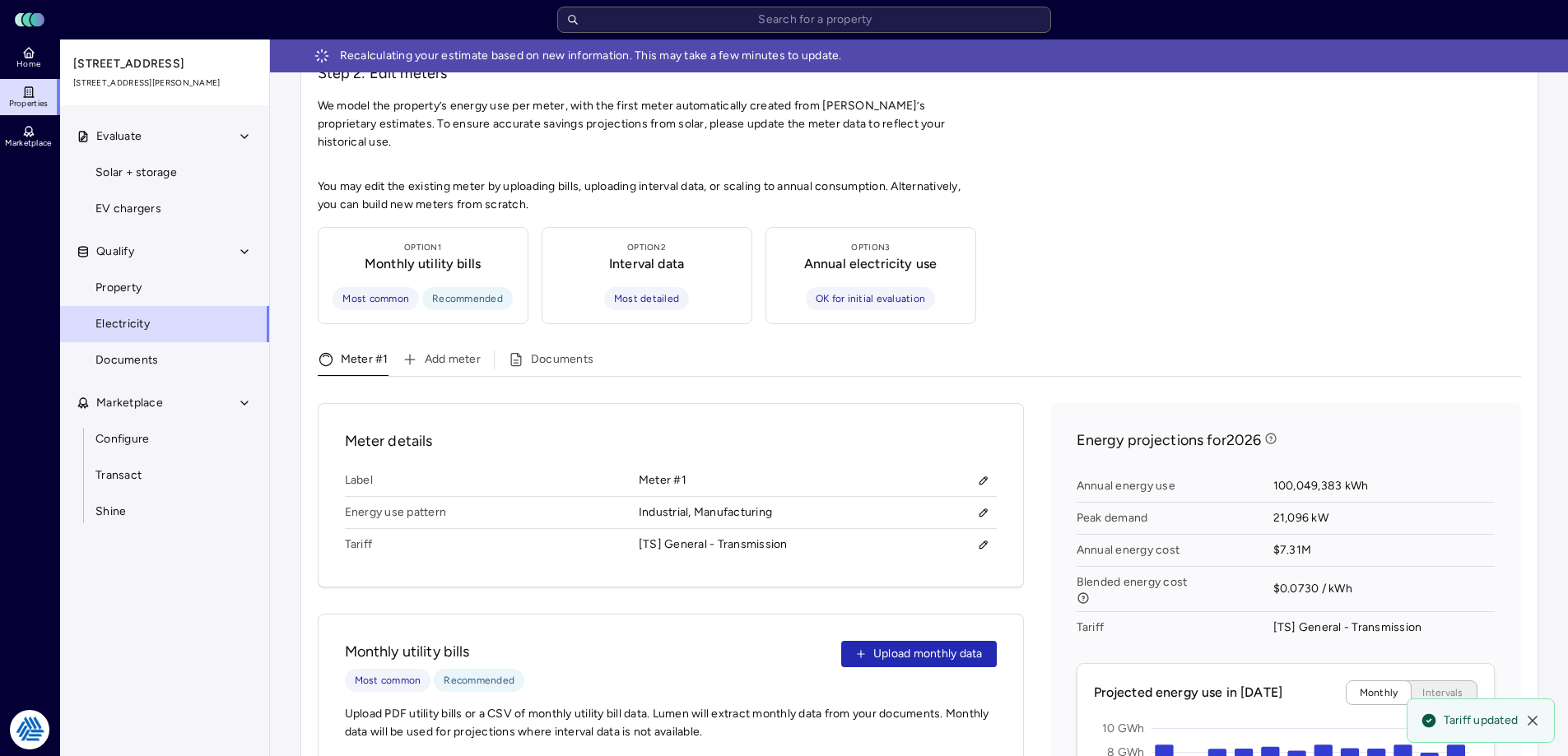
click at [1204, 567] on span "Blended energy cost" at bounding box center [1175, 589] width 197 height 45
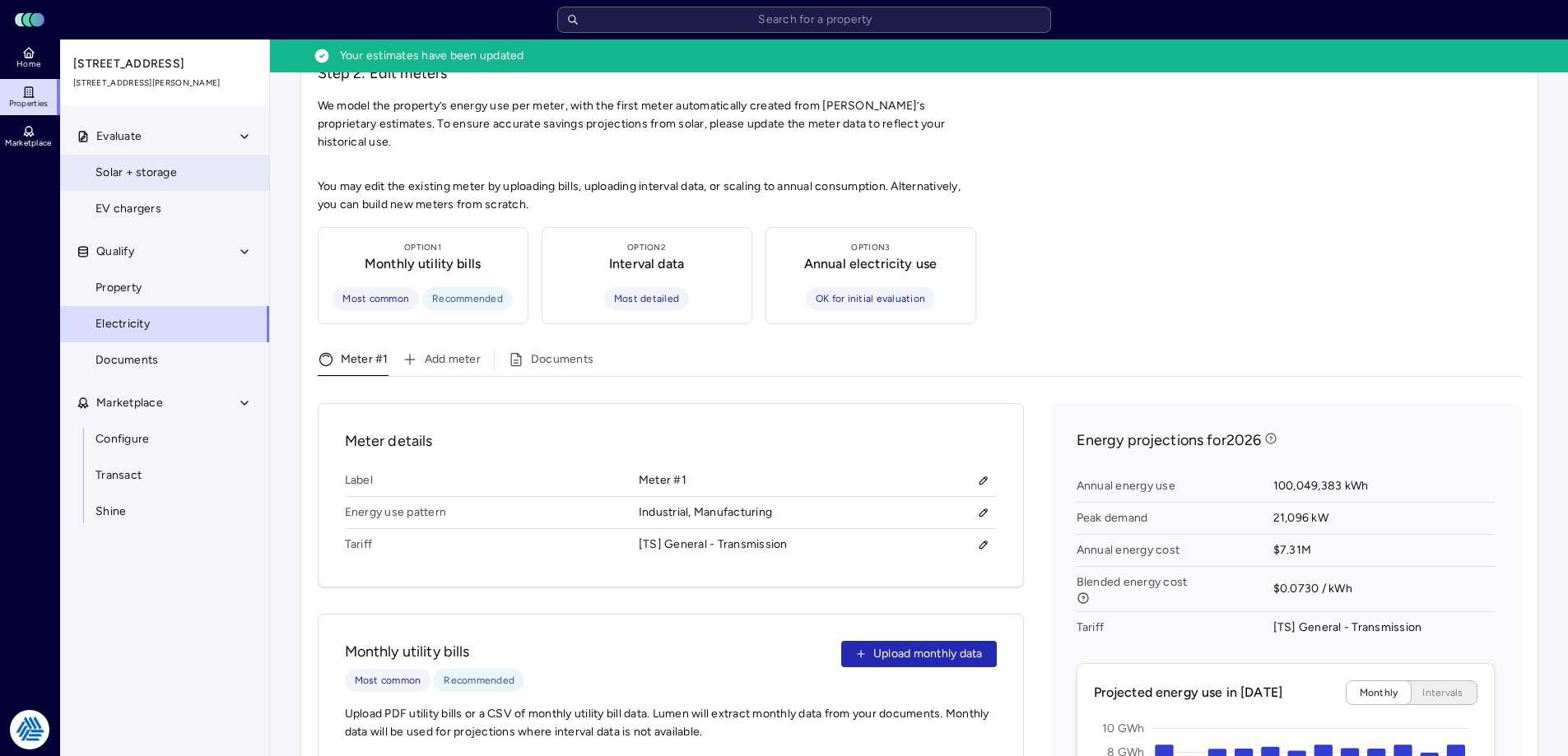
click at [147, 166] on span "Solar + storage" at bounding box center [136, 172] width 81 height 18
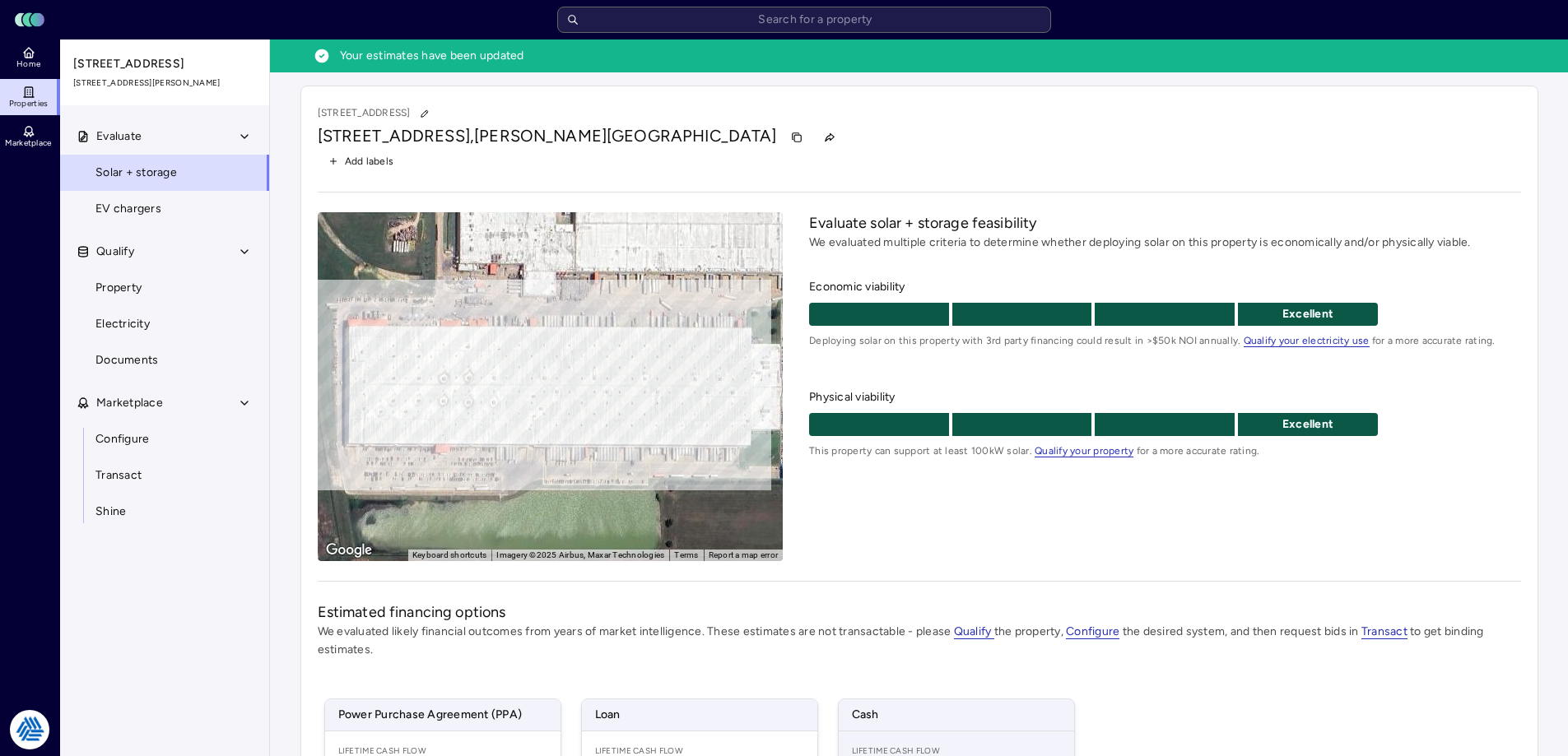
scroll to position [275, 0]
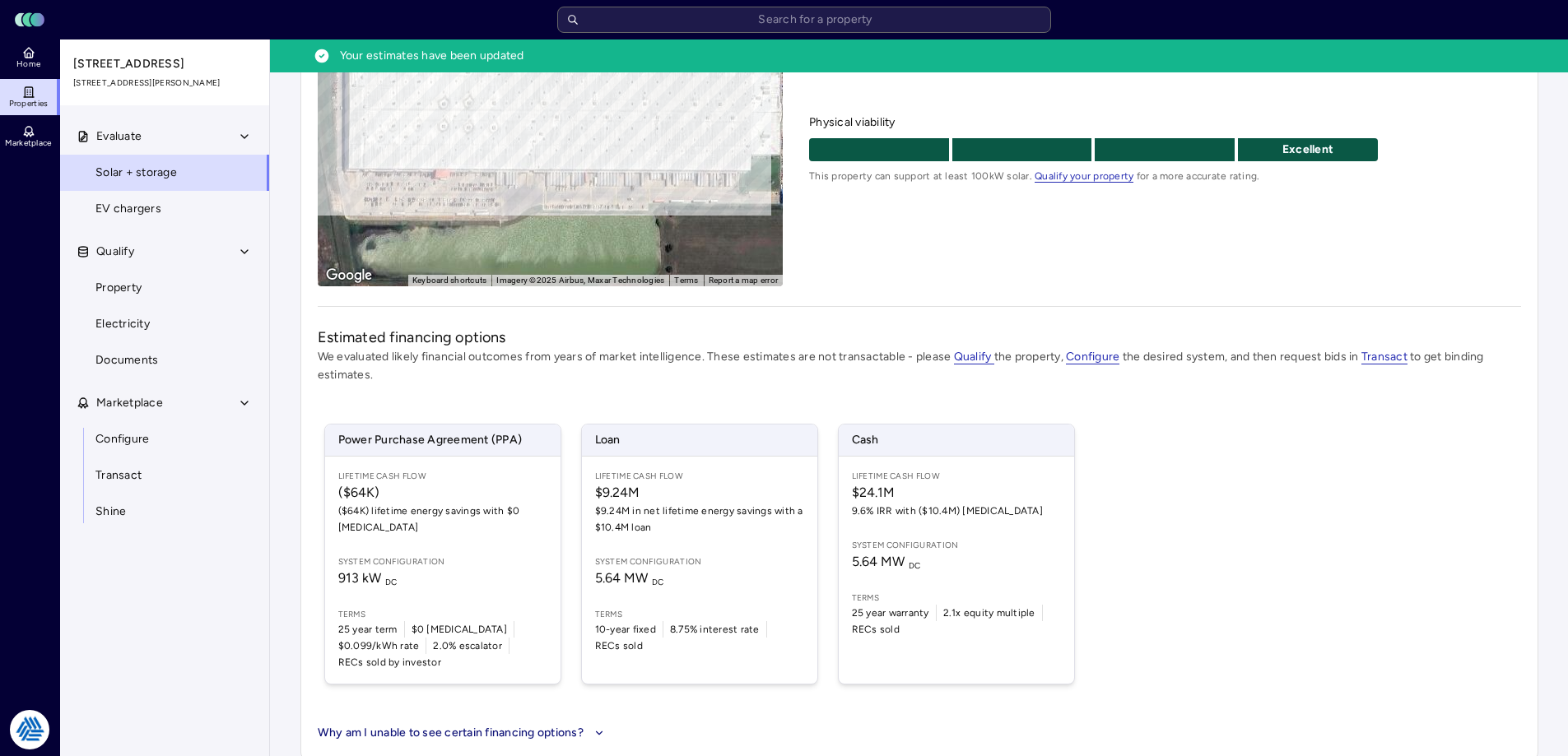
click at [1175, 585] on div "Power Purchase Agreement (PPA) Lifetime Cash Flow ($64K) ($64K) lifetime energy…" at bounding box center [919, 553] width 1204 height 300
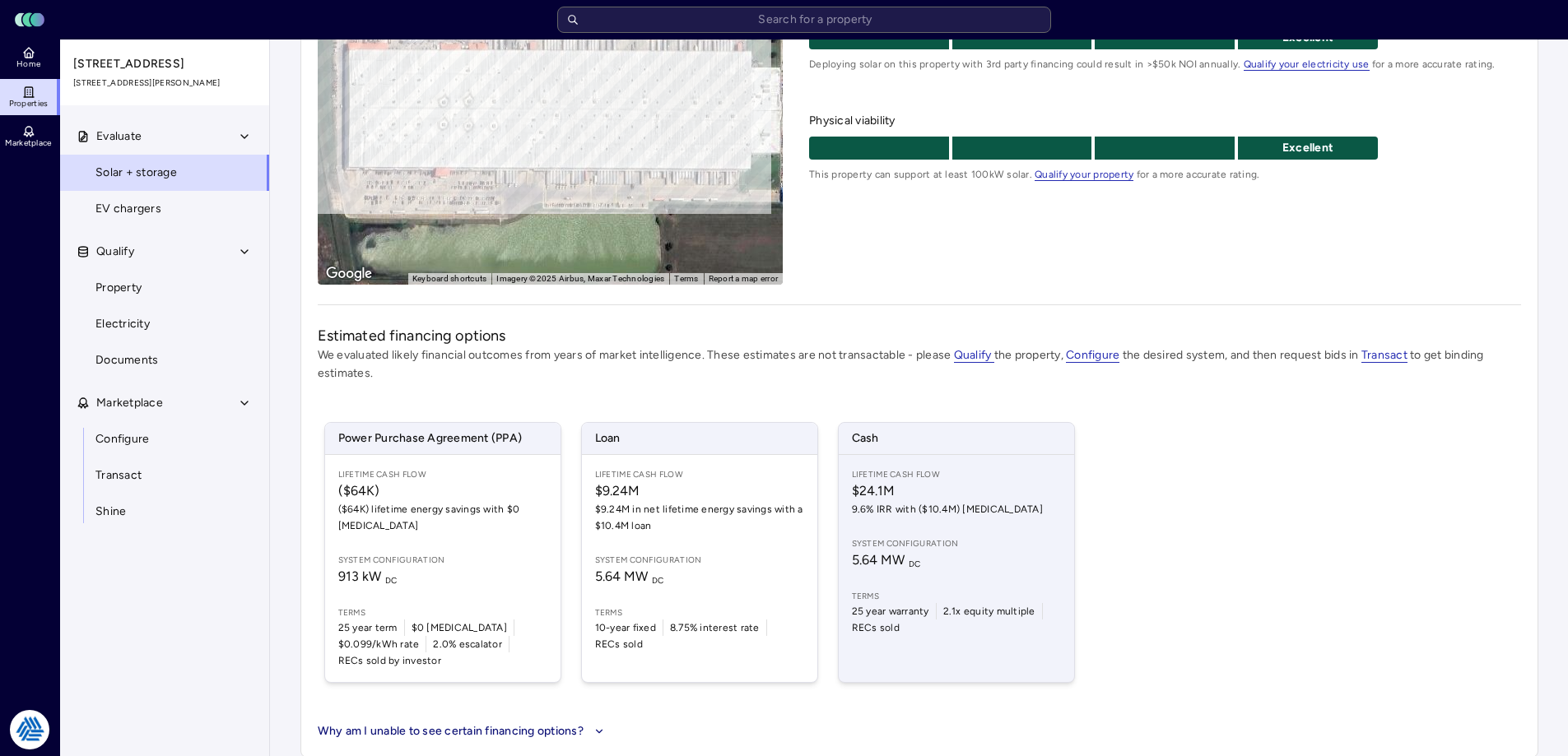
scroll to position [242, 0]
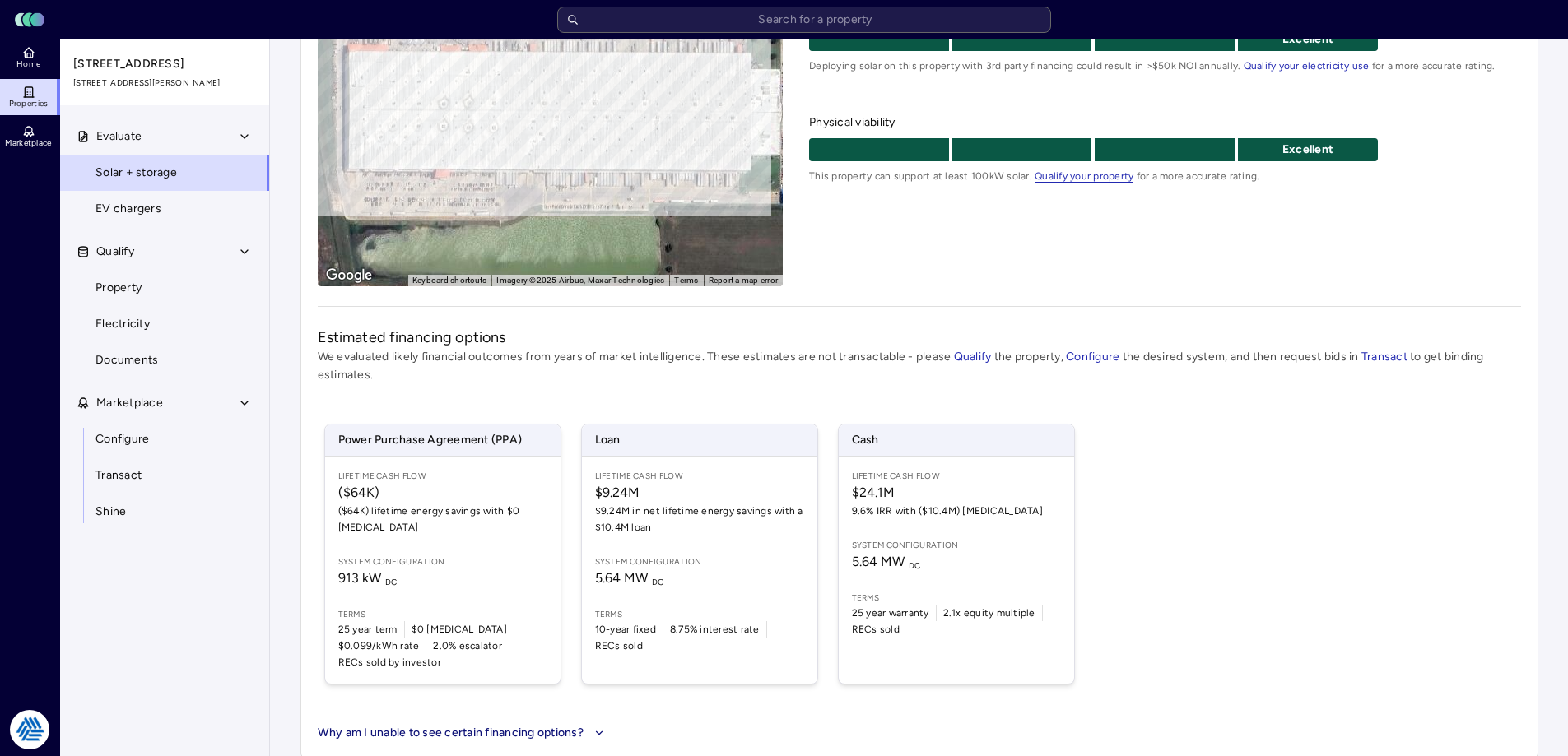
click at [1309, 539] on div "Power Purchase Agreement (PPA) Lifetime Cash Flow ($64K) ($64K) lifetime energy…" at bounding box center [919, 553] width 1204 height 300
click at [283, 573] on div "Your estimates have been updated [STREET_ADDRESS][PERSON_NAME] Add labels ← Mov…" at bounding box center [919, 285] width 1298 height 975
click at [184, 573] on div "Evaluate Solar + storage EV chargers Qualify Property Electricity Documents Mar…" at bounding box center [165, 458] width 210 height 677
click at [1163, 504] on div "Power Purchase Agreement (PPA) Lifetime Cash Flow ($64K) ($64K) lifetime energy…" at bounding box center [919, 553] width 1204 height 300
click at [233, 618] on div "Evaluate Solar + storage EV chargers Qualify Property Electricity Documents Mar…" at bounding box center [165, 458] width 210 height 677
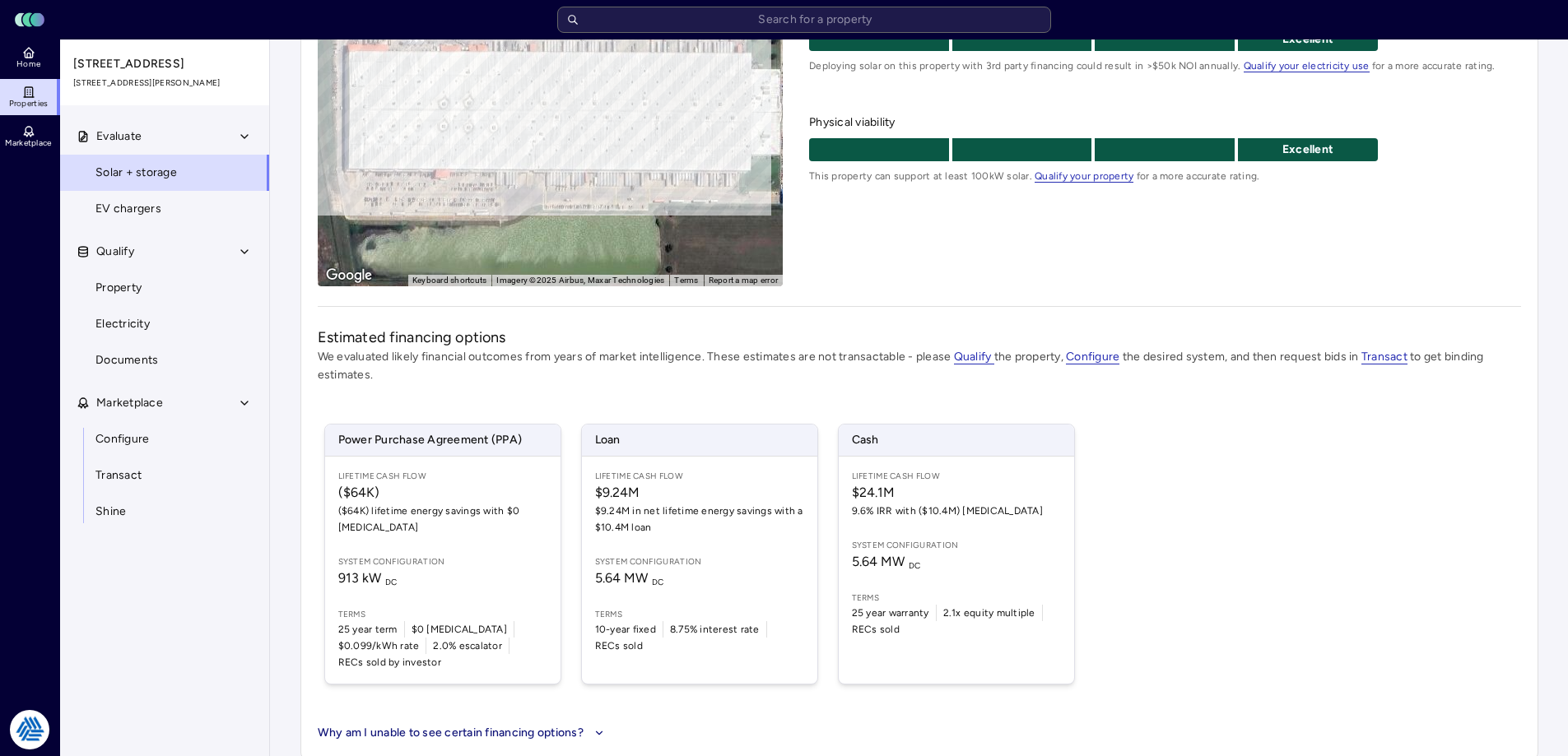
click at [284, 590] on div "Your estimates have been updated [STREET_ADDRESS][PERSON_NAME] Add labels ← Mov…" at bounding box center [919, 285] width 1298 height 975
click at [727, 700] on div "Estimated financing options We evaluated likely financial outcomes from years o…" at bounding box center [919, 535] width 1204 height 416
click at [1202, 446] on div "Power Purchase Agreement (PPA) Lifetime Cash Flow ($64K) ($64K) lifetime energy…" at bounding box center [919, 553] width 1204 height 300
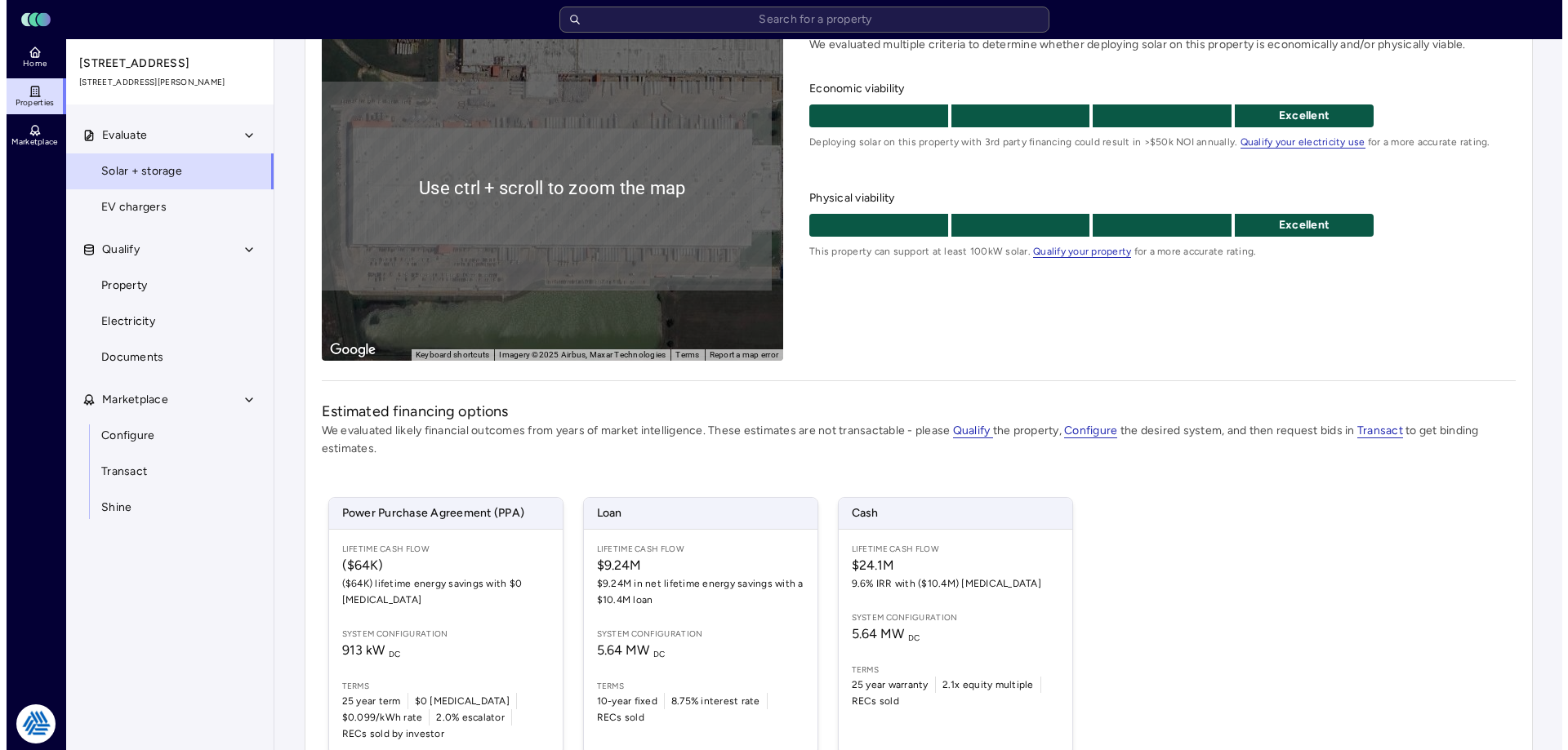
scroll to position [0, 0]
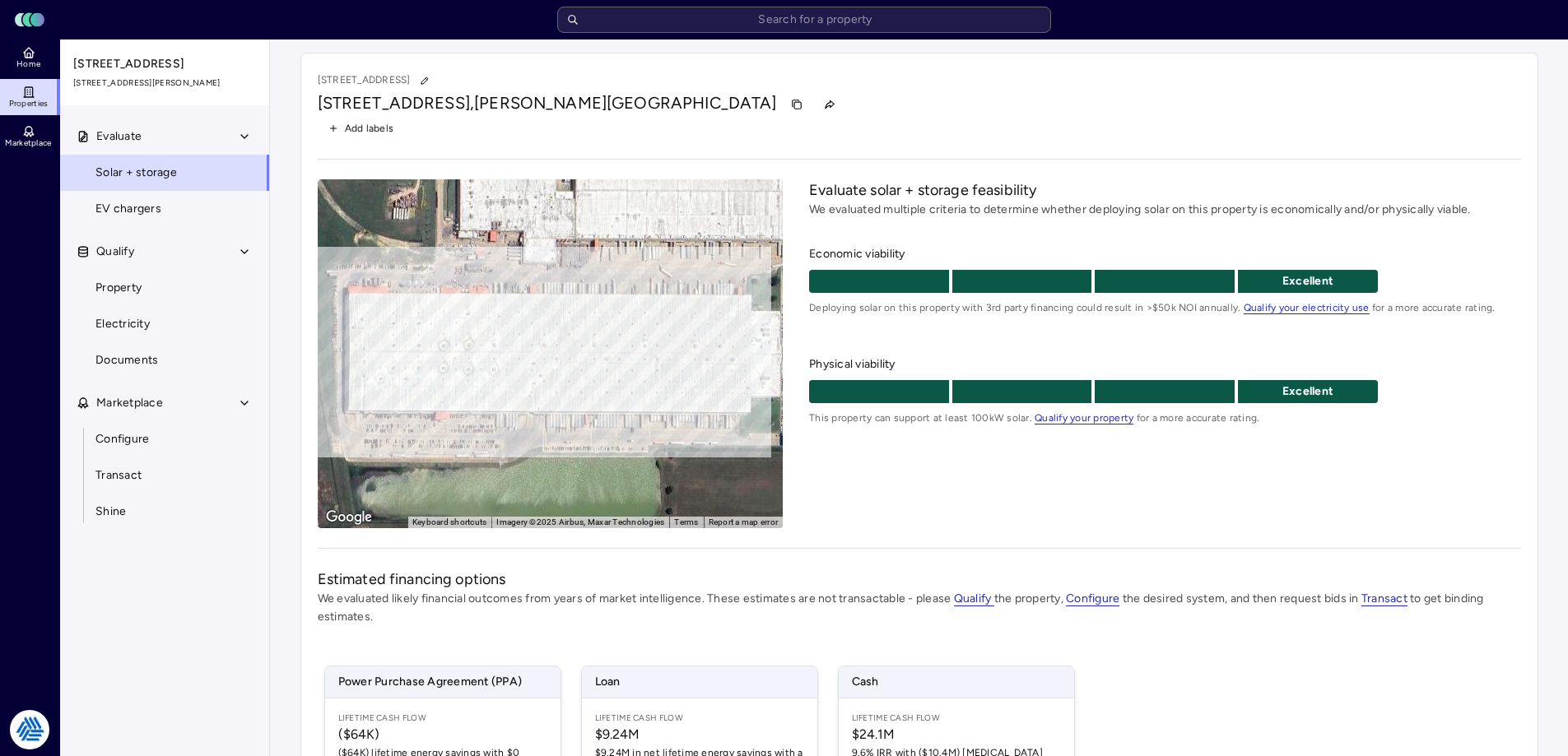
drag, startPoint x: 1060, startPoint y: 538, endPoint x: 953, endPoint y: 629, distance: 140.5
click at [1060, 538] on div "[STREET_ADDRESS][PERSON_NAME] Add labels ← Move left → Move right ↑ Move up ↓ M…" at bounding box center [919, 527] width 1238 height 948
click at [987, 499] on div "Evaluate solar + storage feasibility We evaluated multiple criteria to determin…" at bounding box center [1164, 354] width 711 height 349
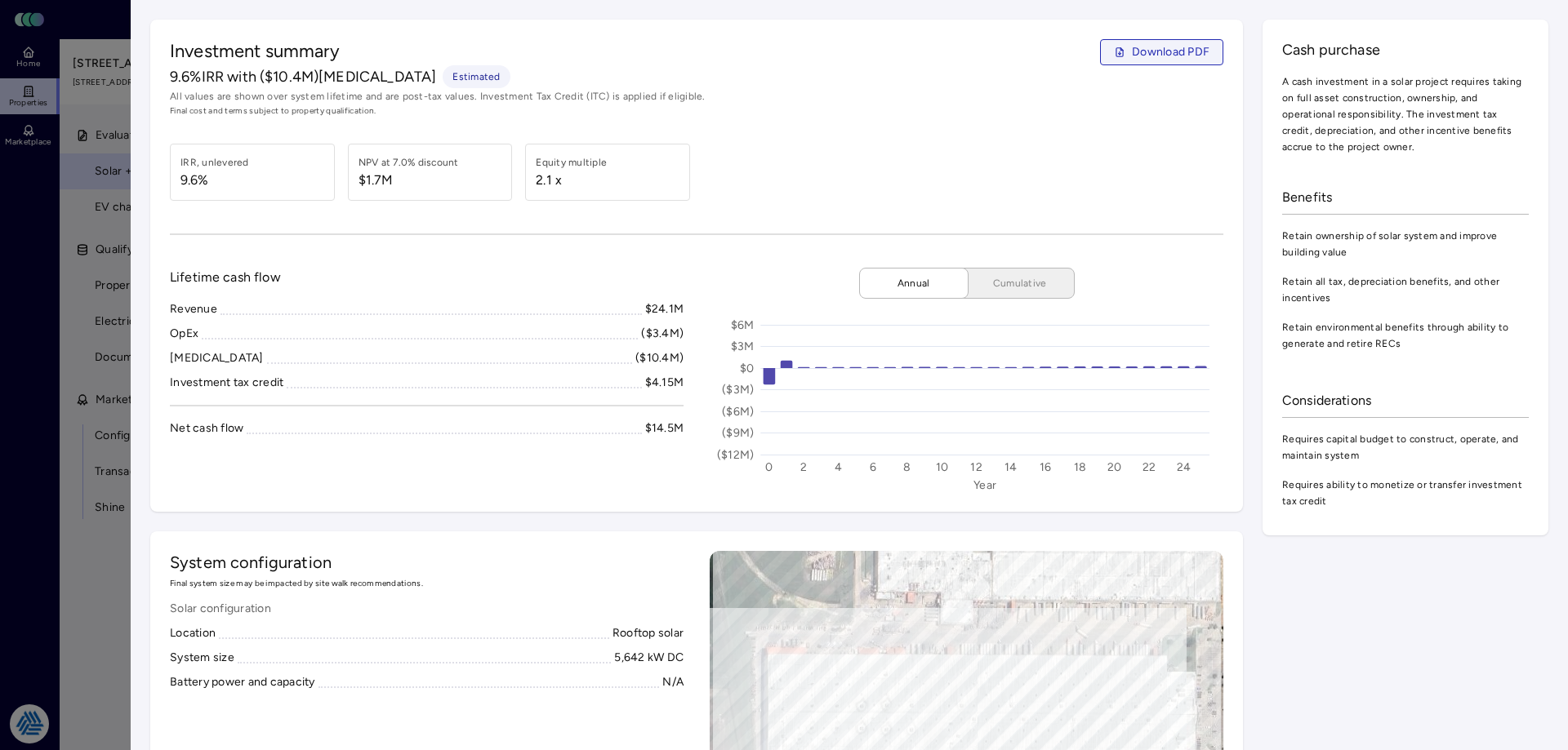
click at [1157, 54] on span "Download PDF" at bounding box center [1171, 52] width 77 height 18
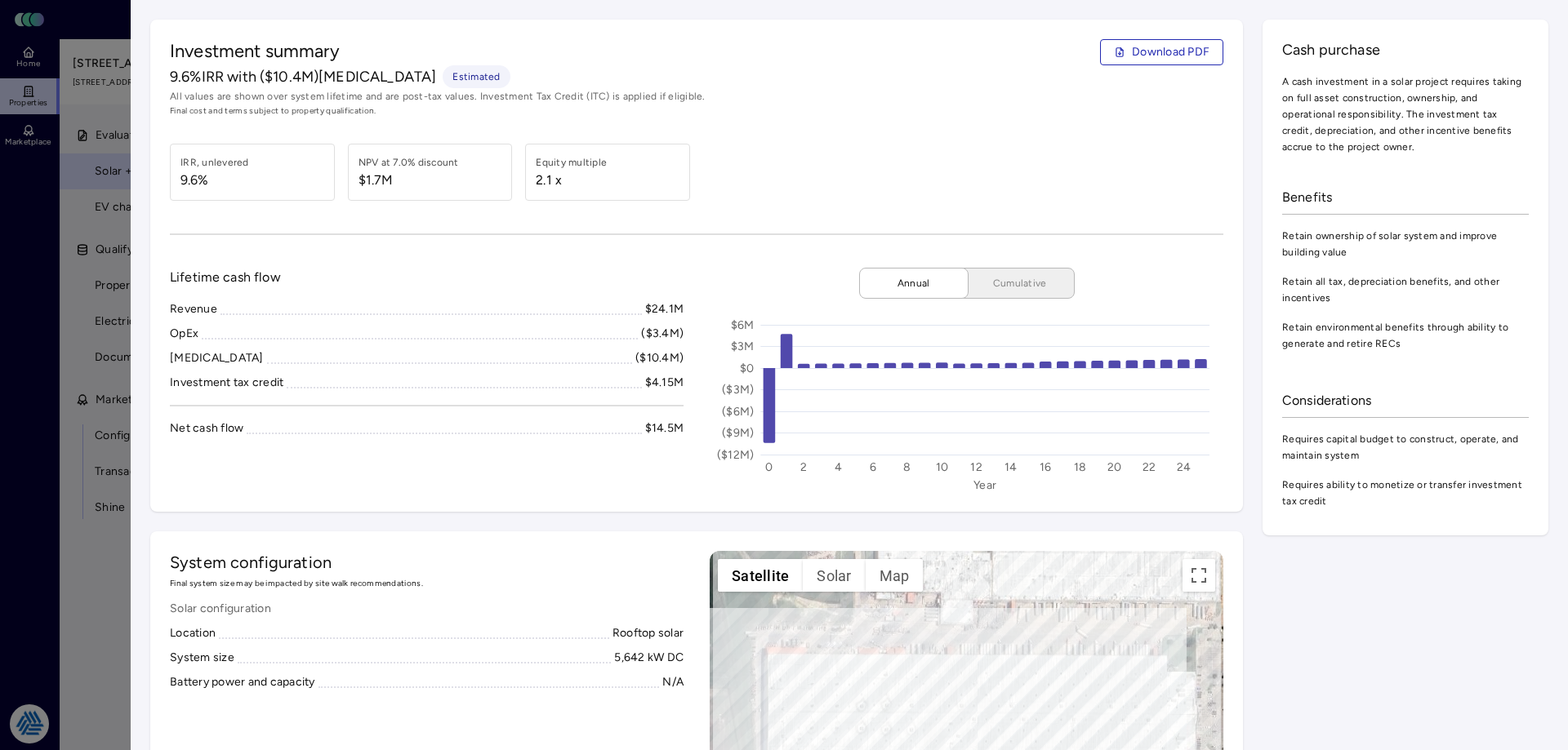
click at [428, 502] on div "Investment summary Download PDF 9.6% IRR with ($10.4M) [MEDICAL_DATA] Estimated…" at bounding box center [696, 266] width 1093 height 492
click at [1151, 45] on span "Download PDF" at bounding box center [1171, 52] width 77 height 18
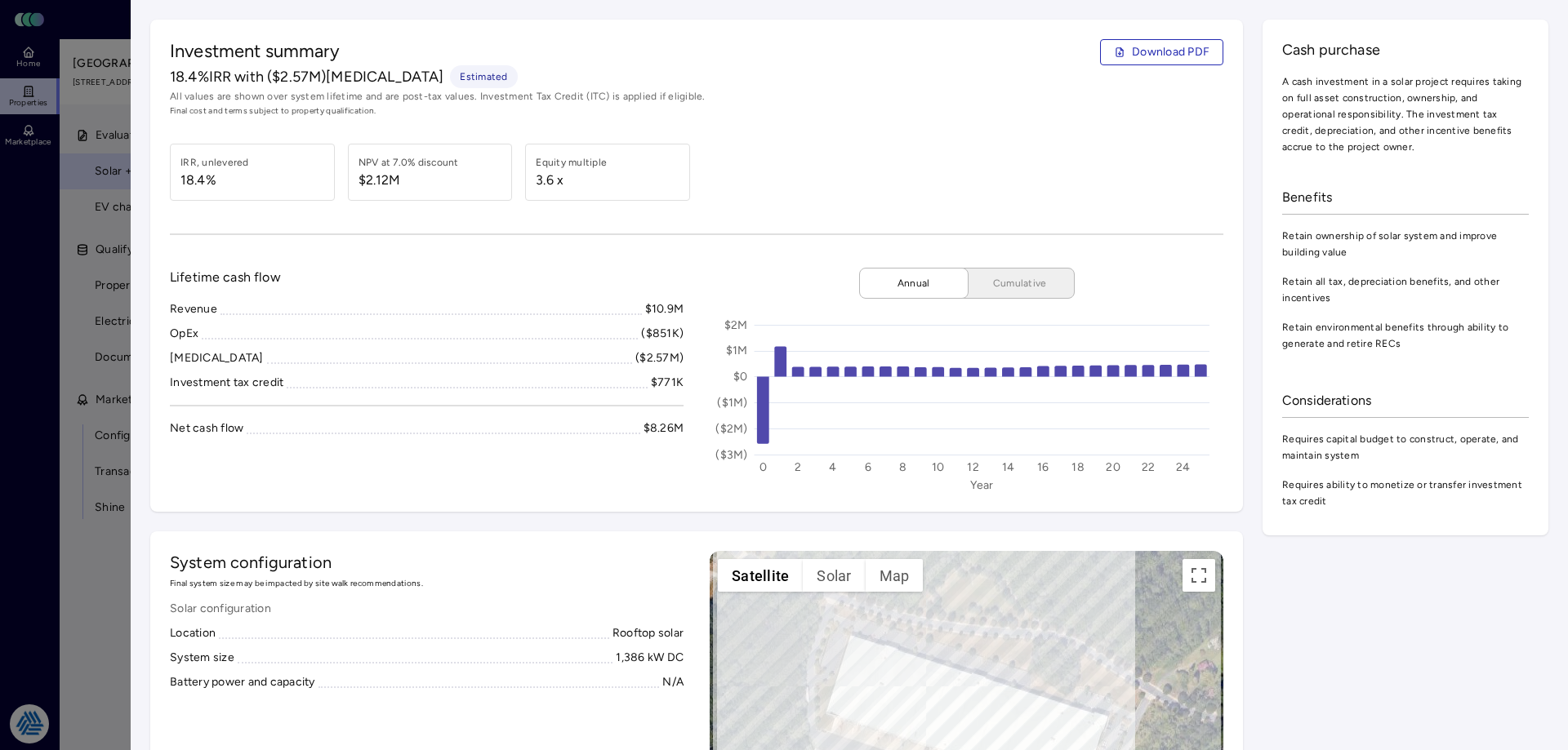
scroll to position [3818, 0]
